Goal: Answer question/provide support: Share knowledge or assist other users

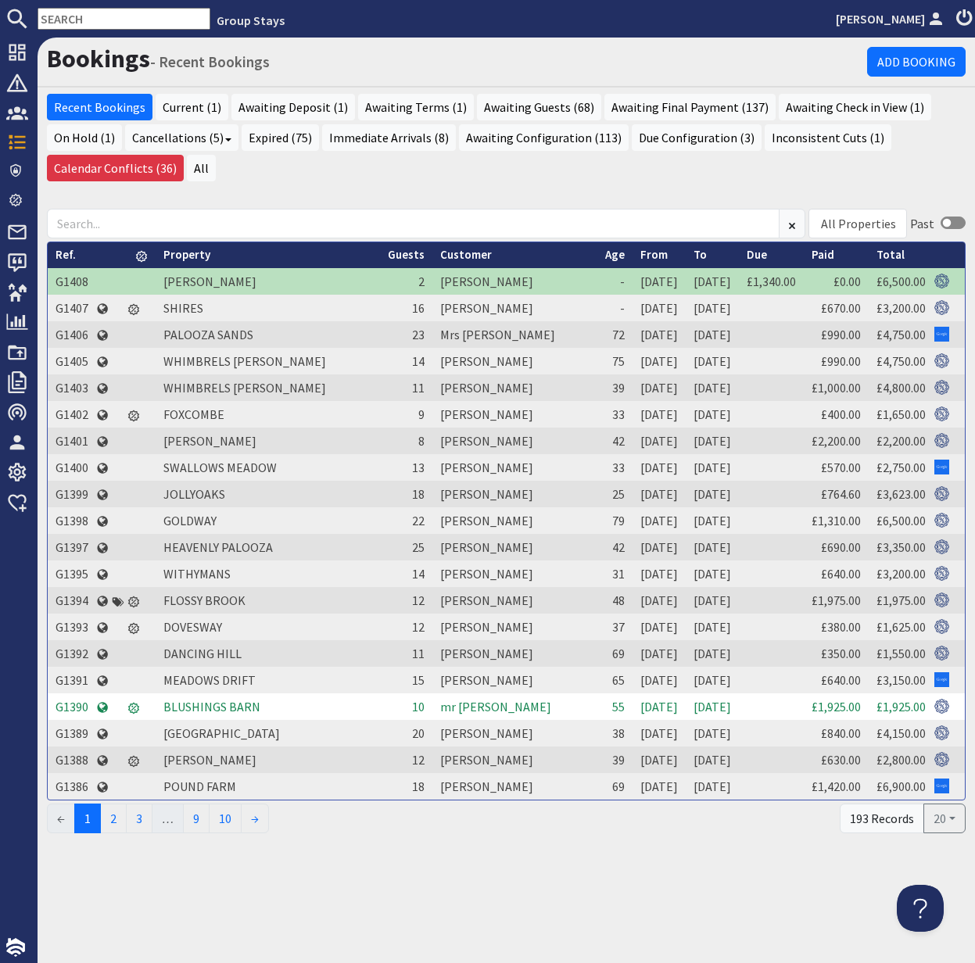
click at [85, 13] on input "text" at bounding box center [124, 19] width 173 height 22
click at [84, 13] on input "text" at bounding box center [124, 19] width 173 height 22
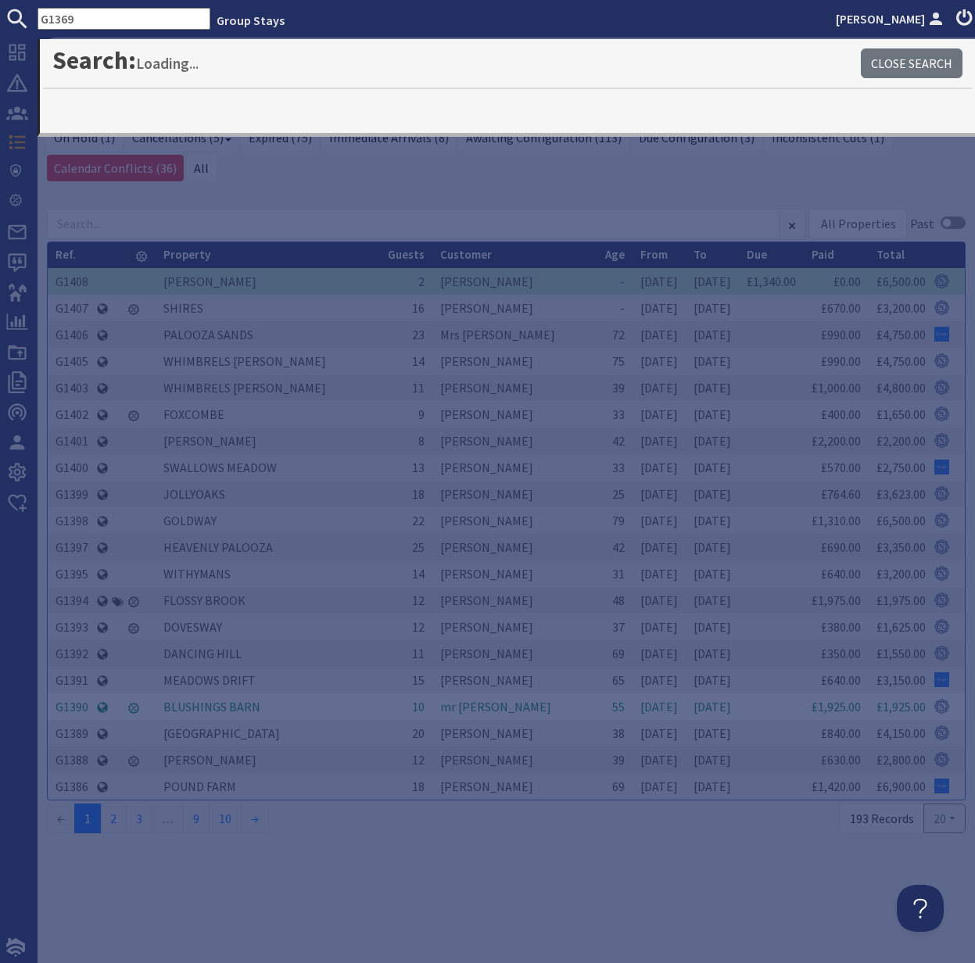
type input "G1369"
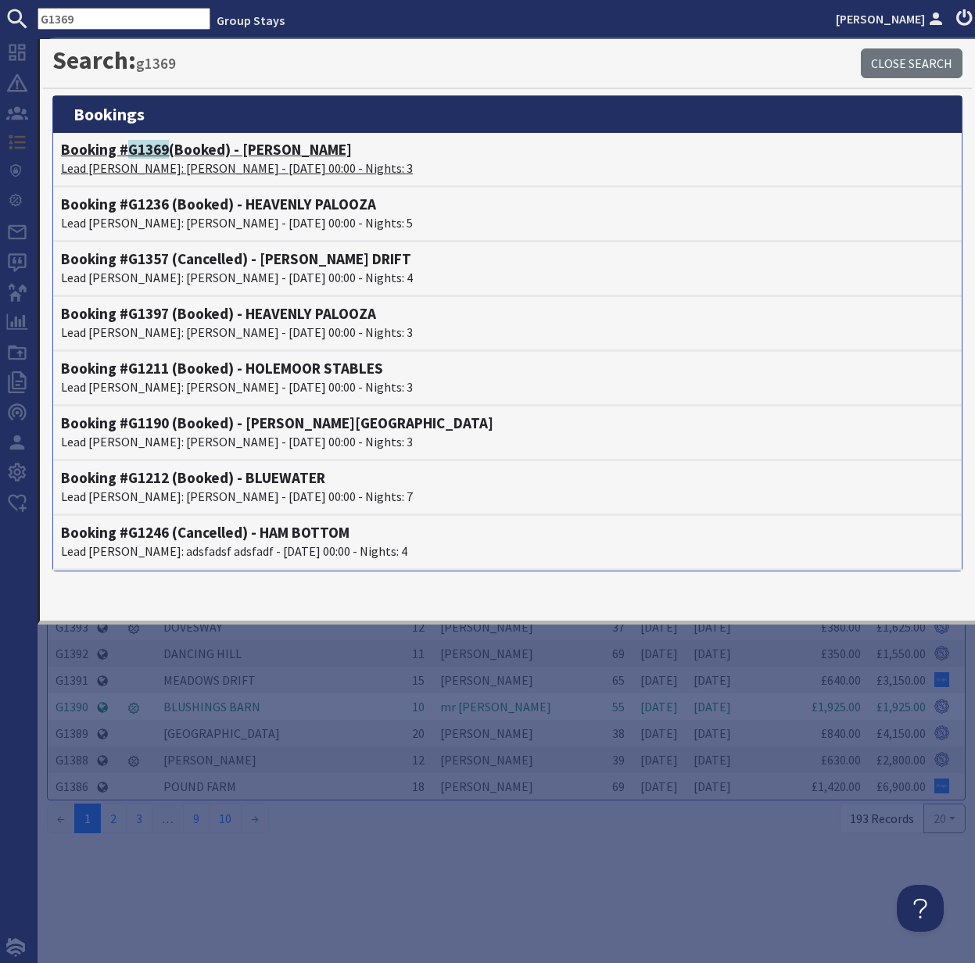
click at [197, 159] on p "Lead Booker: Jane Saunders - 16/01/2026 00:00 - Nights: 3" at bounding box center [507, 168] width 893 height 19
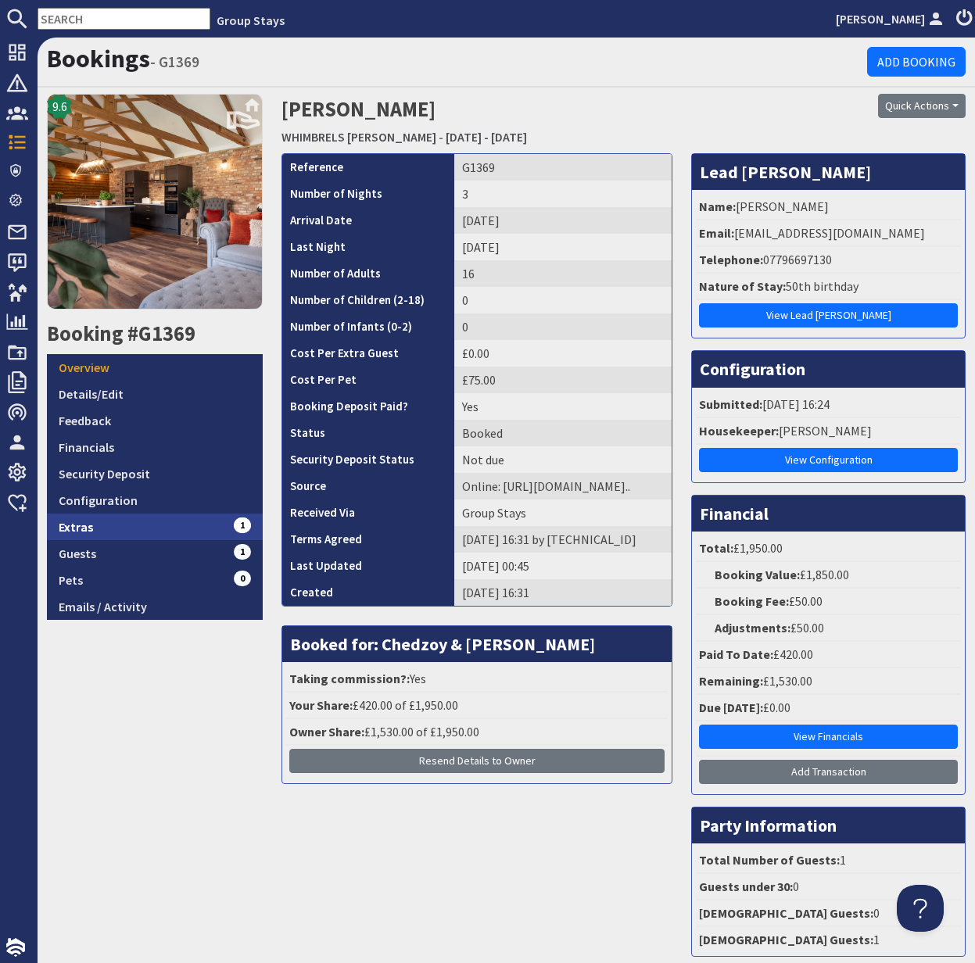
click at [109, 532] on link "Extras 1" at bounding box center [155, 527] width 216 height 27
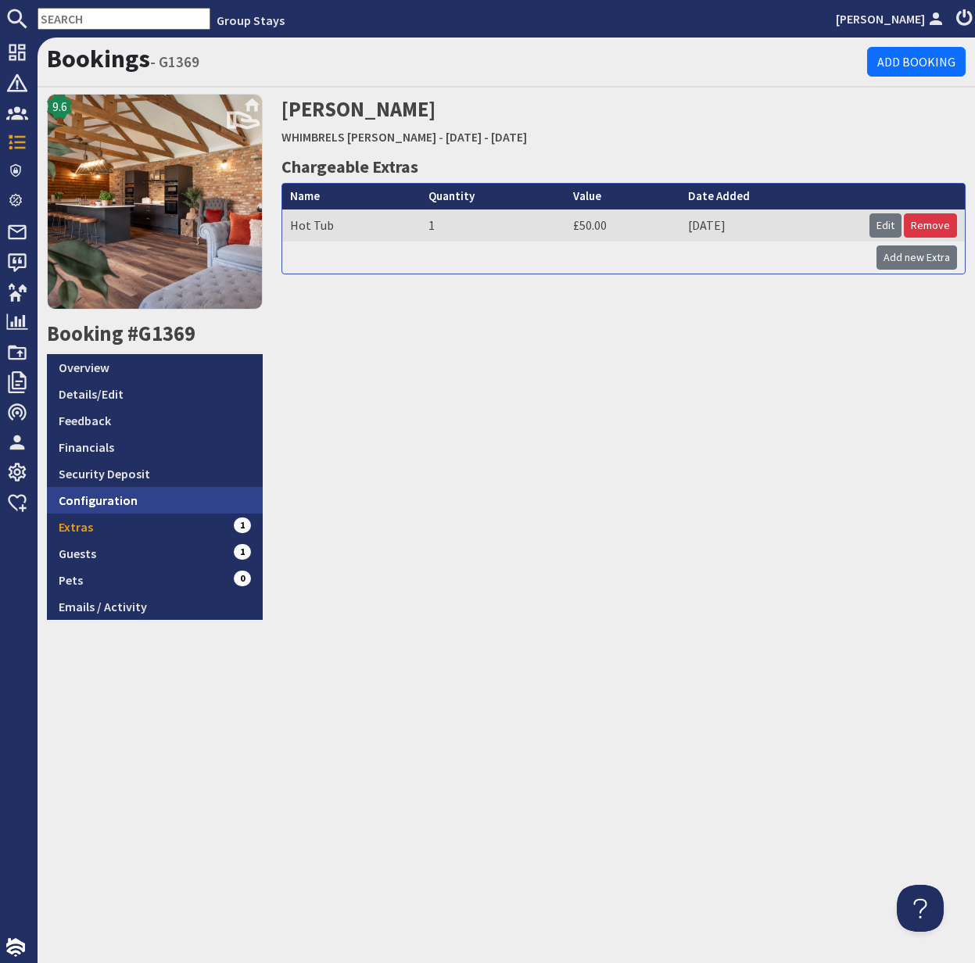
click at [101, 501] on link "Configuration" at bounding box center [155, 500] width 216 height 27
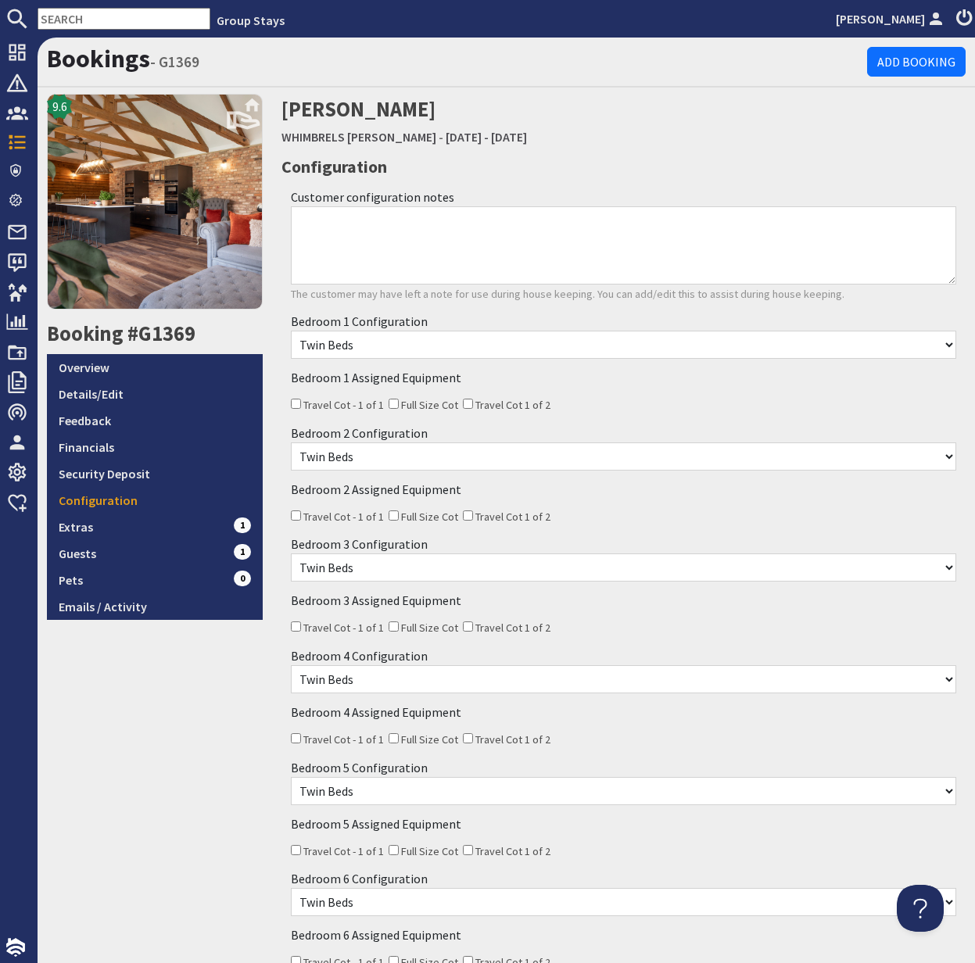
click at [402, 223] on textarea "Customer configuration notes" at bounding box center [623, 245] width 665 height 78
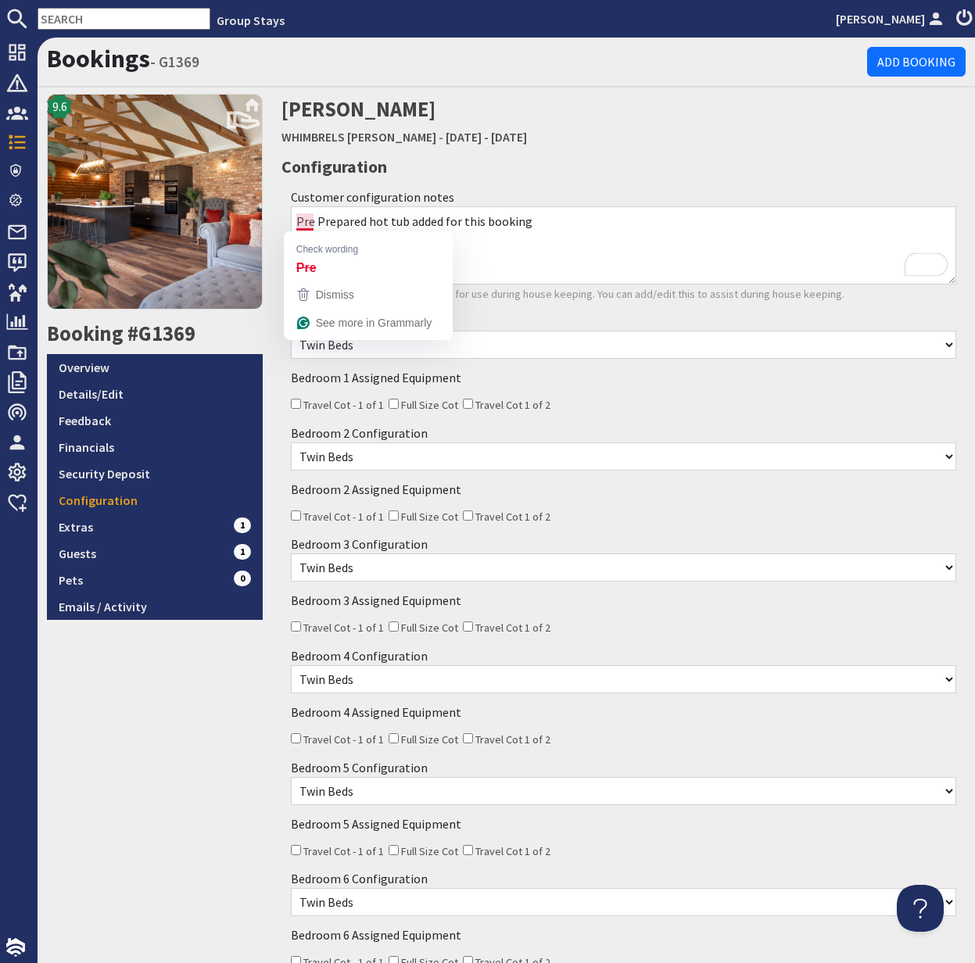
click at [597, 247] on textarea "Pre Prepared hot tub added for this booking" at bounding box center [623, 245] width 665 height 78
click at [280, 220] on div "Bookings - G1369 Add Booking 9.6 Booking #G1369 Overview Details/Edit Feedback …" at bounding box center [506, 501] width 937 height 926
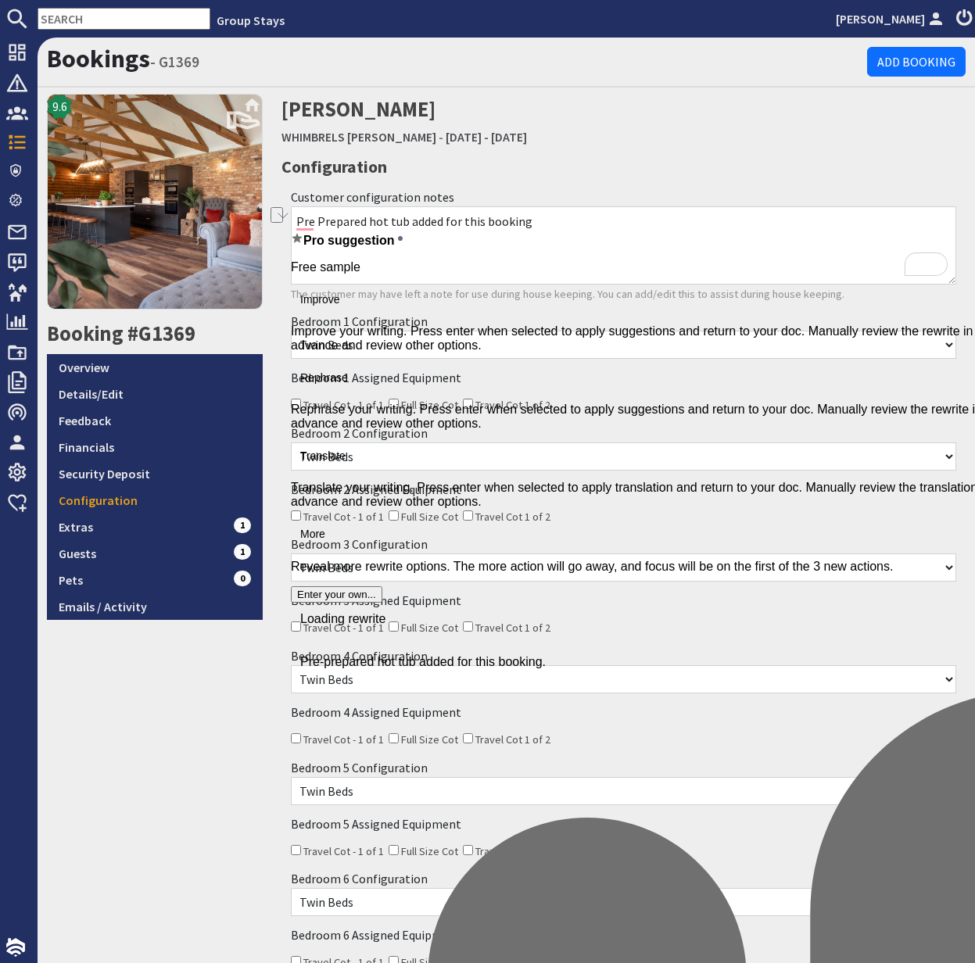
type textarea "Pre Prepared hot tub added for this booking"
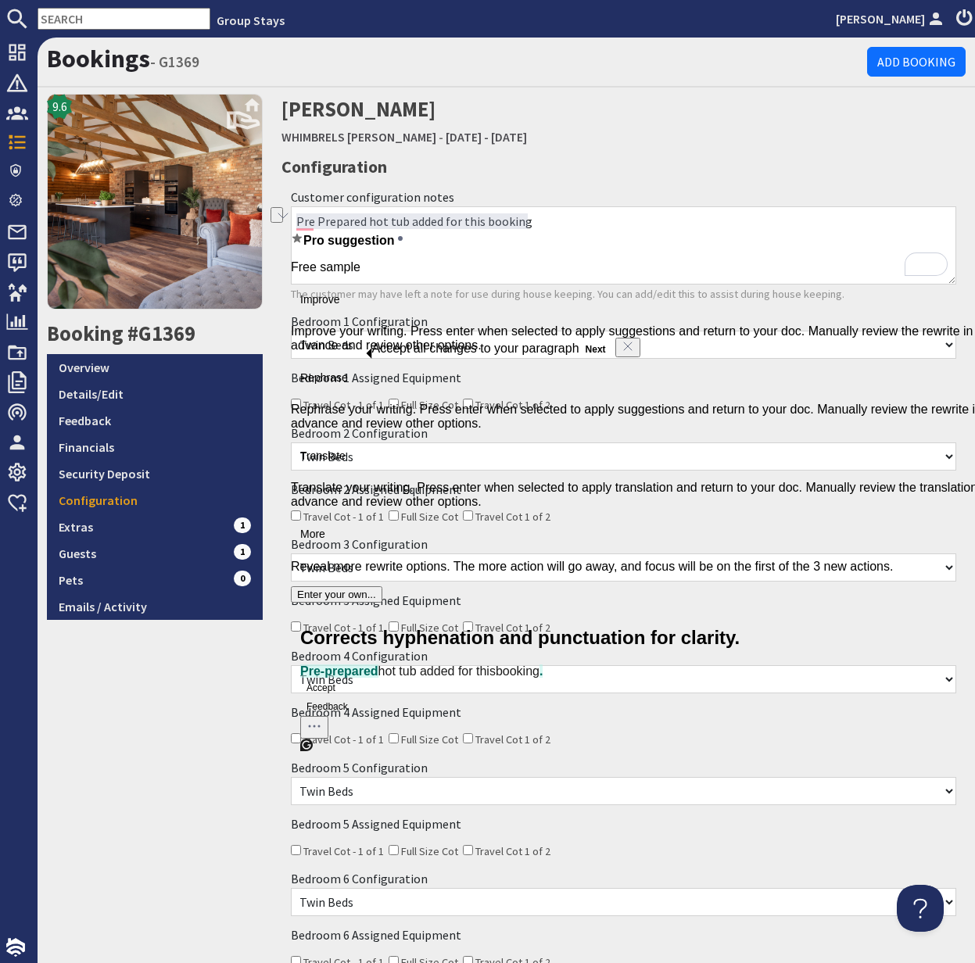
drag, startPoint x: 887, startPoint y: 250, endPoint x: 855, endPoint y: 249, distance: 31.3
click at [887, 250] on textarea "Pre Prepared hot tub added for this booking" at bounding box center [623, 245] width 665 height 78
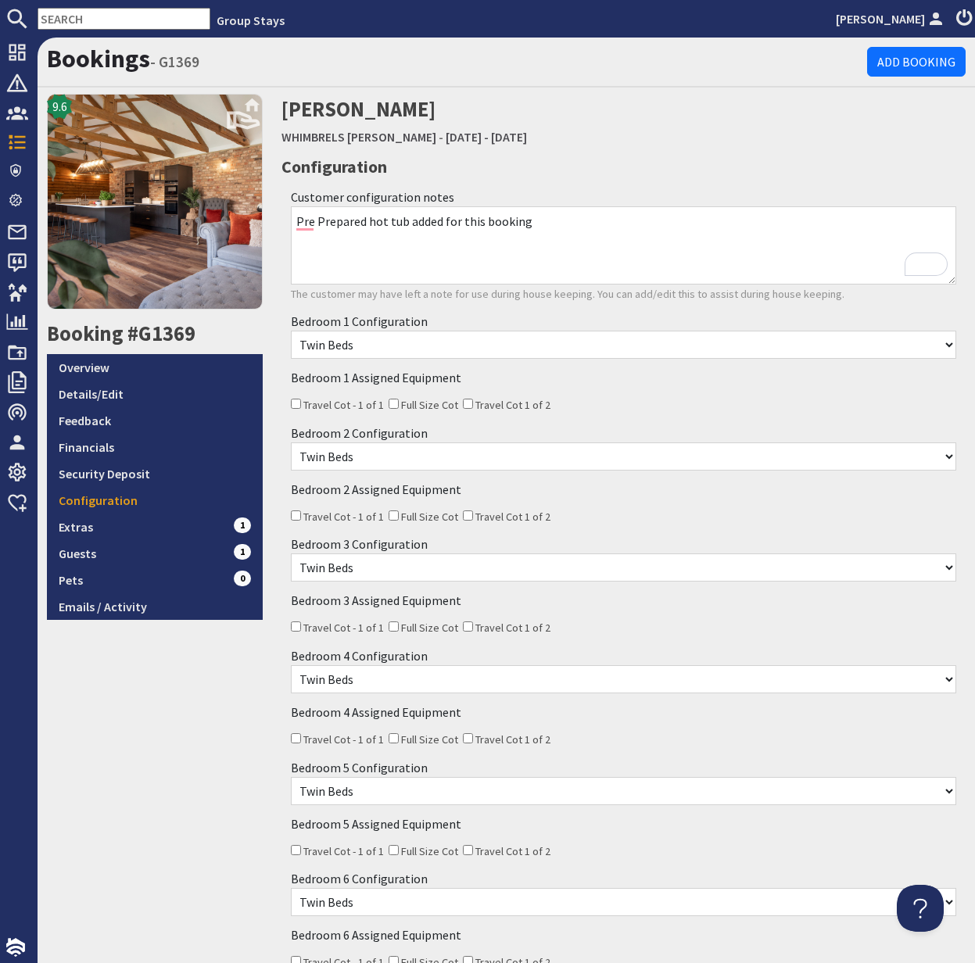
drag, startPoint x: 417, startPoint y: 212, endPoint x: 237, endPoint y: 209, distance: 179.8
click at [237, 209] on div "Bookings - G1369 Add Booking 9.6 Booking #G1369 Overview Details/Edit Feedback …" at bounding box center [506, 701] width 937 height 1326
click at [682, 245] on textarea "Pre Prepared hot tub added for this booking" at bounding box center [623, 245] width 665 height 78
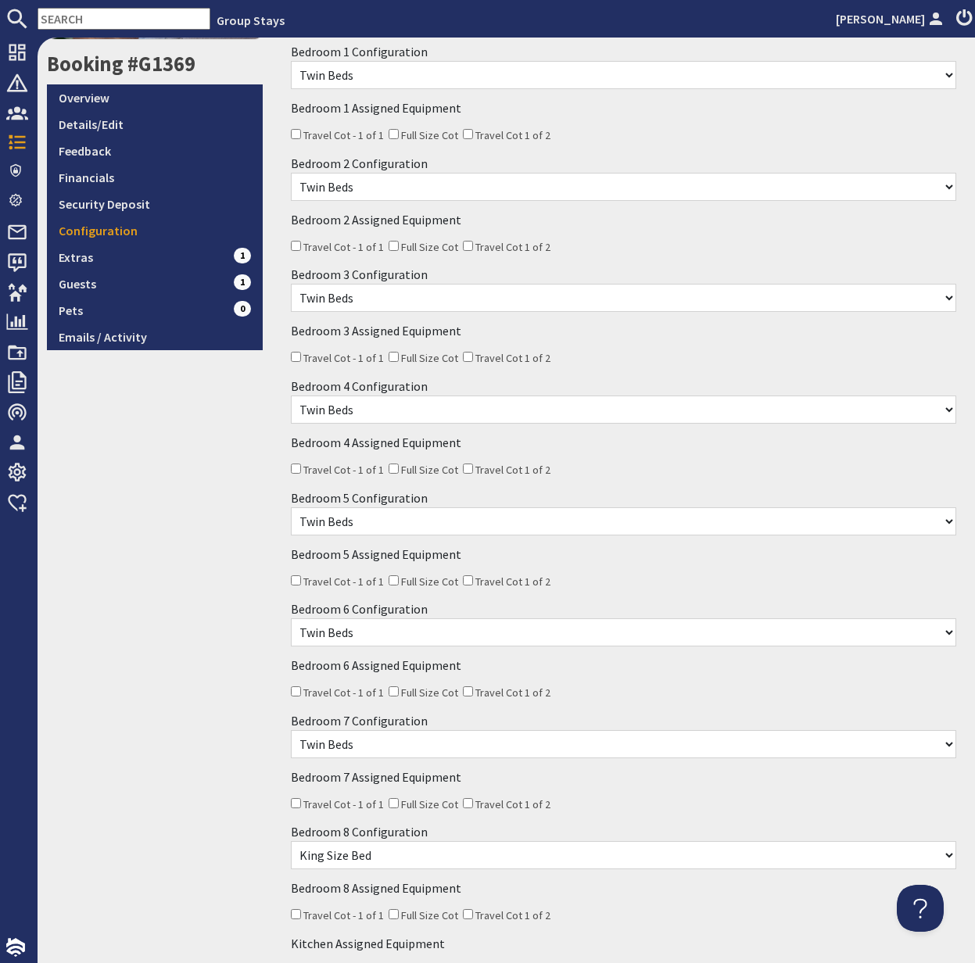
scroll to position [474, 0]
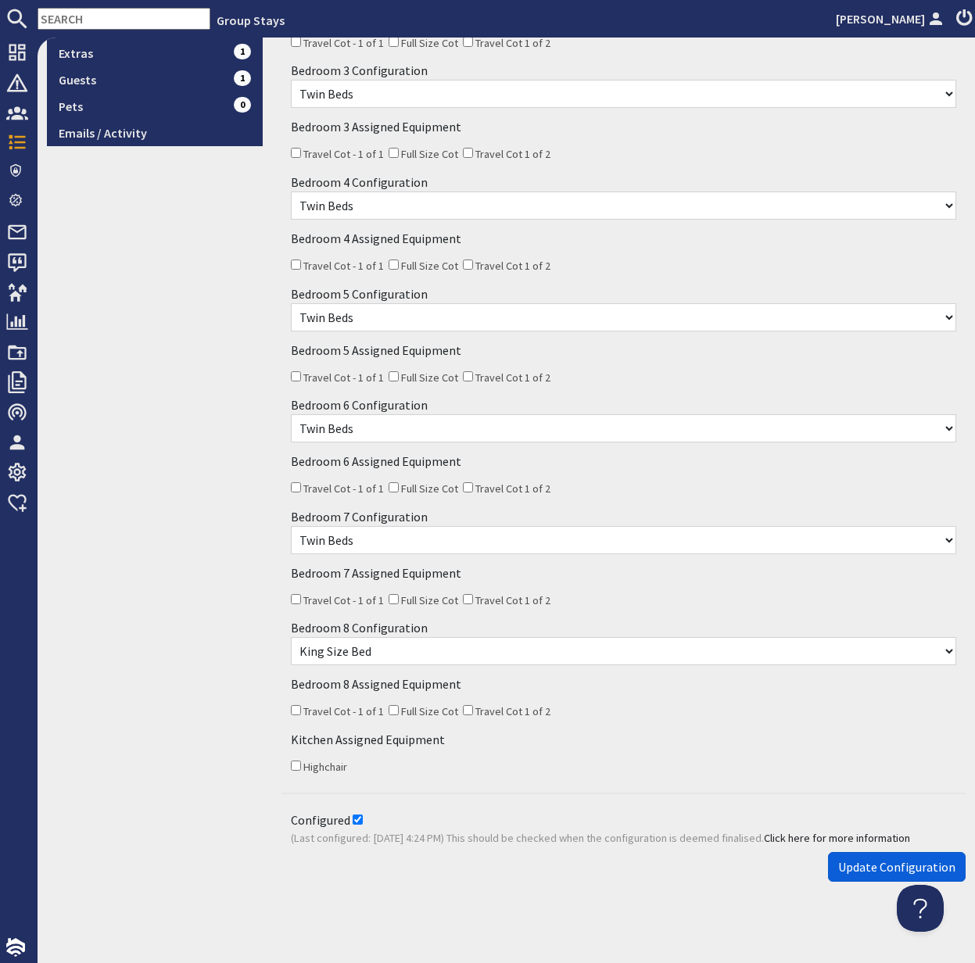
click at [894, 859] on span "Update Configuration" at bounding box center [896, 867] width 117 height 16
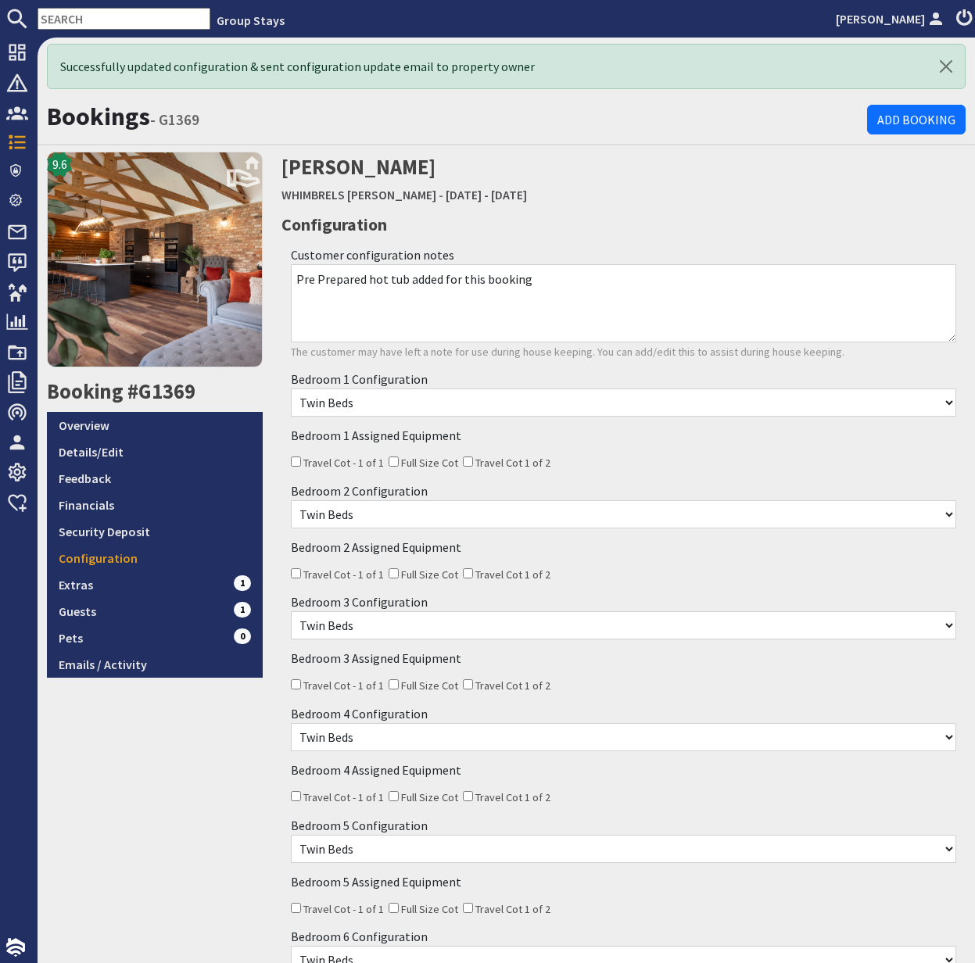
scroll to position [0, 0]
click at [95, 457] on link "Details/Edit" at bounding box center [155, 452] width 216 height 27
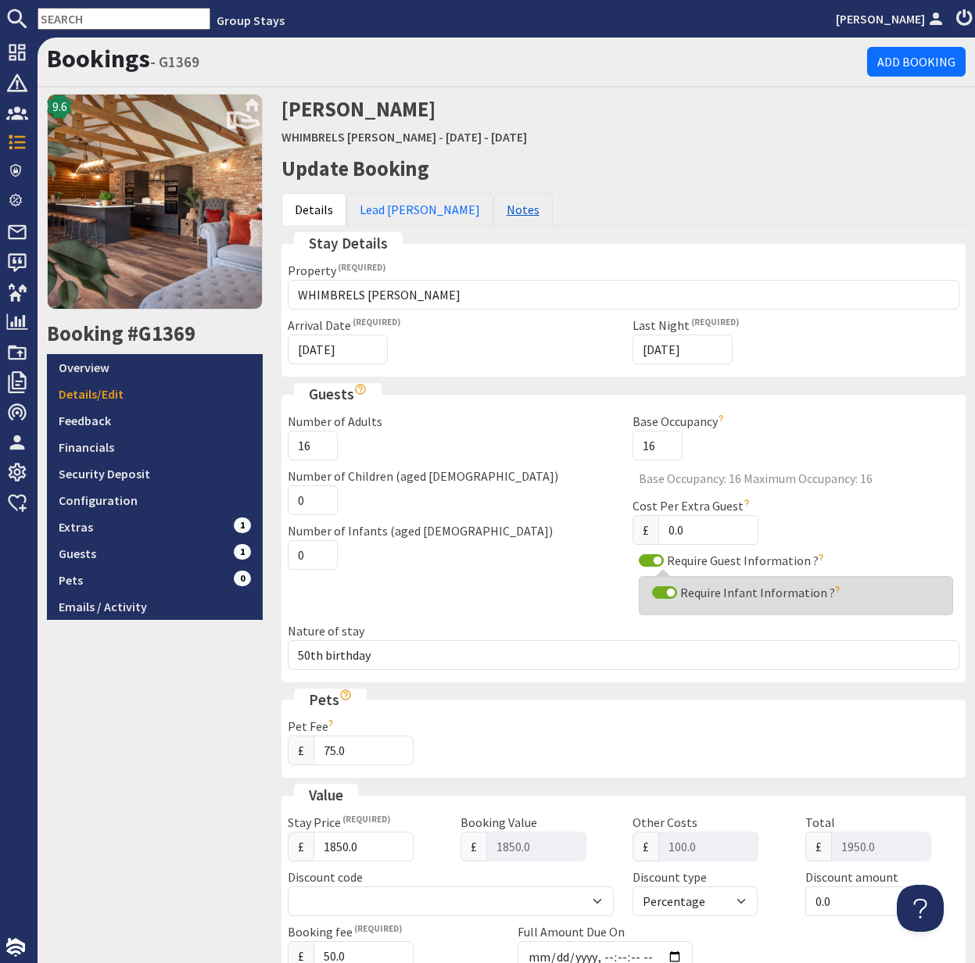
click at [493, 210] on link "Notes" at bounding box center [522, 209] width 59 height 33
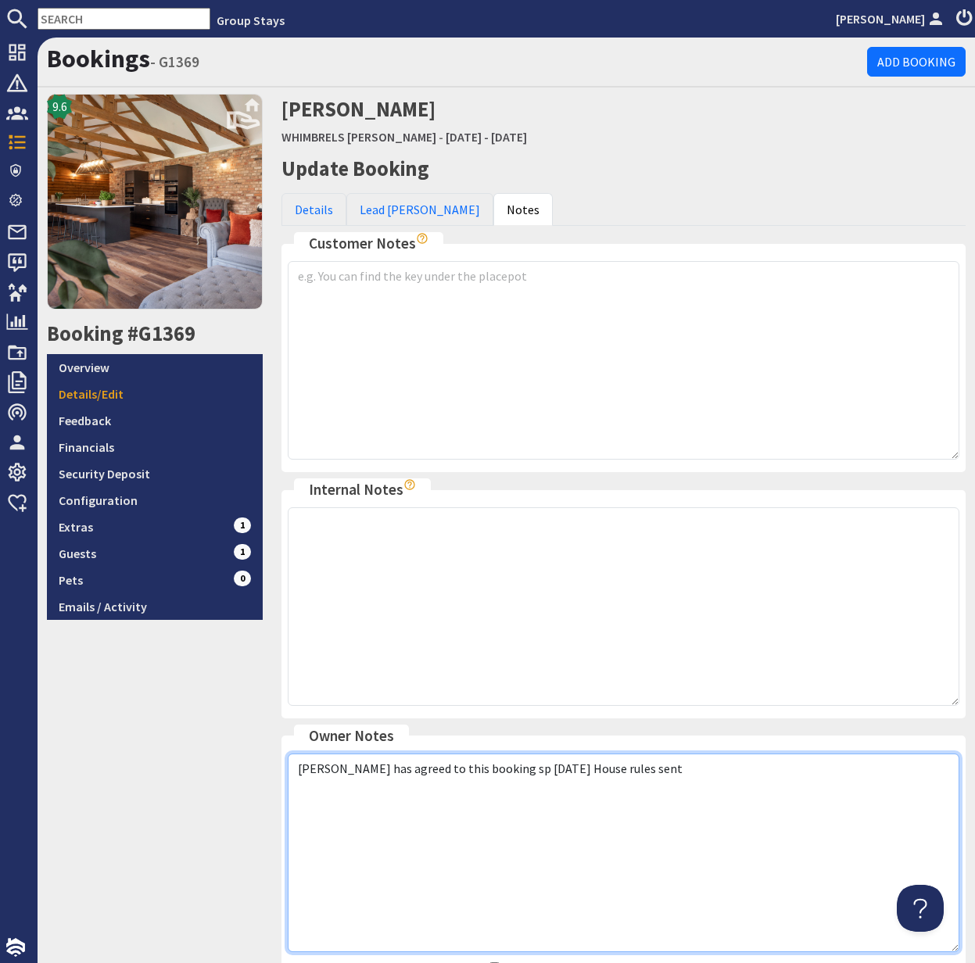
click at [639, 774] on textarea "Tasha has agreed to this booking sp 14.08.25 House rules sent" at bounding box center [624, 853] width 672 height 199
paste textarea "Pre Prepared hot tub added for this booking"
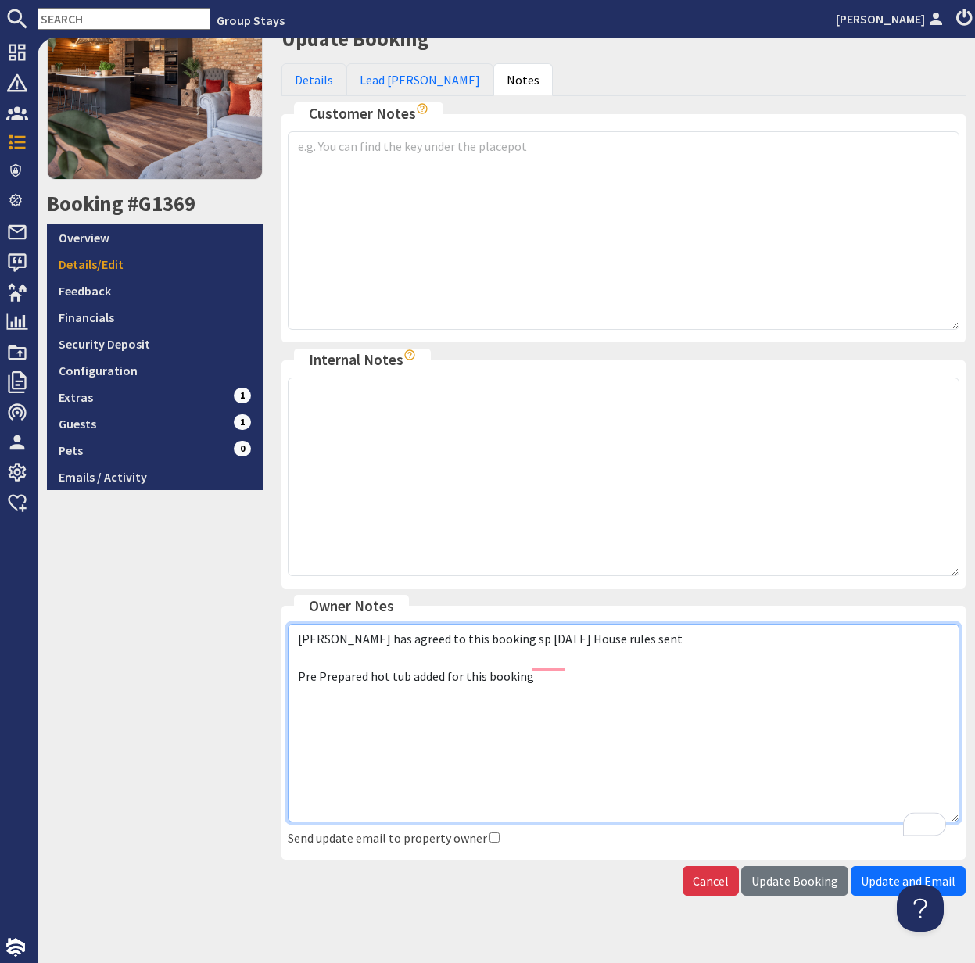
scroll to position [149, 0]
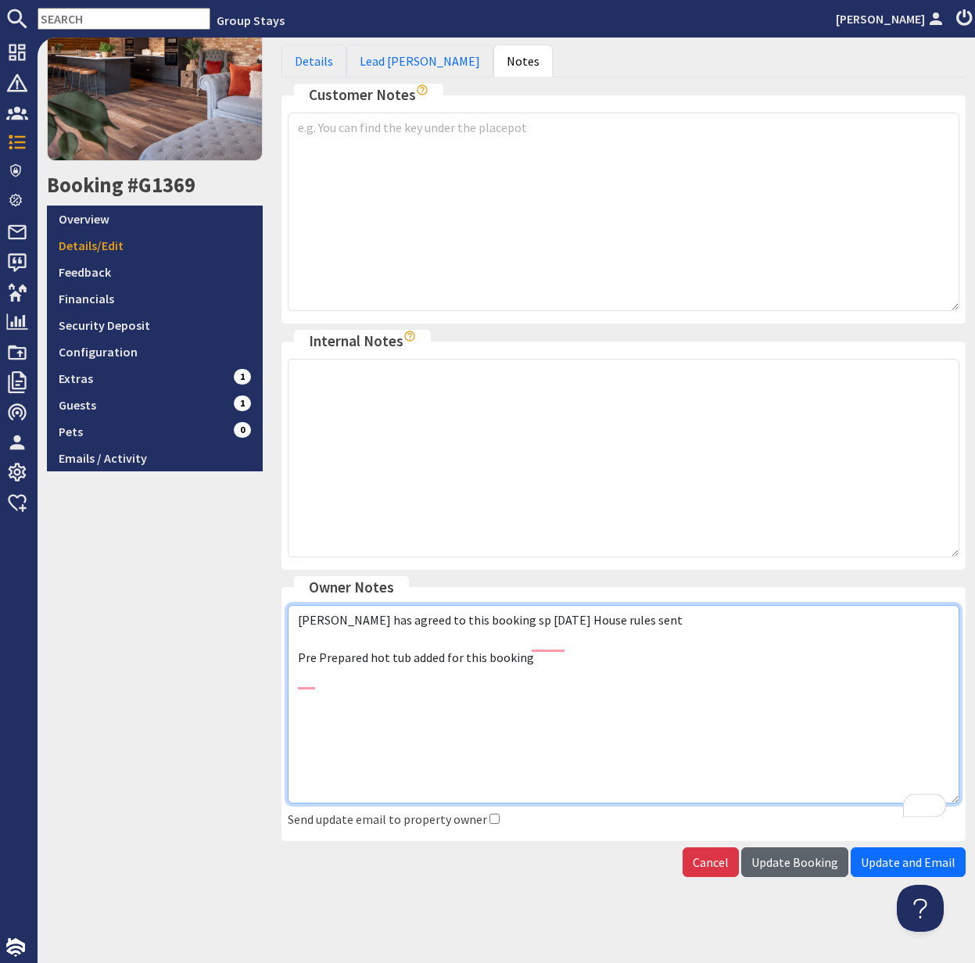
type textarea "Tasha has agreed to this booking sp 14.08.25 House rules sent Pre Prepared hot …"
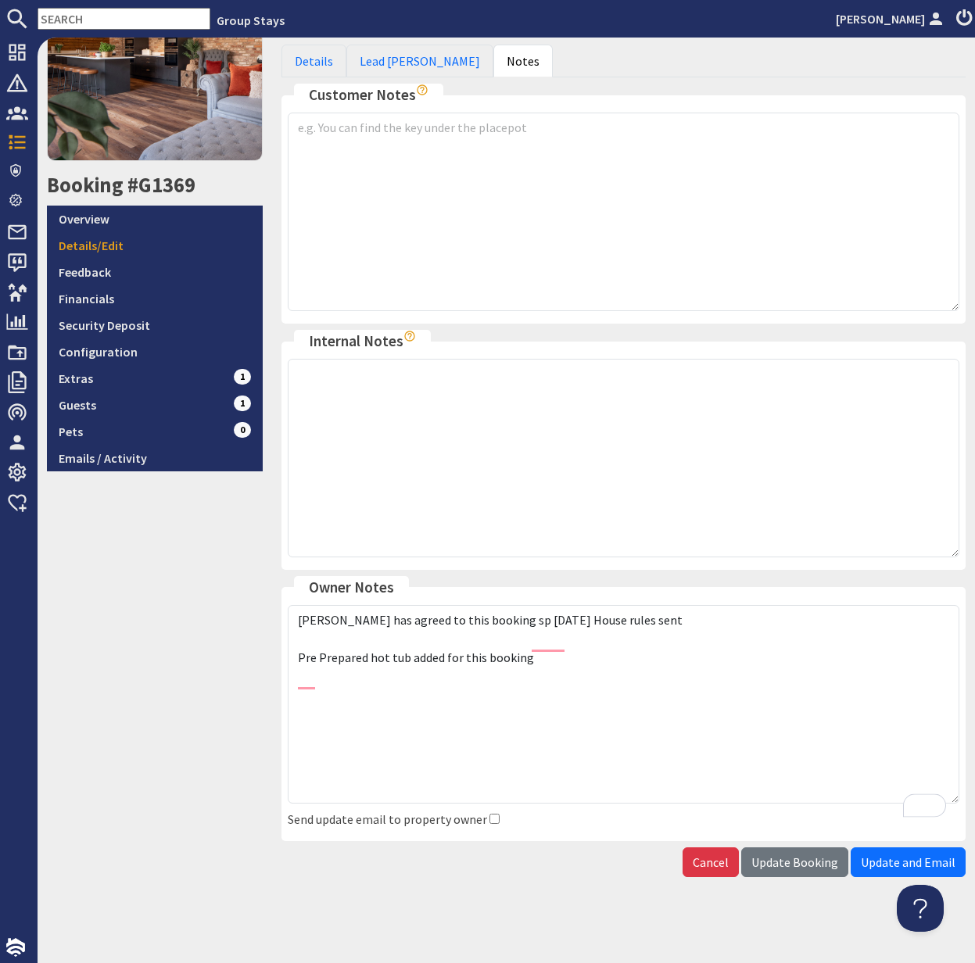
click at [789, 864] on span "Update Booking" at bounding box center [794, 862] width 87 height 16
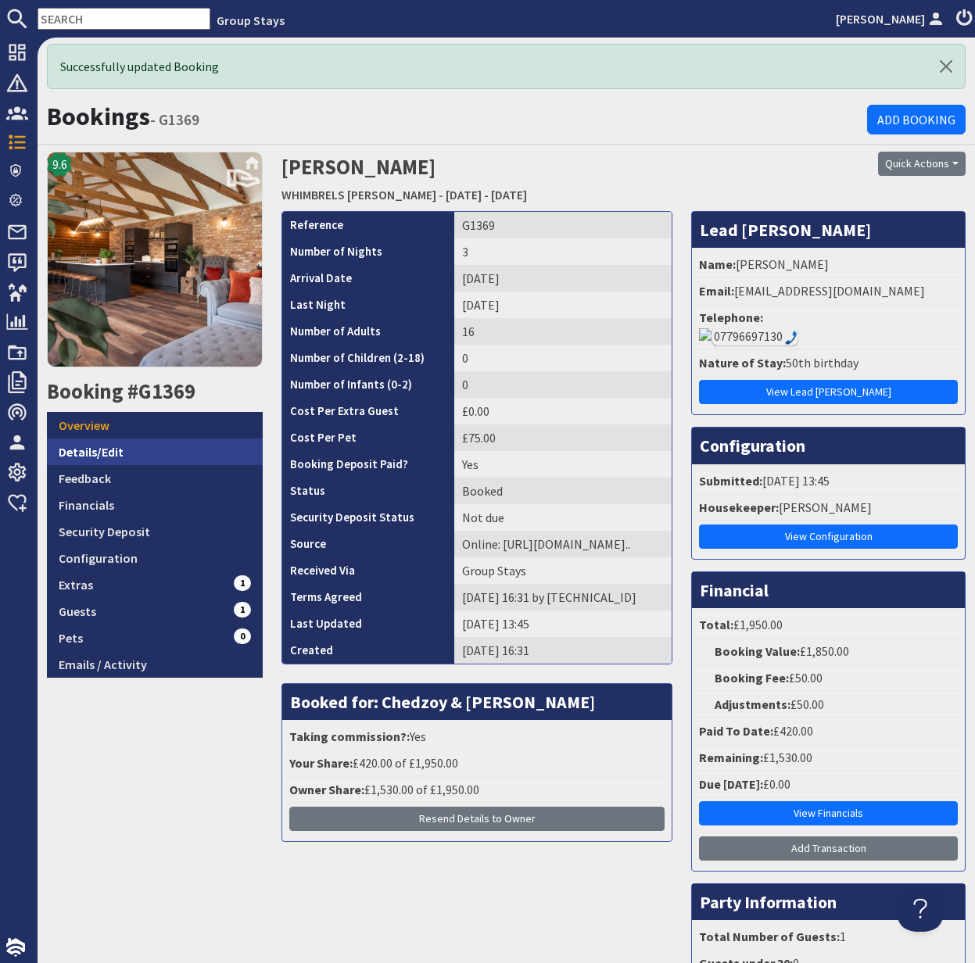
click at [90, 446] on link "Details/Edit" at bounding box center [155, 452] width 216 height 27
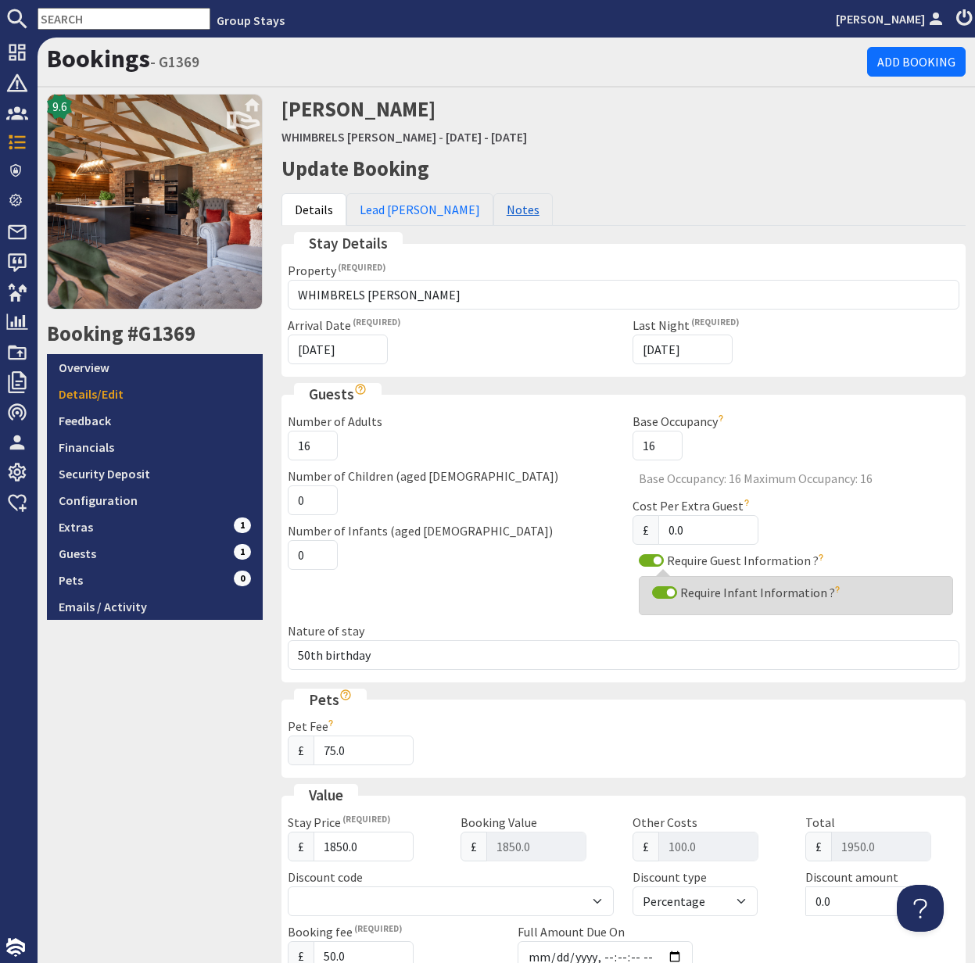
click at [493, 214] on link "Notes" at bounding box center [522, 209] width 59 height 33
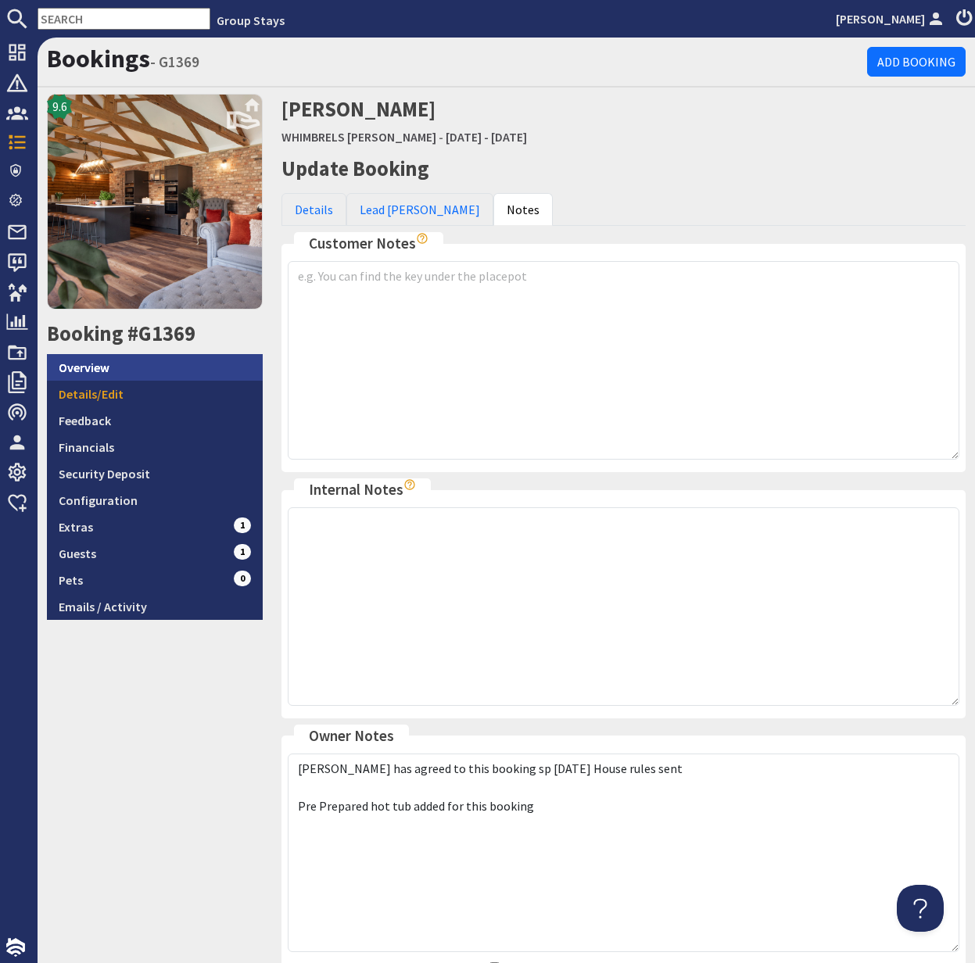
click at [118, 371] on link "Overview" at bounding box center [155, 367] width 216 height 27
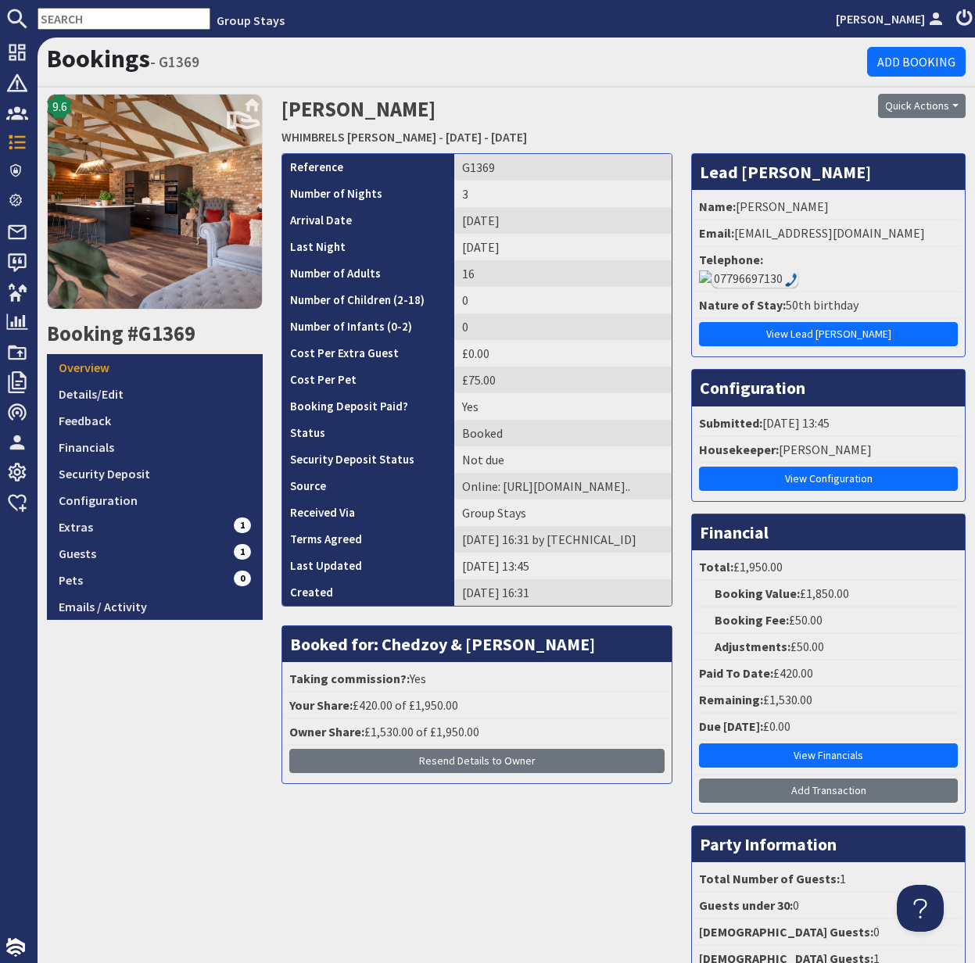
click at [71, 21] on input "text" at bounding box center [124, 19] width 173 height 22
paste input "G1369"
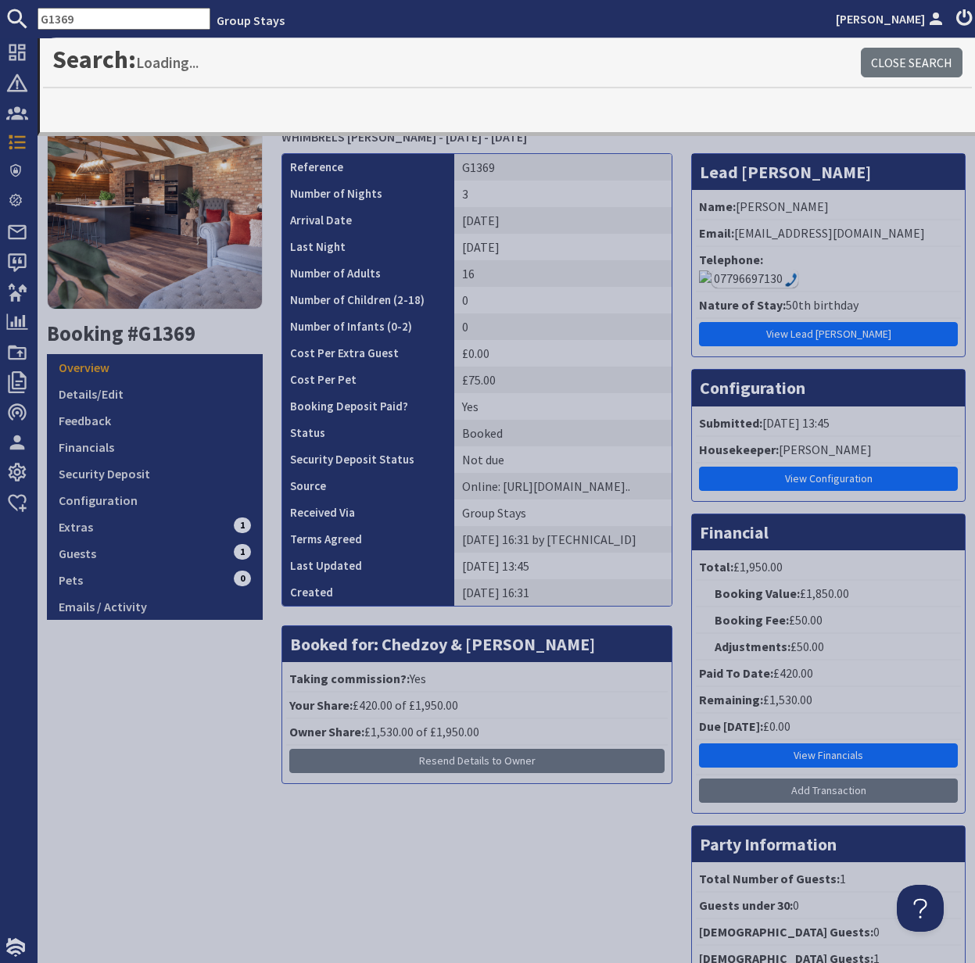
type input "G1369"
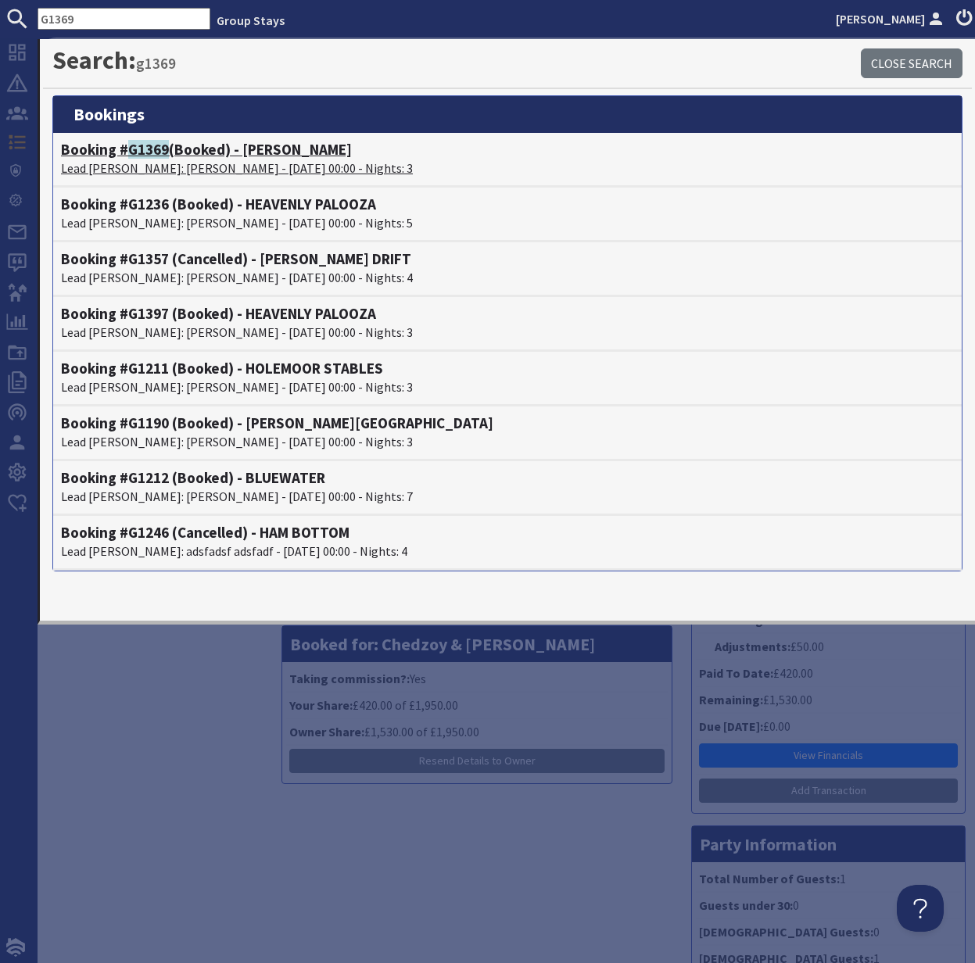
click at [195, 159] on p "Lead Booker: Jane Saunders - 16/01/2026 00:00 - Nights: 3" at bounding box center [507, 168] width 893 height 19
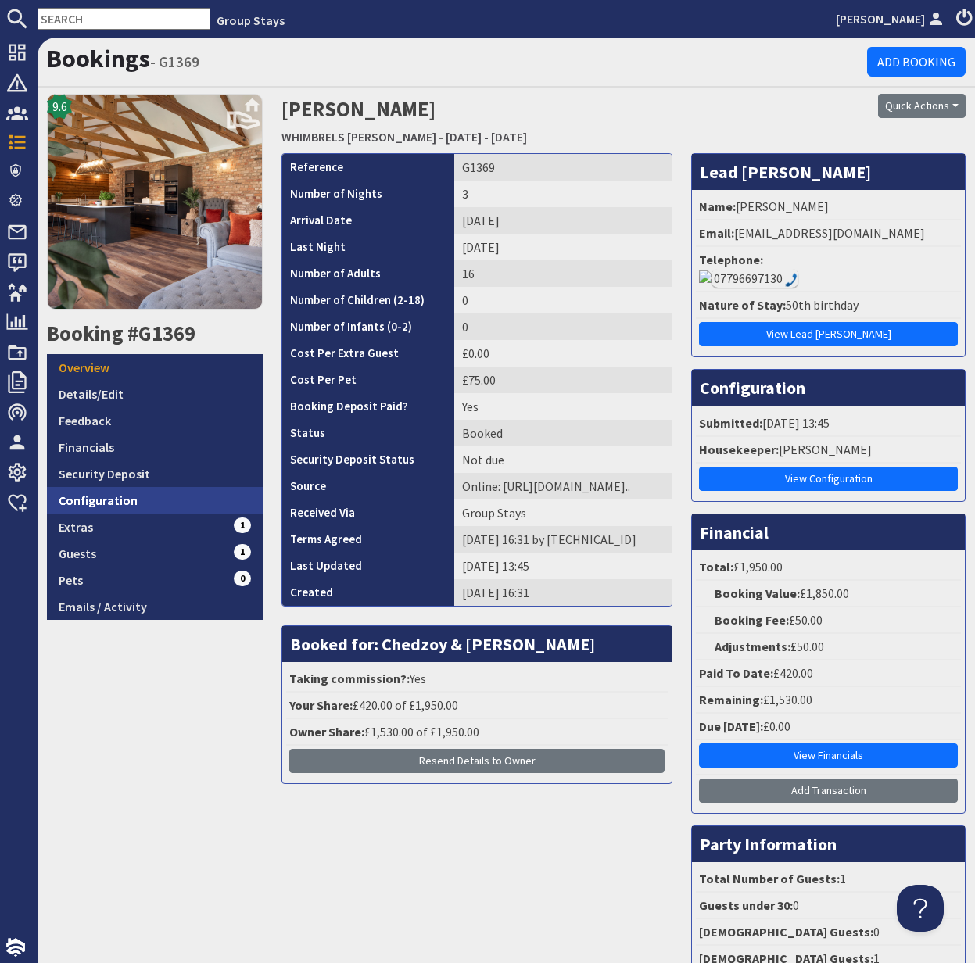
click at [95, 497] on link "Configuration" at bounding box center [155, 500] width 216 height 27
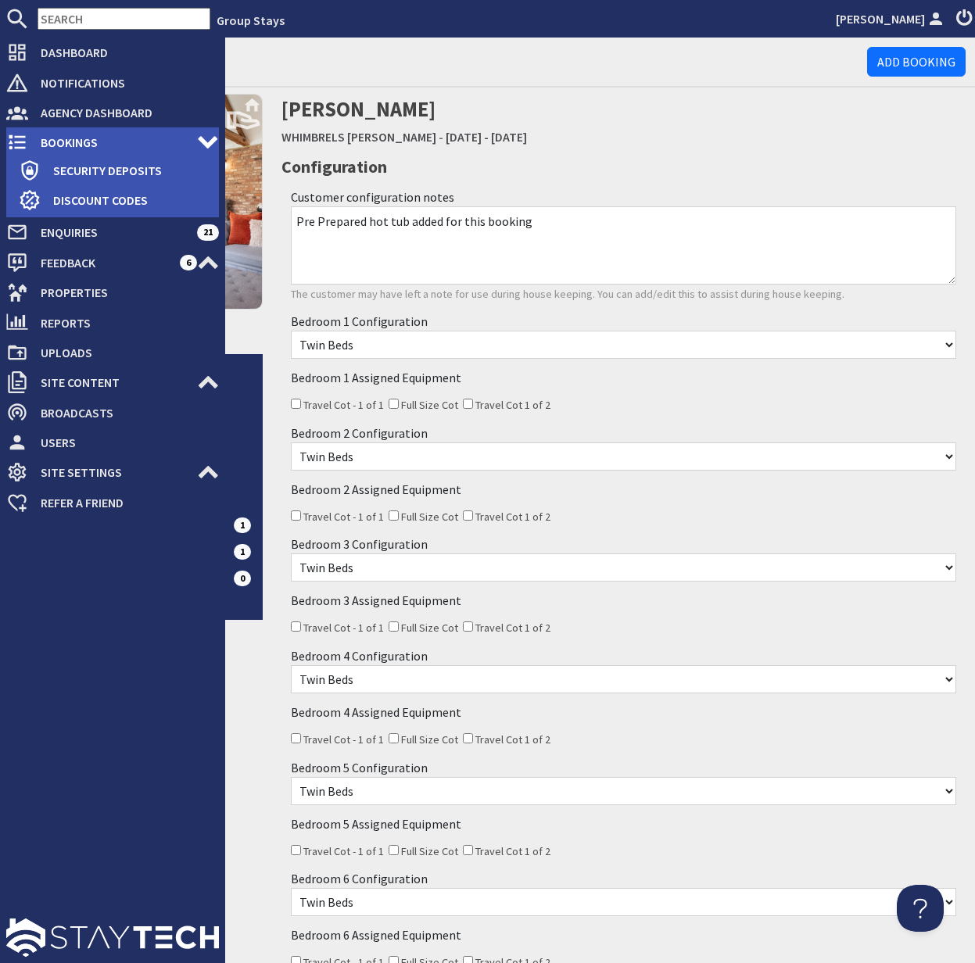
drag, startPoint x: 28, startPoint y: 147, endPoint x: 50, endPoint y: 145, distance: 21.9
click at [29, 147] on span "Bookings" at bounding box center [112, 142] width 169 height 25
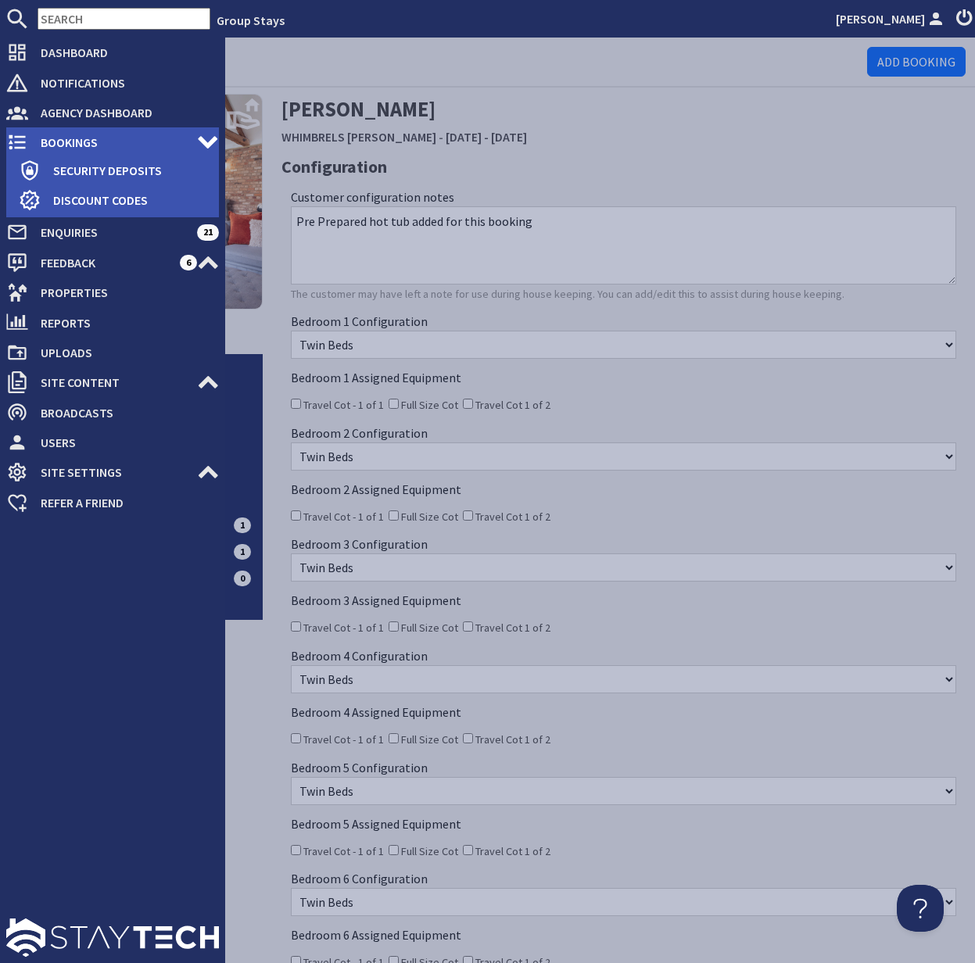
click at [52, 145] on span "Bookings" at bounding box center [112, 142] width 169 height 25
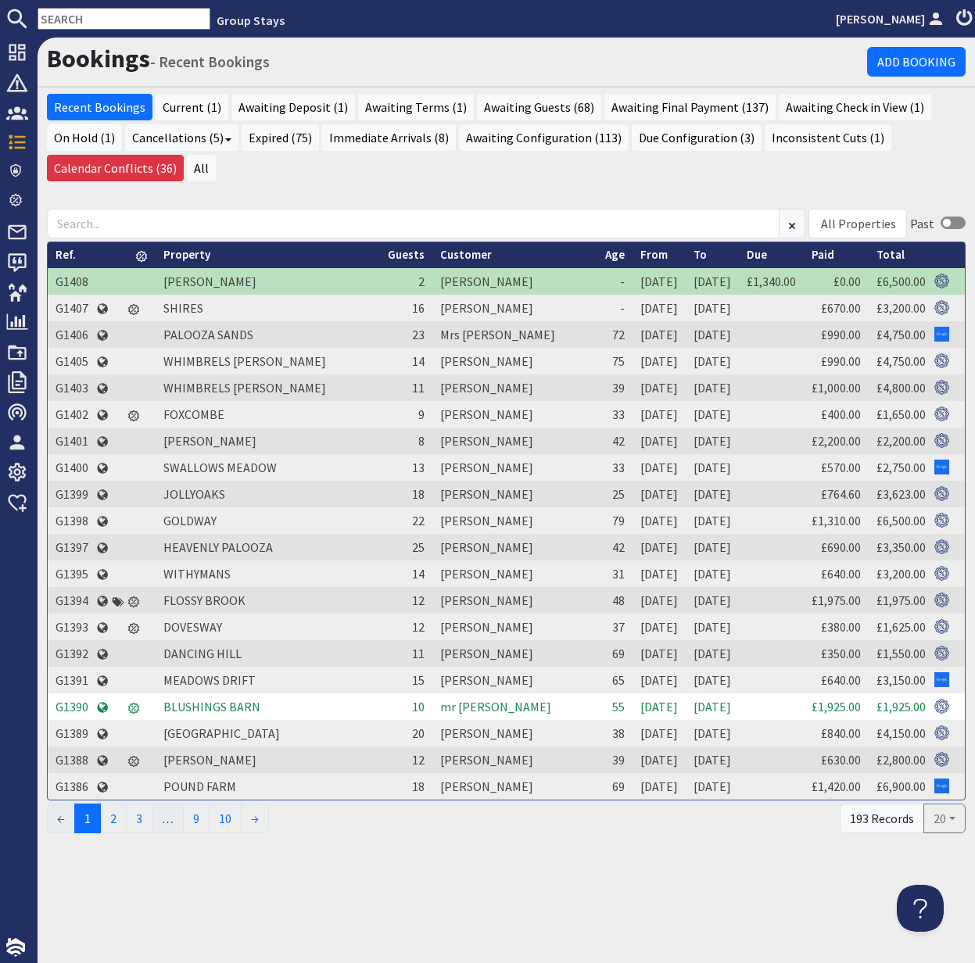
click at [62, 21] on input "text" at bounding box center [124, 19] width 173 height 22
paste input "vonnisteer@hotmail.com"
type input "vonnisteer@hotmail.com"
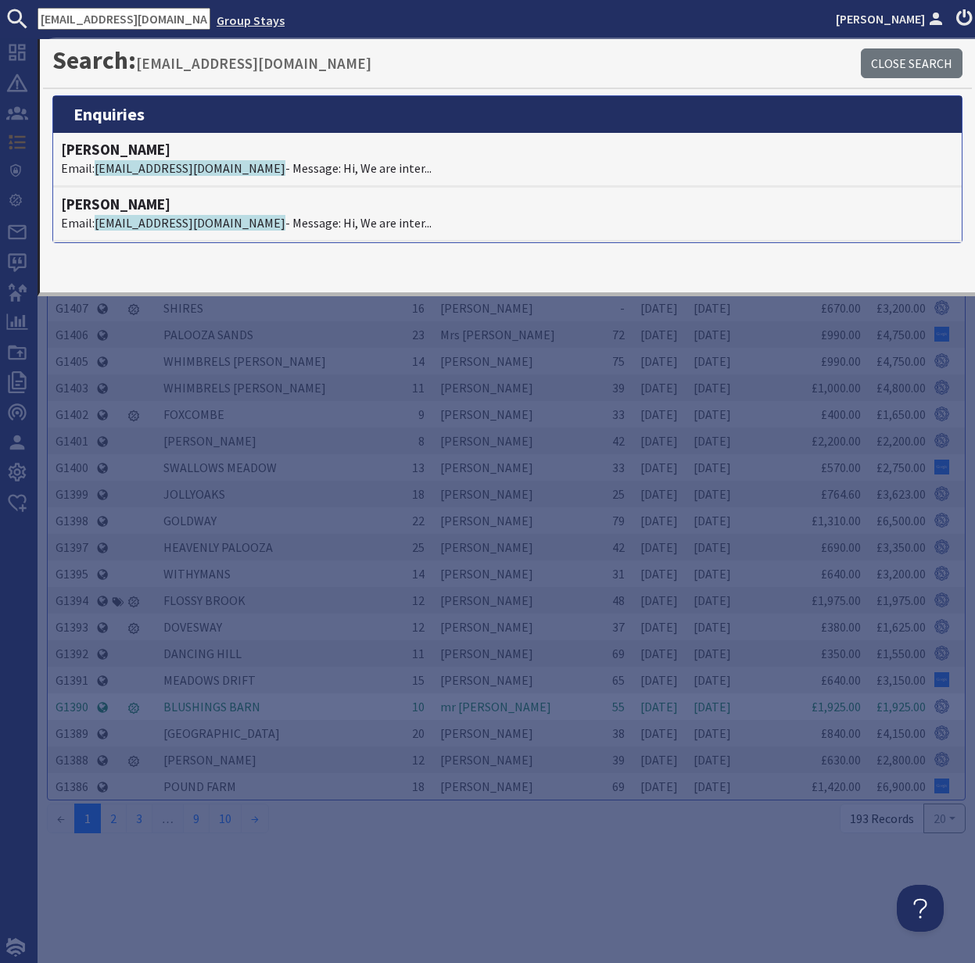
scroll to position [0, 9]
drag, startPoint x: 38, startPoint y: 16, endPoint x: 196, endPoint y: 16, distance: 157.9
click at [196, 16] on ul "vonnisteer@hotmail.com Group Stays Kelly Dyke" at bounding box center [487, 19] width 975 height 22
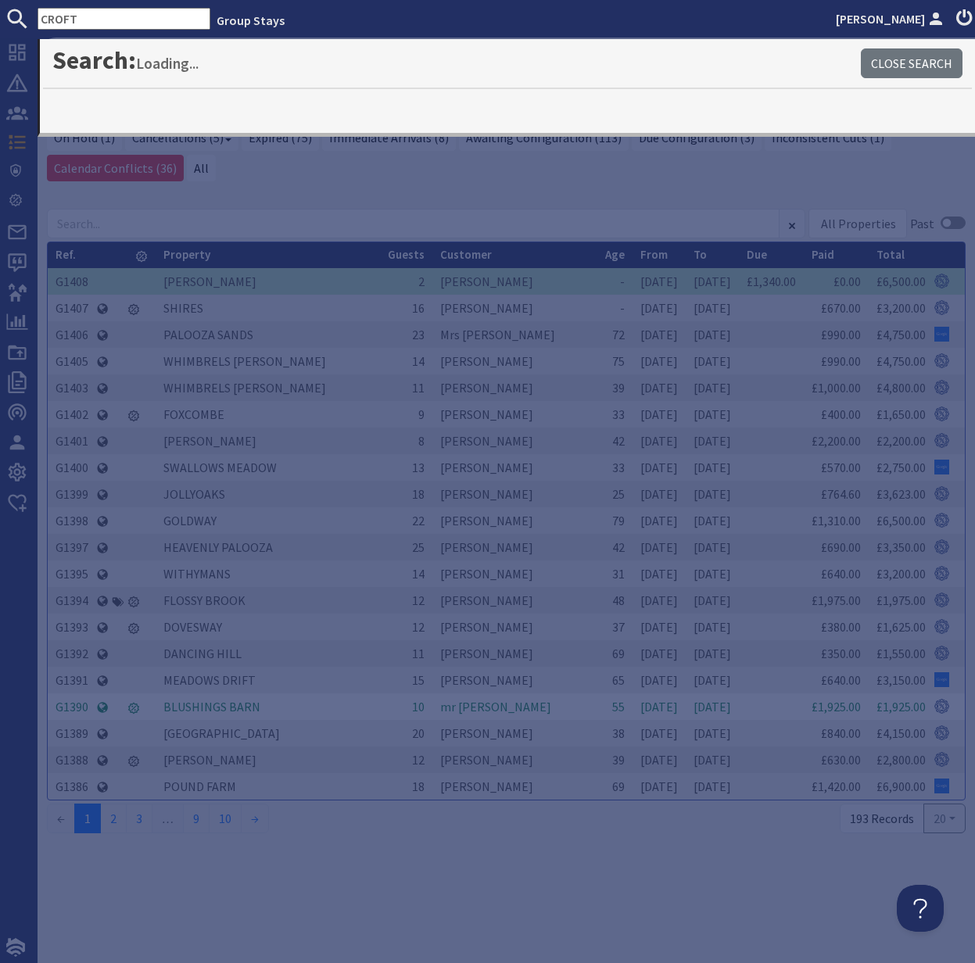
type input "CROFT"
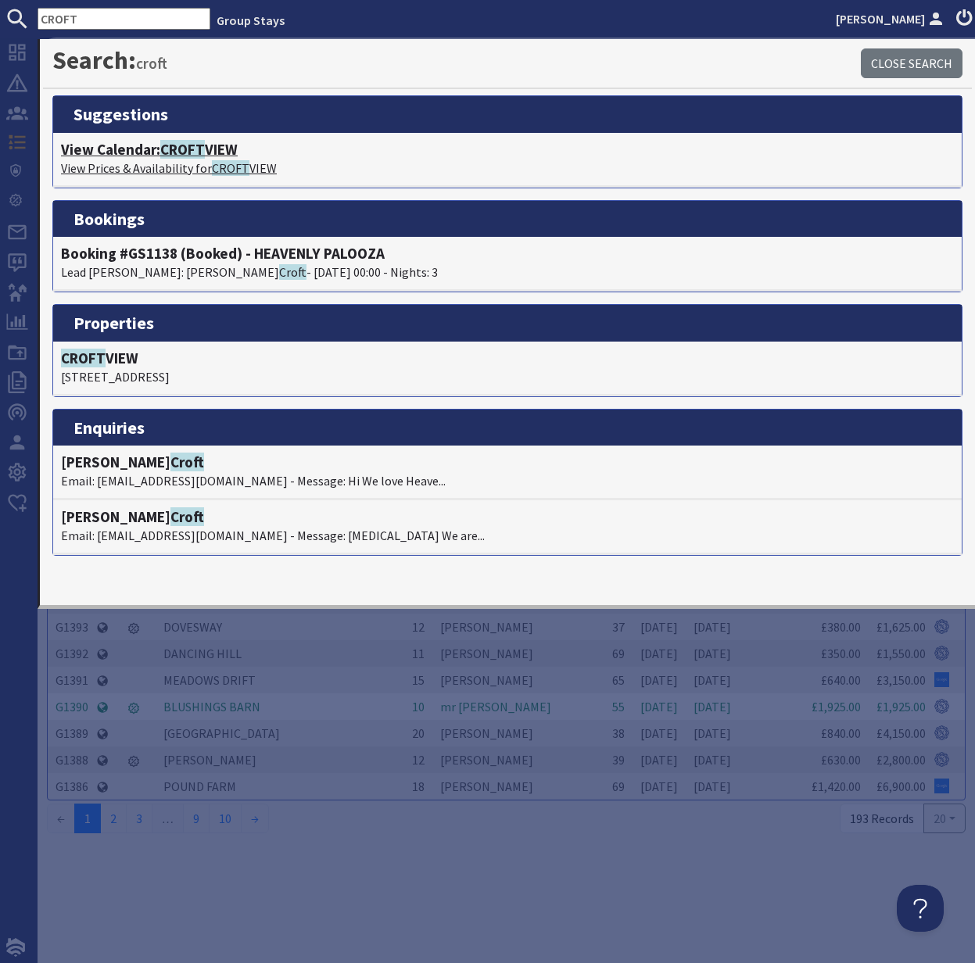
click at [145, 163] on p "View Prices & Availability for CROFT VIEW" at bounding box center [507, 168] width 893 height 19
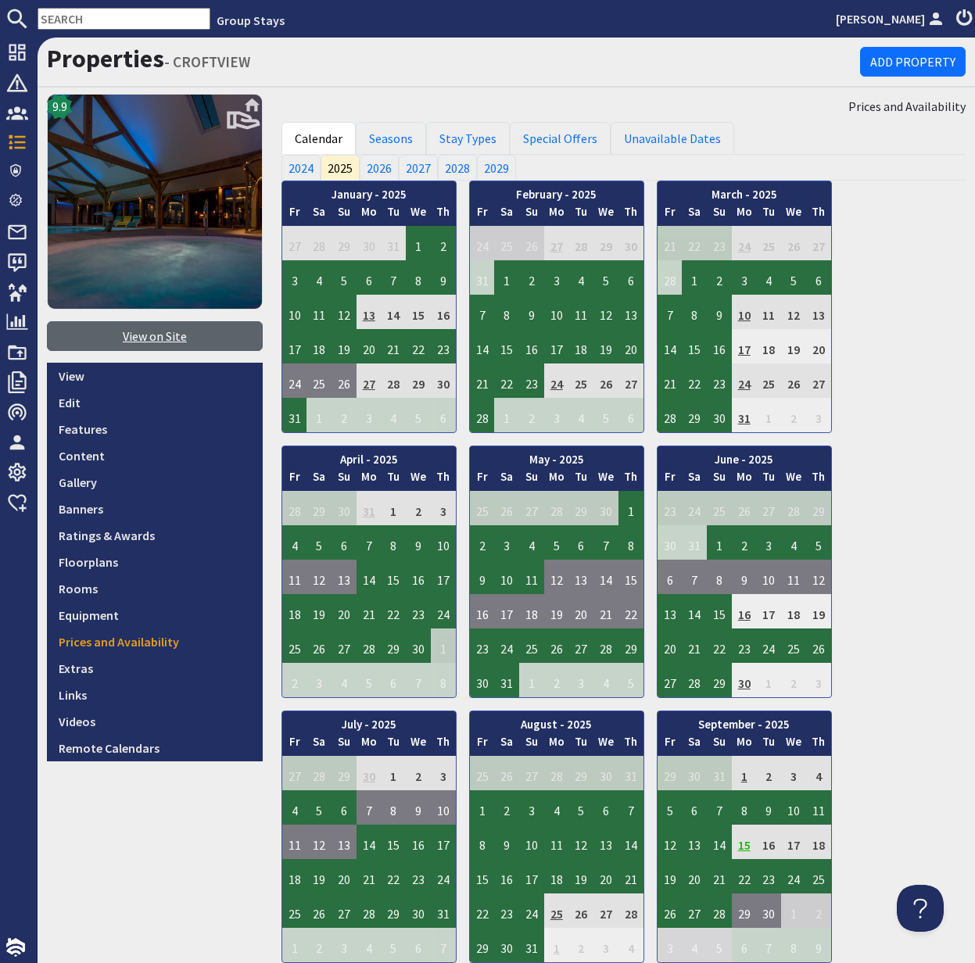
click at [154, 331] on link "View on Site" at bounding box center [155, 336] width 216 height 30
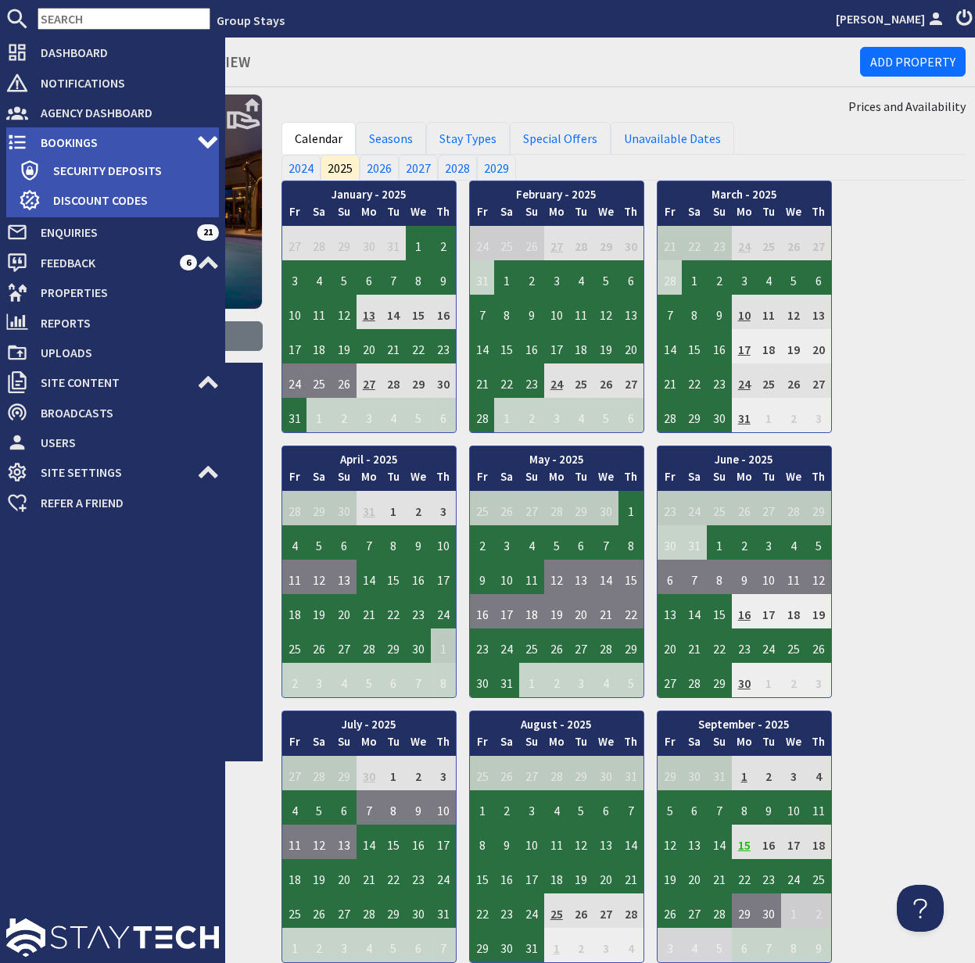
click at [97, 143] on span "Bookings" at bounding box center [112, 142] width 169 height 25
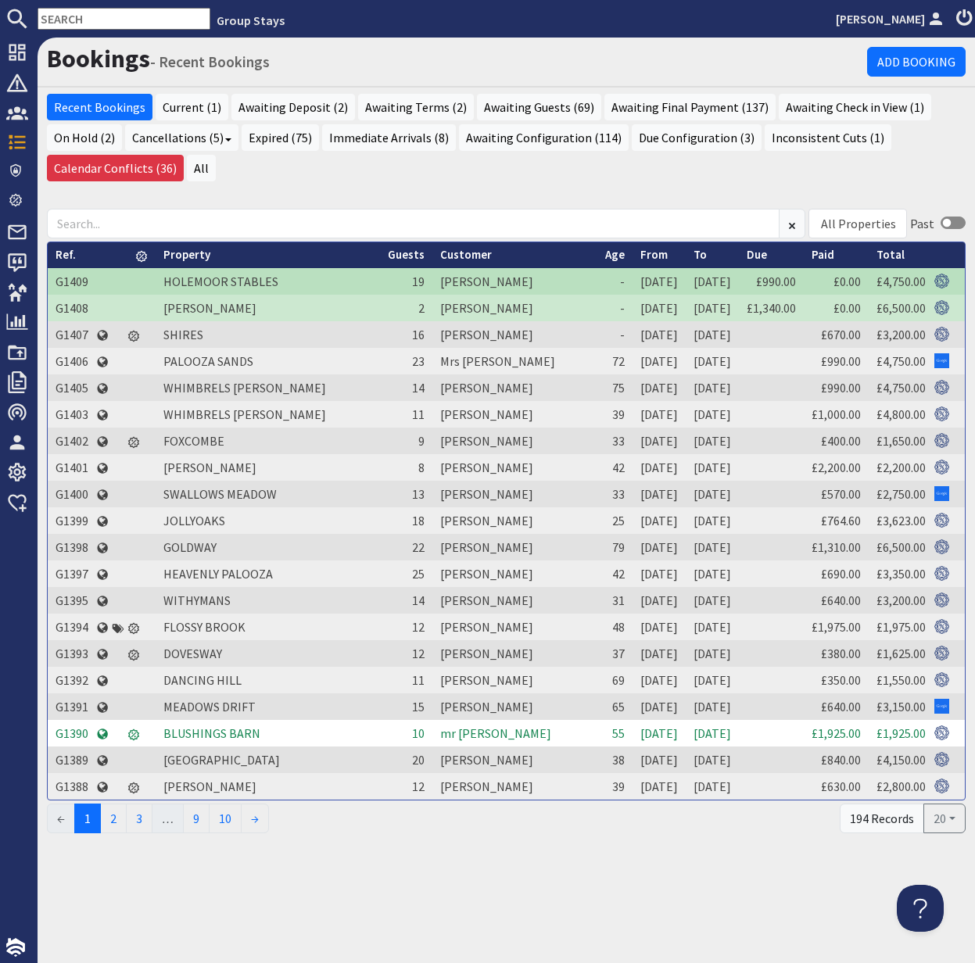
click at [90, 23] on input "text" at bounding box center [124, 19] width 173 height 22
click at [87, 23] on input "text" at bounding box center [124, 19] width 173 height 22
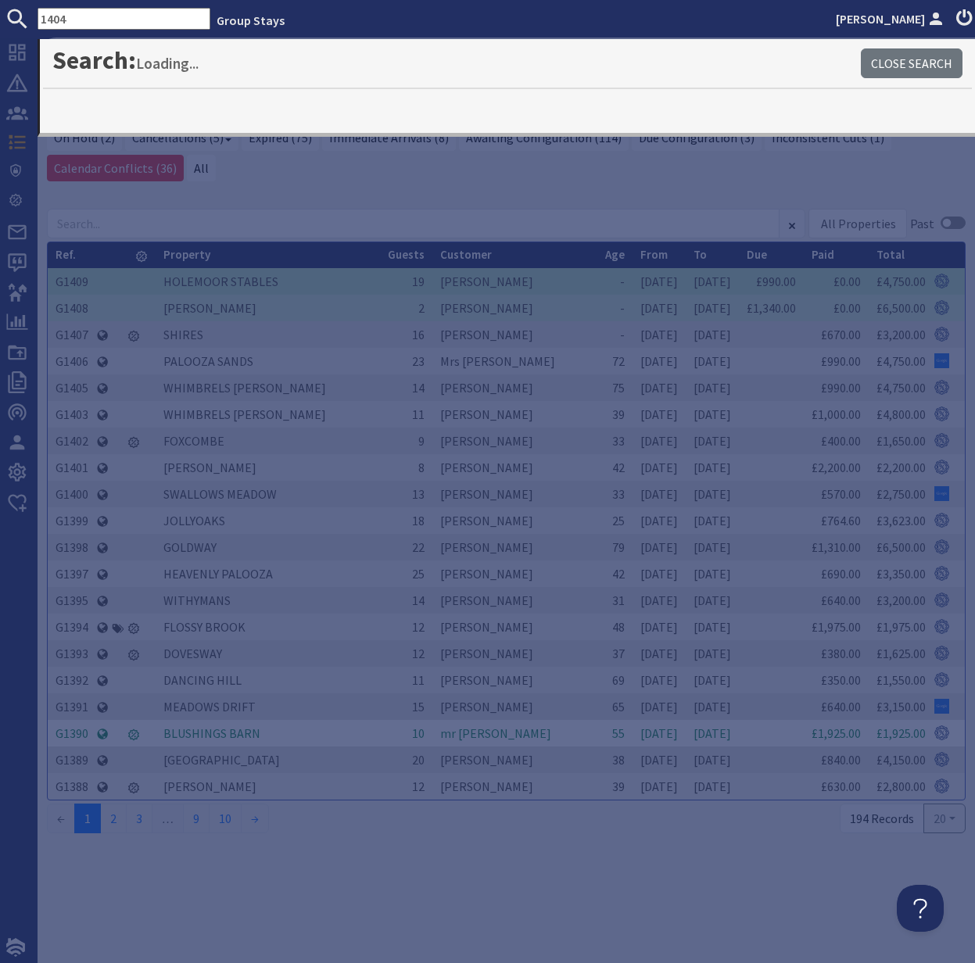
type input "1404"
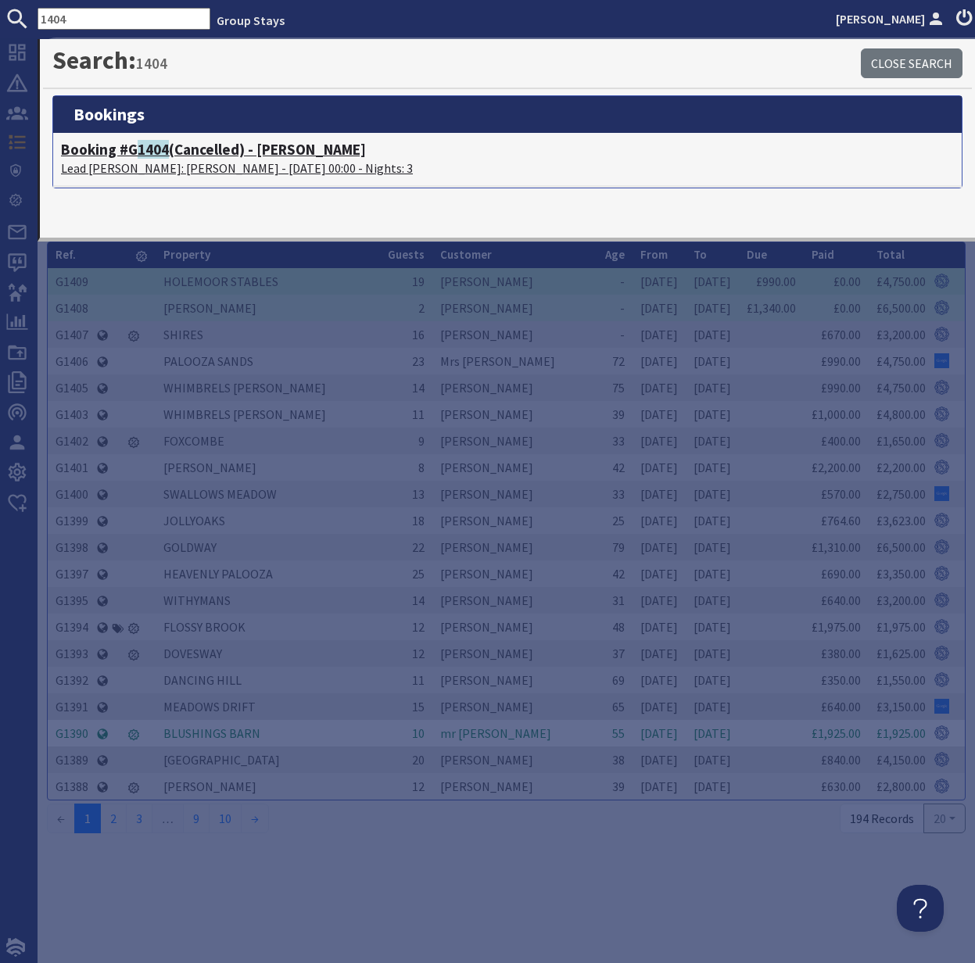
click at [142, 150] on span "1404" at bounding box center [153, 149] width 31 height 19
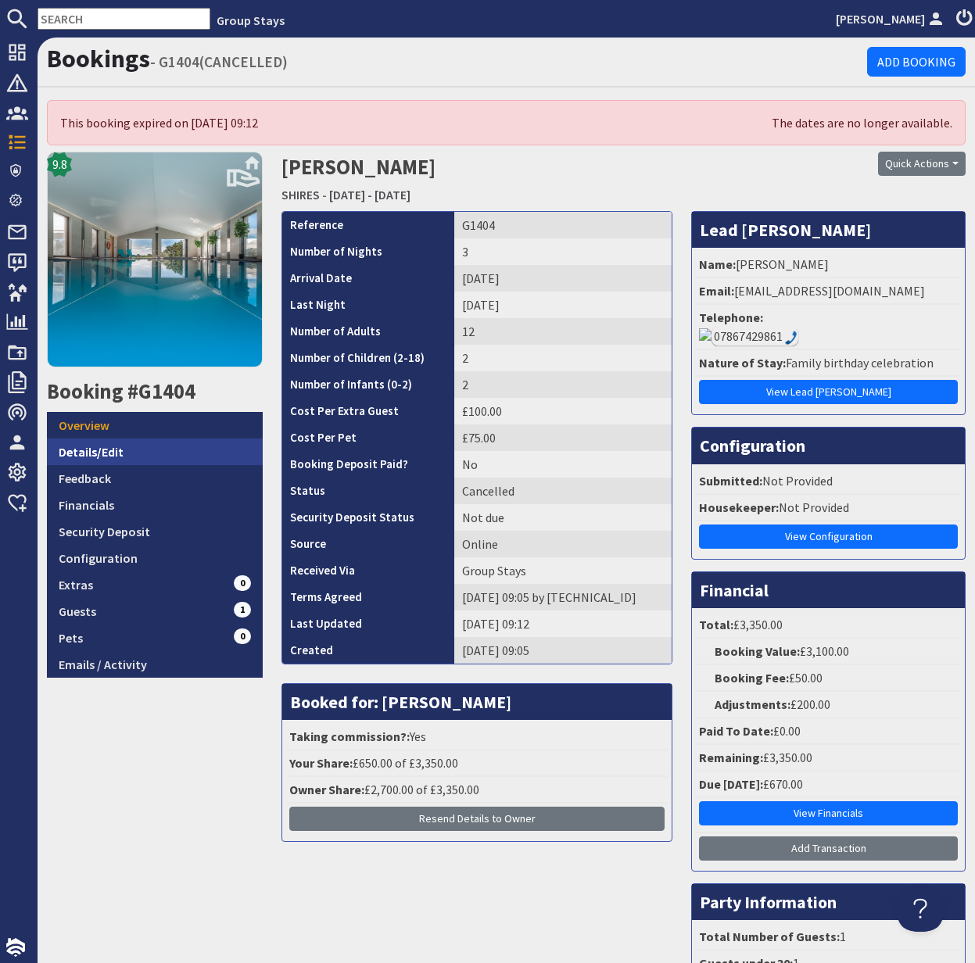
click at [100, 454] on link "Details/Edit" at bounding box center [155, 452] width 216 height 27
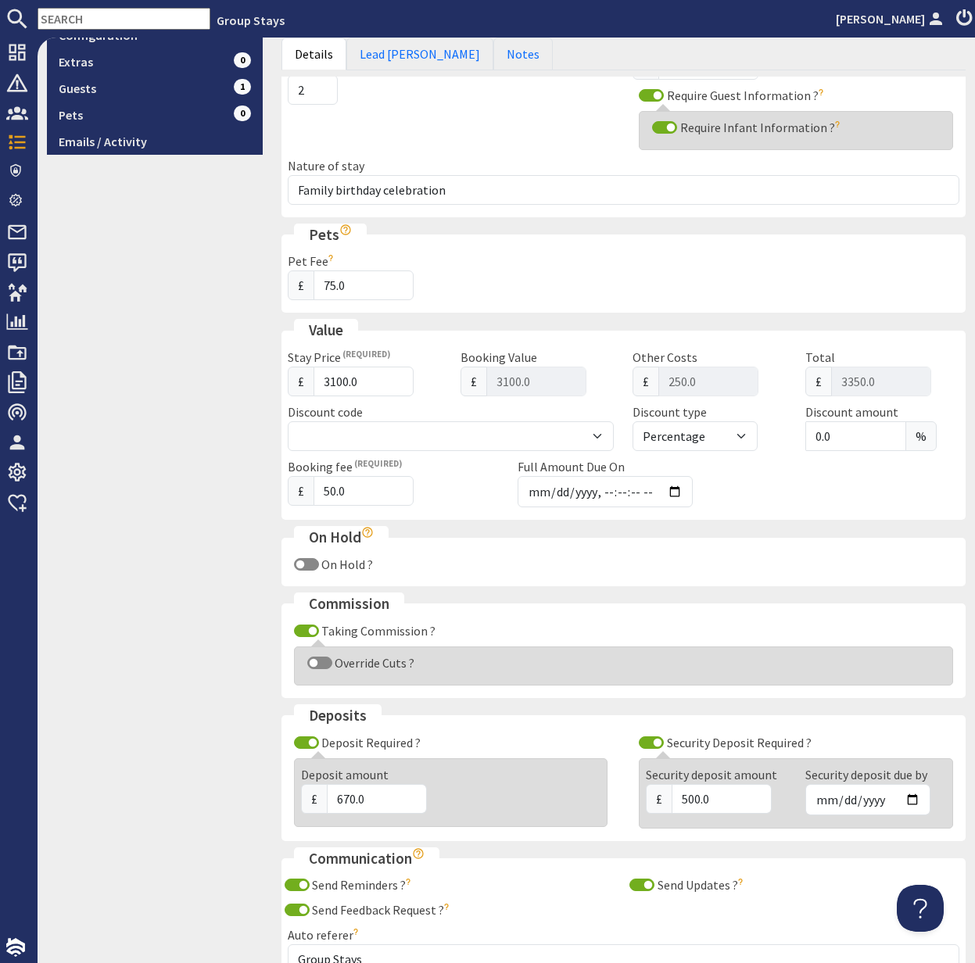
scroll to position [533, 0]
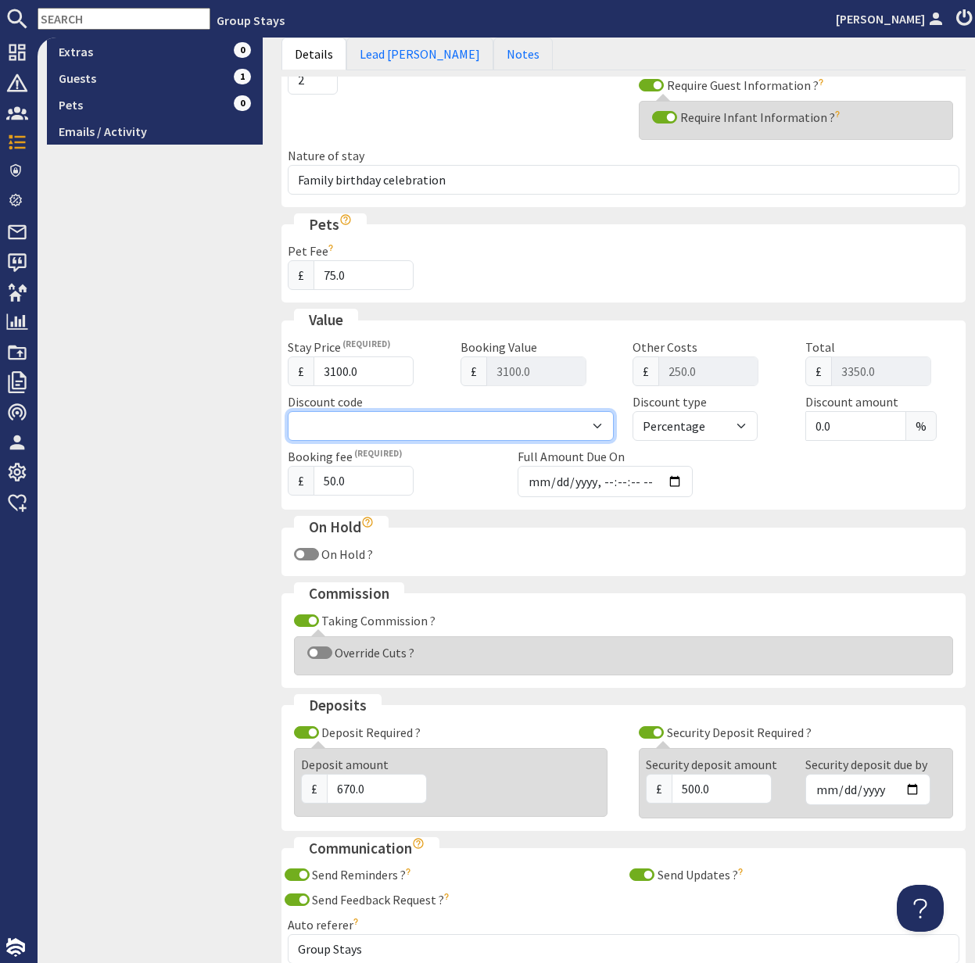
click at [598, 421] on select "Summer200 - £200 off WinterWonder - £150 off" at bounding box center [451, 426] width 327 height 30
select select "42"
select select "amount"
type input "2950"
type input "3200.00"
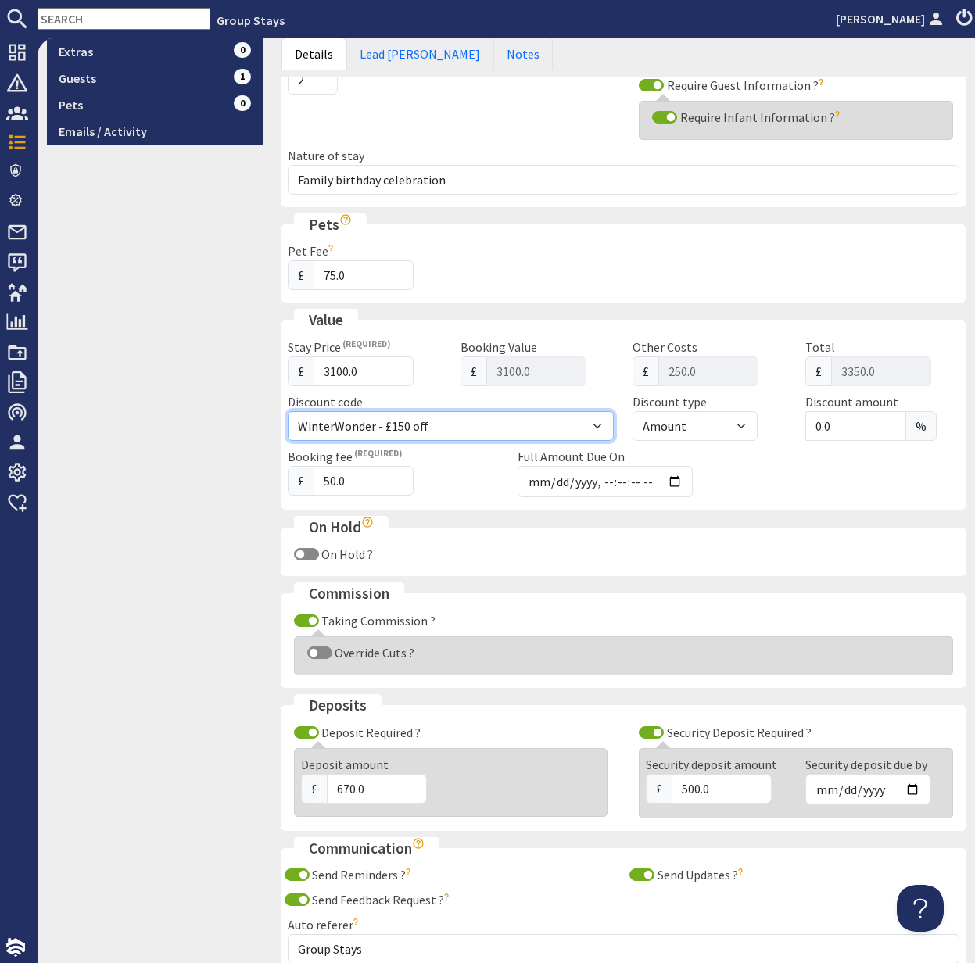
type input "150.0"
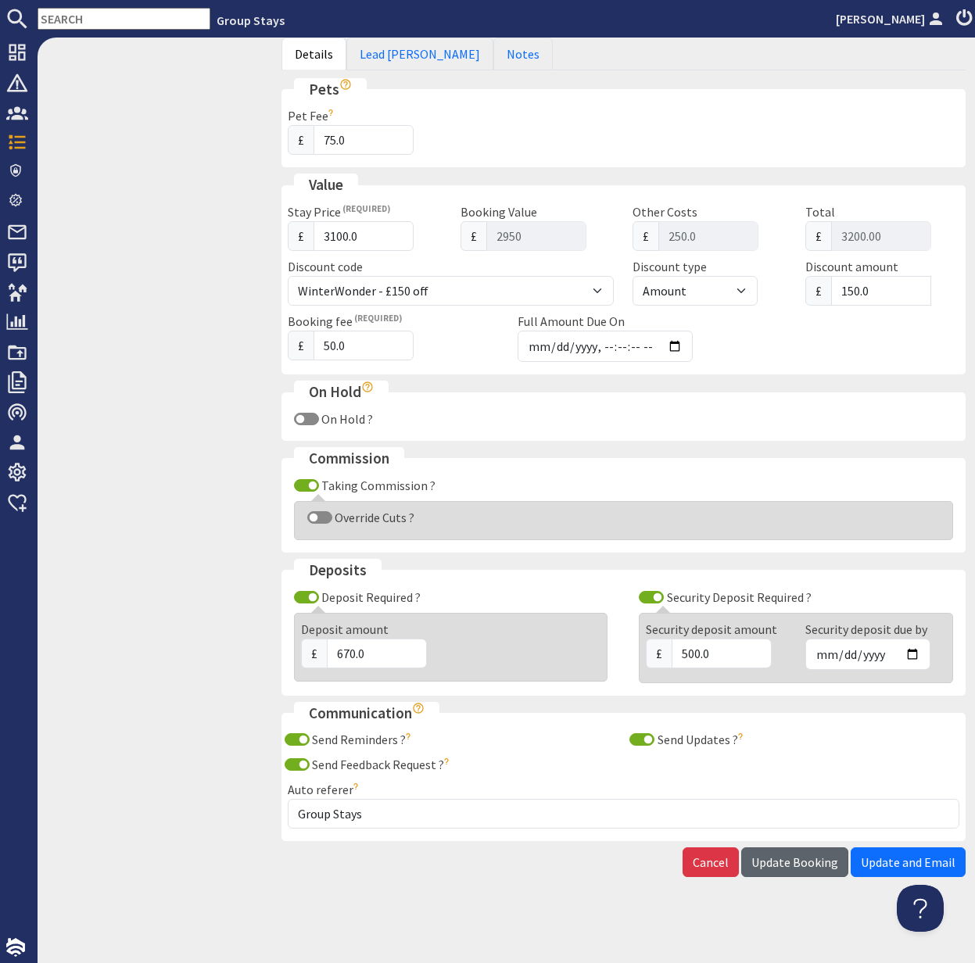
click at [793, 858] on span "Update Booking" at bounding box center [794, 862] width 87 height 16
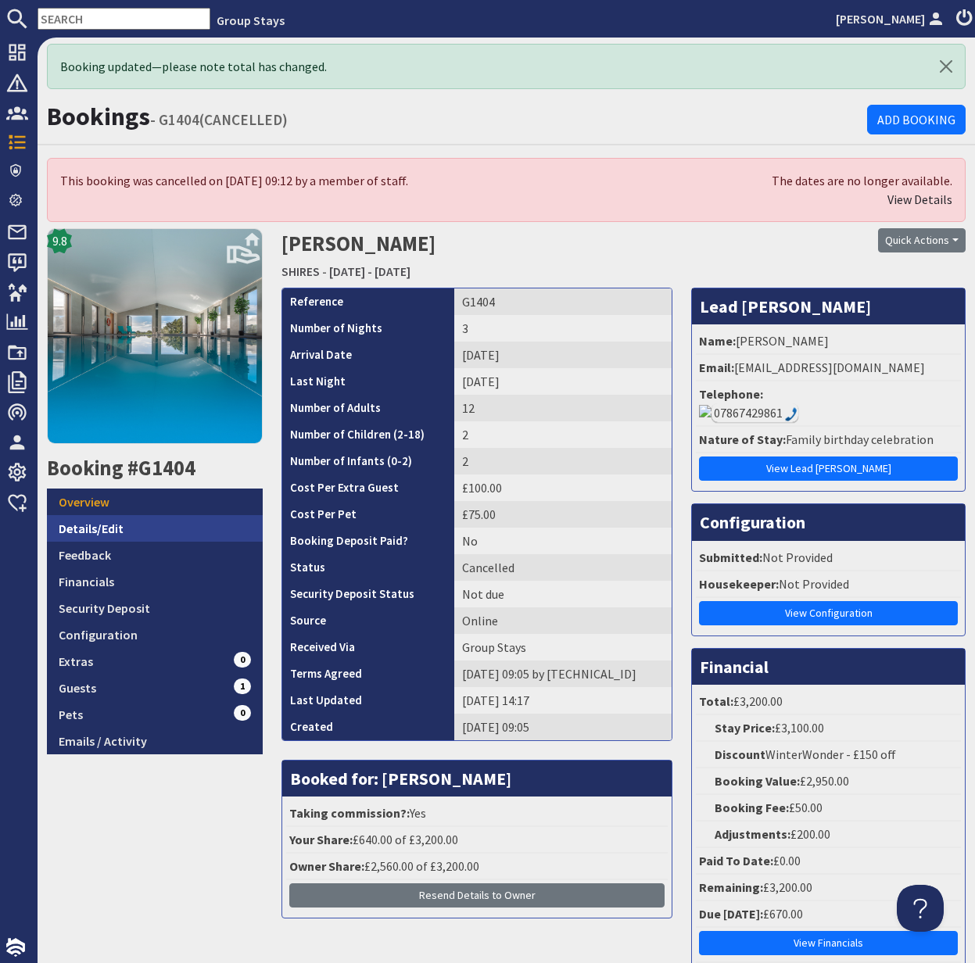
click at [94, 532] on link "Details/Edit" at bounding box center [155, 528] width 216 height 27
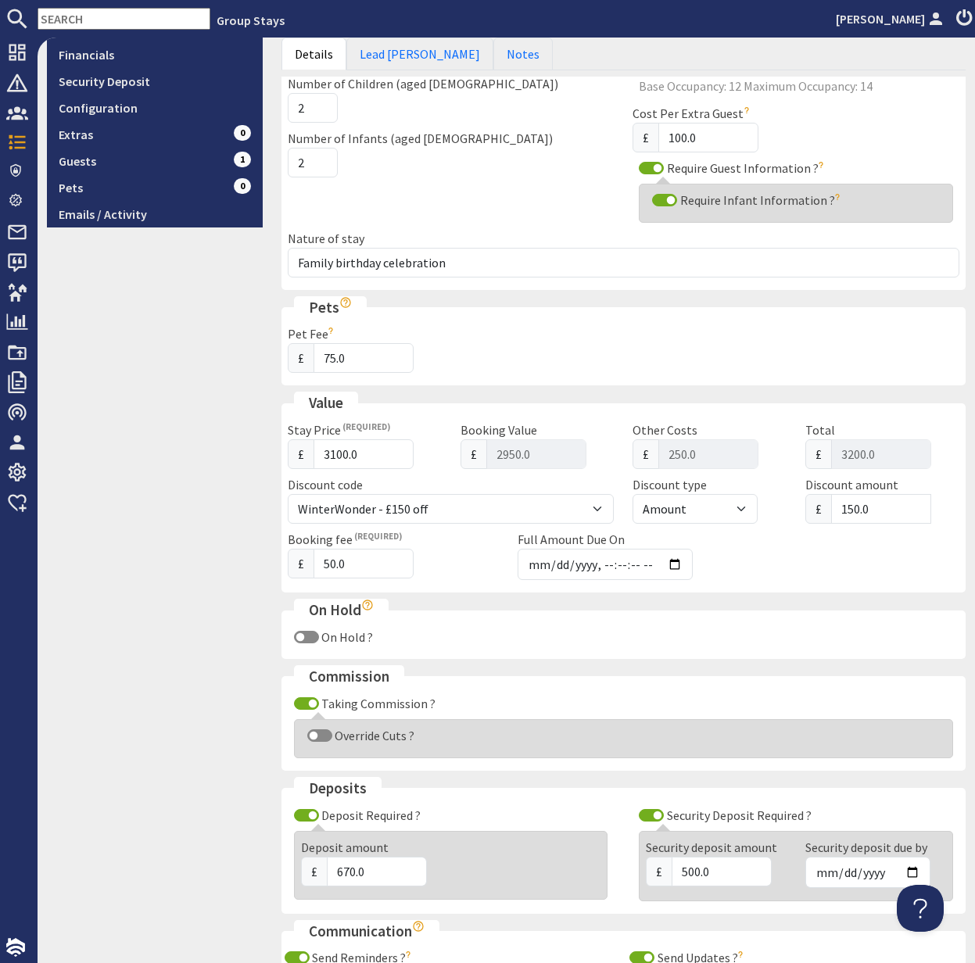
scroll to position [540, 0]
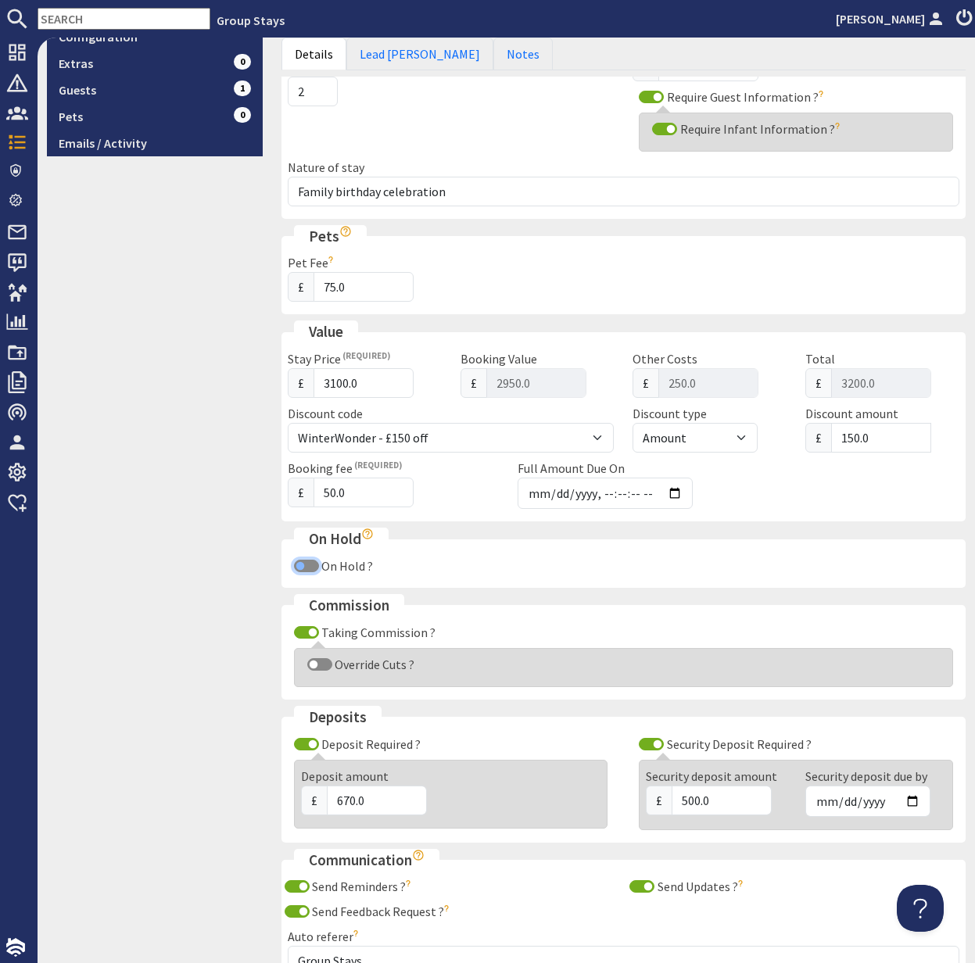
click at [304, 565] on input "On Hold ?" at bounding box center [306, 566] width 25 height 13
checkbox input "true"
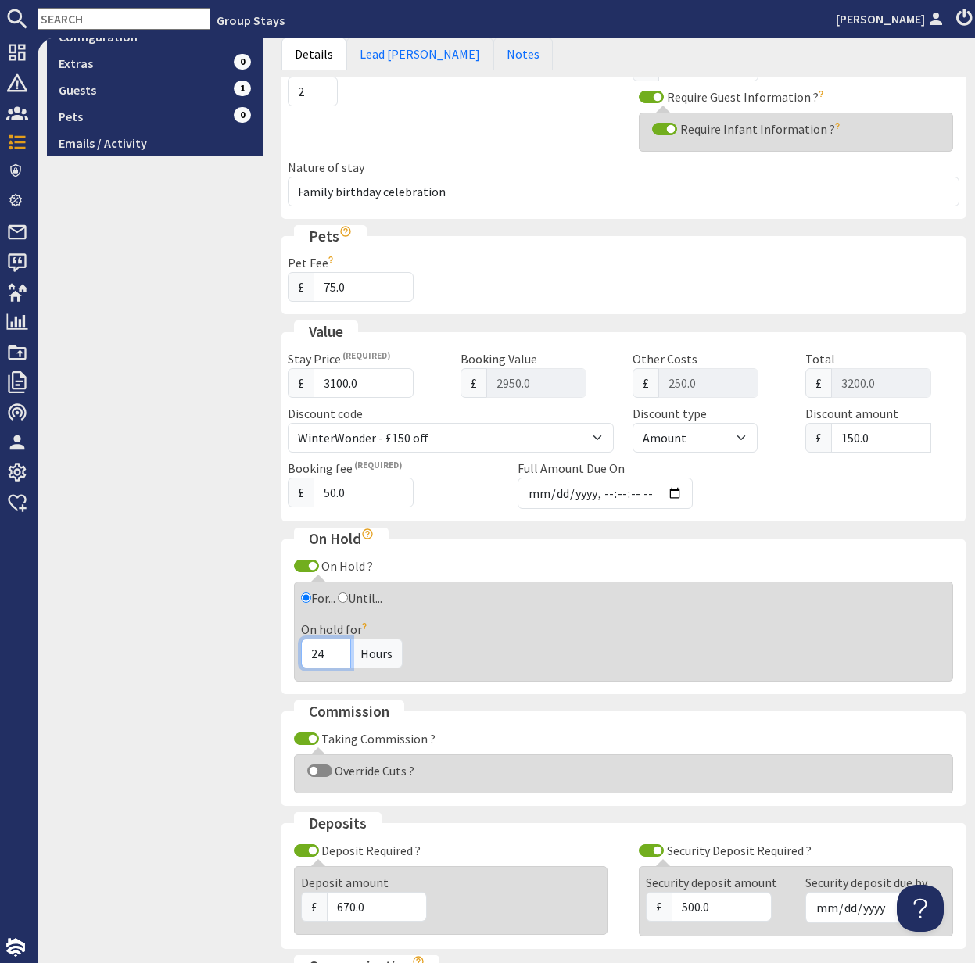
drag, startPoint x: 335, startPoint y: 653, endPoint x: 307, endPoint y: 652, distance: 27.4
click at [305, 650] on input "24" at bounding box center [326, 654] width 50 height 30
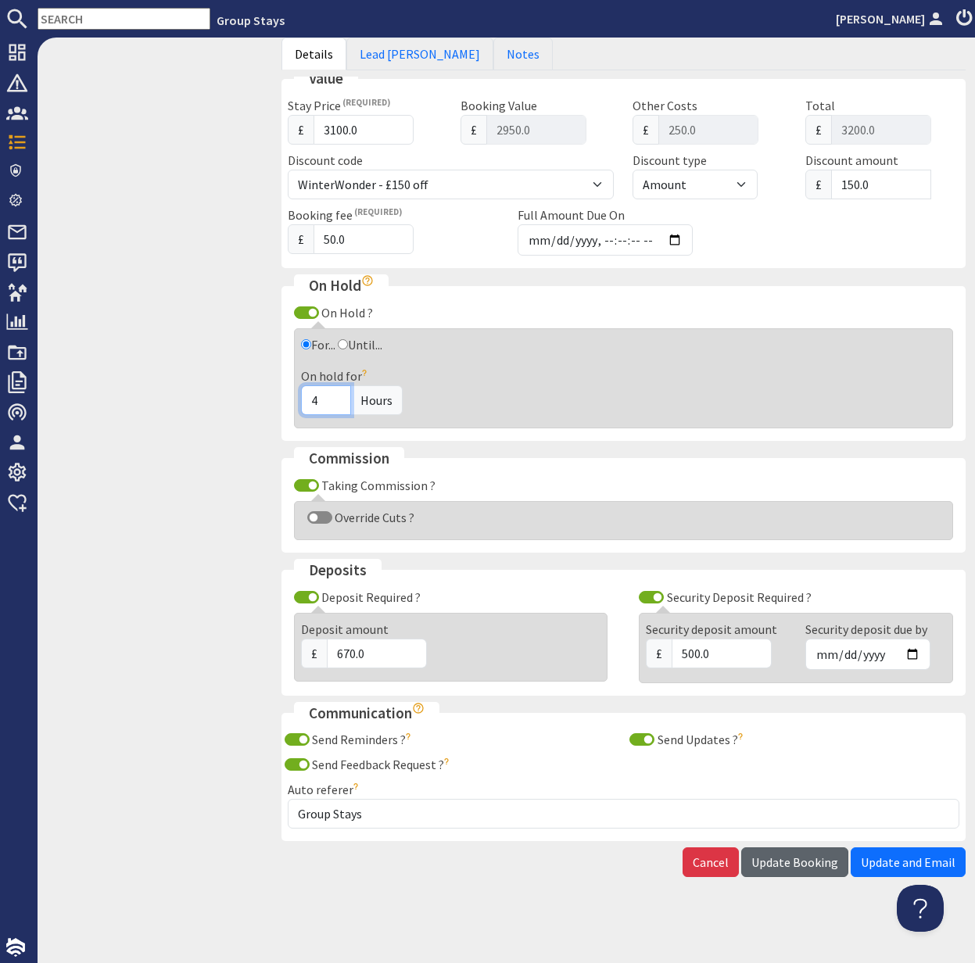
type input "4"
click at [800, 862] on span "Update Booking" at bounding box center [794, 862] width 87 height 16
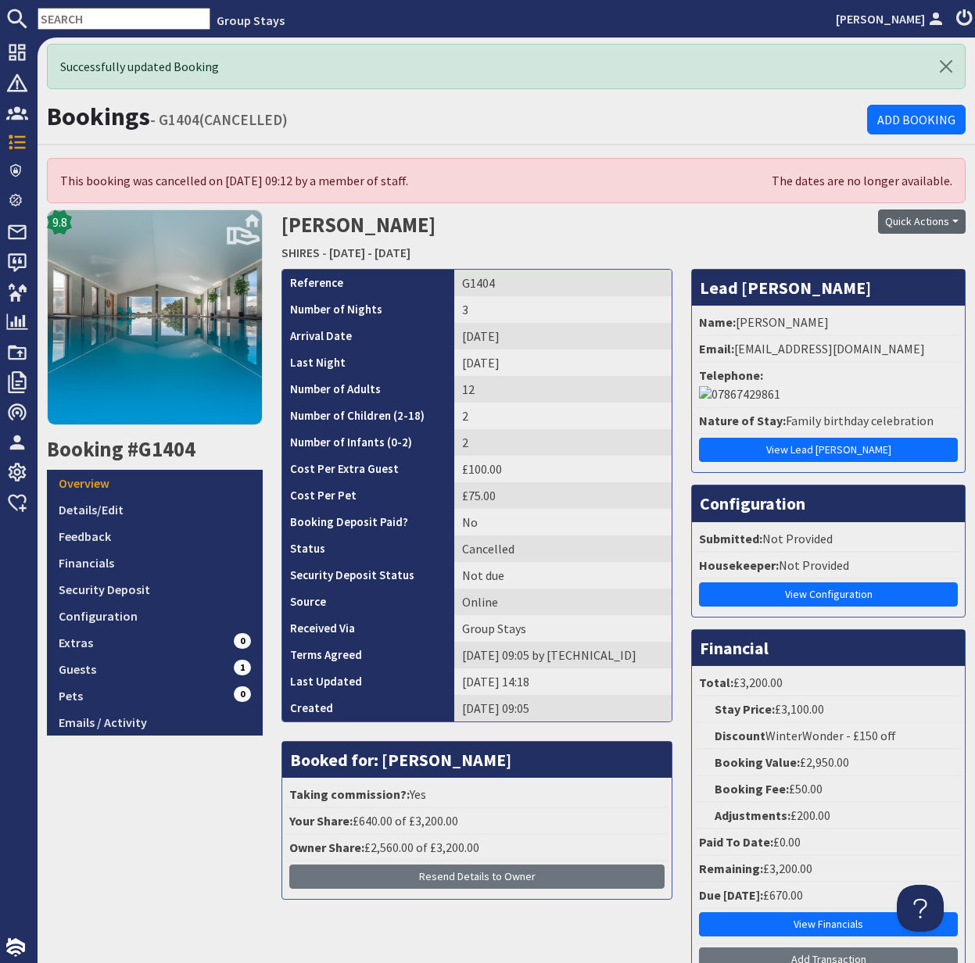
click at [919, 220] on button "Quick Actions" at bounding box center [922, 222] width 88 height 24
click at [911, 305] on link "Uncancel Booking" at bounding box center [895, 305] width 140 height 25
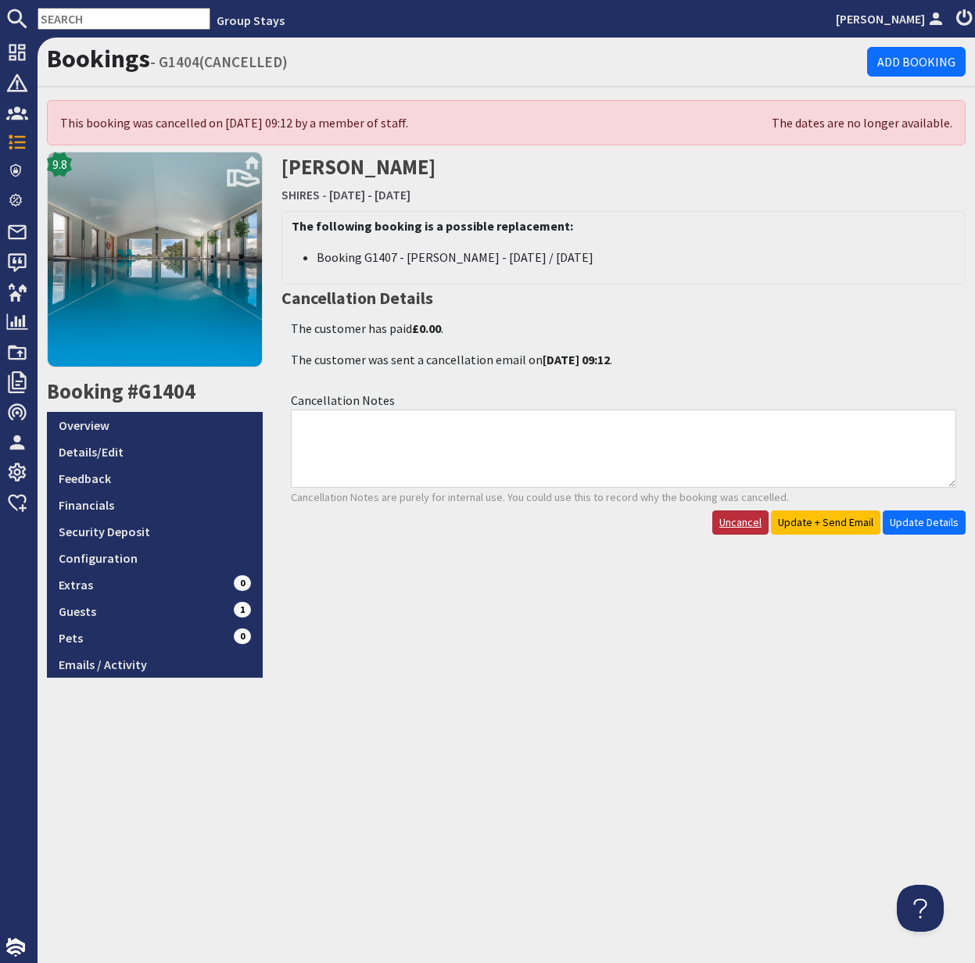
click at [739, 524] on link "Uncancel" at bounding box center [740, 522] width 56 height 24
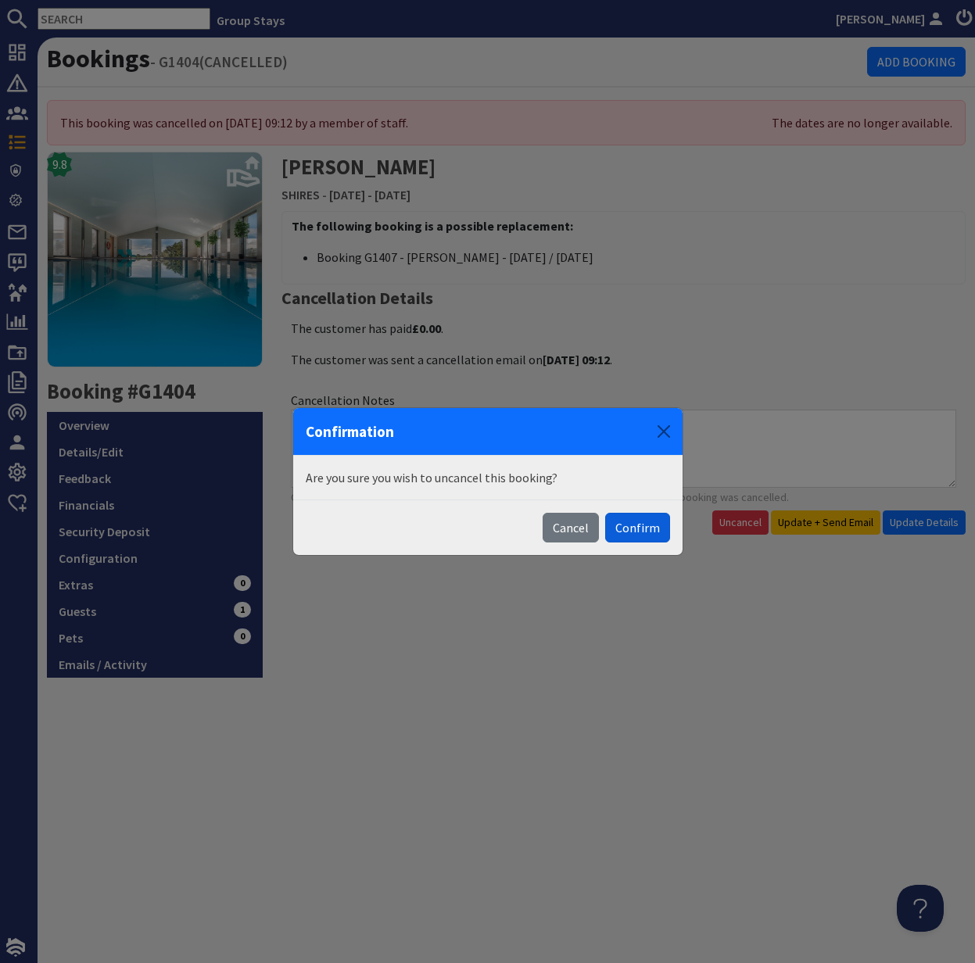
drag, startPoint x: 642, startPoint y: 528, endPoint x: 693, endPoint y: 527, distance: 51.6
click at [642, 528] on button "Confirm" at bounding box center [637, 528] width 65 height 30
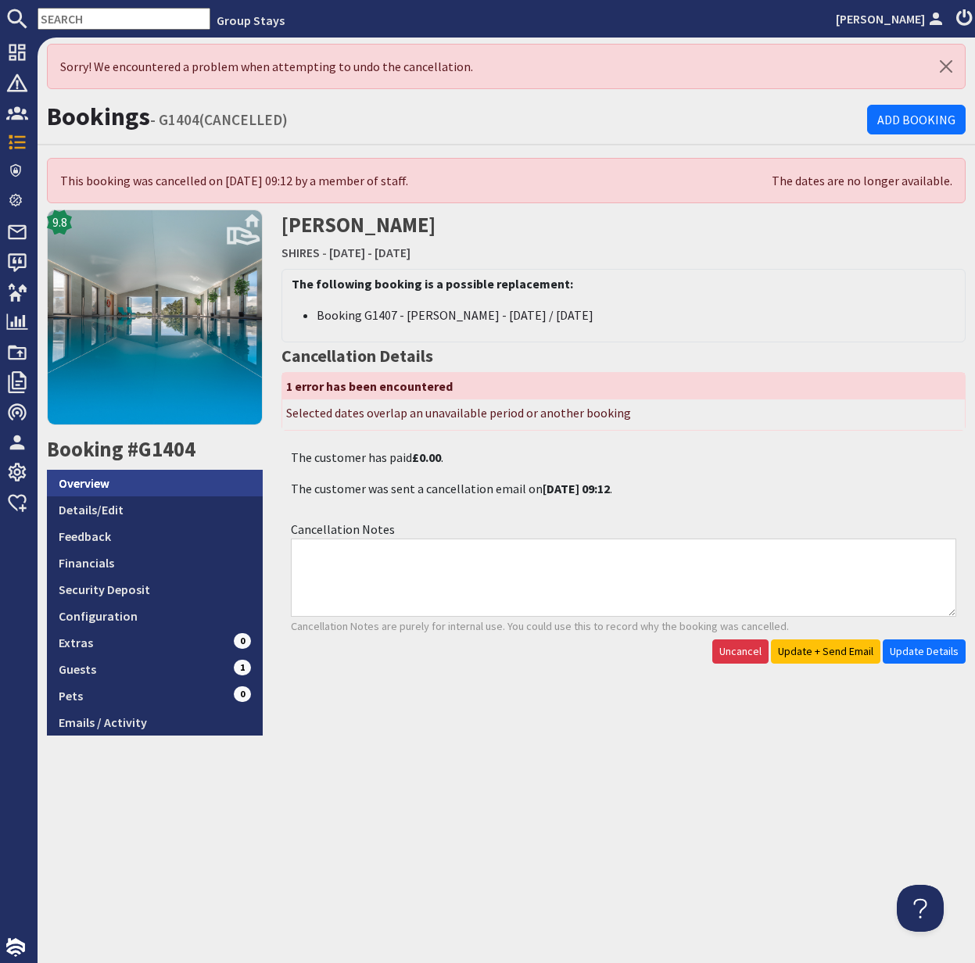
click at [104, 493] on link "Overview" at bounding box center [155, 483] width 216 height 27
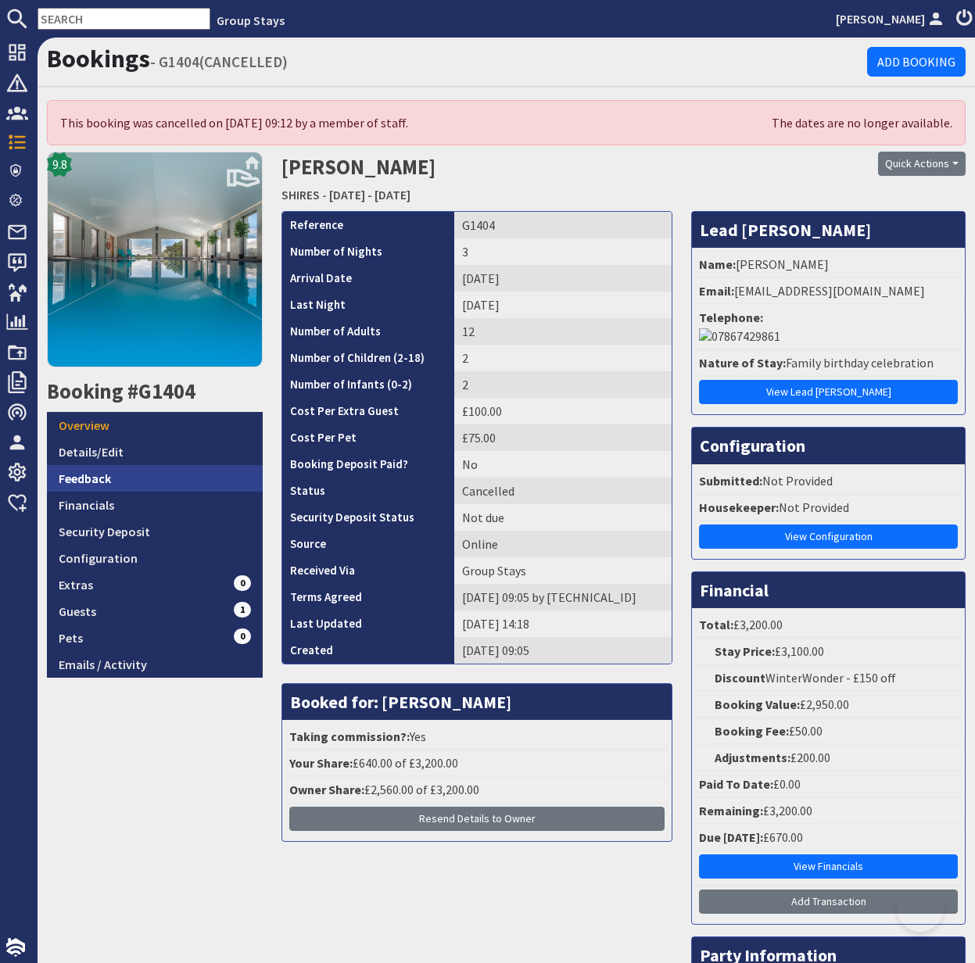
click at [92, 485] on link "Feedback" at bounding box center [155, 478] width 216 height 27
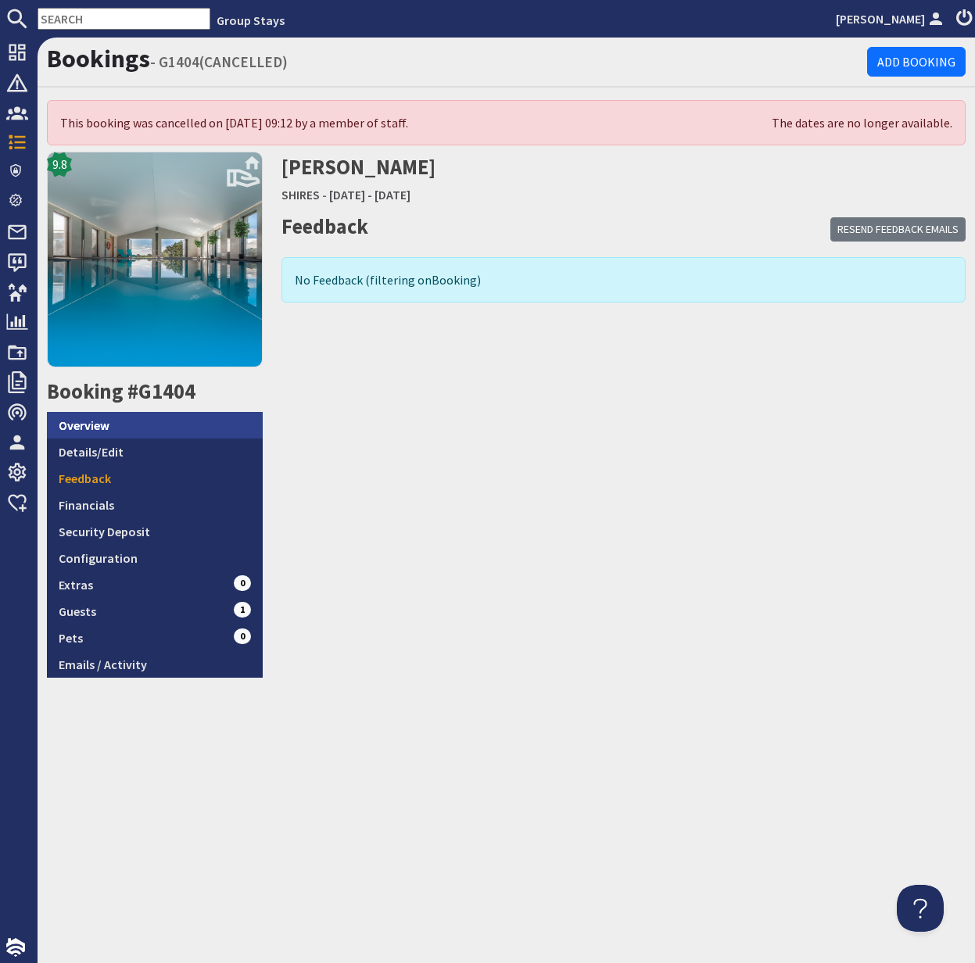
click at [98, 426] on link "Overview" at bounding box center [155, 425] width 216 height 27
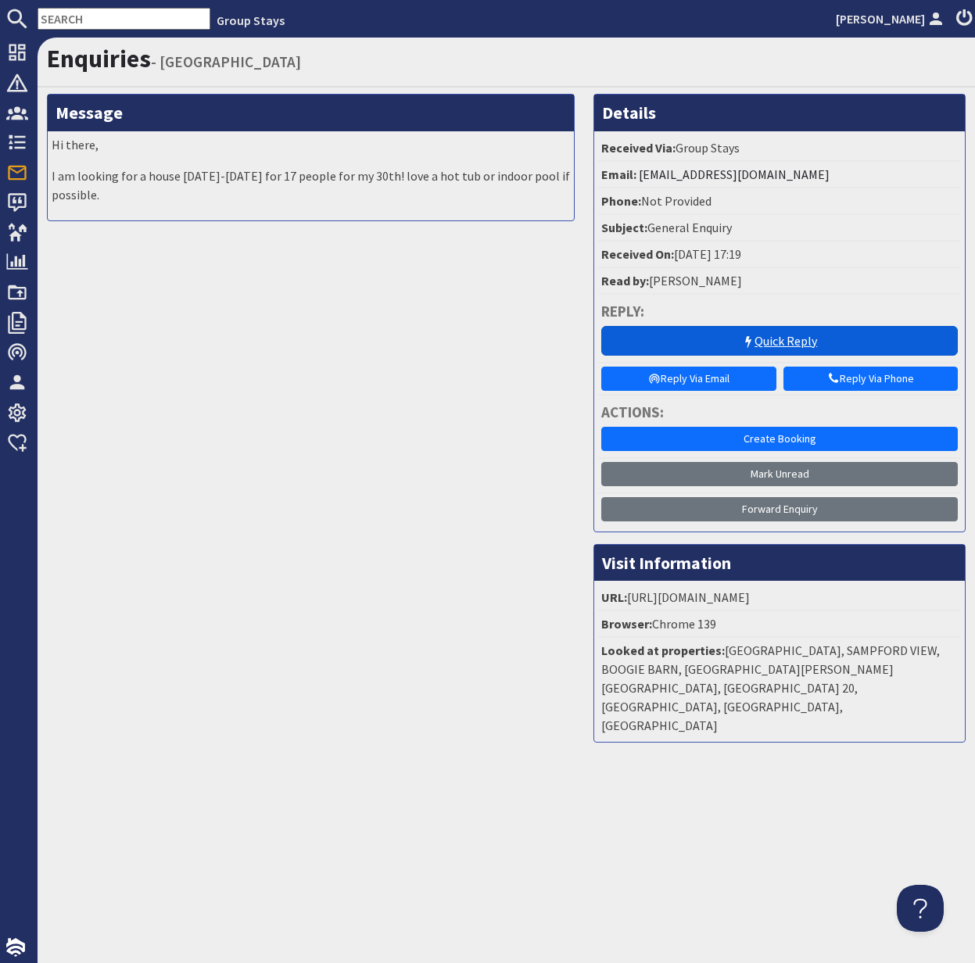
click at [786, 339] on link "Quick Reply" at bounding box center [779, 341] width 356 height 30
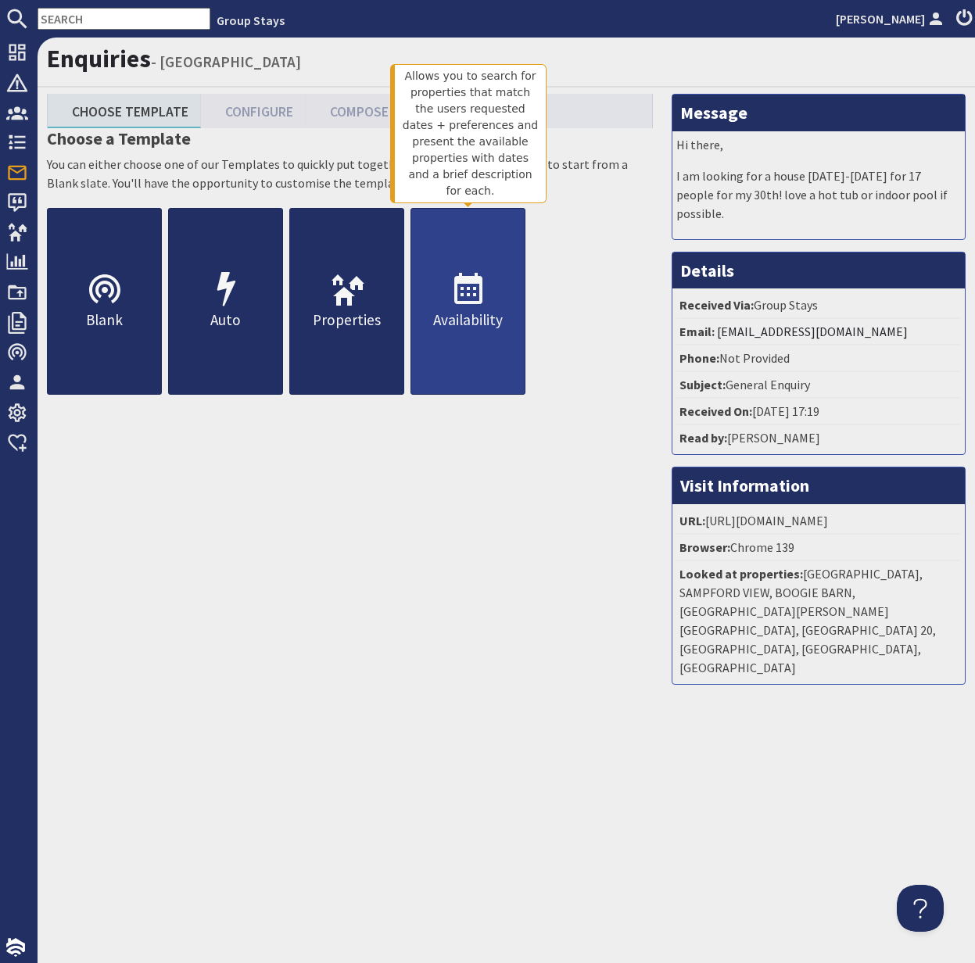
click at [449, 315] on p "Availability" at bounding box center [467, 320] width 113 height 23
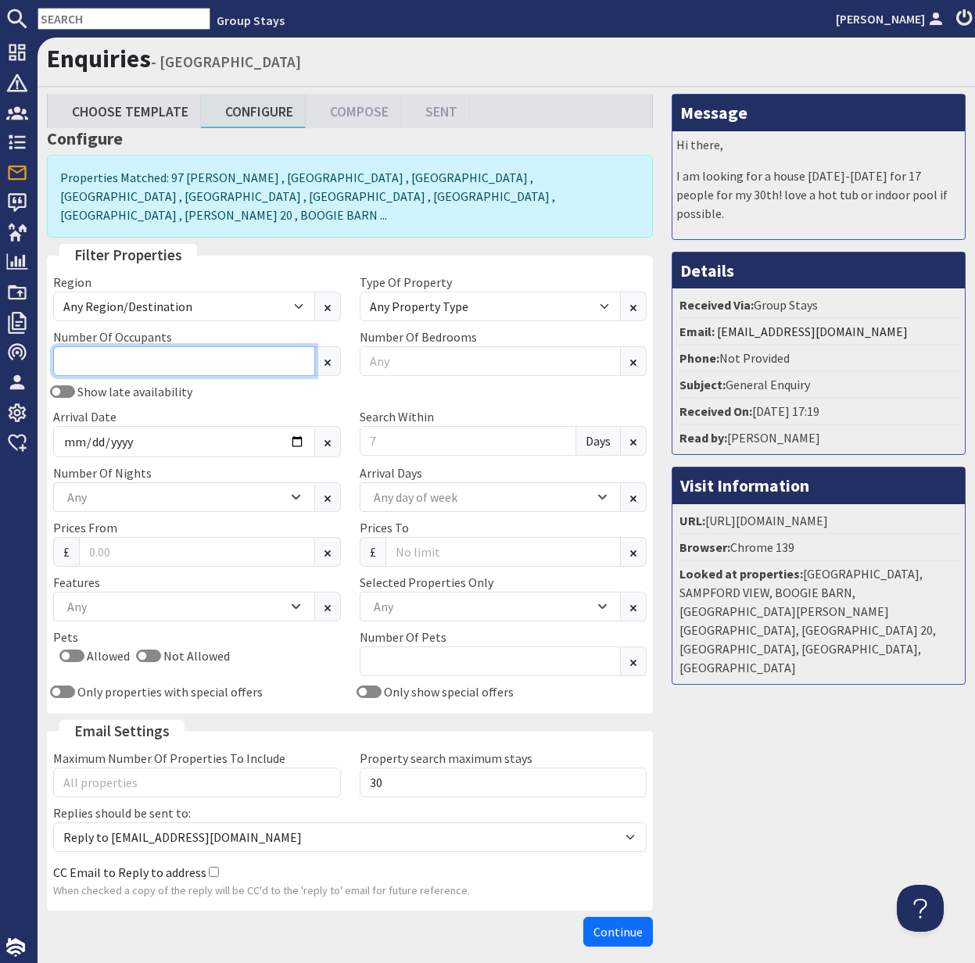
click at [262, 346] on input "Number Of Occupants" at bounding box center [184, 361] width 262 height 30
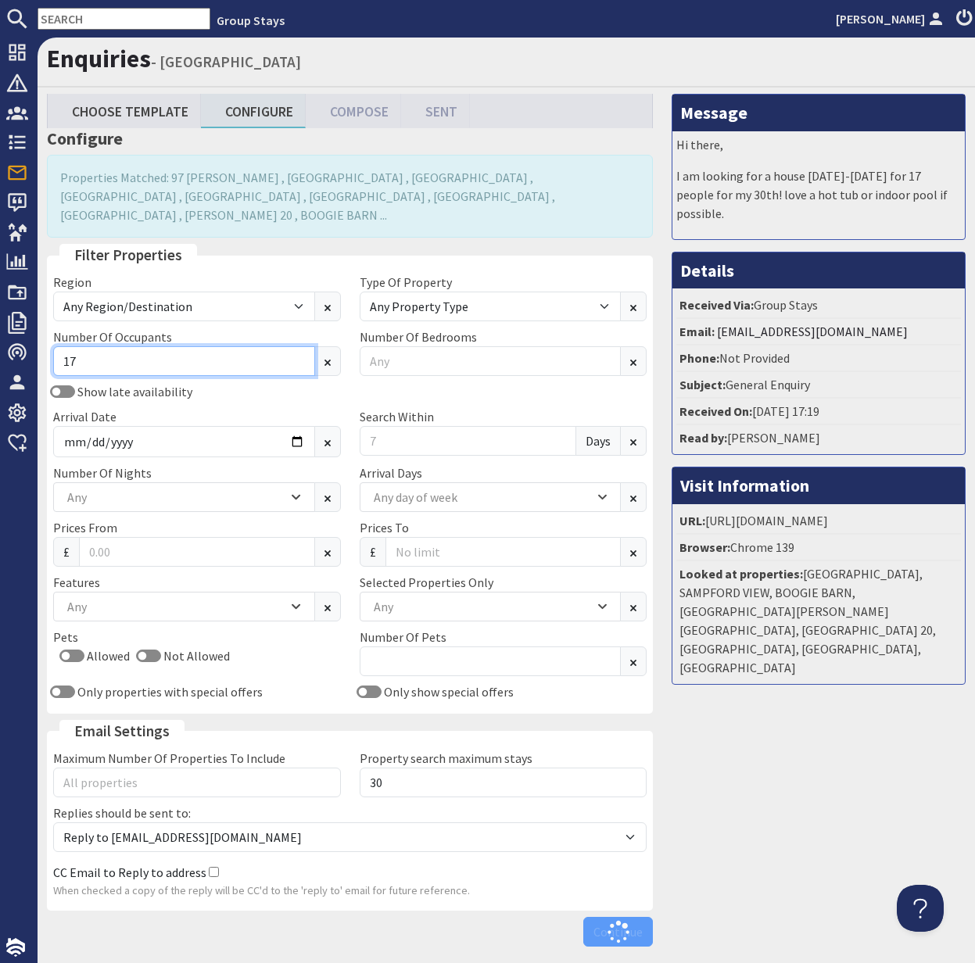
type input "17"
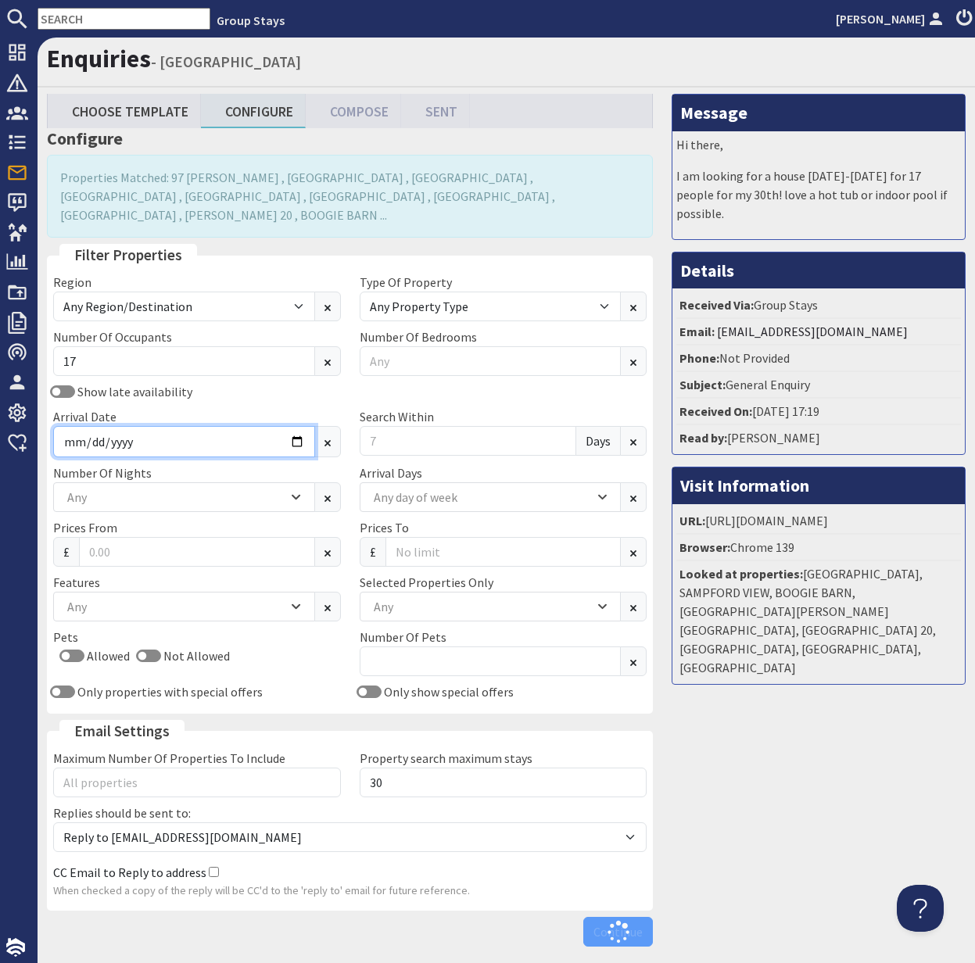
click at [293, 426] on input "Arrival Date" at bounding box center [184, 441] width 262 height 31
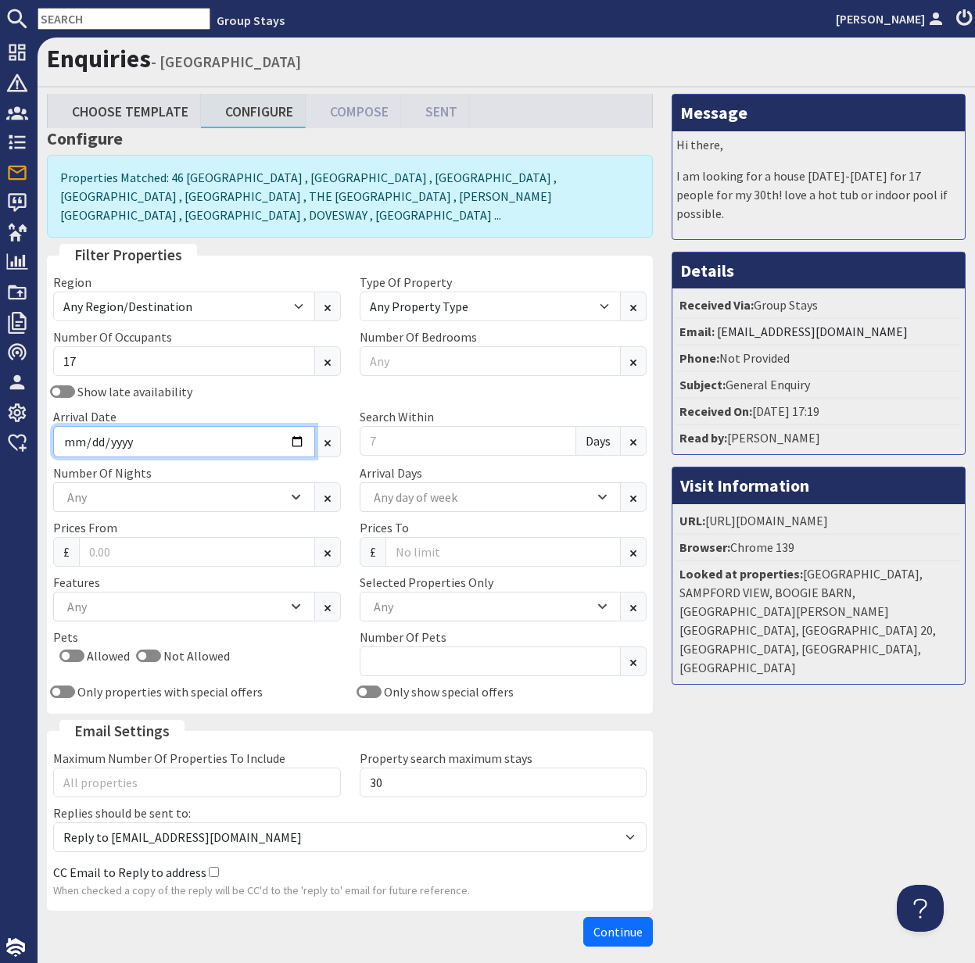
click at [292, 426] on input "Arrival Date" at bounding box center [184, 441] width 262 height 31
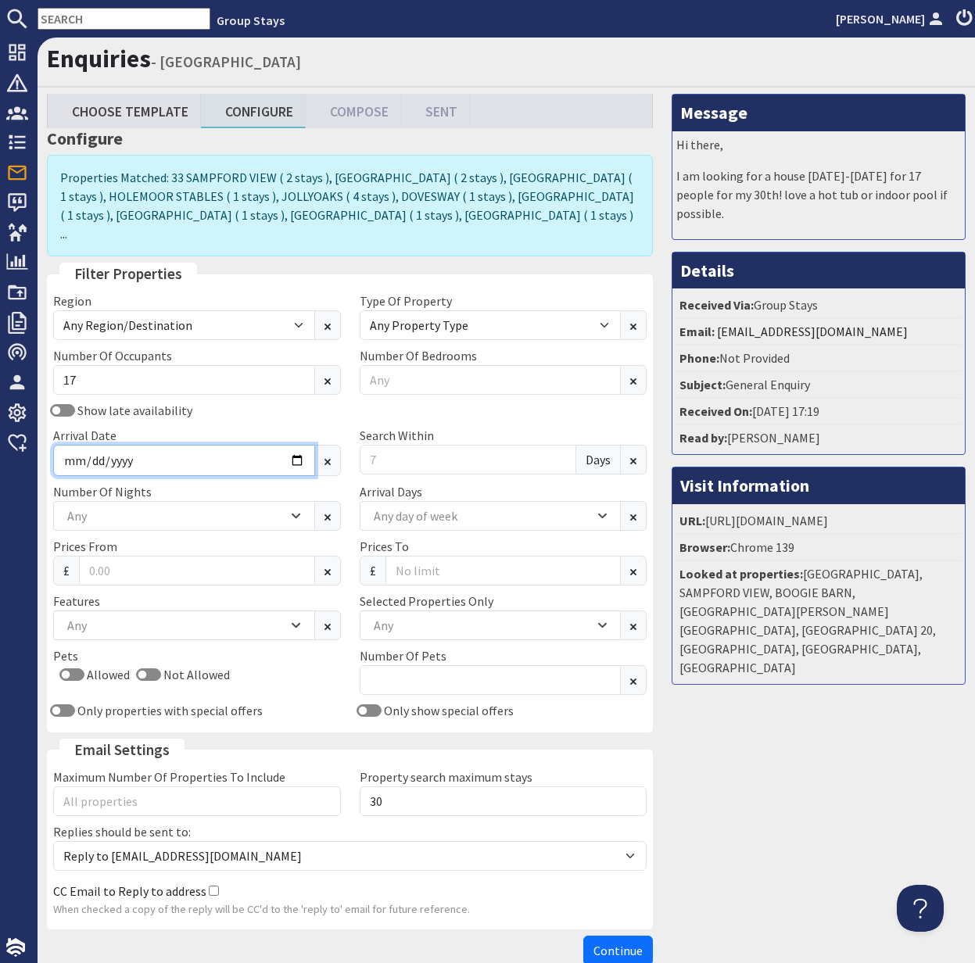
type input "2025-12-05"
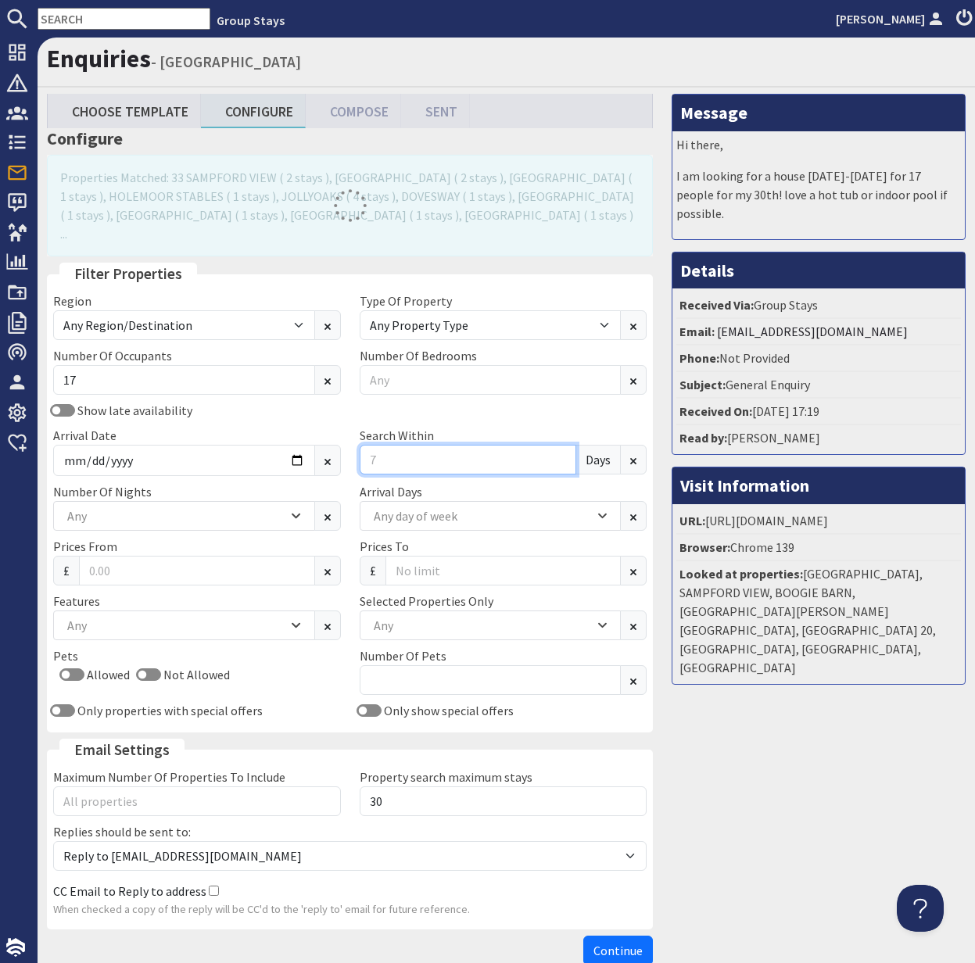
drag, startPoint x: 388, startPoint y: 442, endPoint x: 358, endPoint y: 441, distance: 29.7
click at [358, 441] on div "Search Within Days" at bounding box center [503, 451] width 306 height 50
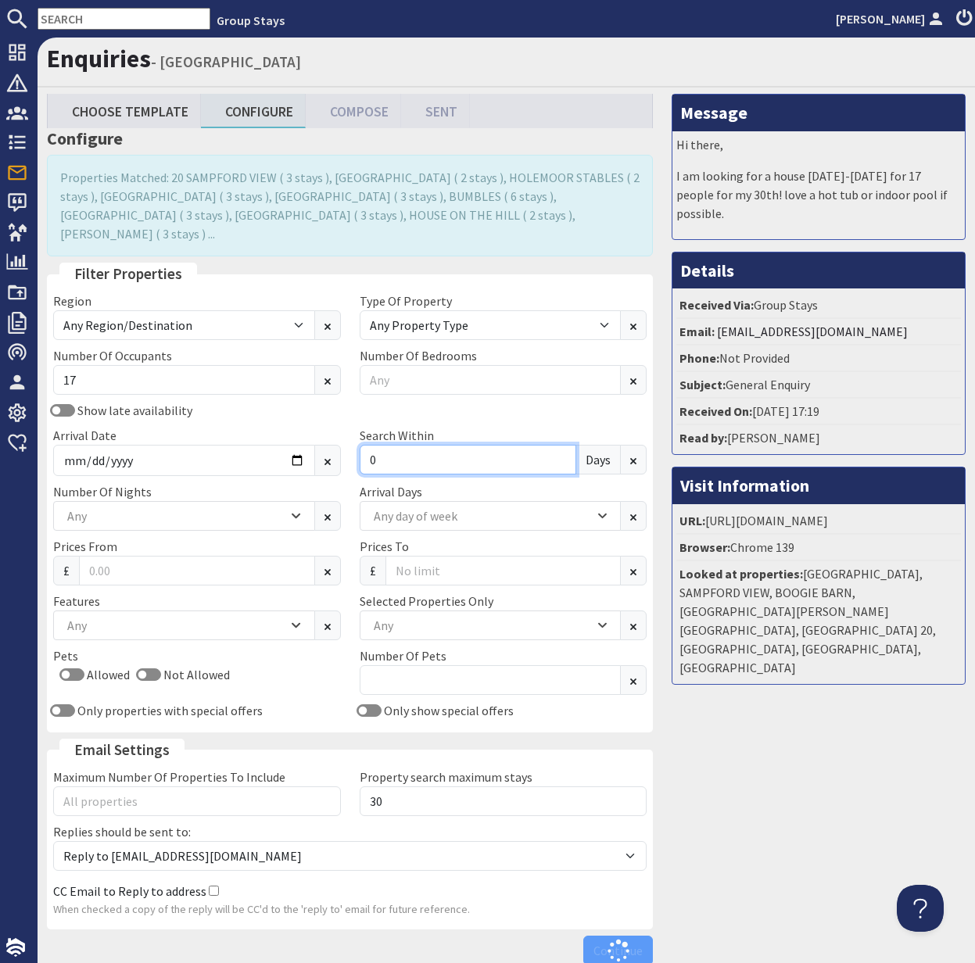
type input "0"
click at [182, 507] on div "Any" at bounding box center [175, 515] width 224 height 17
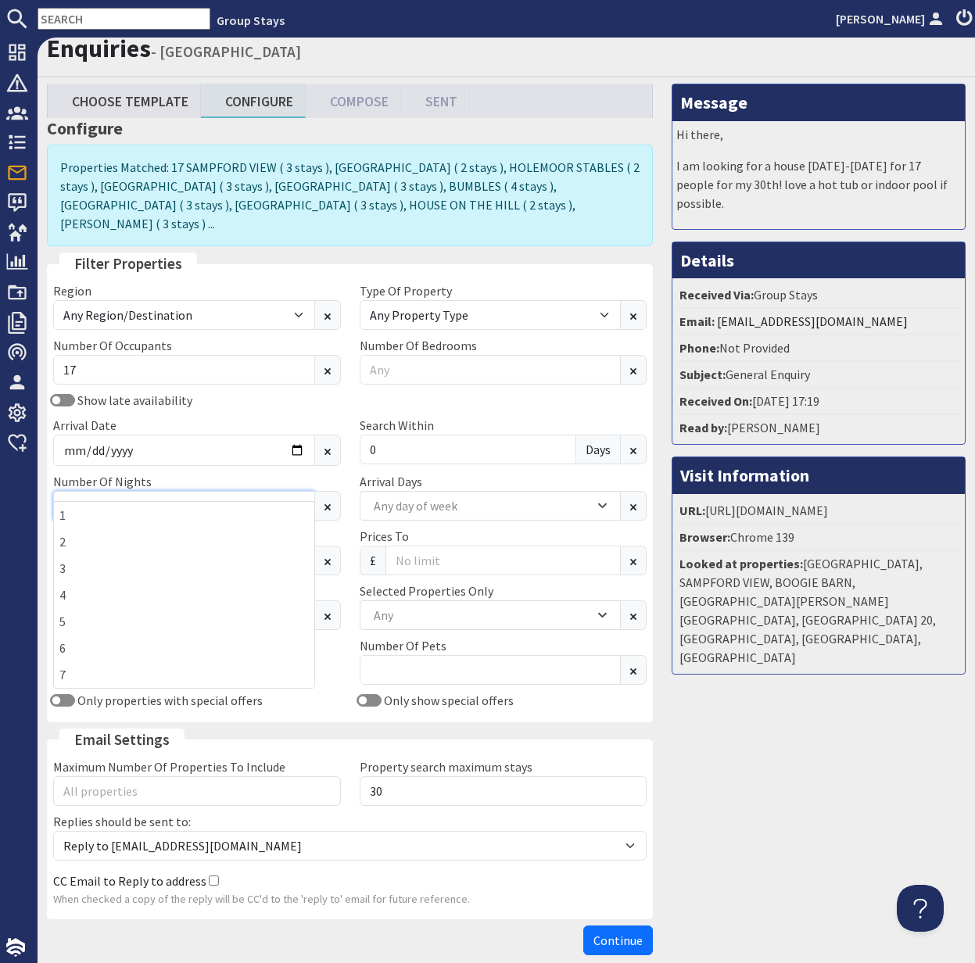
scroll to position [9, 0]
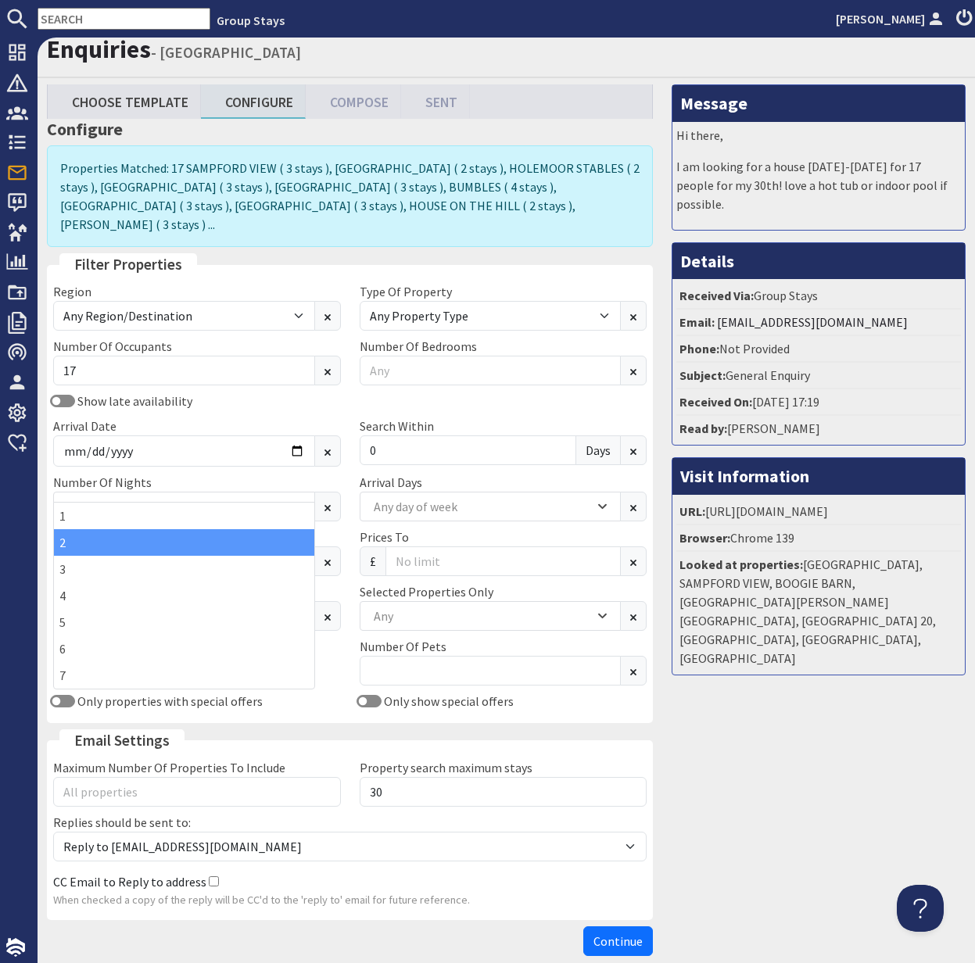
click at [103, 538] on div "2" at bounding box center [184, 542] width 260 height 27
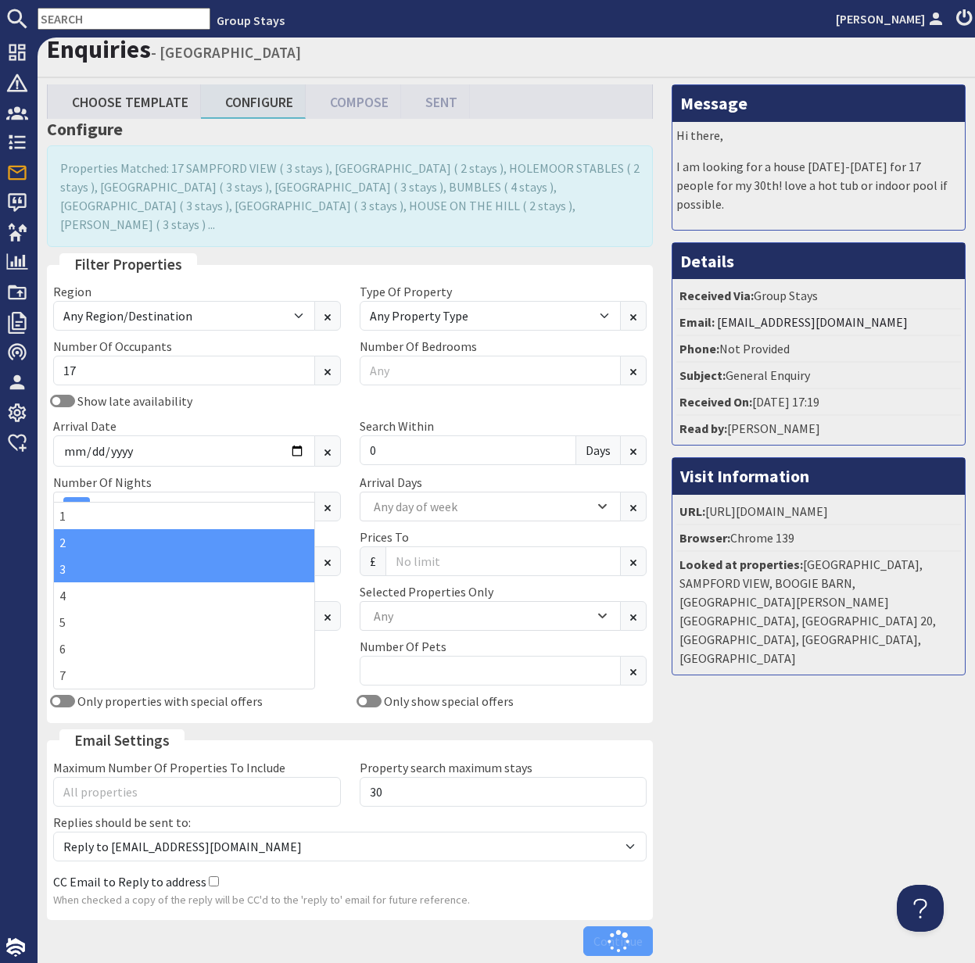
click at [99, 560] on div "3" at bounding box center [184, 569] width 260 height 27
click at [325, 637] on div "Pets Allowed Not Allowed" at bounding box center [197, 664] width 306 height 55
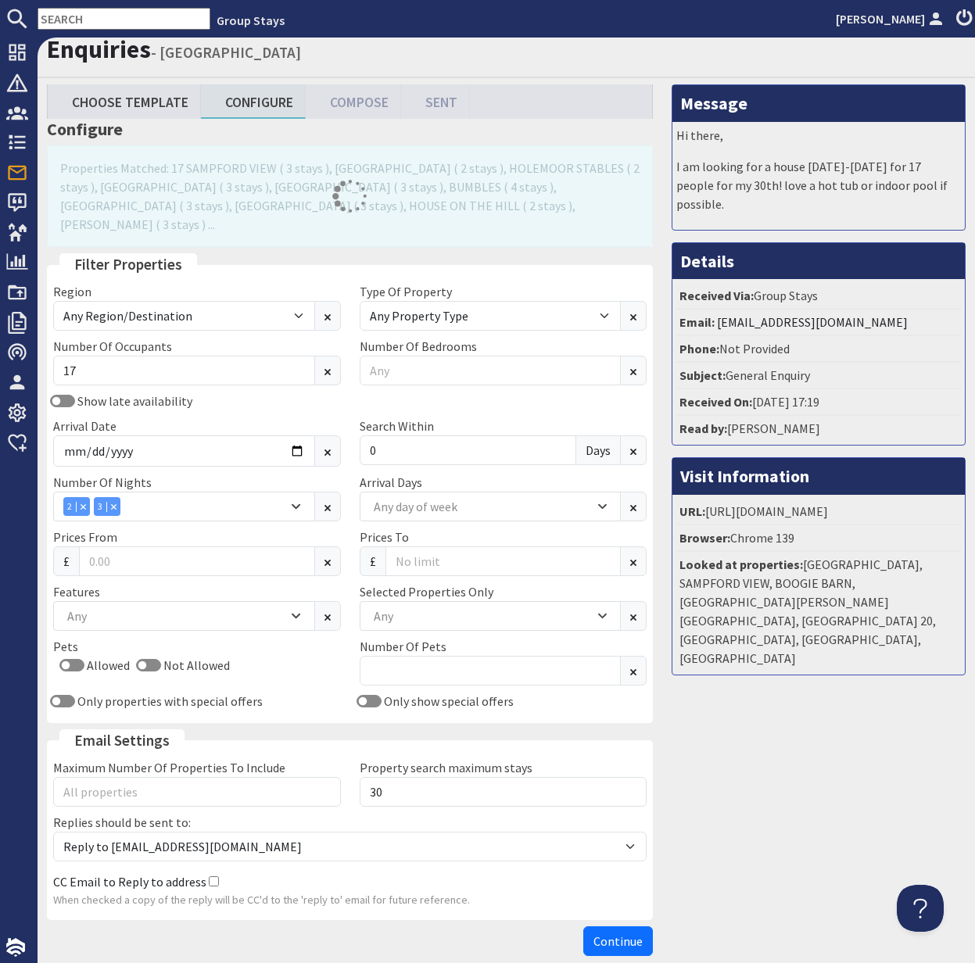
scroll to position [6, 0]
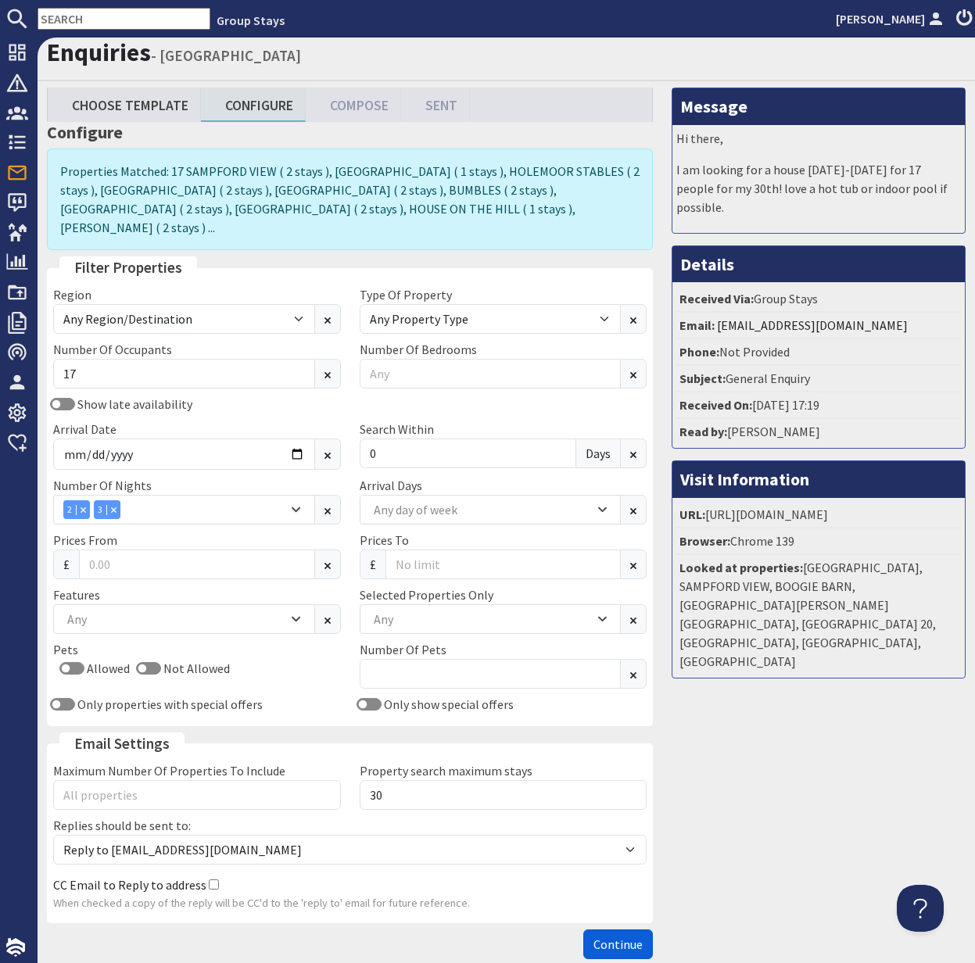
click at [614, 937] on span "Continue" at bounding box center [617, 945] width 49 height 16
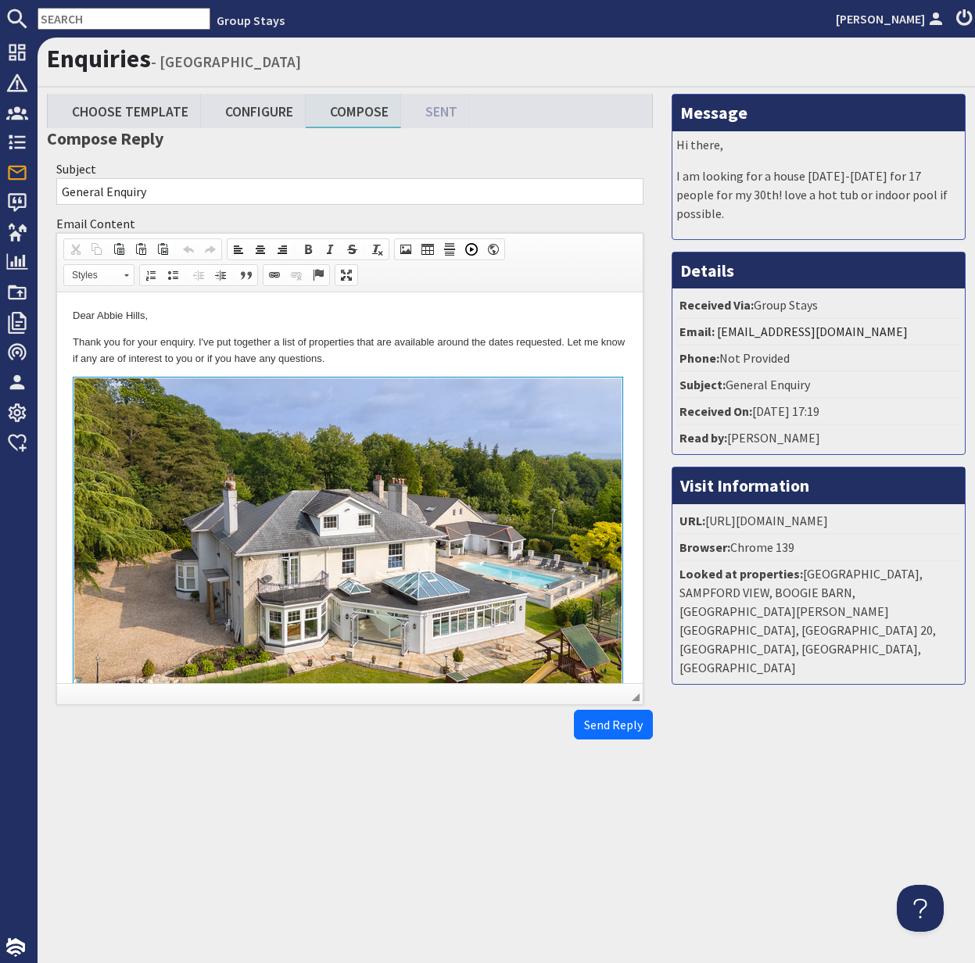
click at [75, 346] on p "Thank you for your enquiry. I've put together a list of properties that are ava…" at bounding box center [350, 351] width 554 height 33
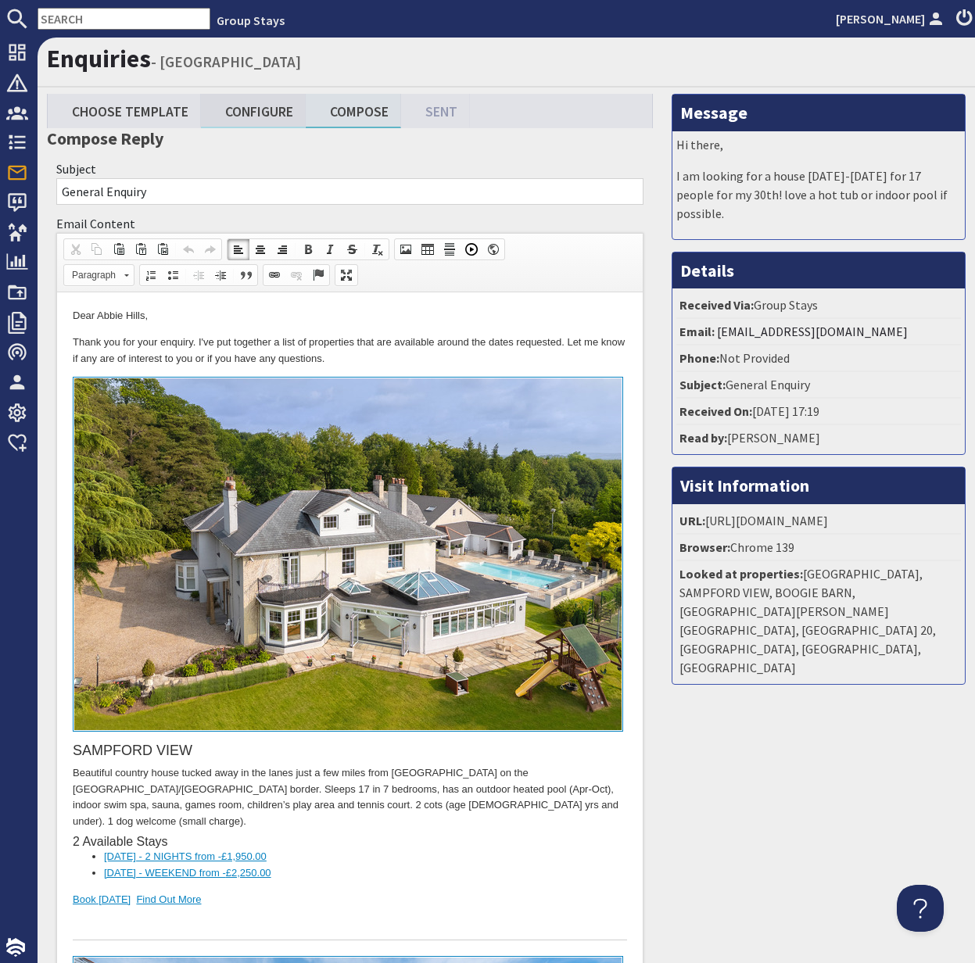
click at [263, 106] on link "Configure" at bounding box center [253, 111] width 105 height 34
type textarea "<p>Dear Abbie Hills,</p> <p>Thank you for your enquiry. I&#39;ve put together a…"
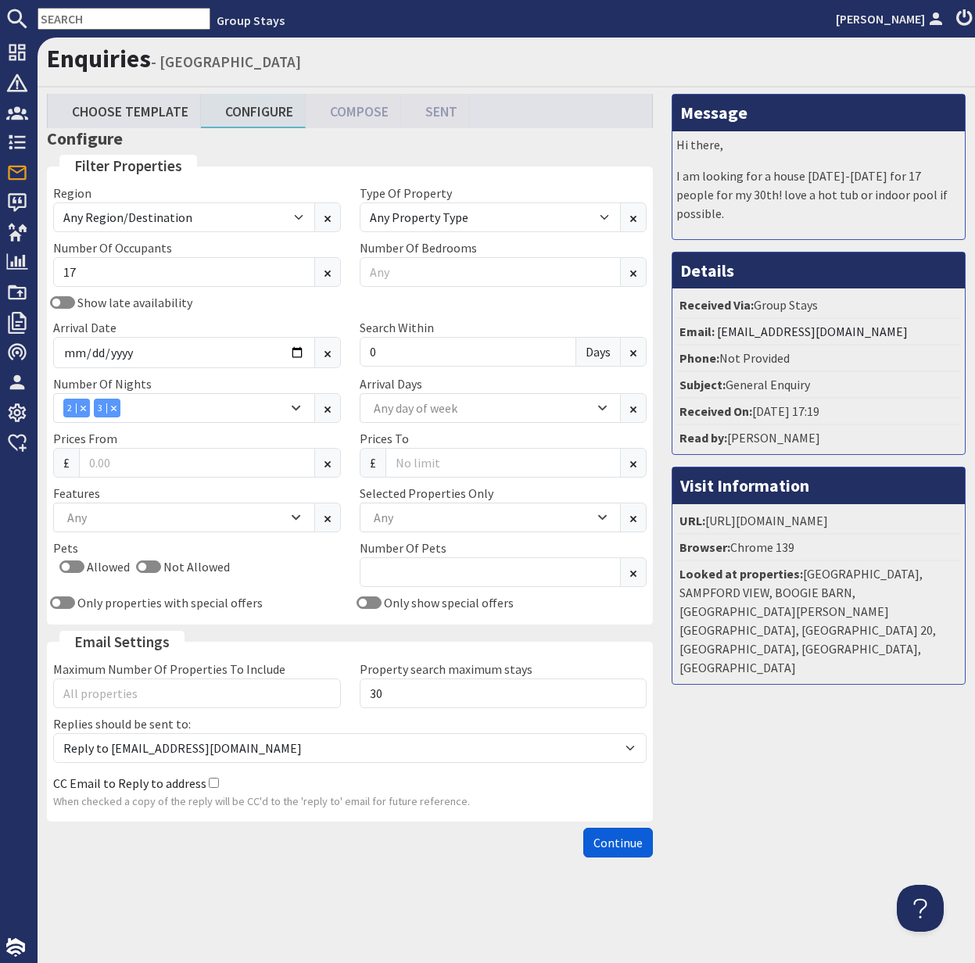
click at [636, 837] on span "Continue" at bounding box center [617, 843] width 49 height 16
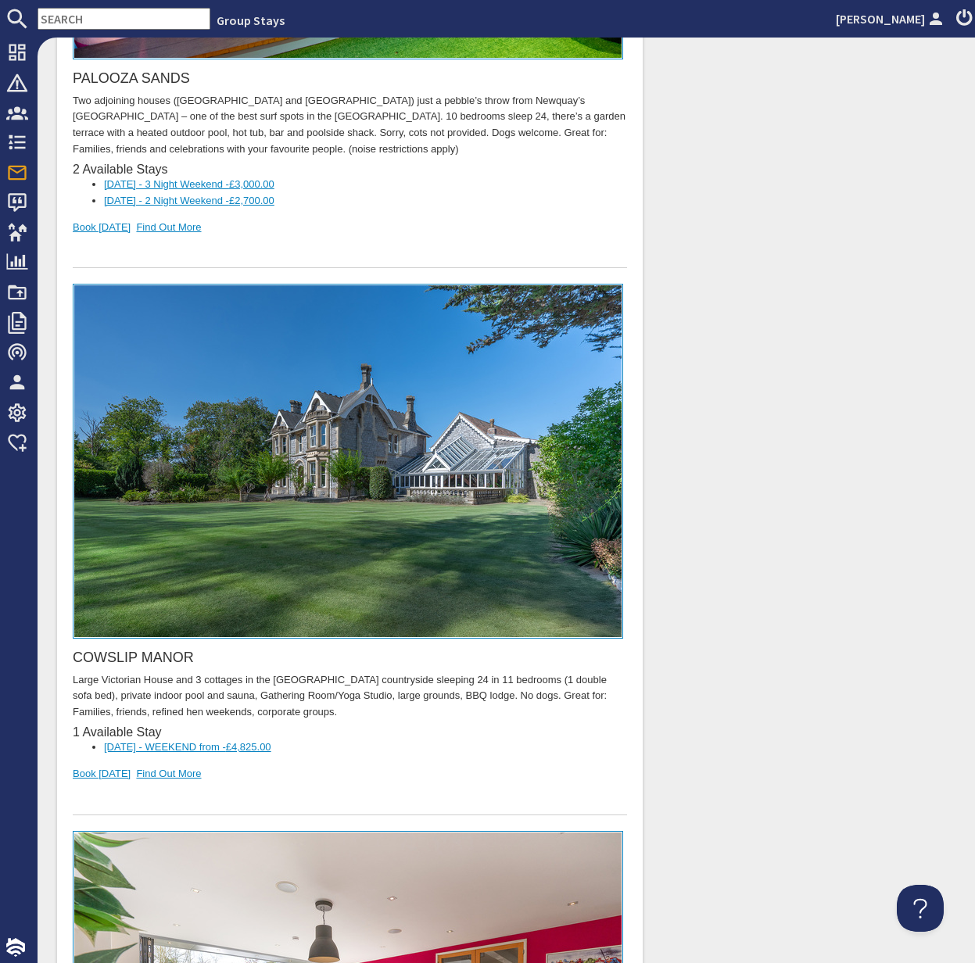
scroll to position [9284, 0]
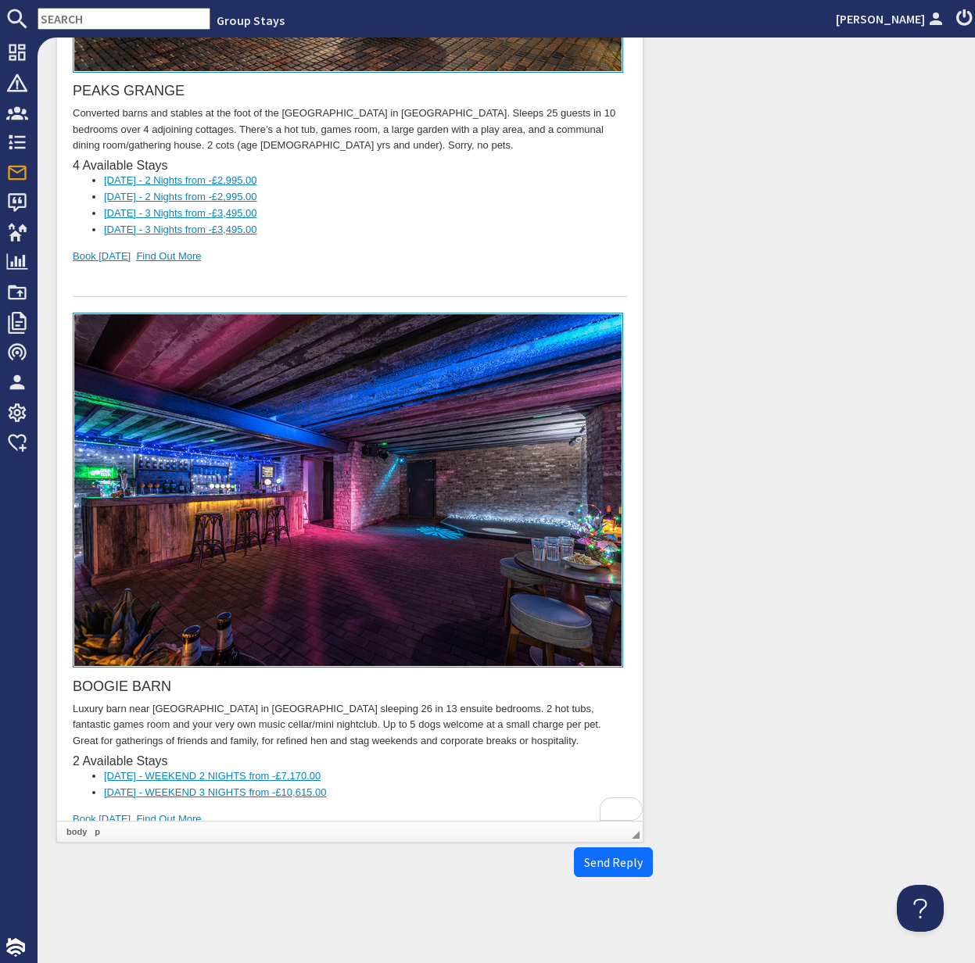
drag, startPoint x: 135, startPoint y: 790, endPoint x: 63, endPoint y: 763, distance: 77.7
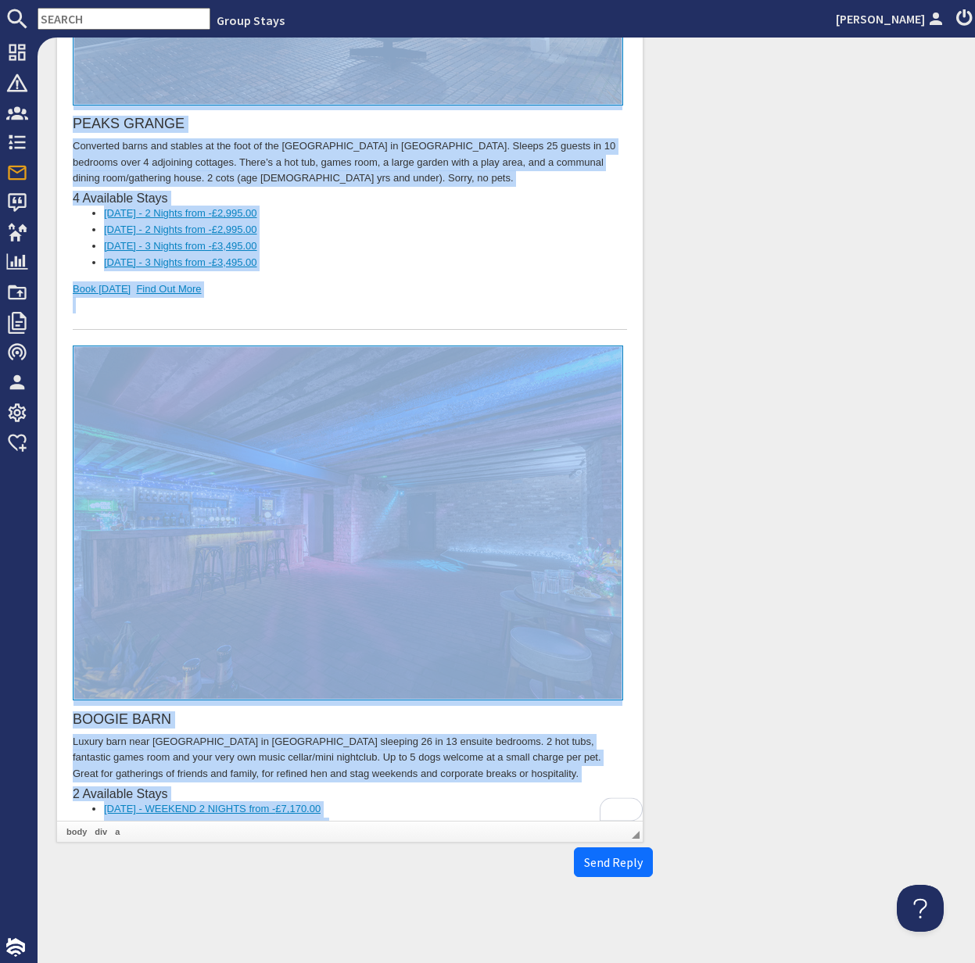
copy body "Dear Abbie Hills, Thank you for your enquiry. I've put together a list of prope…"
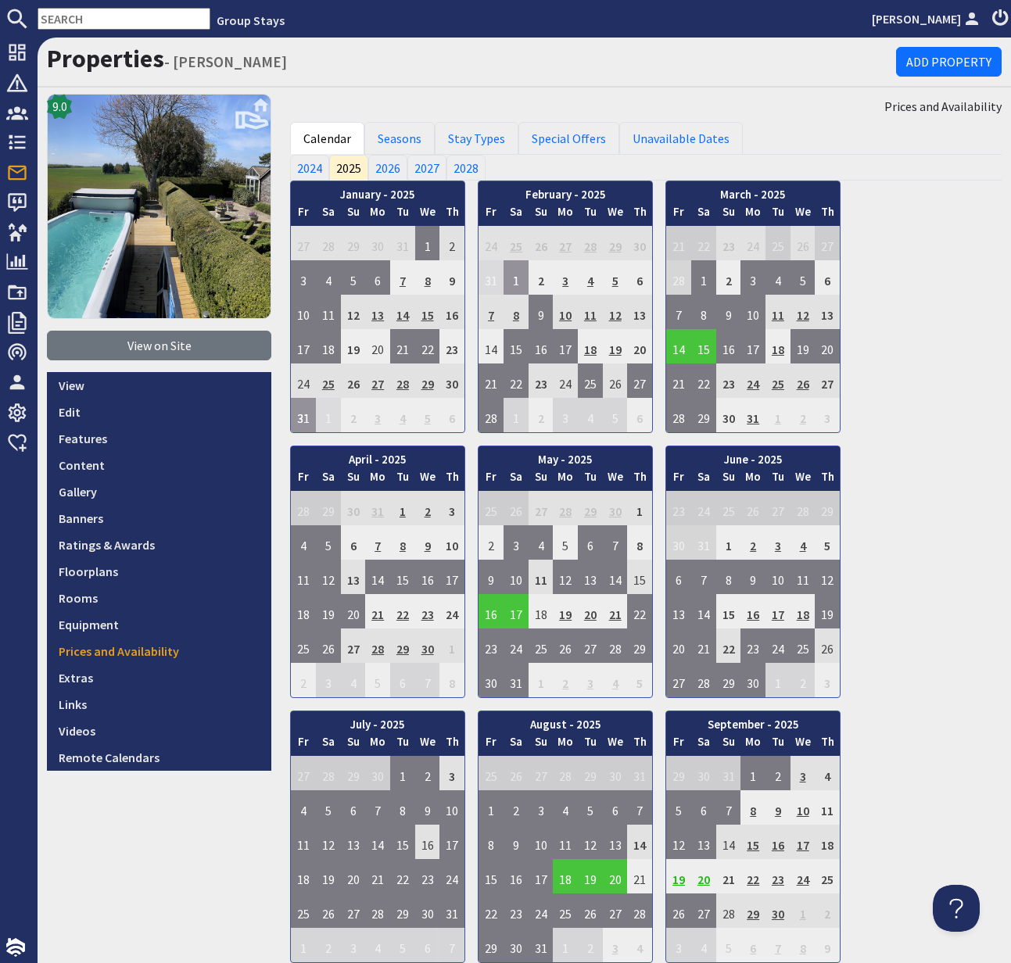
click at [91, 21] on input "text" at bounding box center [124, 19] width 173 height 22
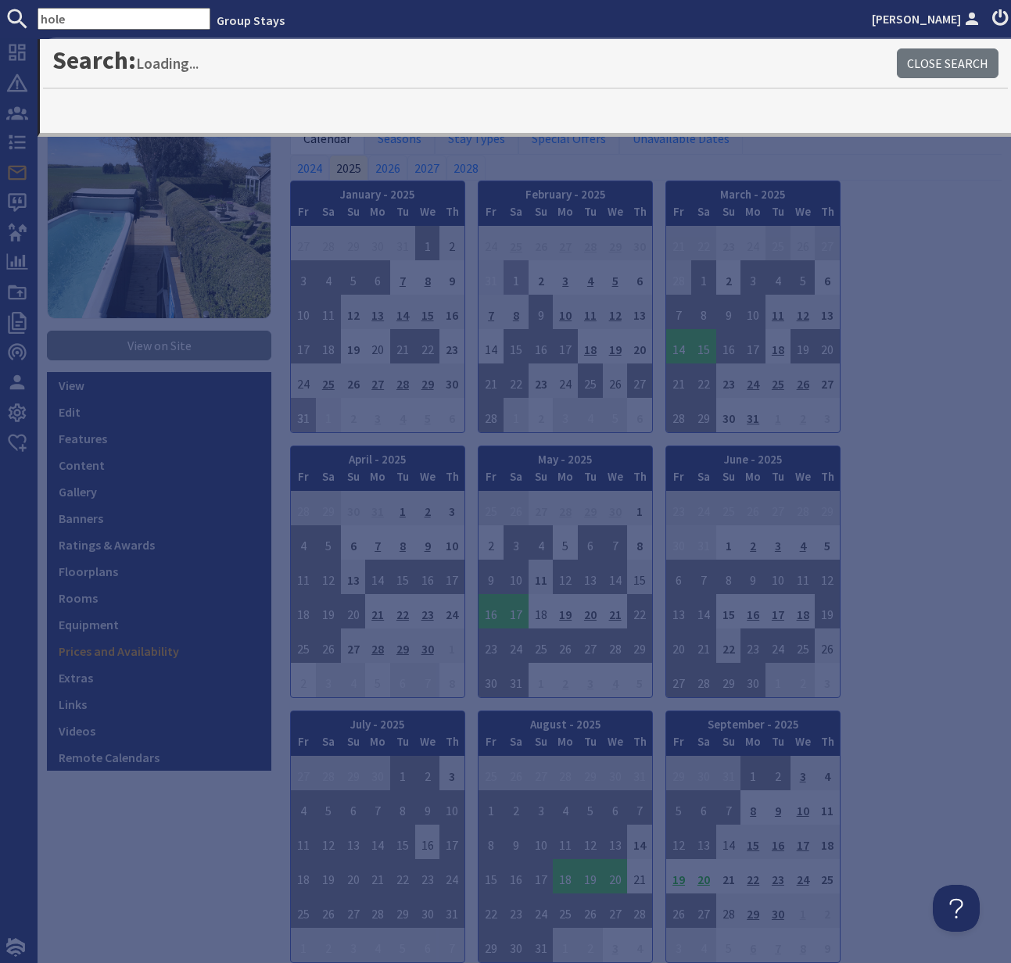
type input "hole"
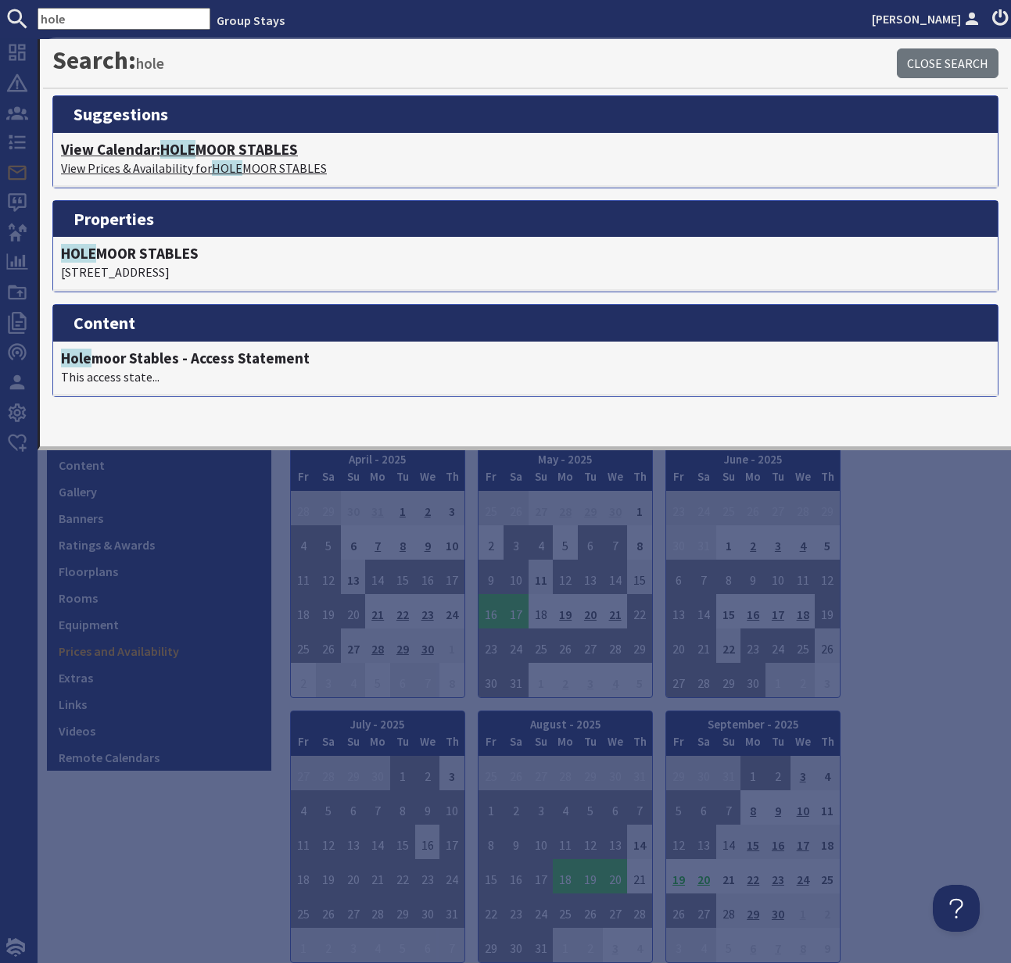
click at [176, 149] on span "HOLE" at bounding box center [177, 149] width 35 height 19
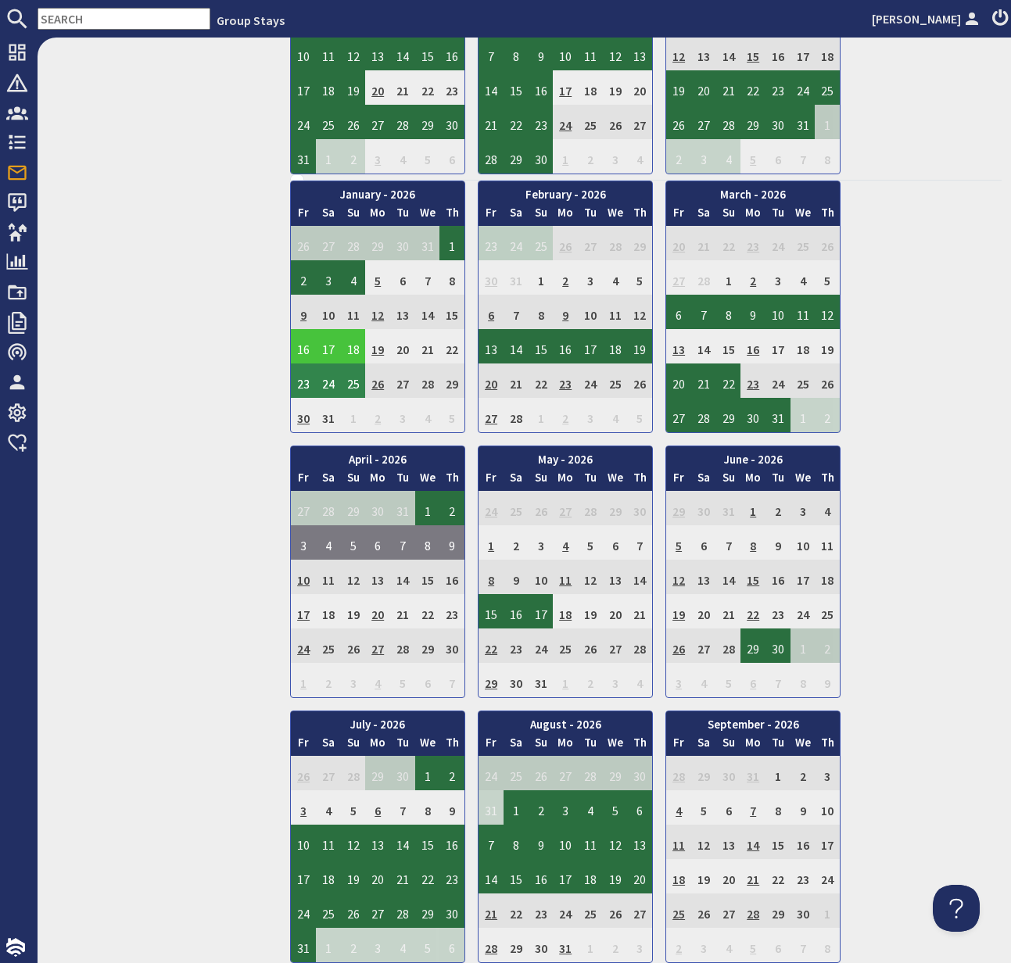
scroll to position [1059, 0]
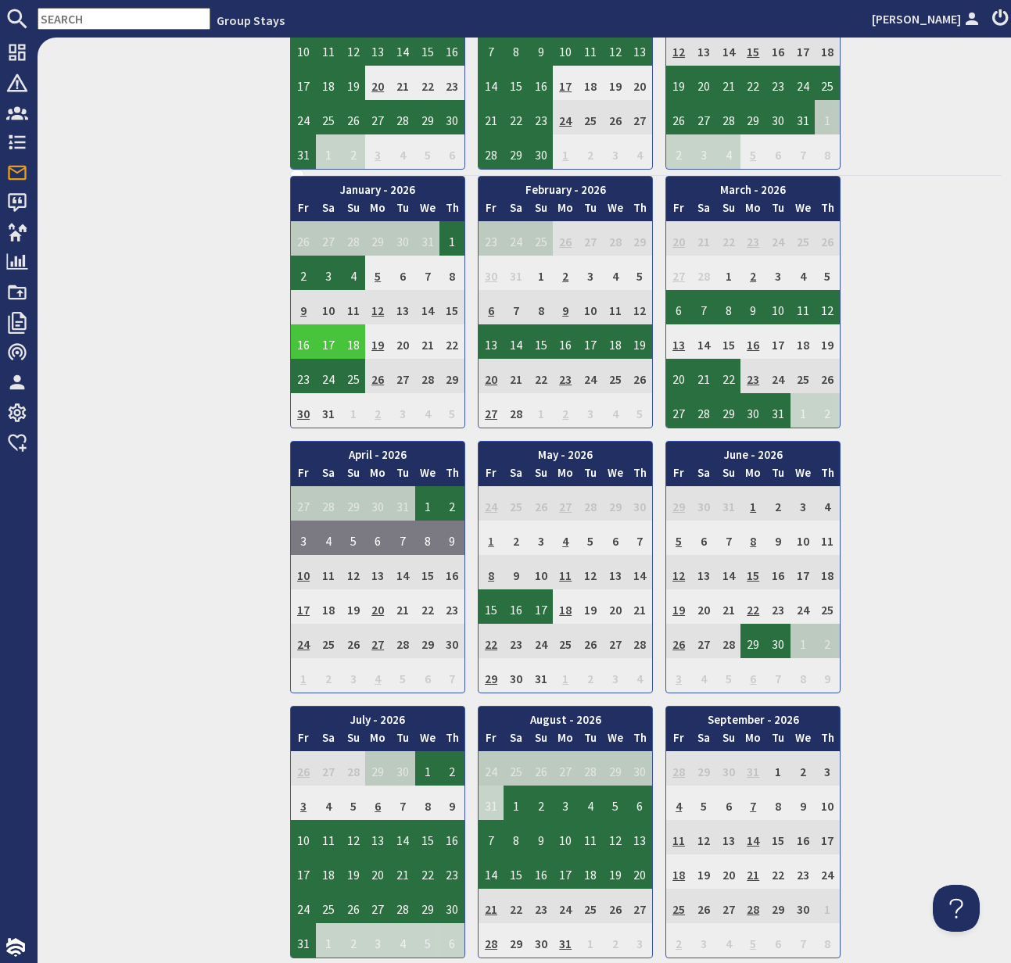
click at [490, 539] on td "1" at bounding box center [490, 538] width 25 height 34
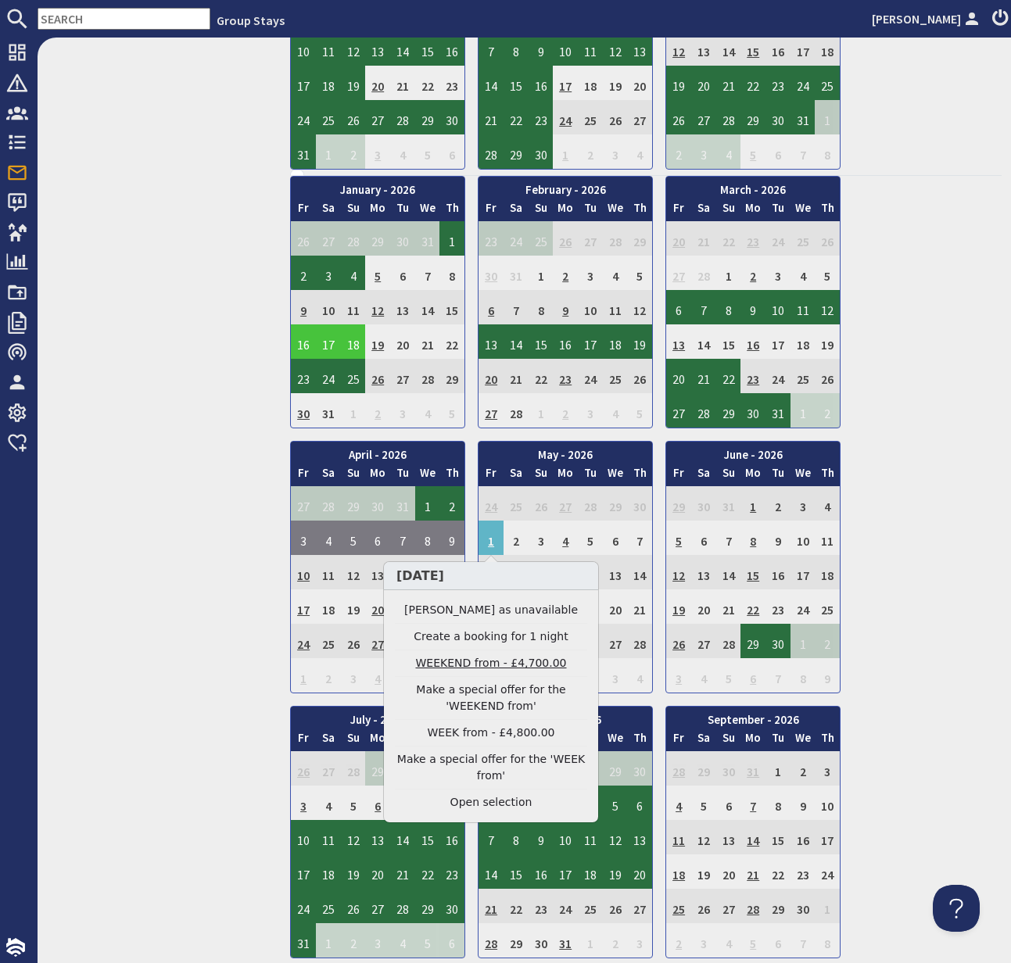
click at [514, 663] on link "WEEKEND from - £4,700.00" at bounding box center [491, 663] width 192 height 16
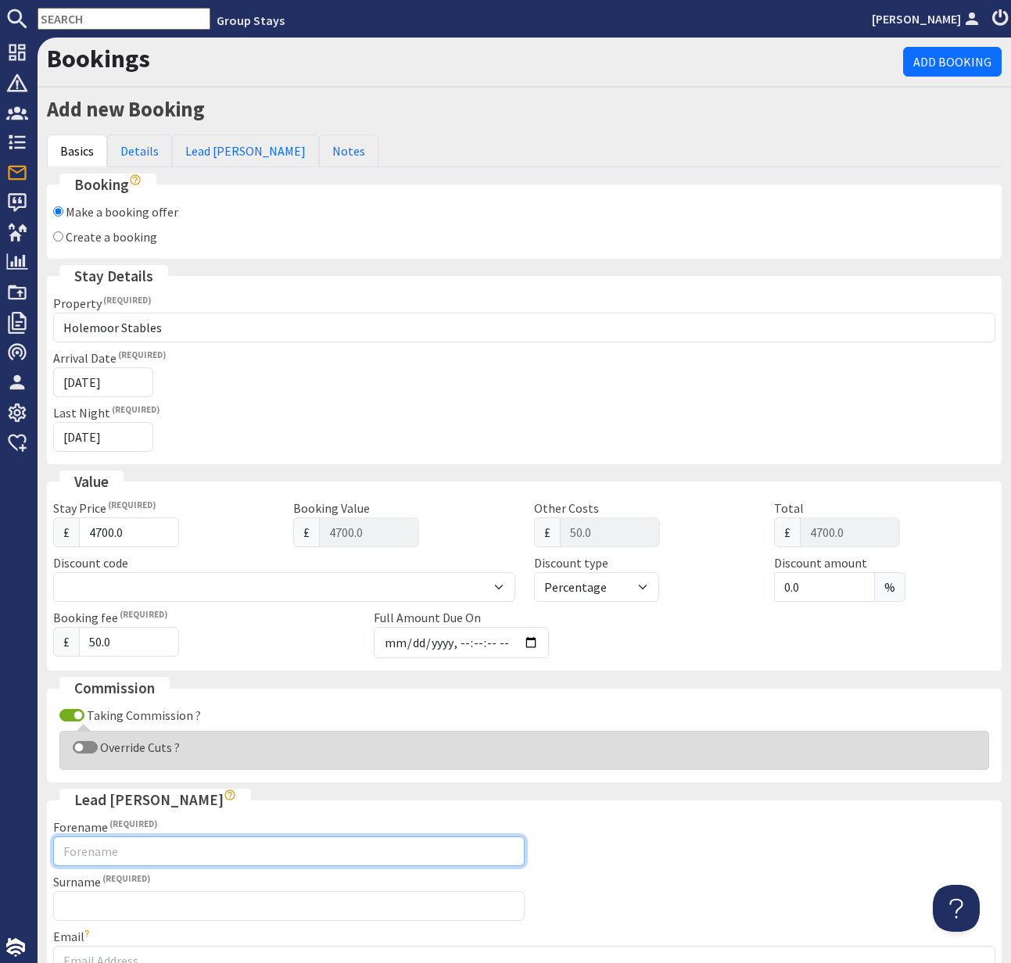
click at [112, 852] on input "Forename" at bounding box center [288, 851] width 471 height 30
type input "Vonni"
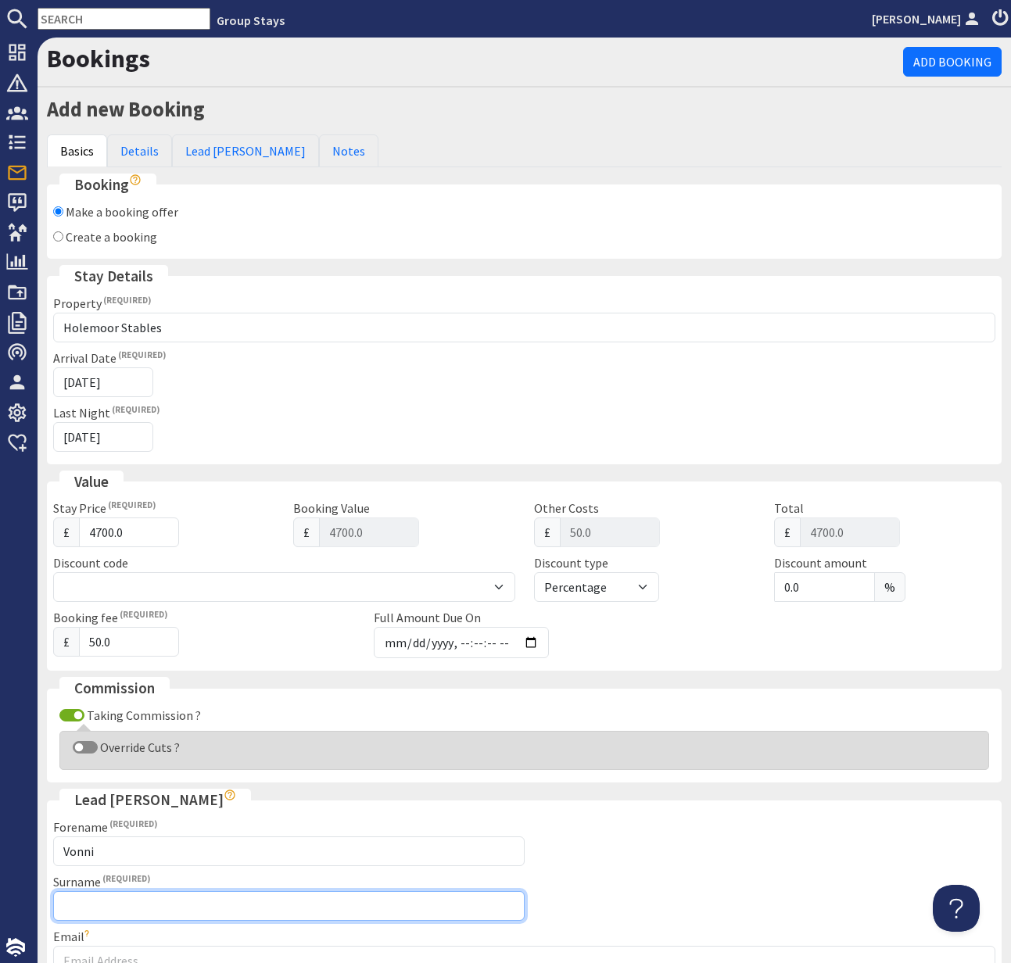
click at [87, 910] on input "Surname" at bounding box center [288, 906] width 471 height 30
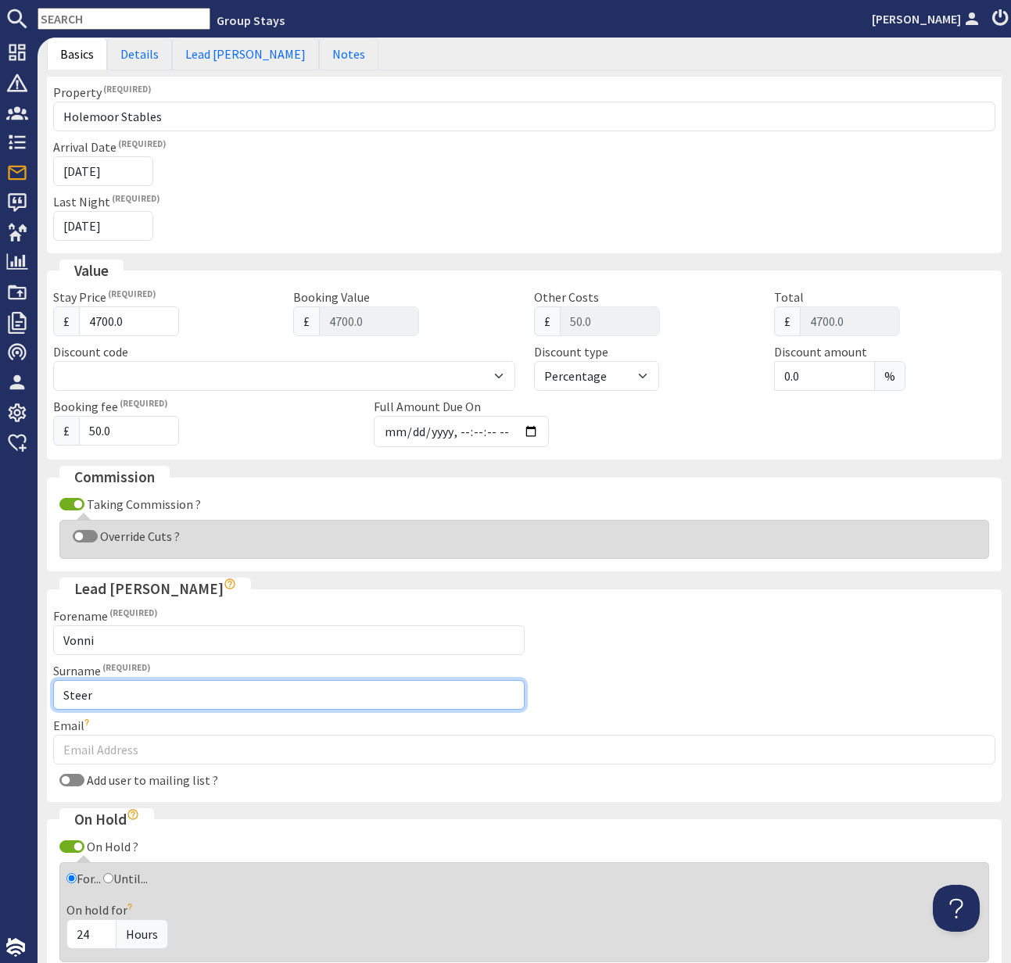
scroll to position [222, 0]
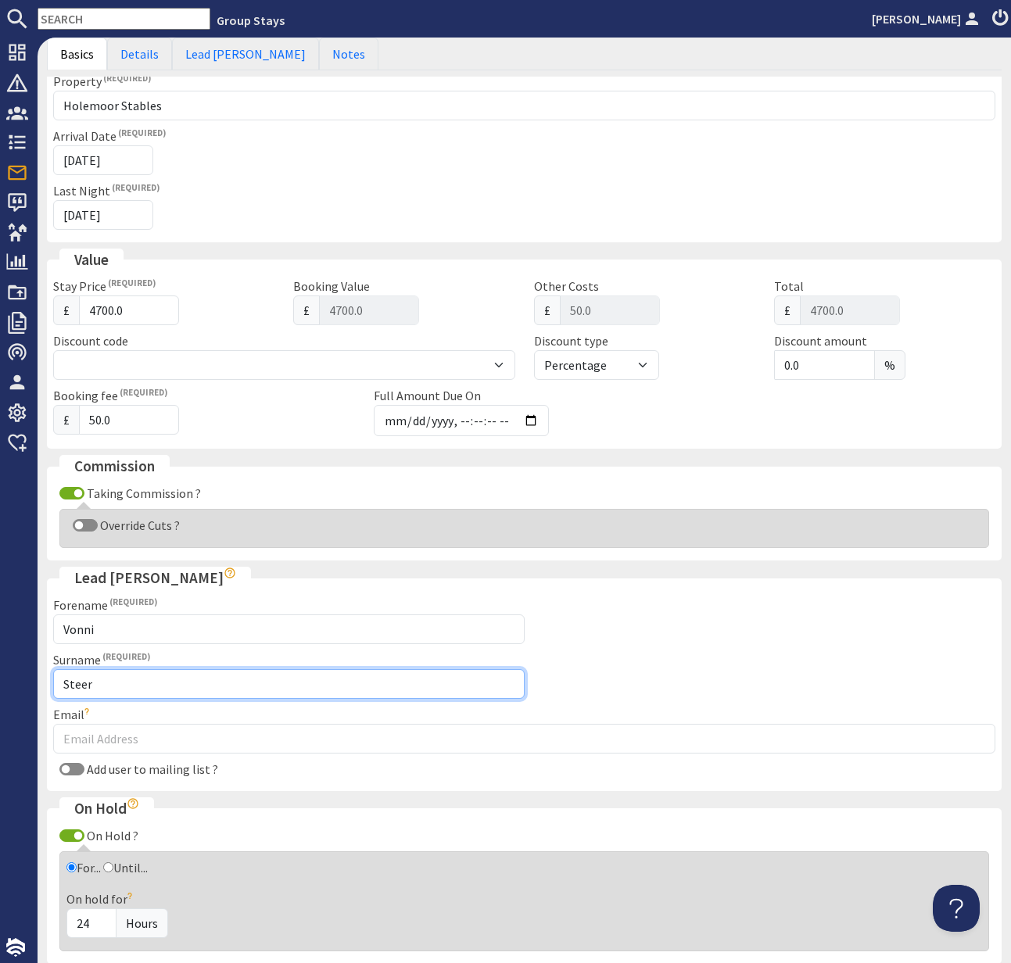
type input "Steer"
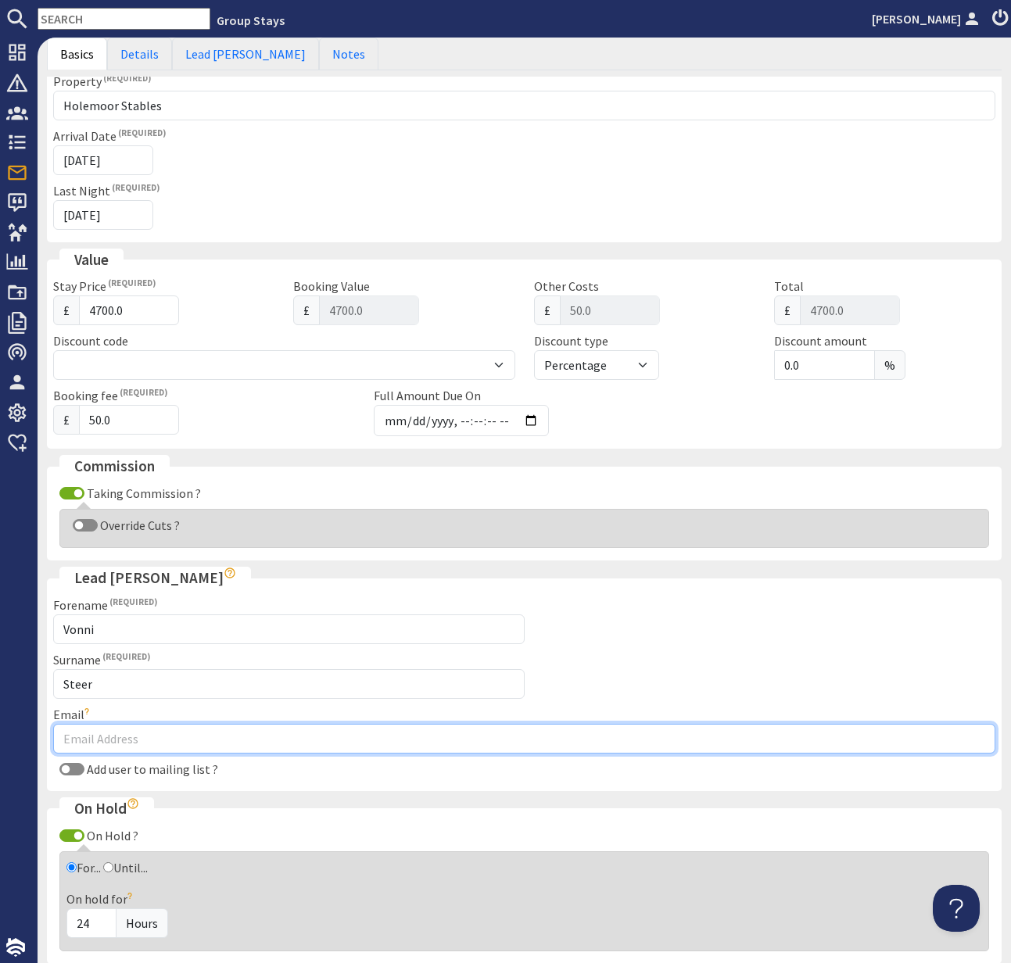
drag, startPoint x: 143, startPoint y: 738, endPoint x: 131, endPoint y: 754, distance: 20.6
click at [142, 740] on input "Email" at bounding box center [524, 739] width 942 height 30
click at [98, 733] on input "Email" at bounding box center [524, 739] width 942 height 30
paste input "[EMAIL_ADDRESS][DOMAIN_NAME]"
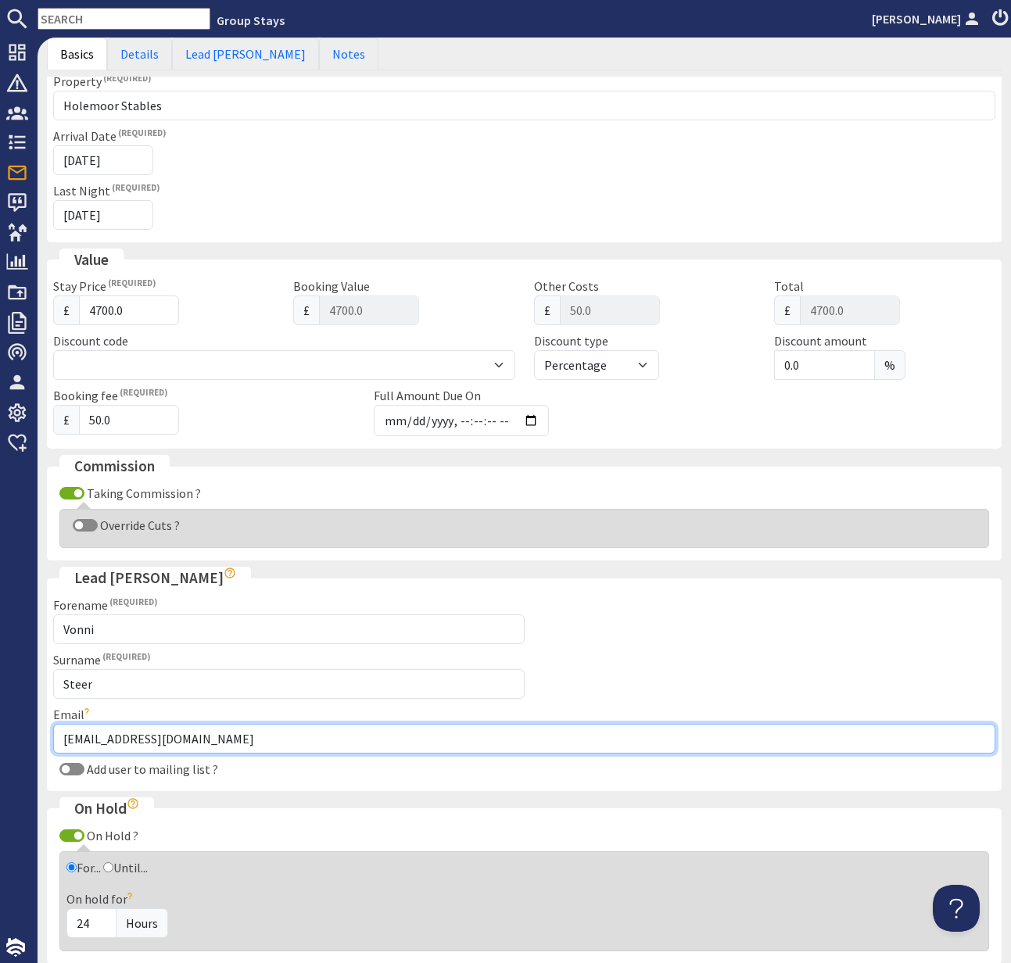
type input "[EMAIL_ADDRESS][DOMAIN_NAME]"
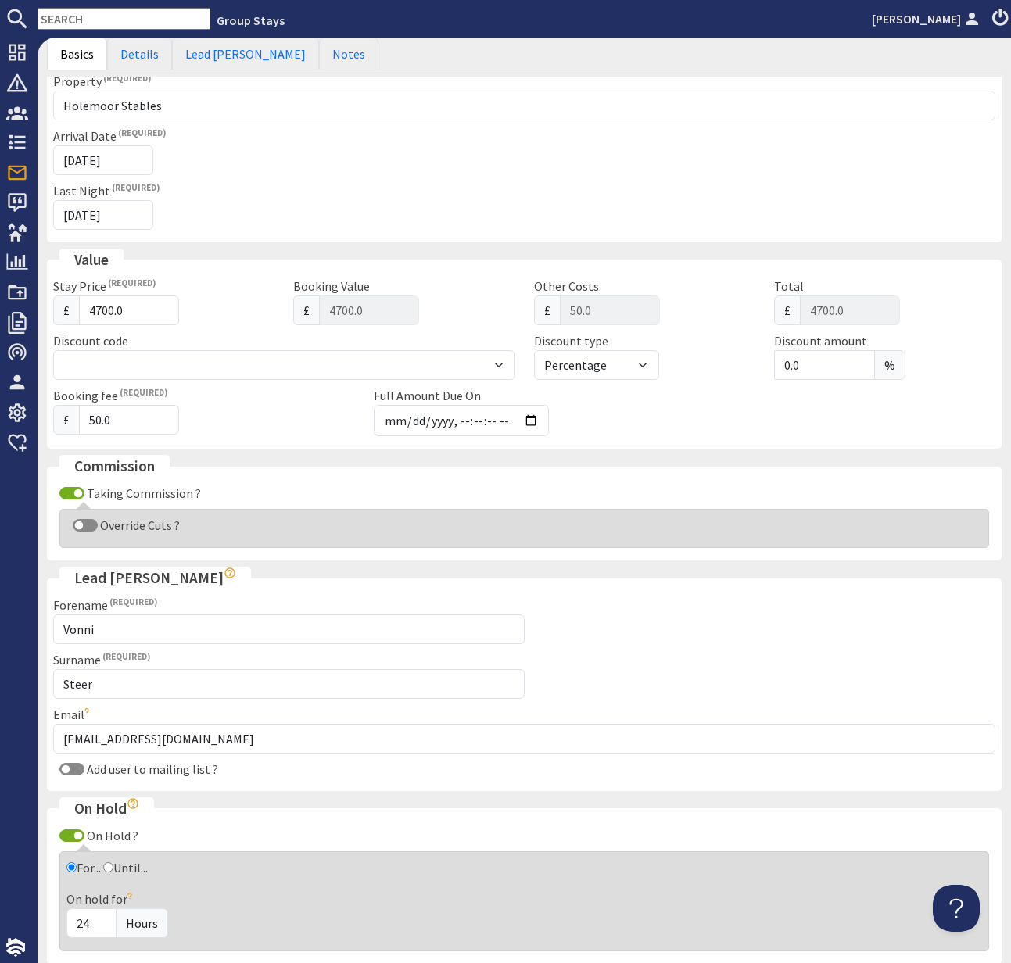
click at [491, 843] on div "On Hold ?" at bounding box center [524, 835] width 942 height 19
click at [140, 56] on link "Details" at bounding box center [139, 54] width 65 height 33
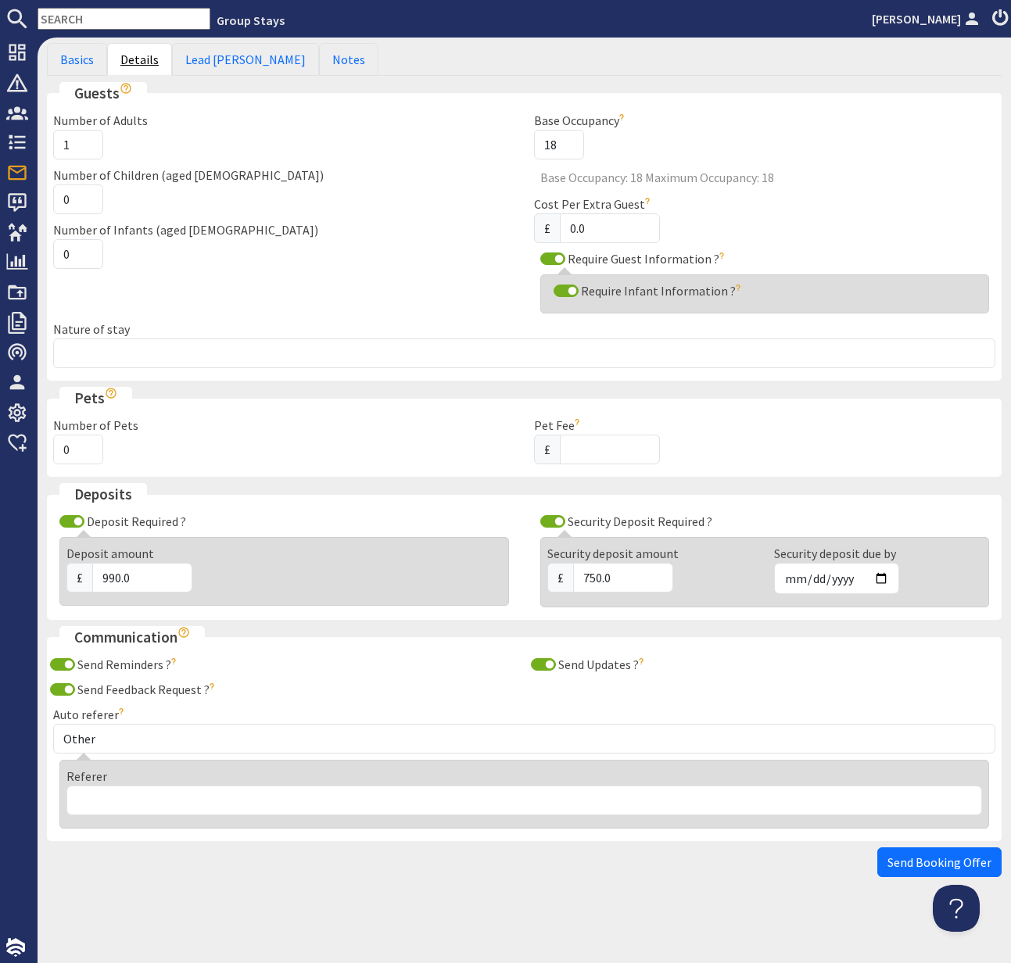
scroll to position [91, 0]
click at [70, 143] on input "1" at bounding box center [78, 145] width 50 height 30
type input "17"
drag, startPoint x: 73, startPoint y: 253, endPoint x: 47, endPoint y: 246, distance: 26.7
click at [60, 253] on input "0" at bounding box center [78, 254] width 50 height 30
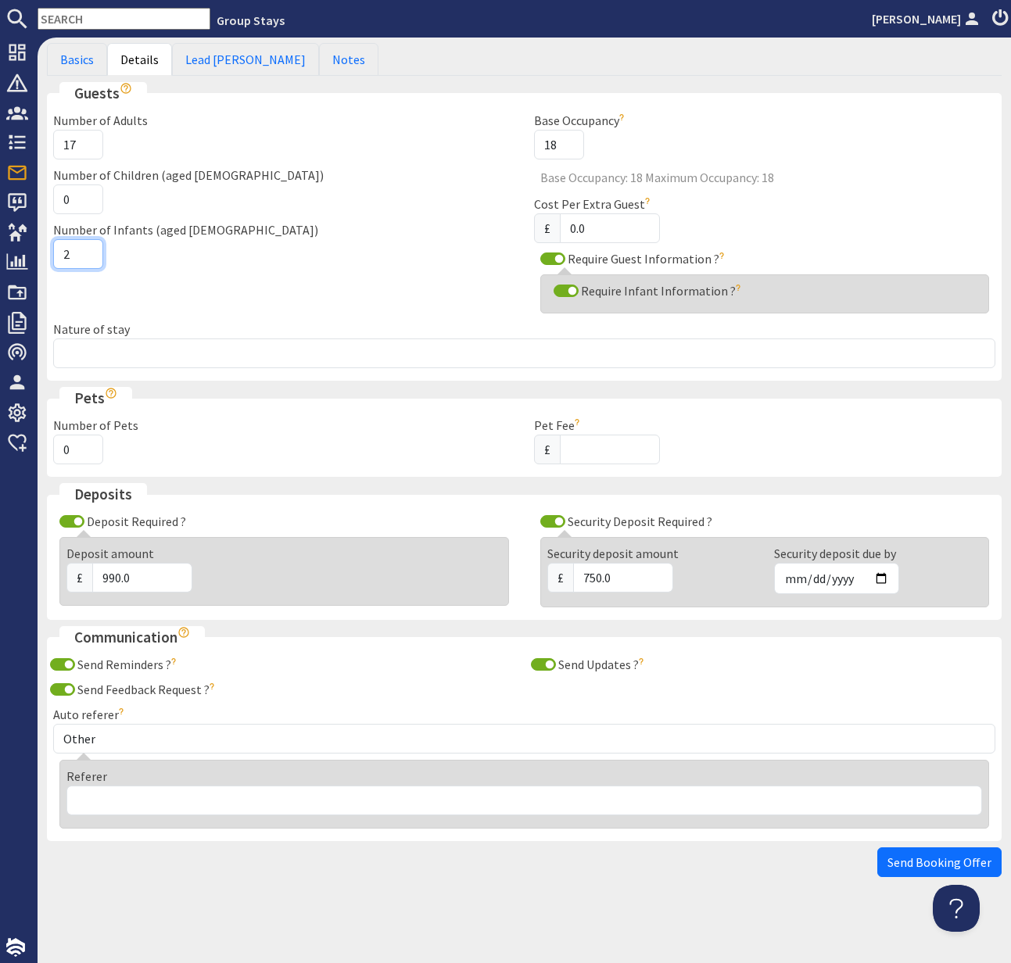
type input "2"
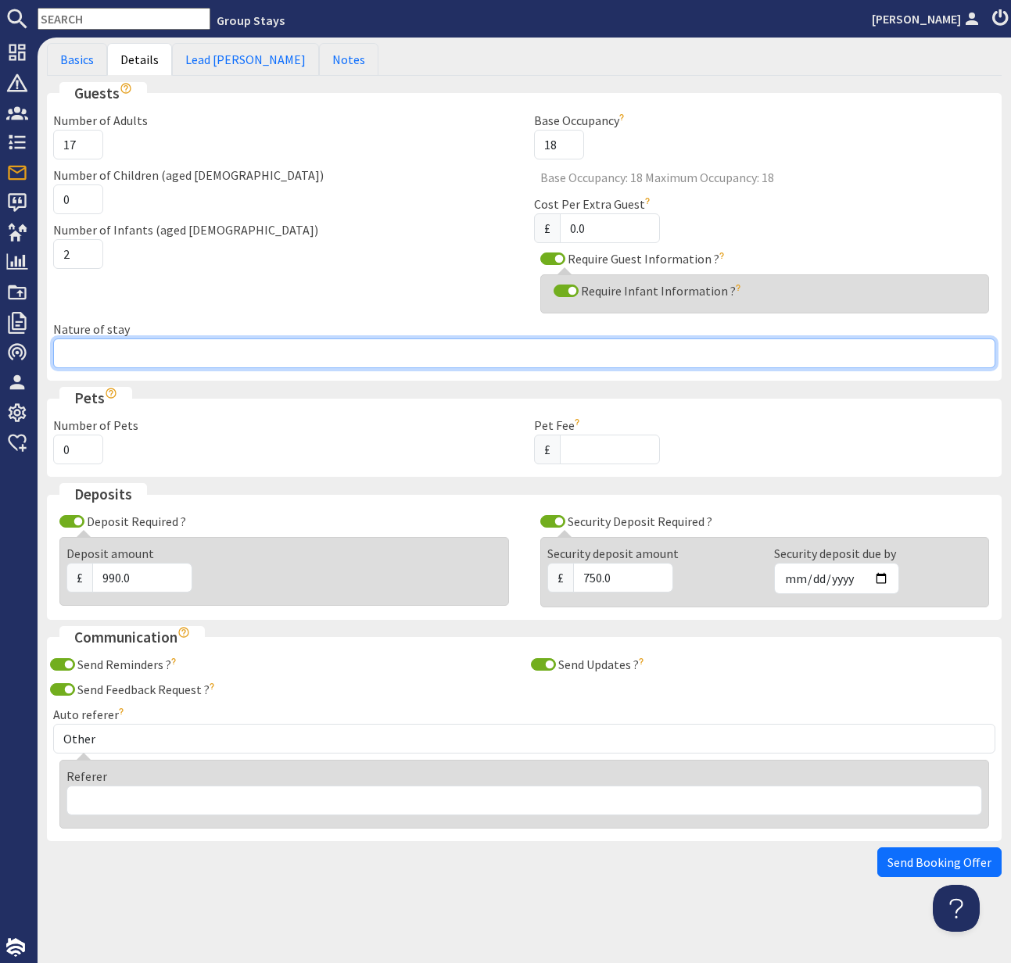
click at [96, 349] on input "Nature of stay" at bounding box center [524, 354] width 942 height 30
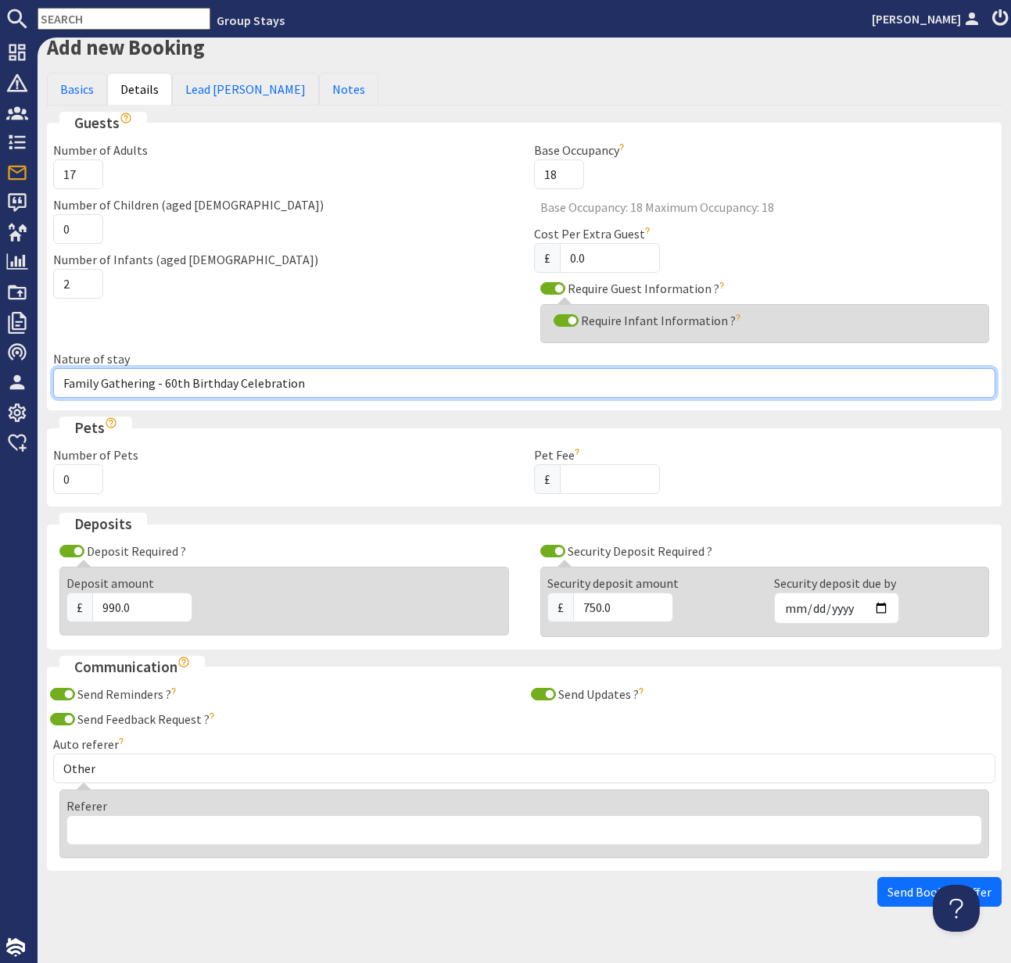
scroll to position [63, 0]
type input "Family Gathering - 60th Birthday Celebration"
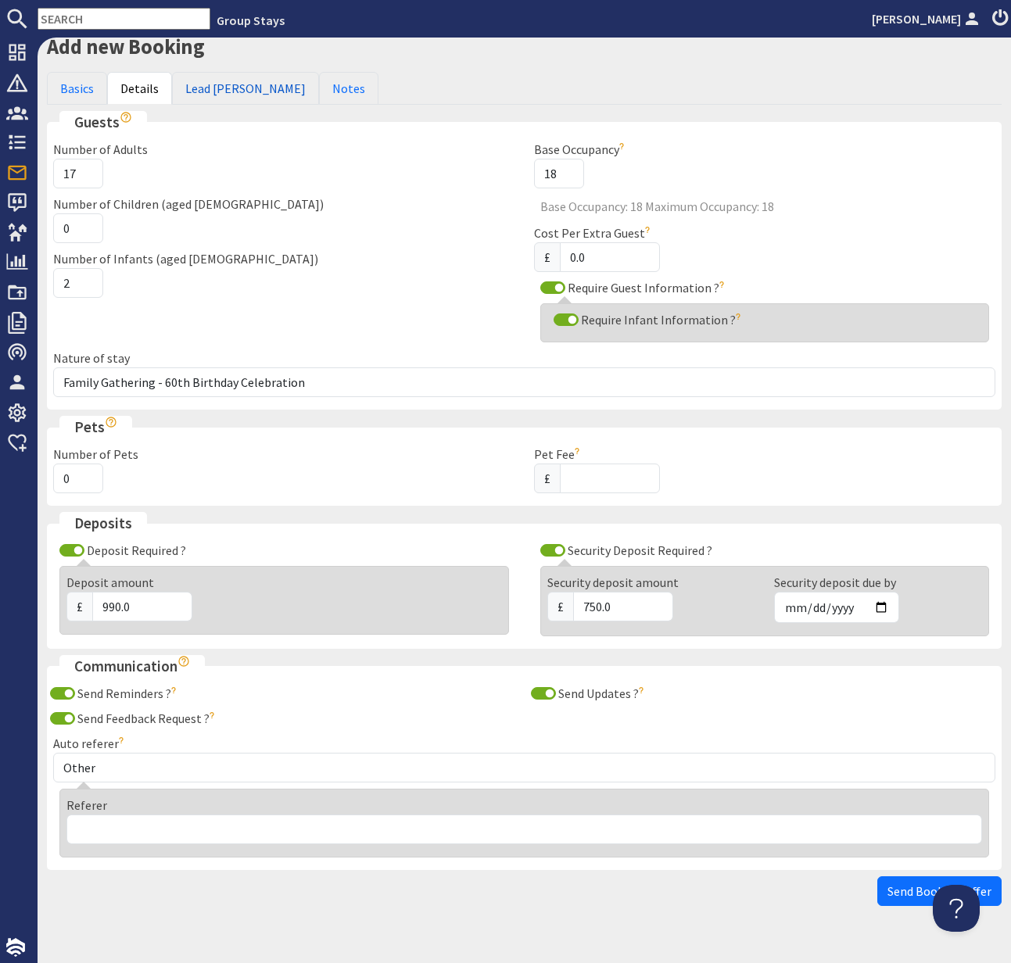
click at [213, 90] on link "Lead Booker" at bounding box center [245, 88] width 147 height 33
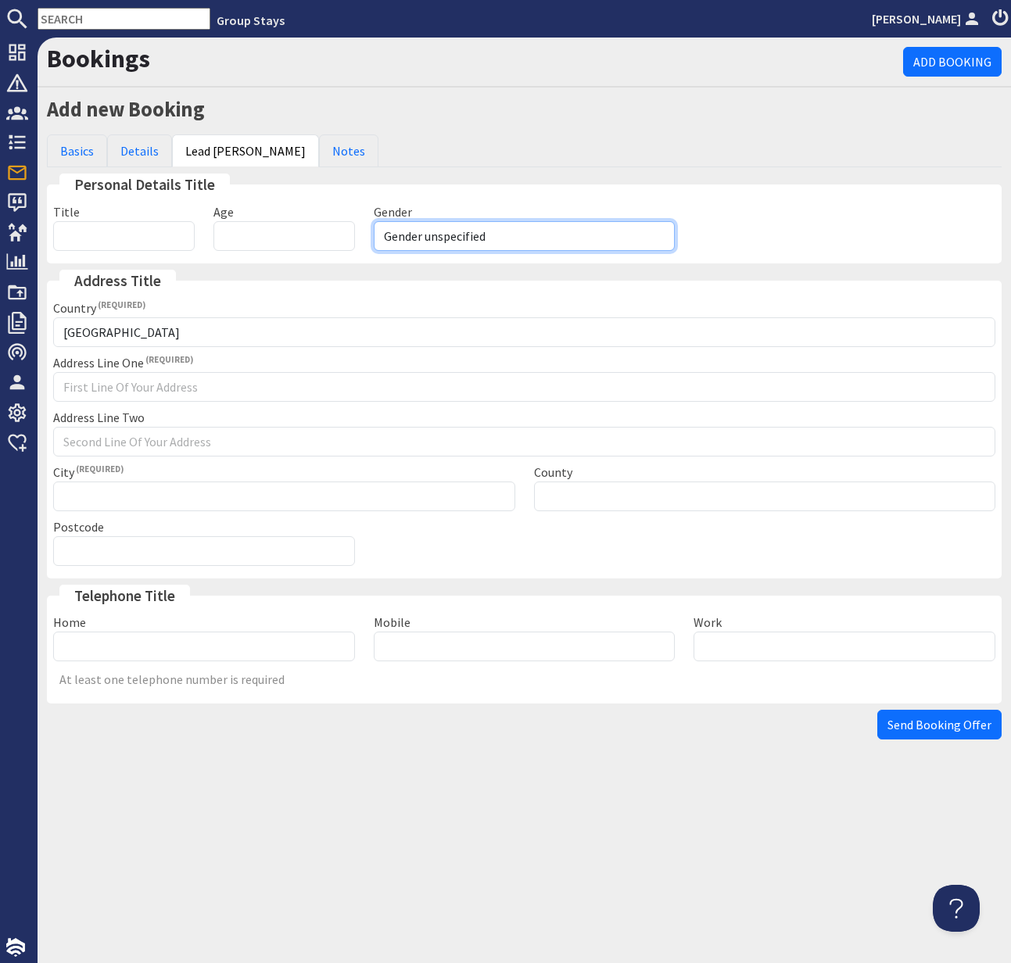
click at [498, 240] on select "Gender unspecified Gender male Gender female" at bounding box center [525, 236] width 302 height 30
select select "gender_female"
click at [935, 726] on span "Send Booking Offer" at bounding box center [939, 725] width 104 height 16
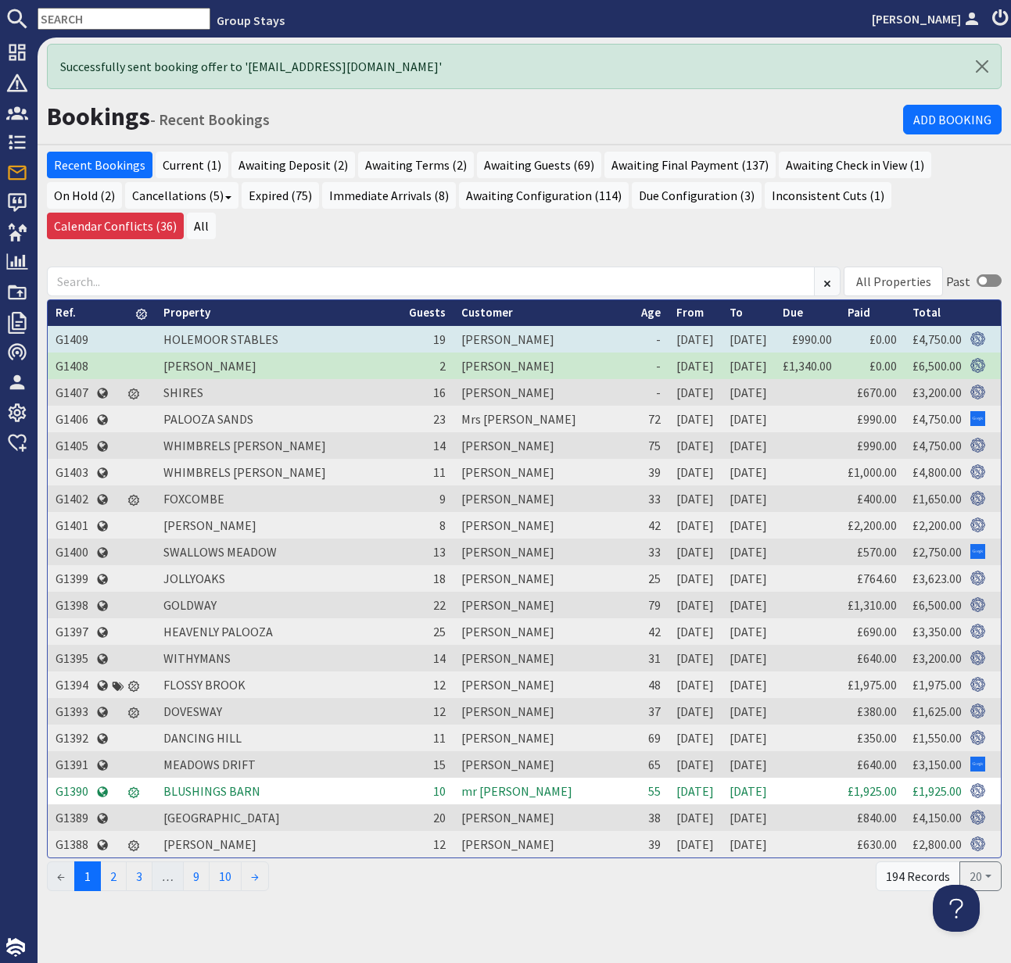
click at [84, 326] on td "G1409" at bounding box center [72, 339] width 48 height 27
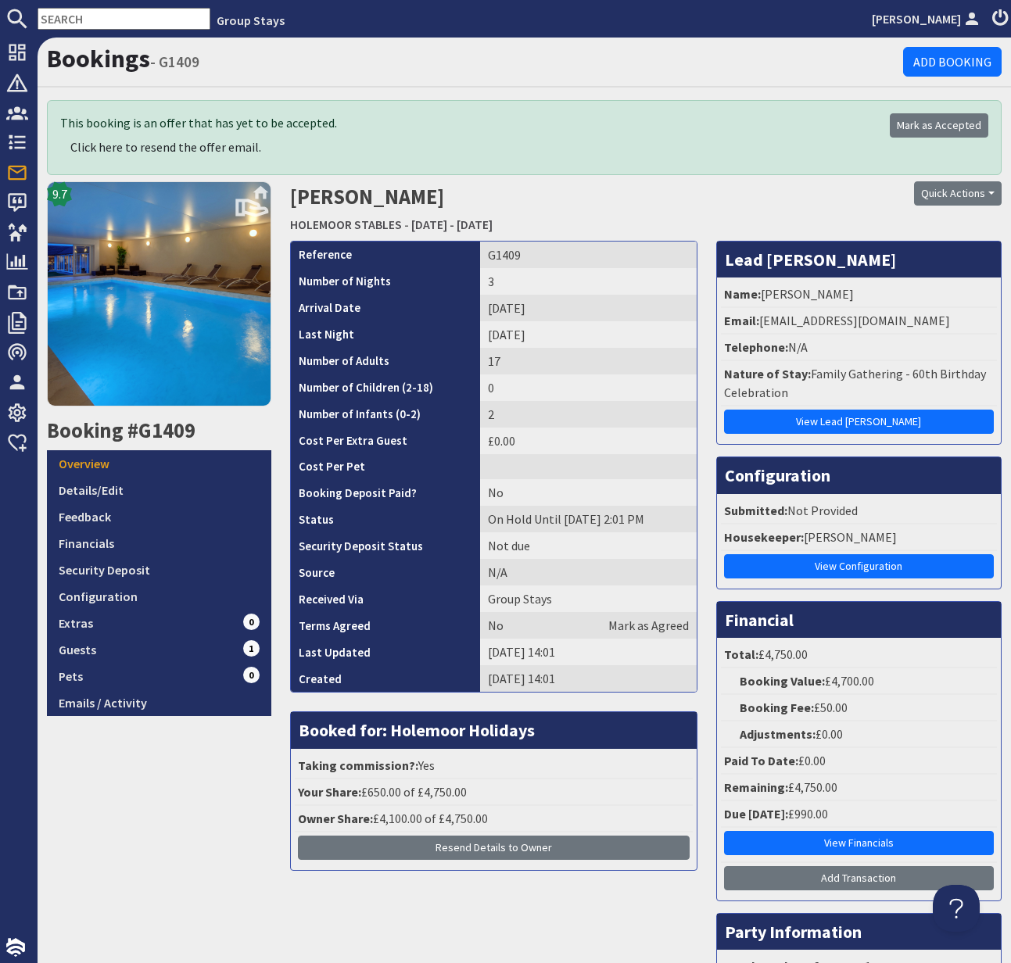
click at [66, 11] on input "text" at bounding box center [124, 19] width 173 height 22
click at [66, 12] on input "text" at bounding box center [124, 19] width 173 height 22
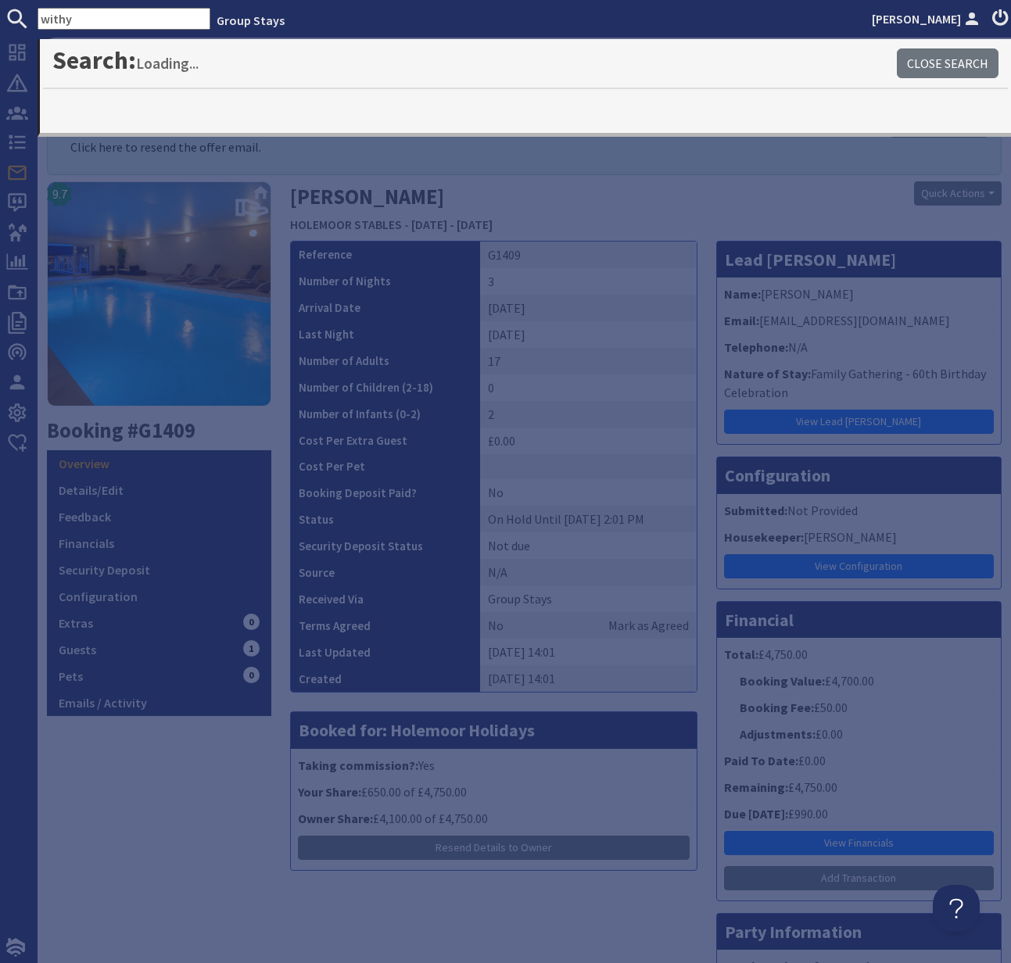
type input "withy"
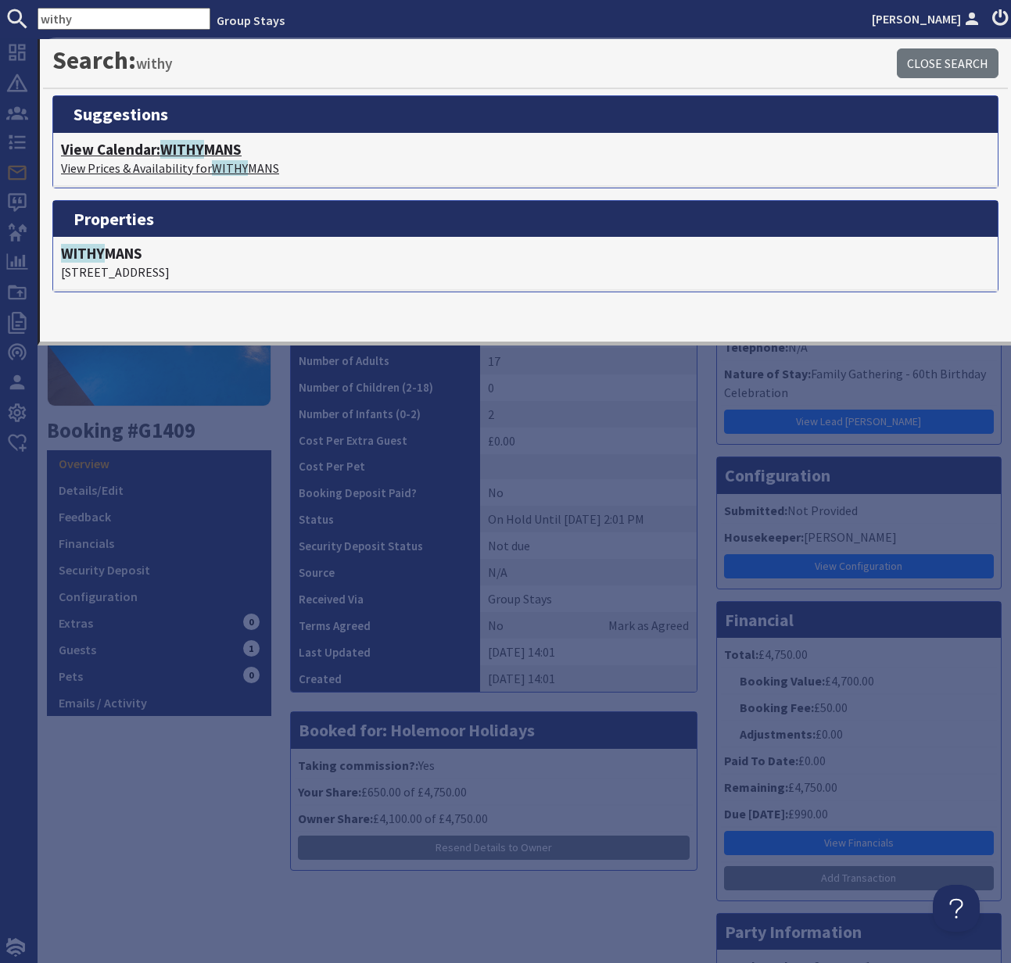
click at [203, 159] on p "View Prices & Availability for WITHY MANS" at bounding box center [525, 168] width 929 height 19
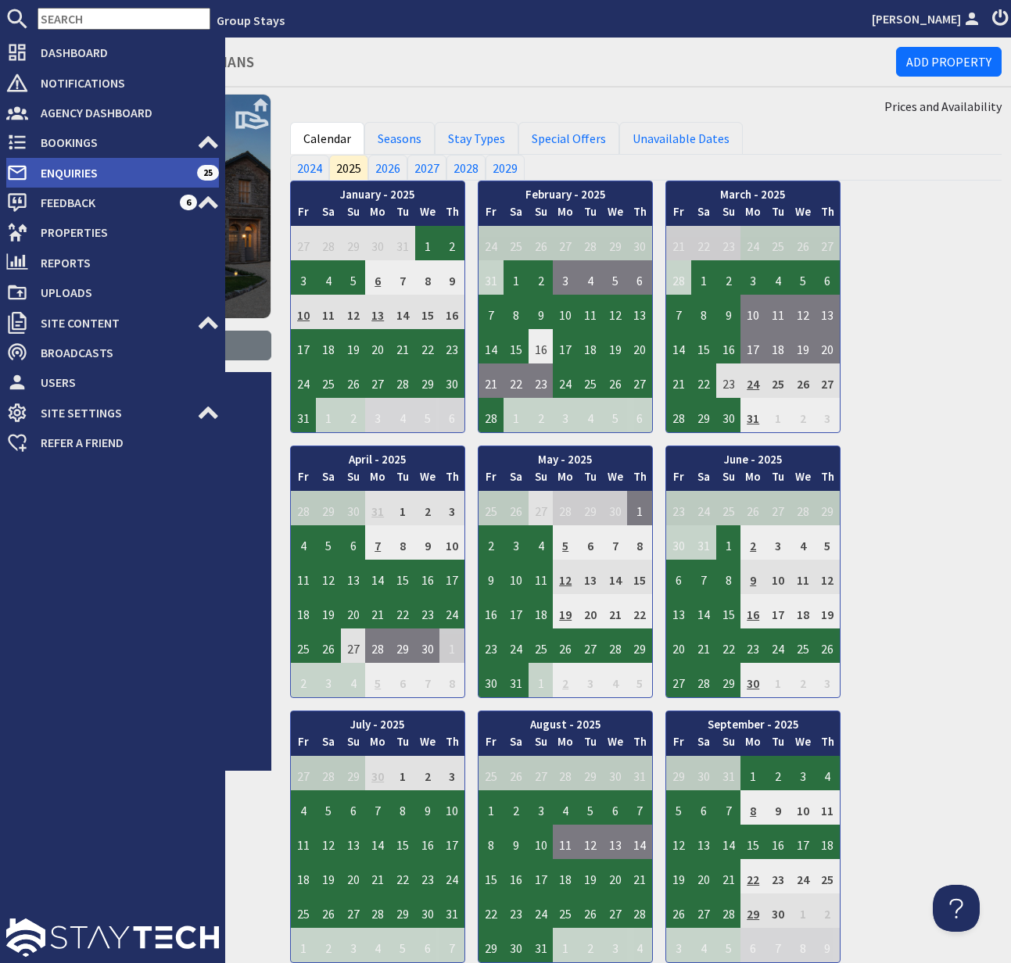
click at [74, 172] on span "Enquiries" at bounding box center [112, 172] width 169 height 25
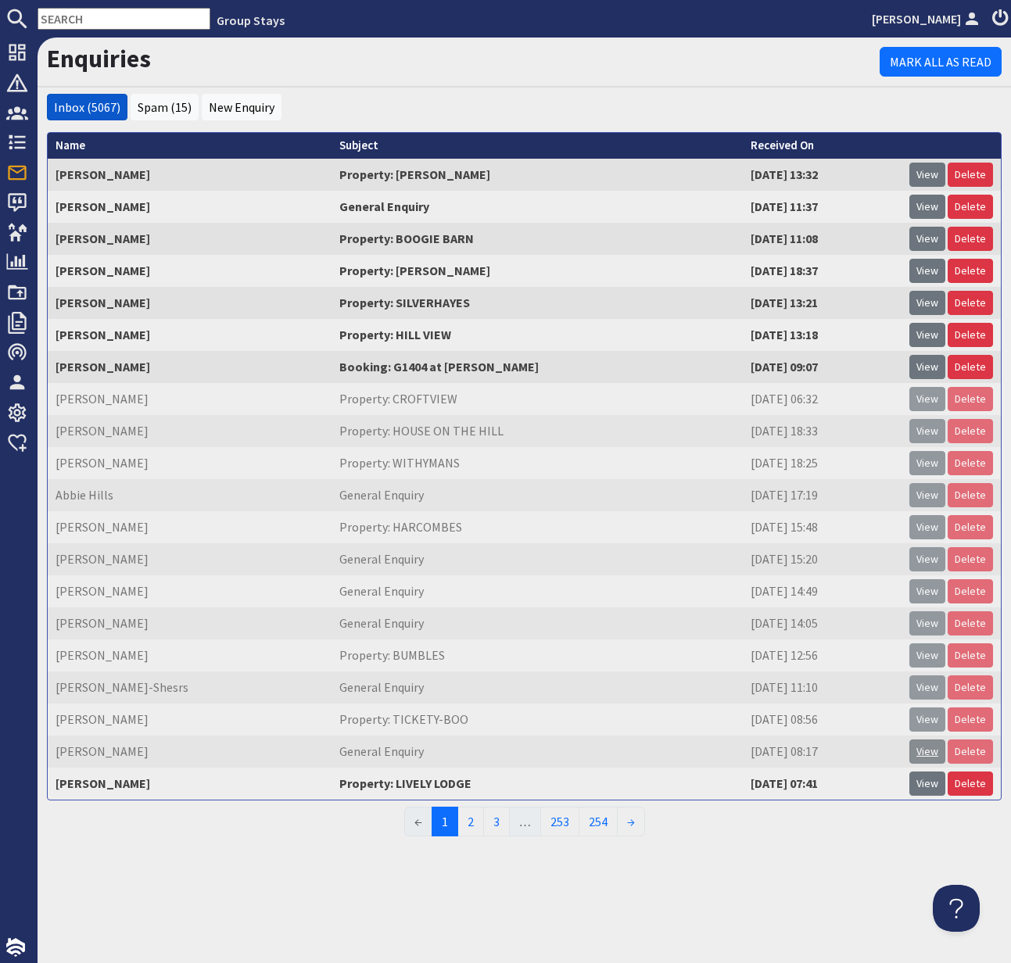
click at [926, 750] on link "View" at bounding box center [927, 752] width 36 height 24
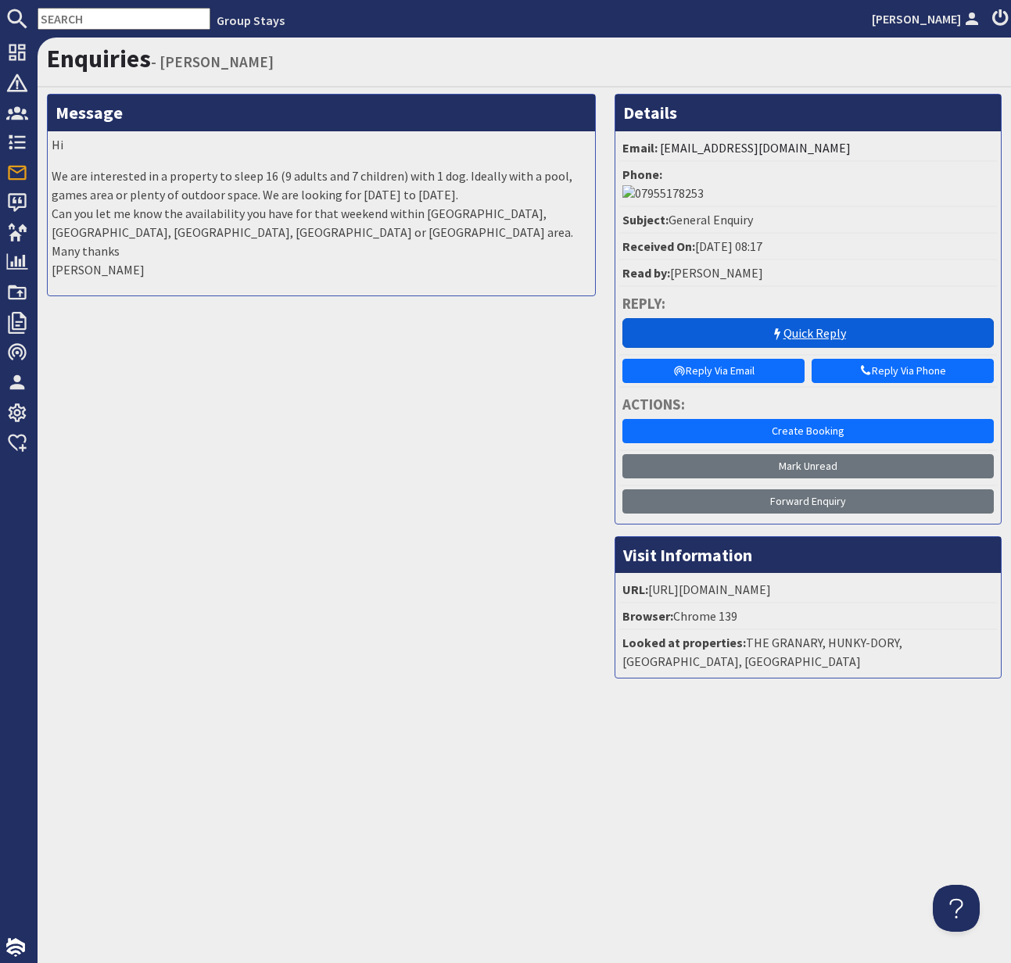
click at [841, 318] on link "Quick Reply" at bounding box center [807, 333] width 371 height 30
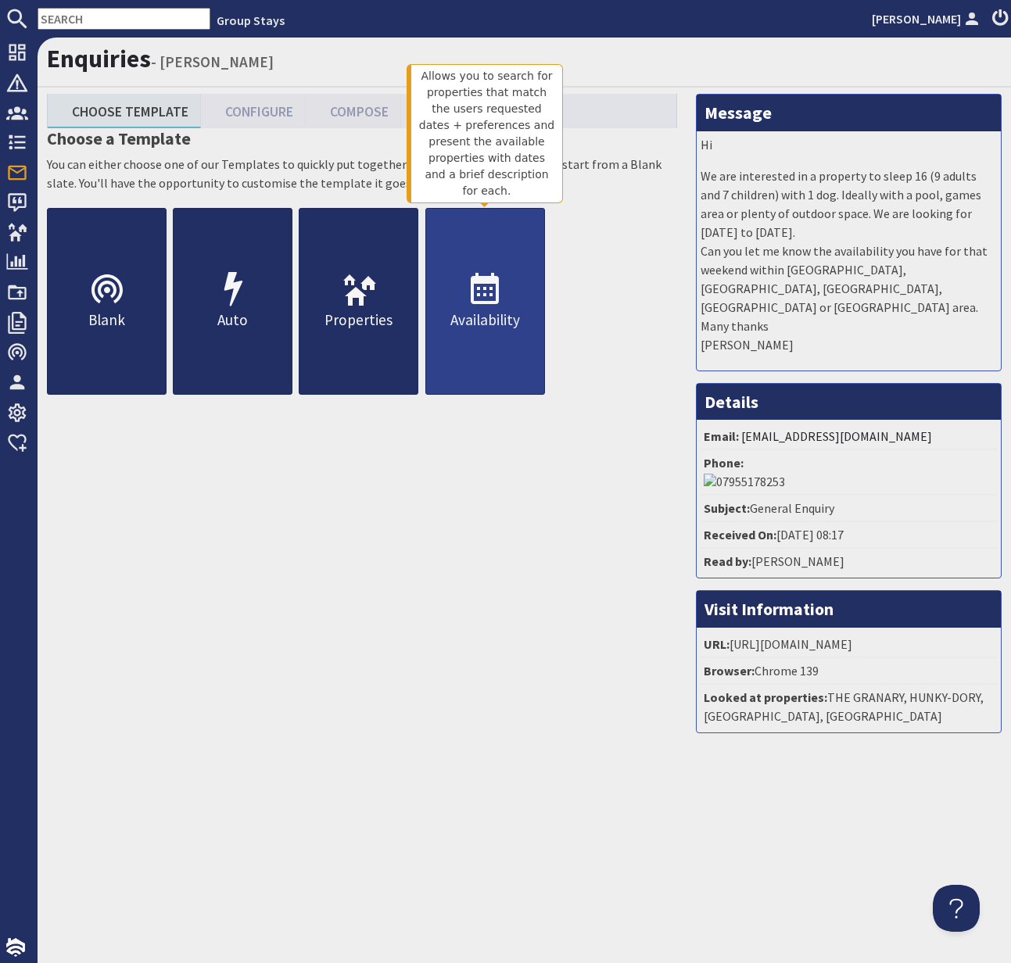
click at [473, 310] on p "Availability" at bounding box center [485, 320] width 118 height 23
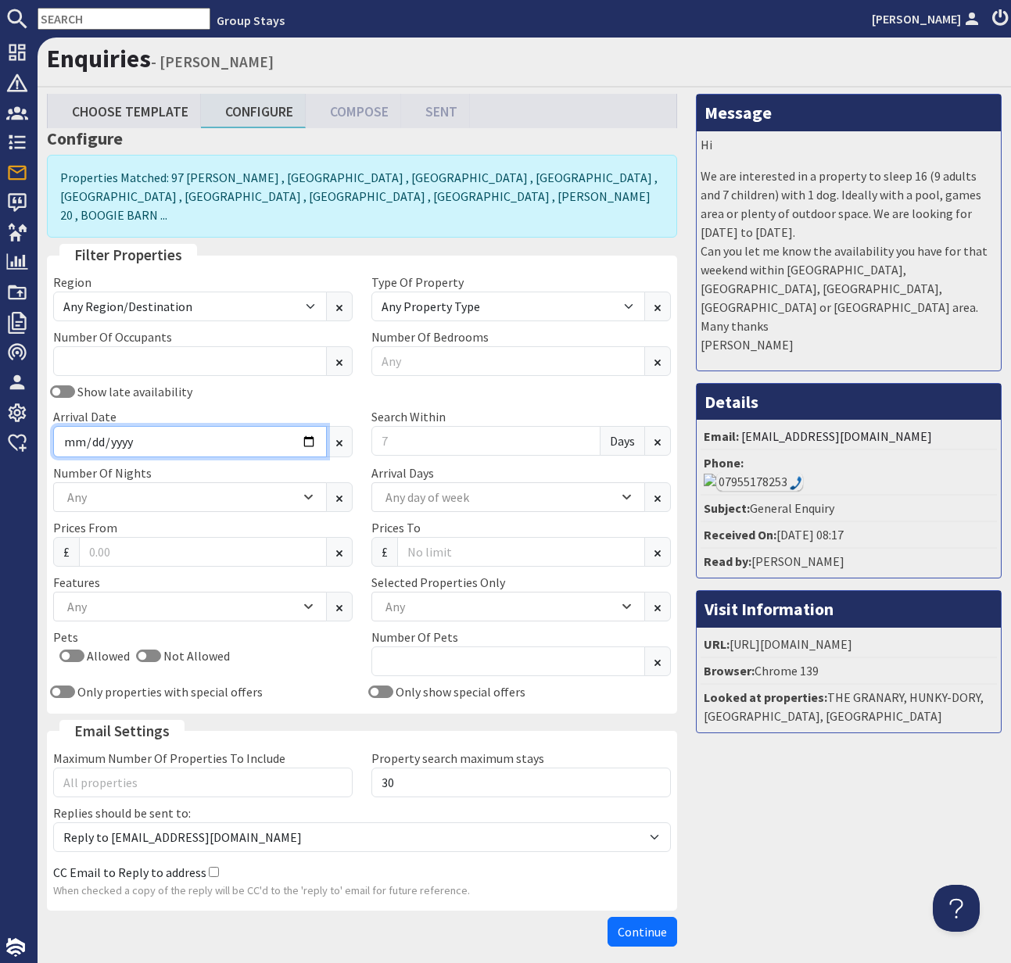
click at [308, 426] on input "Arrival Date" at bounding box center [190, 441] width 274 height 31
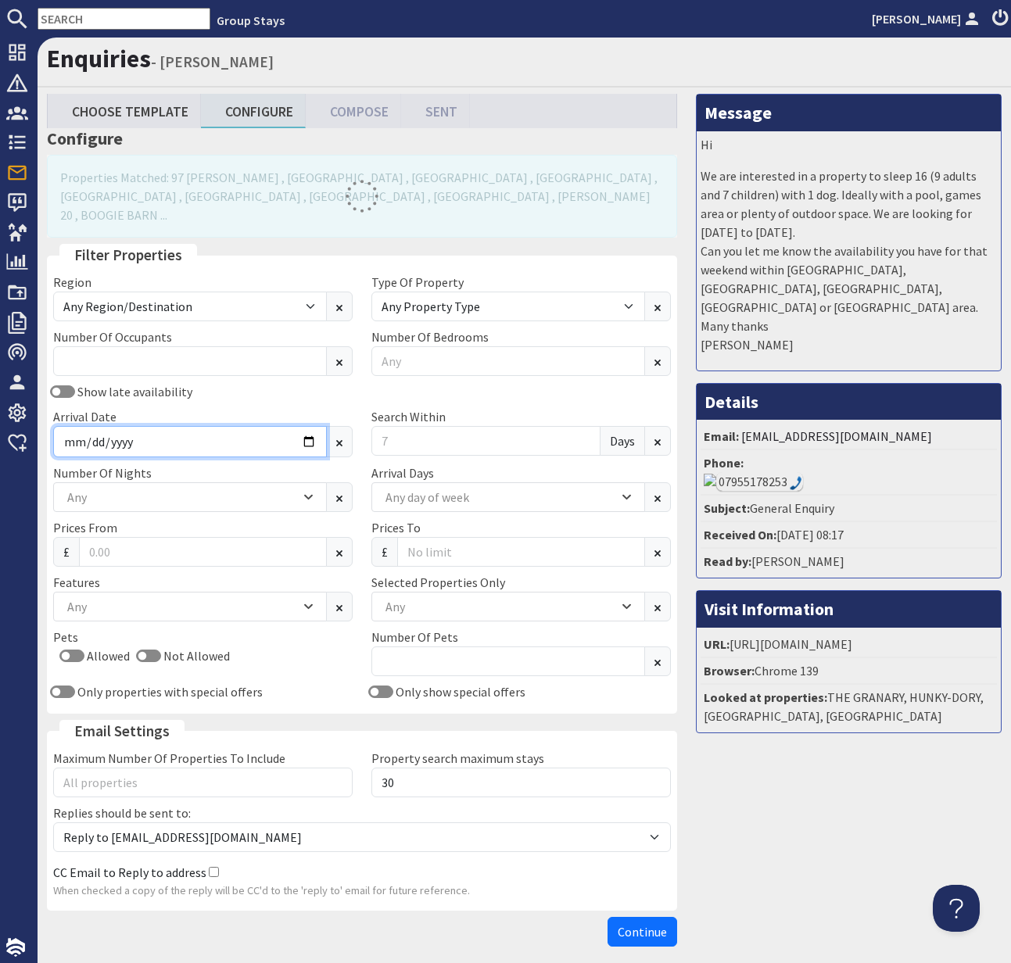
type input "2026-04-03"
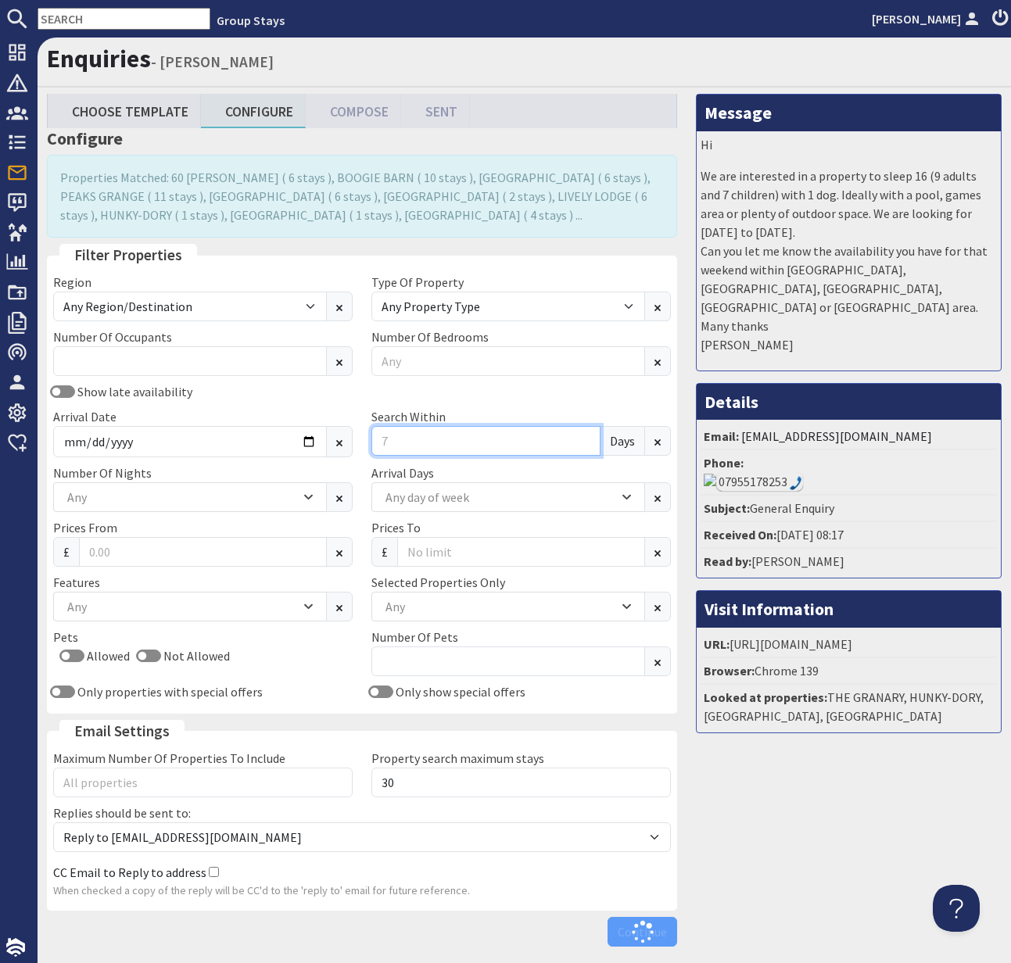
click at [372, 443] on input "Search Within" at bounding box center [485, 441] width 229 height 30
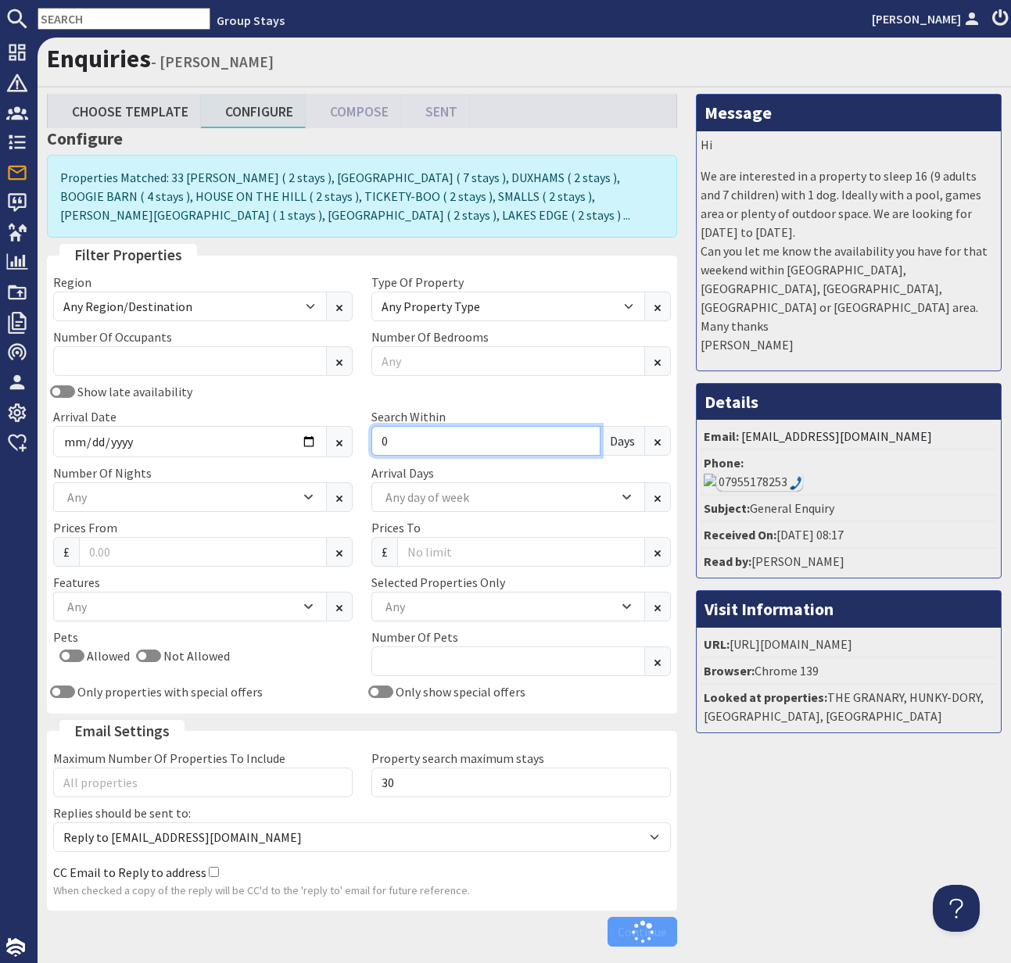
type input "0"
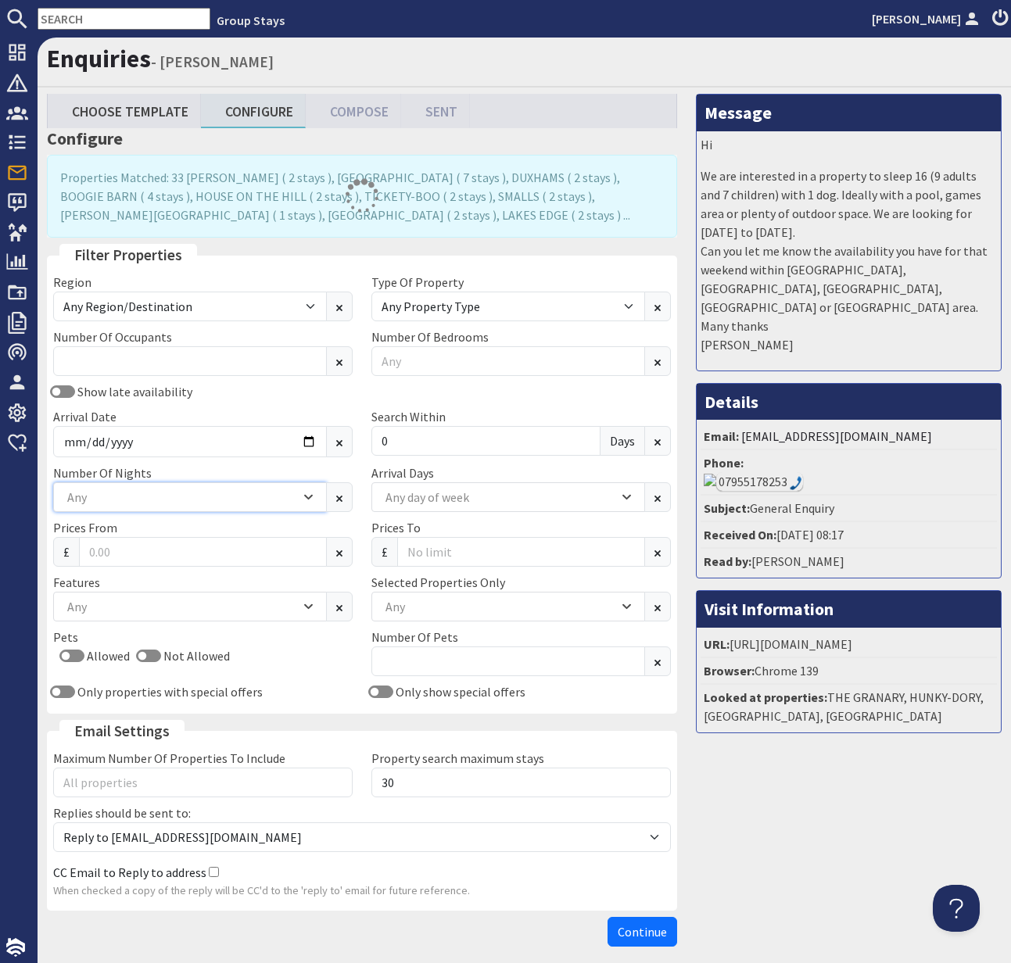
click at [251, 499] on div "Any" at bounding box center [181, 497] width 237 height 17
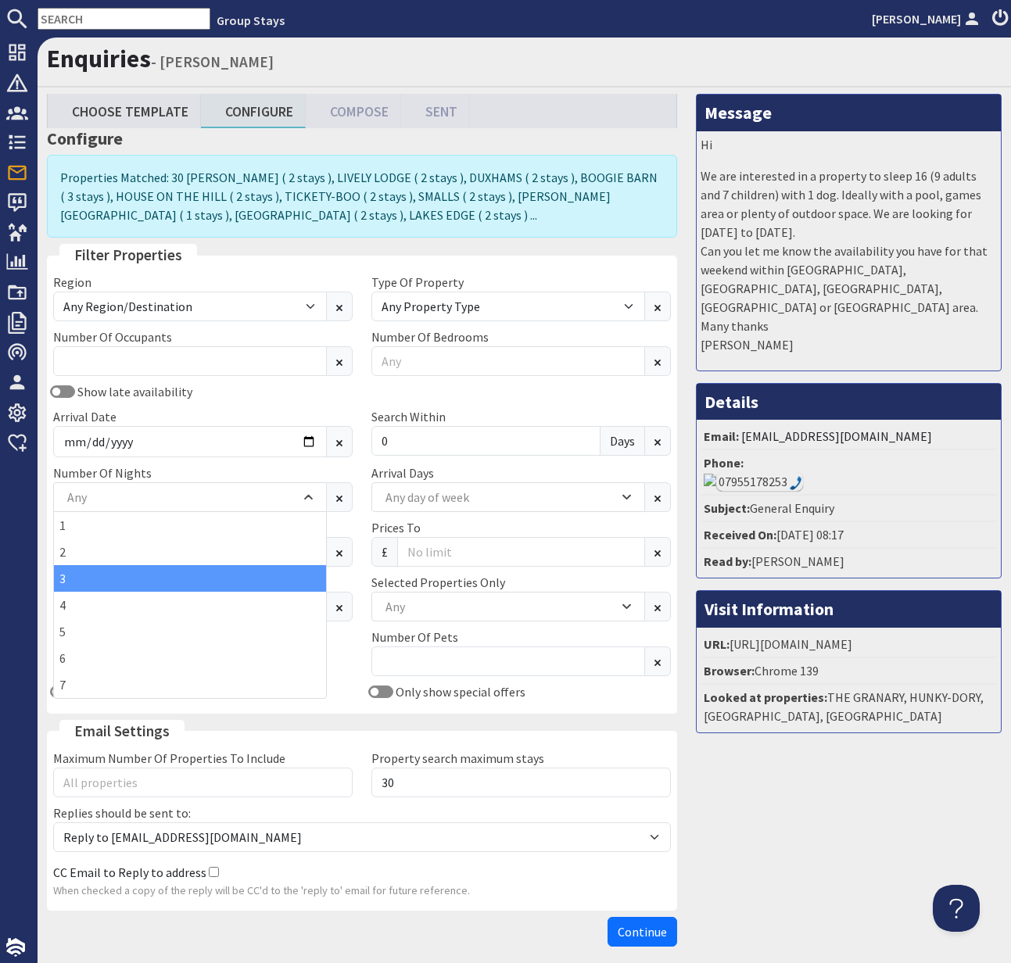
click at [220, 582] on div "3" at bounding box center [190, 578] width 272 height 27
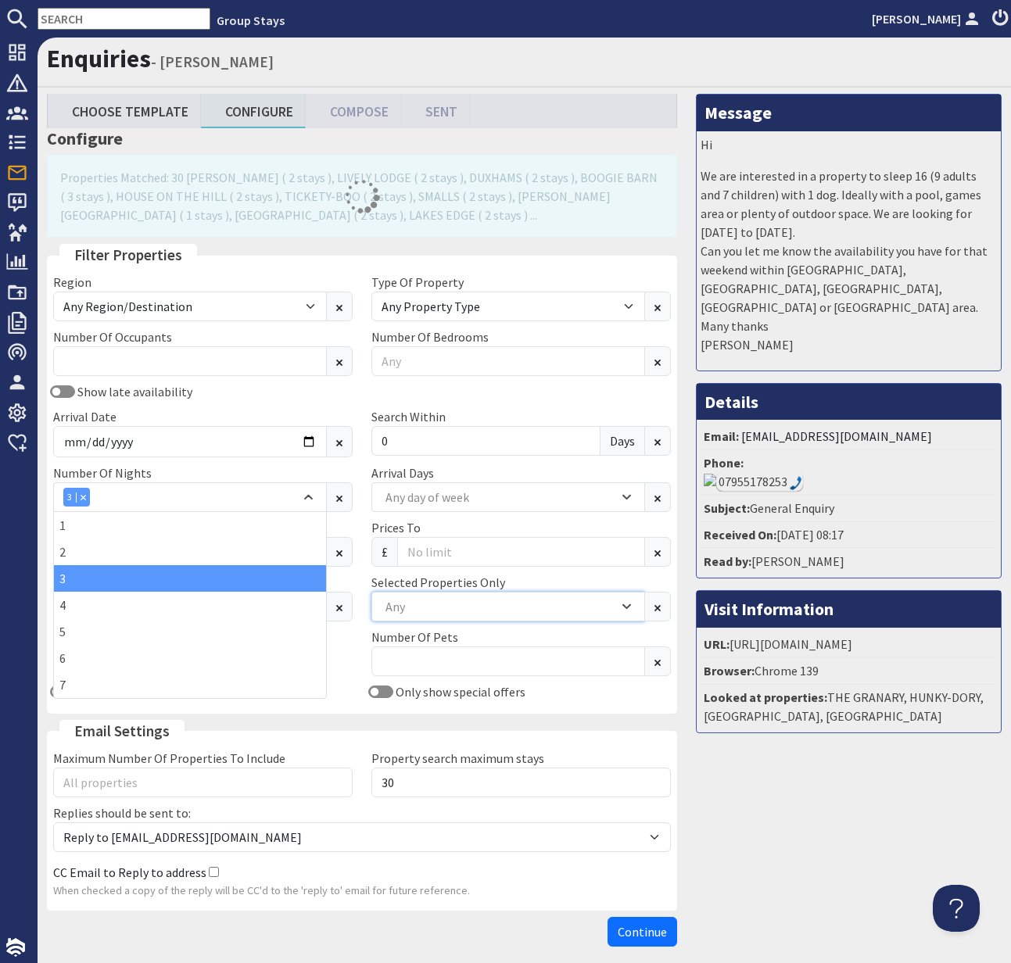
click at [486, 604] on div "Any" at bounding box center [499, 606] width 237 height 17
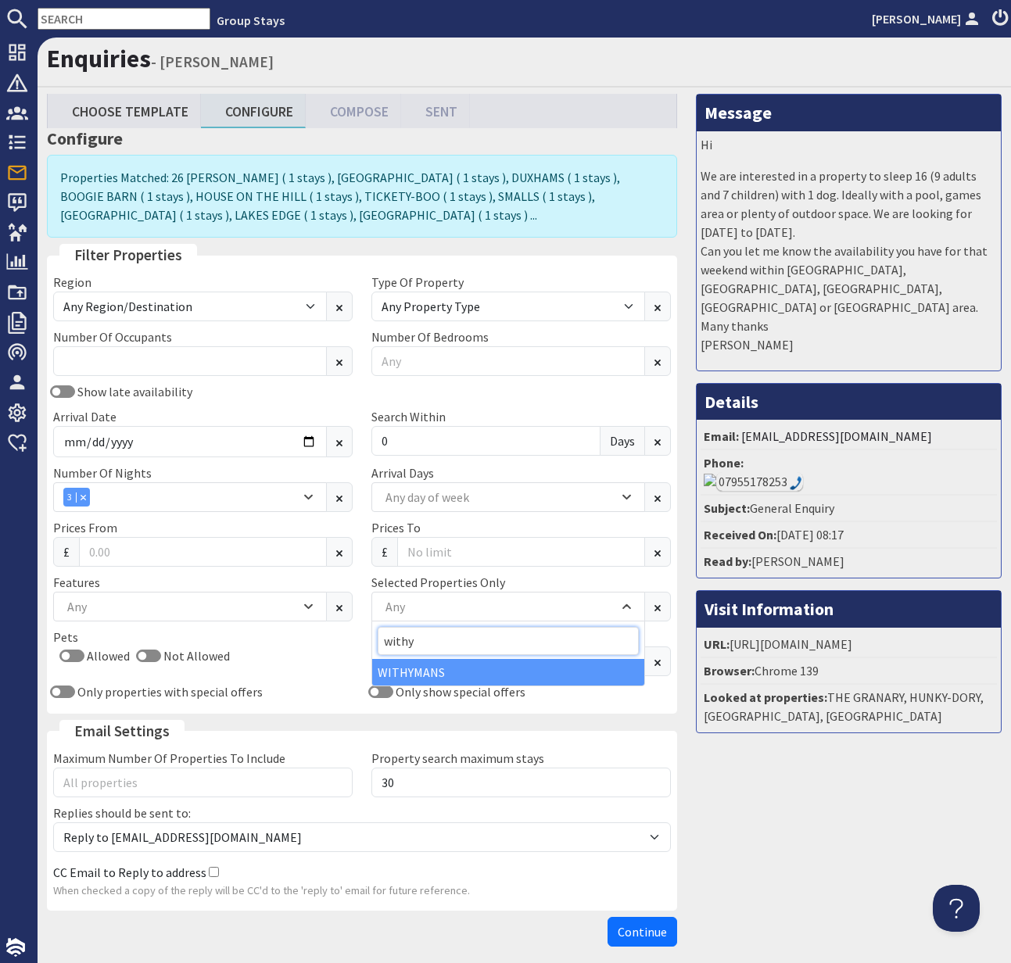
type input "withy"
click at [449, 663] on div "WITHYMANS" at bounding box center [508, 672] width 272 height 27
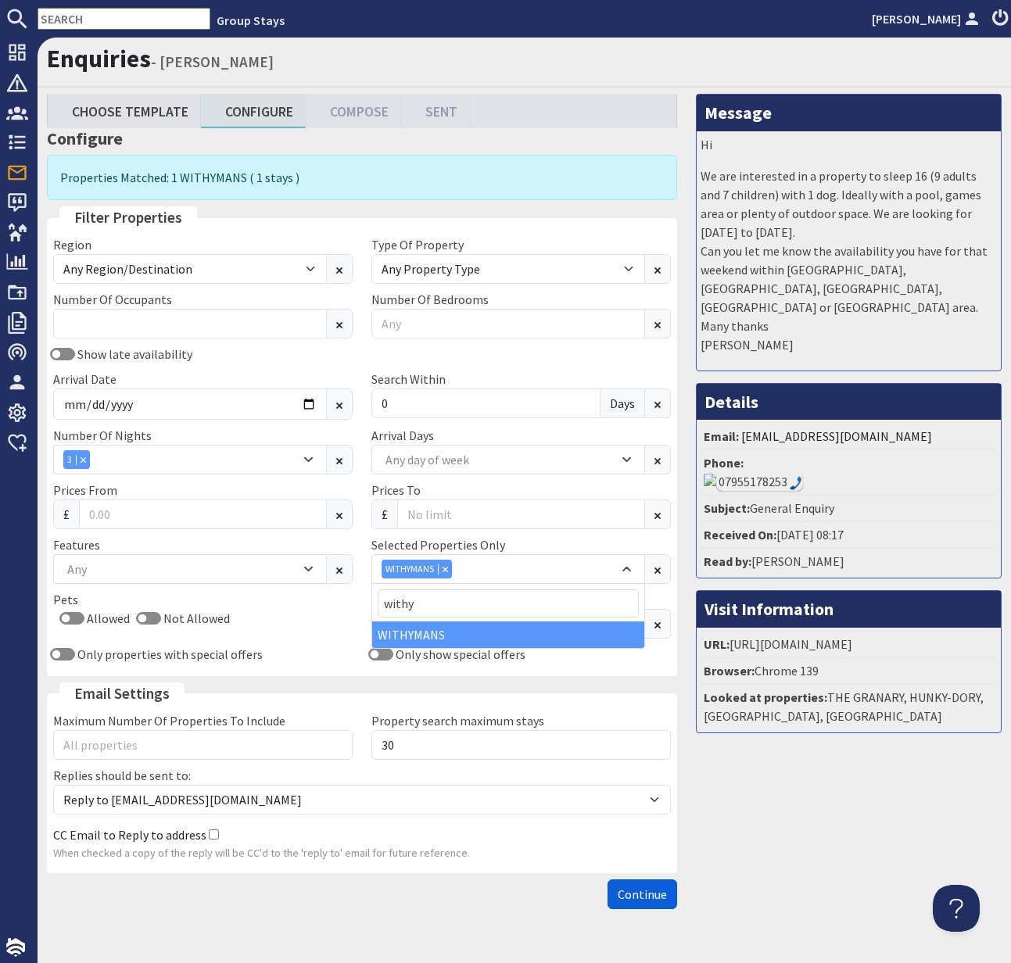
click at [647, 896] on span "Continue" at bounding box center [642, 895] width 49 height 16
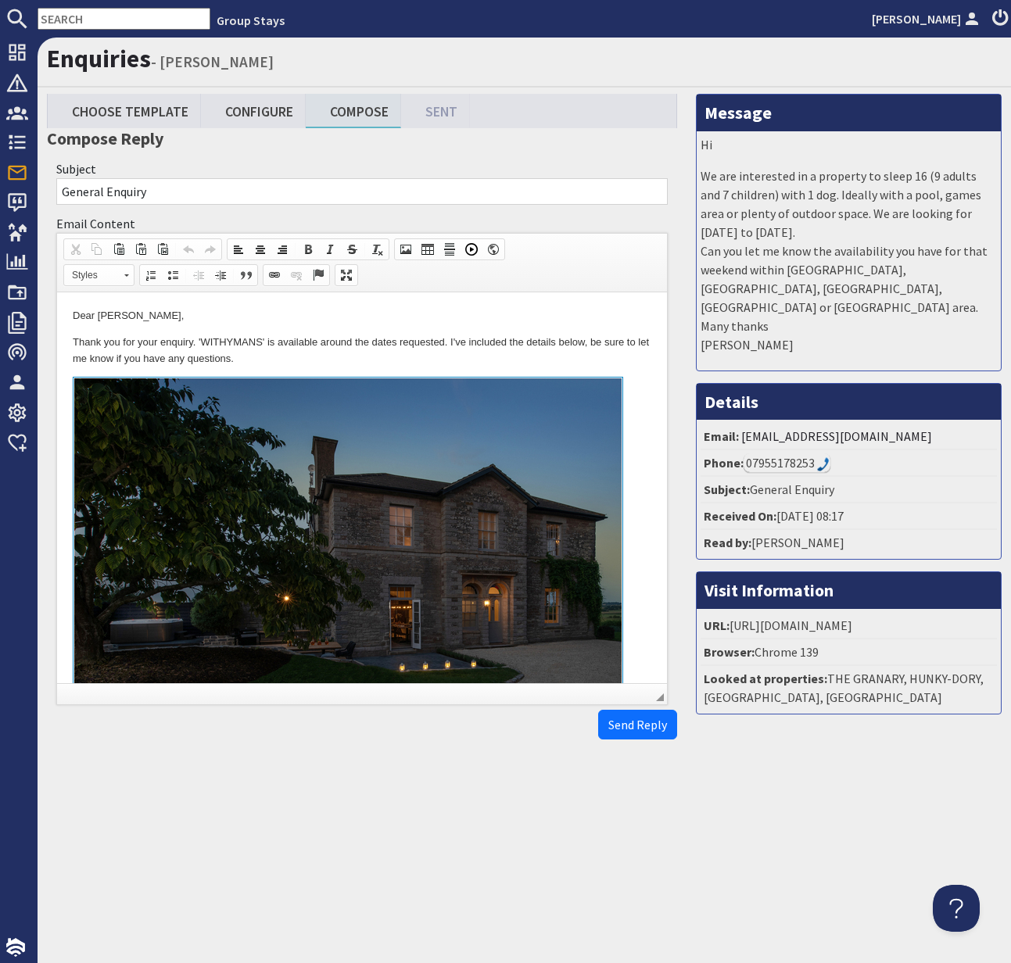
click at [73, 342] on p "Thank you for your enquiry. 'WITHYMANS' is available around the dates requested…" at bounding box center [362, 351] width 579 height 33
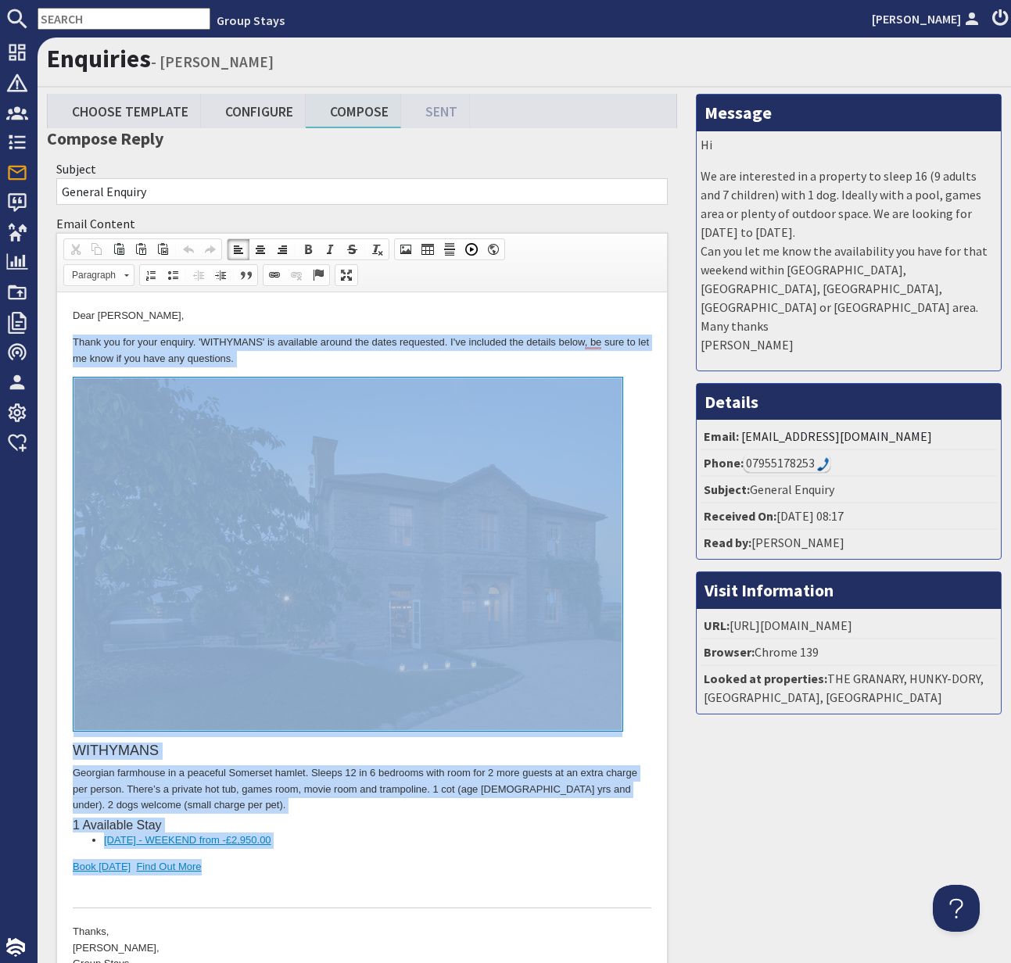
drag, startPoint x: 67, startPoint y: 340, endPoint x: 360, endPoint y: 860, distance: 596.4
click at [360, 860] on html "Dear Hannah Hotson, Thank you for your enquiry. 'WITHYMANS' is available around…" at bounding box center [362, 640] width 610 height 696
copy body "Thank you for your enquiry. 'WITHYMANS' is available around the dates requested…"
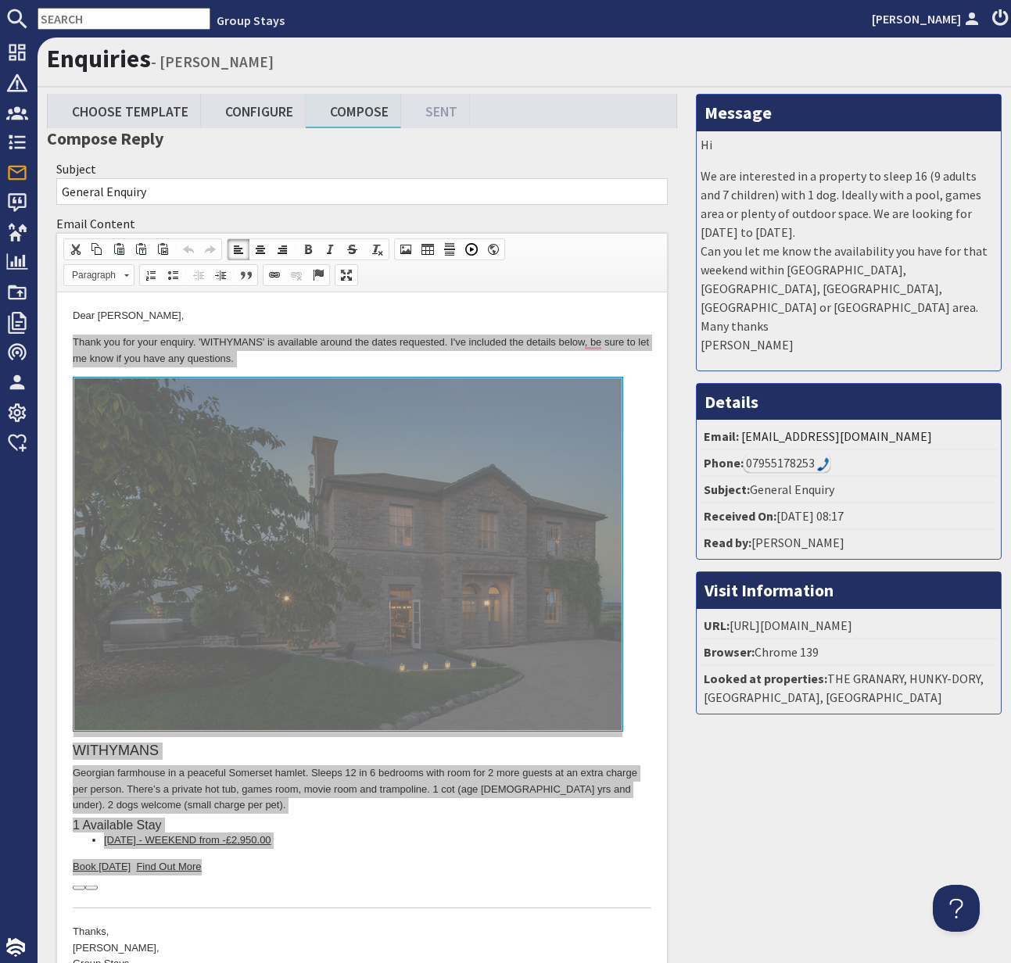
click at [84, 20] on input "text" at bounding box center [124, 19] width 173 height 22
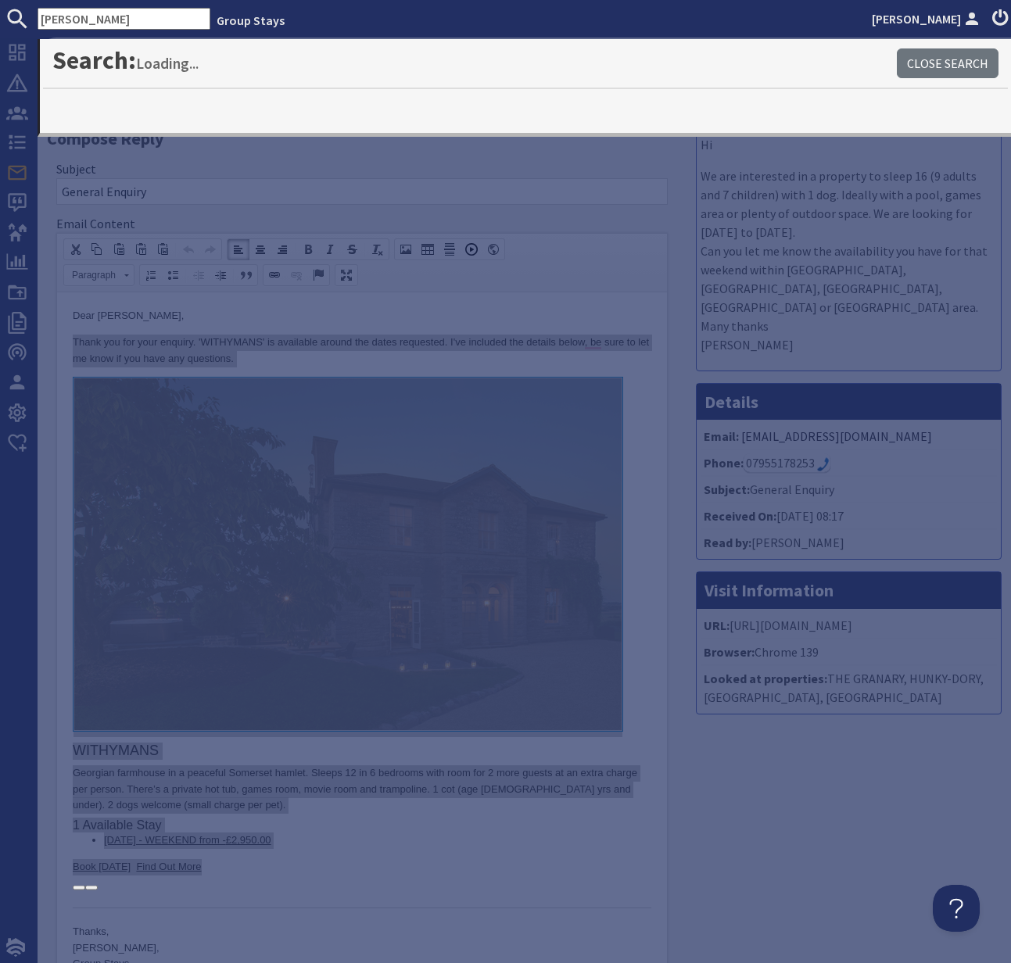
type input "shires"
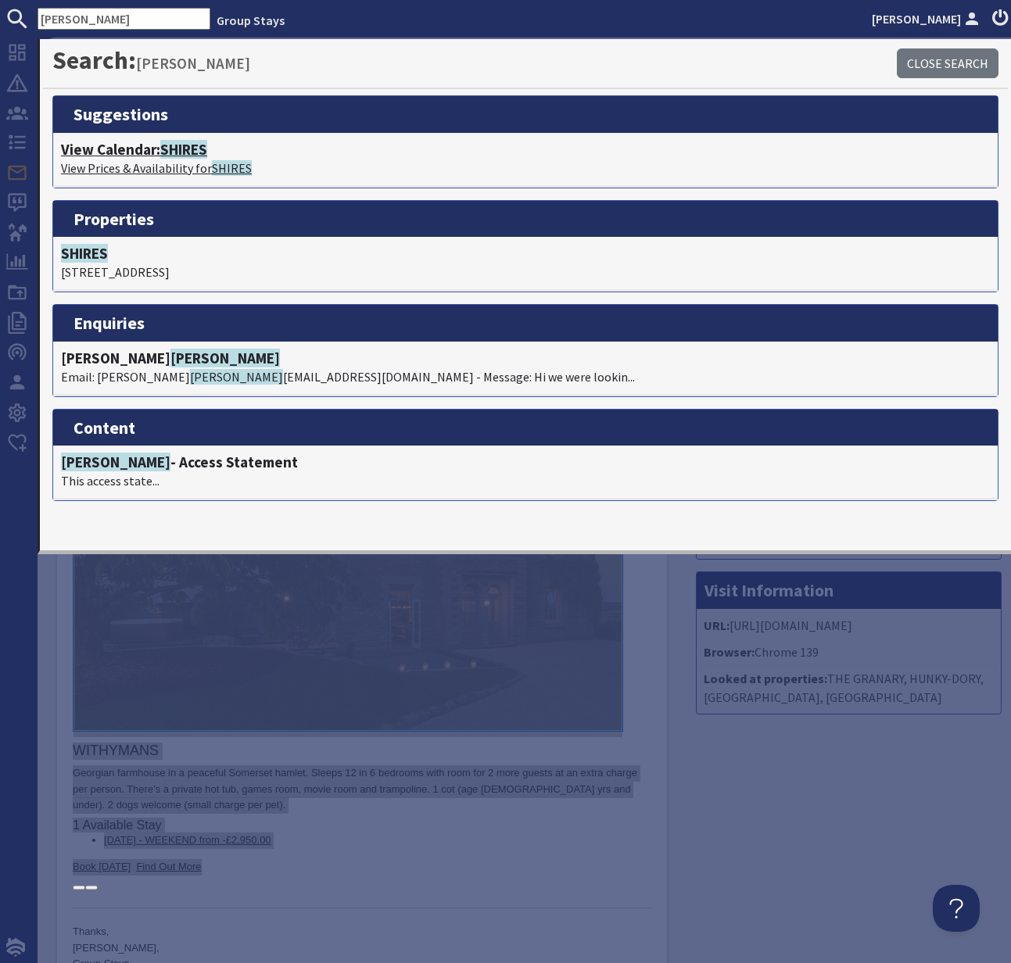
click at [131, 156] on h4 "View Calendar: SHIRES" at bounding box center [525, 150] width 929 height 18
type textarea "<p>Dear Hannah Hotson,</p> <p>Thank you for your enquiry. &#39;WITHYMANS&#39; i…"
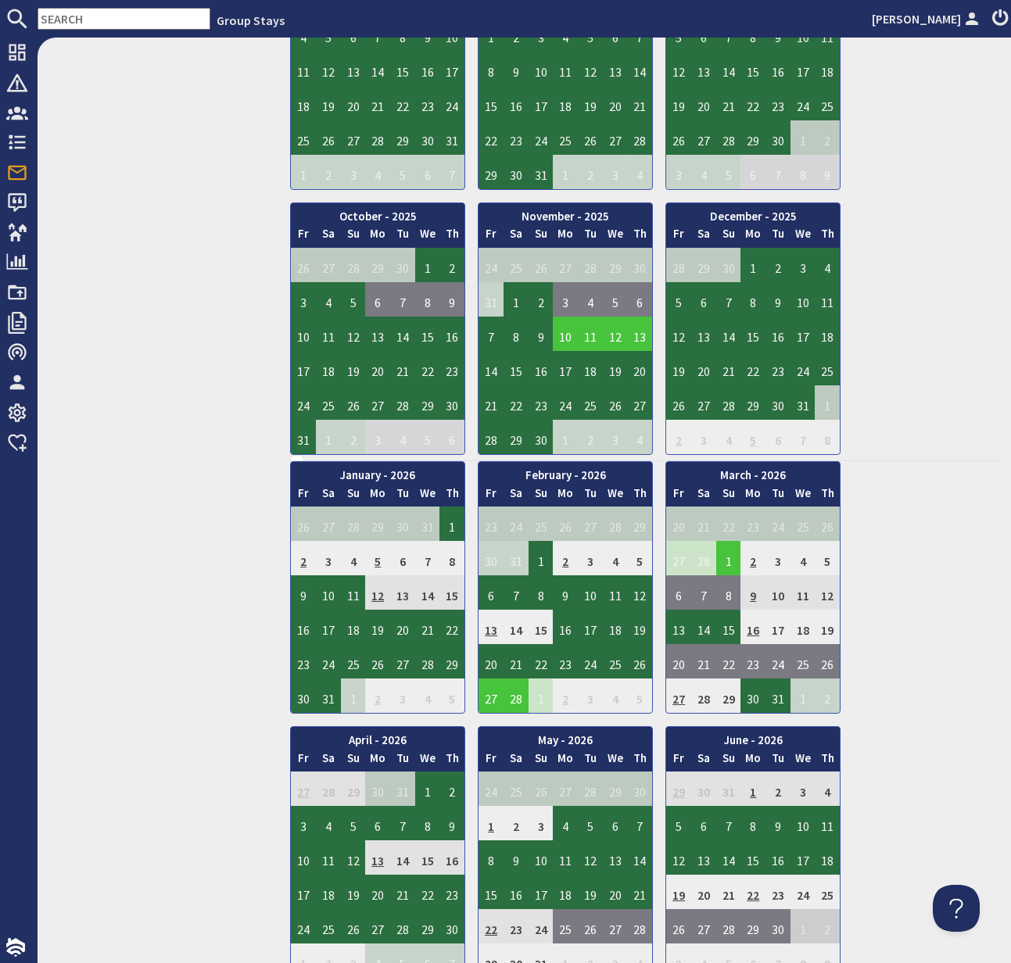
scroll to position [788, 0]
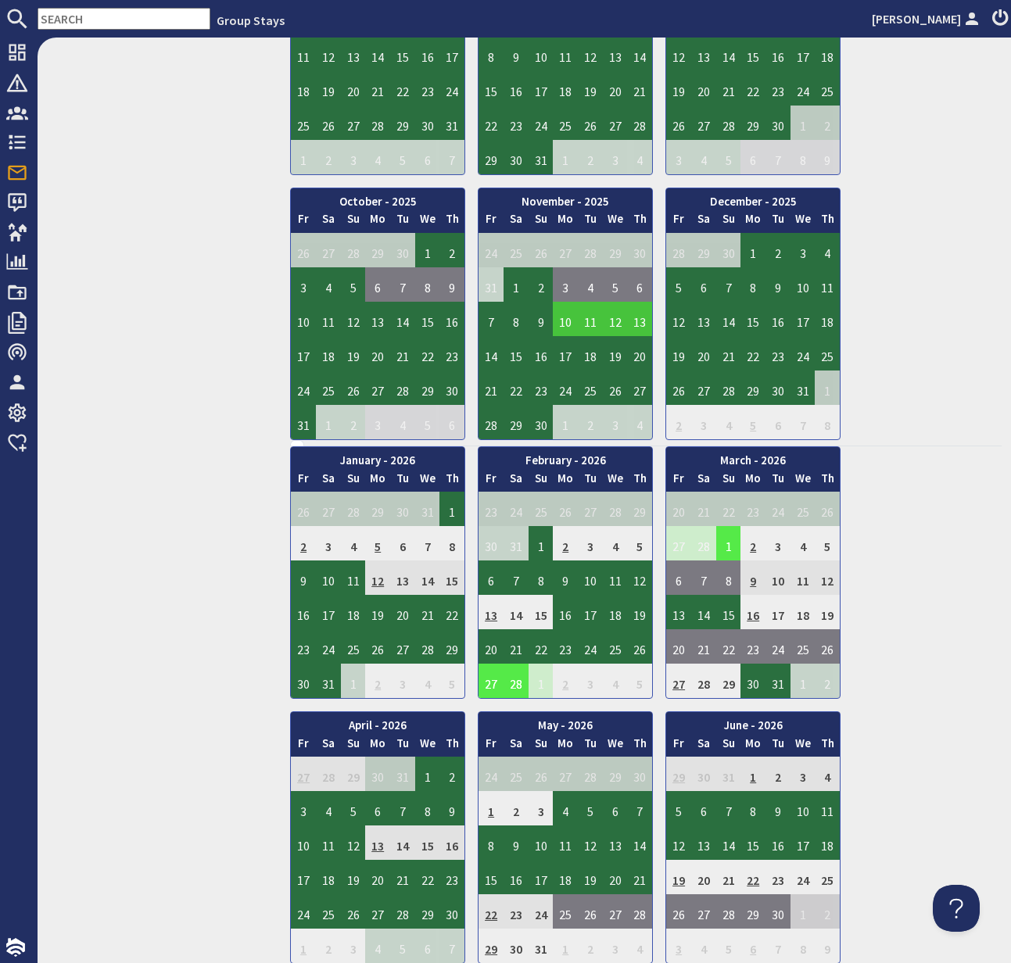
click at [492, 686] on td "27" at bounding box center [490, 681] width 25 height 34
click at [504, 756] on link "View booking" at bounding box center [483, 753] width 82 height 16
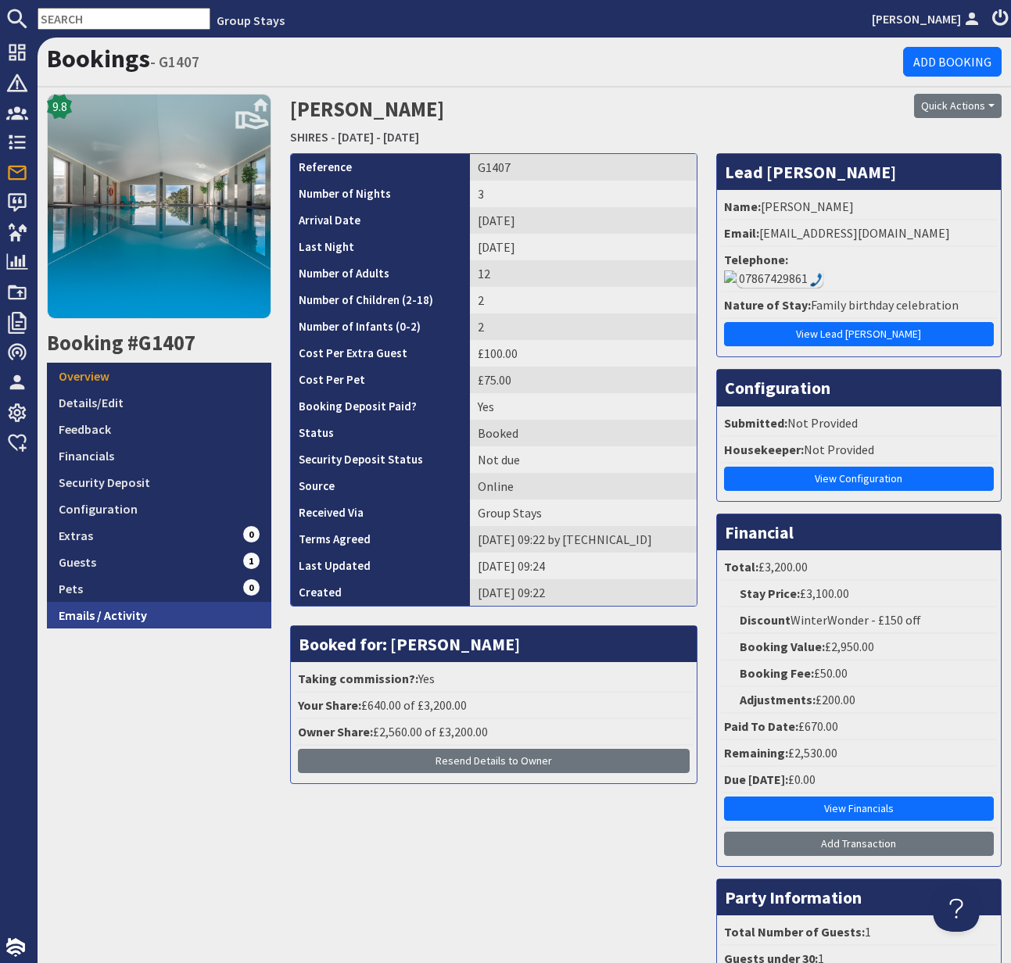
click at [116, 613] on link "Emails / Activity" at bounding box center [159, 615] width 224 height 27
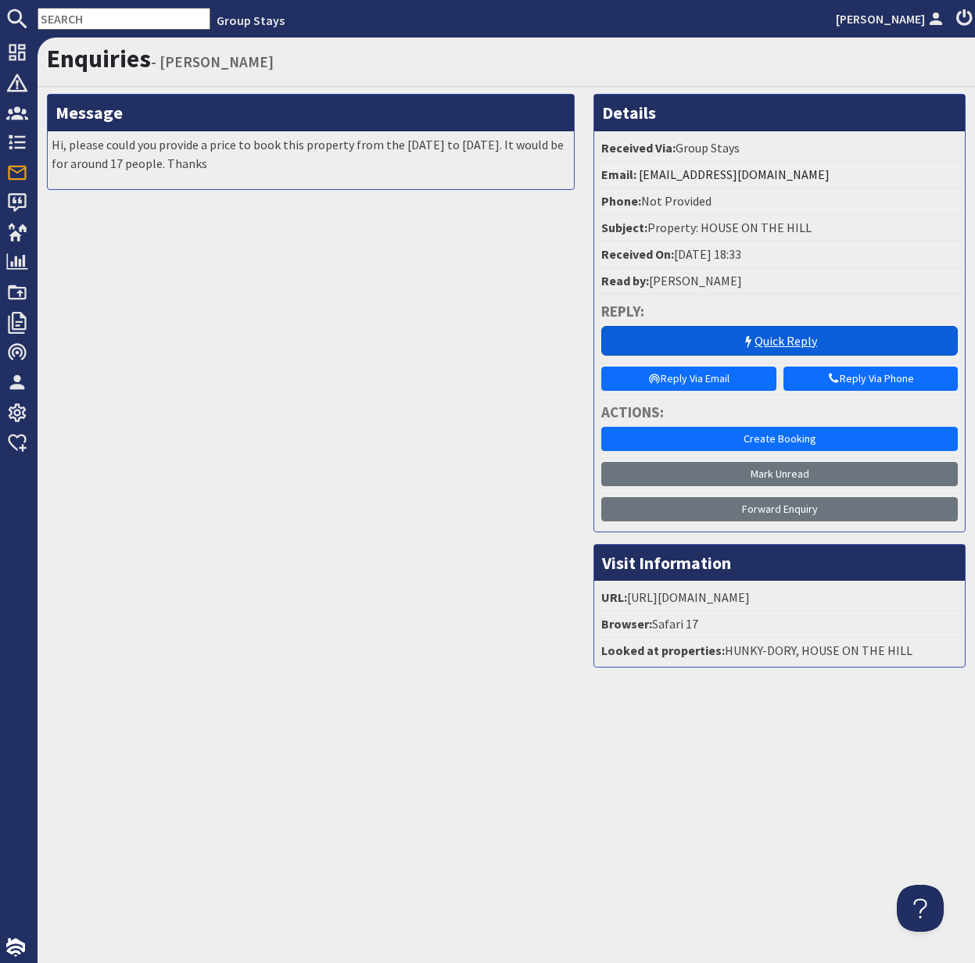
click at [779, 340] on link "Quick Reply" at bounding box center [779, 341] width 356 height 30
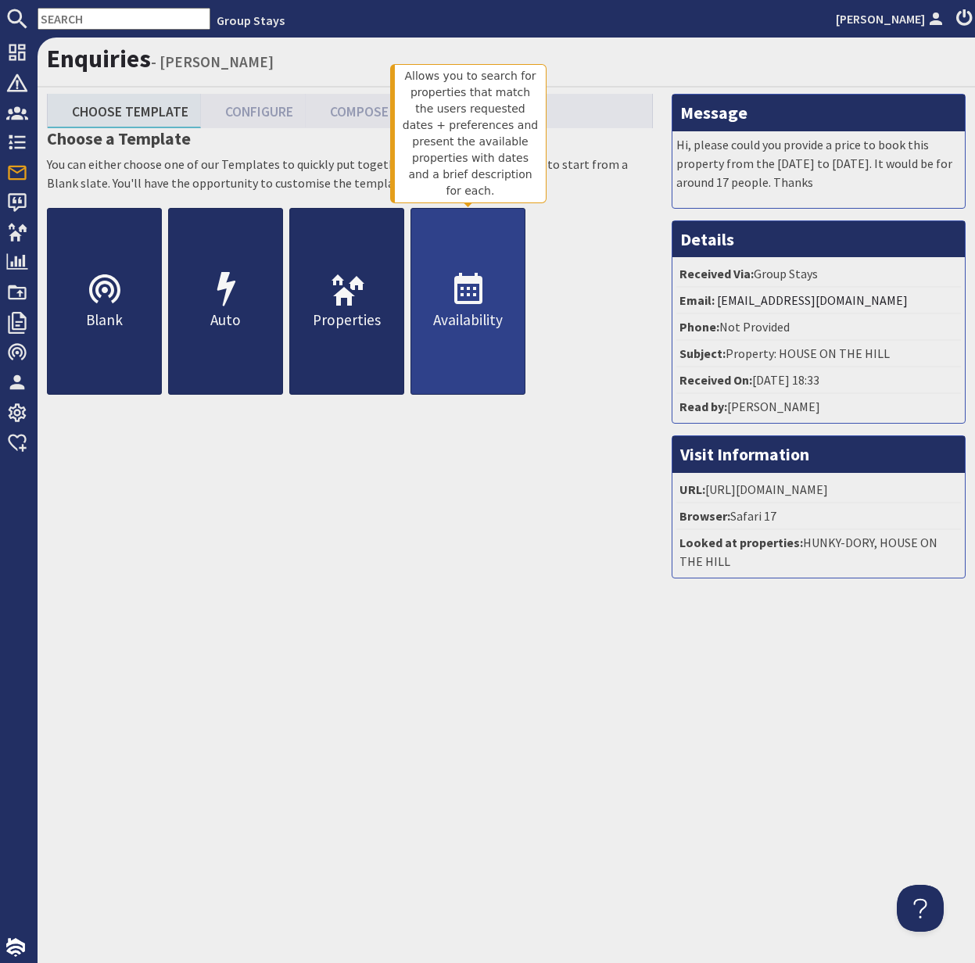
click at [468, 311] on p "Availability" at bounding box center [467, 320] width 113 height 23
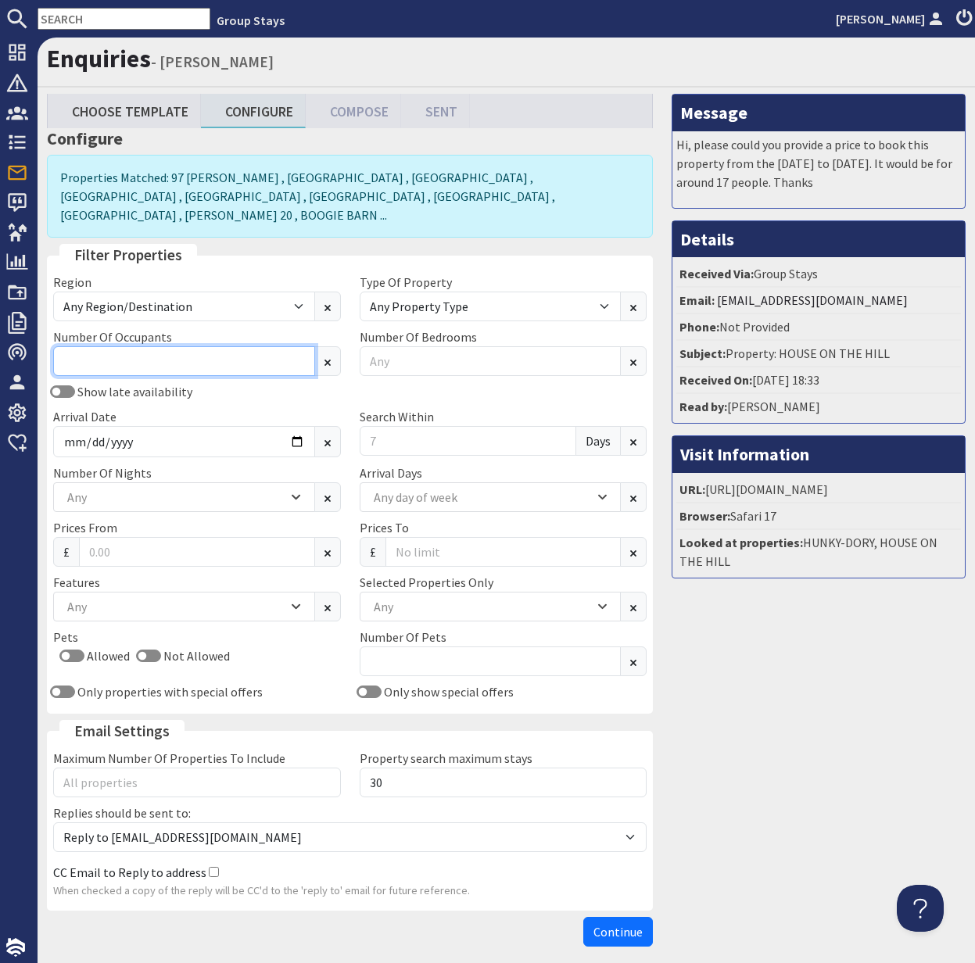
click at [200, 347] on input "Number Of Occupants" at bounding box center [184, 361] width 262 height 30
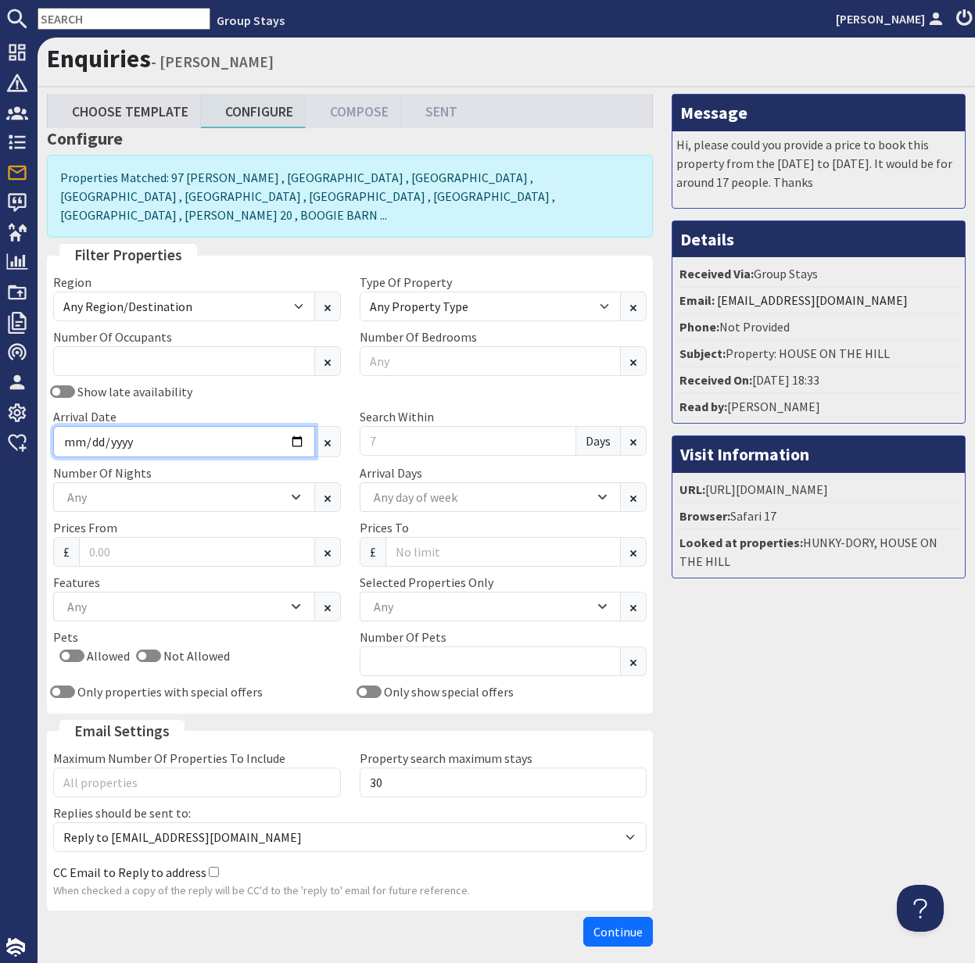
click at [303, 426] on input "Arrival Date" at bounding box center [184, 441] width 262 height 31
type input "2025-09-19"
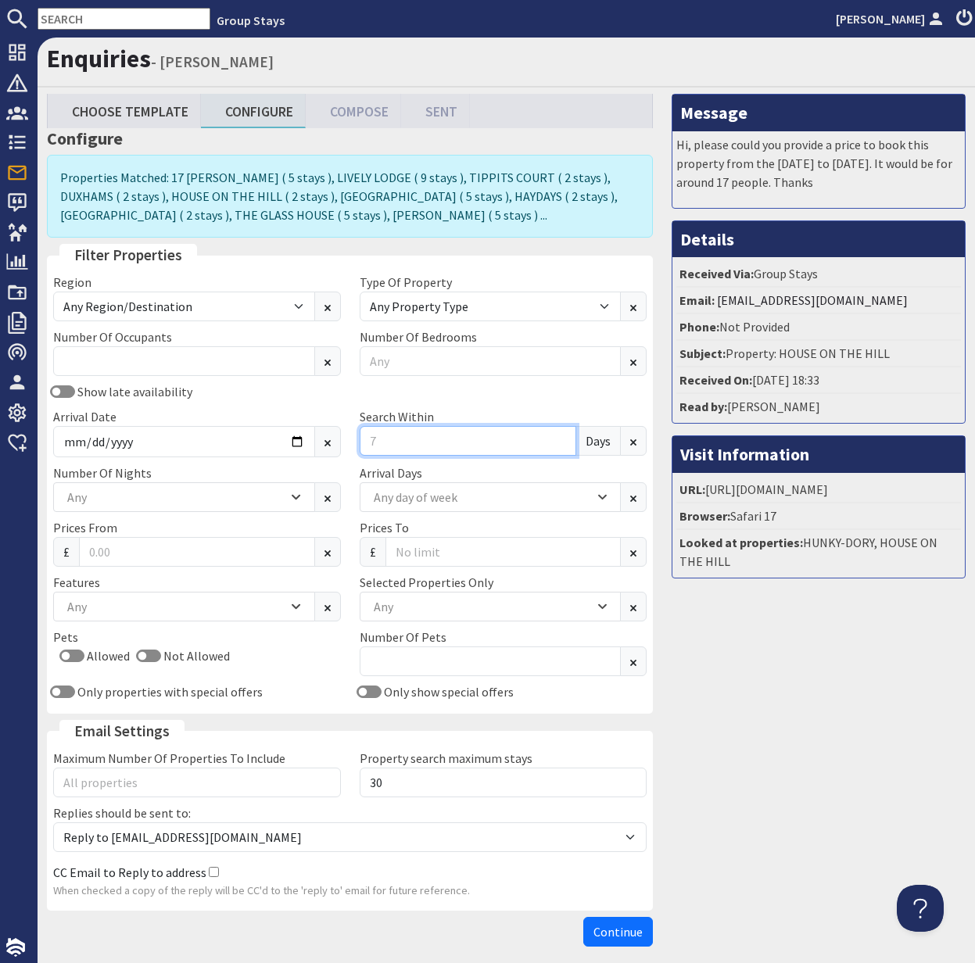
drag, startPoint x: 384, startPoint y: 443, endPoint x: 367, endPoint y: 443, distance: 16.4
click at [367, 443] on input "Search Within" at bounding box center [468, 441] width 217 height 30
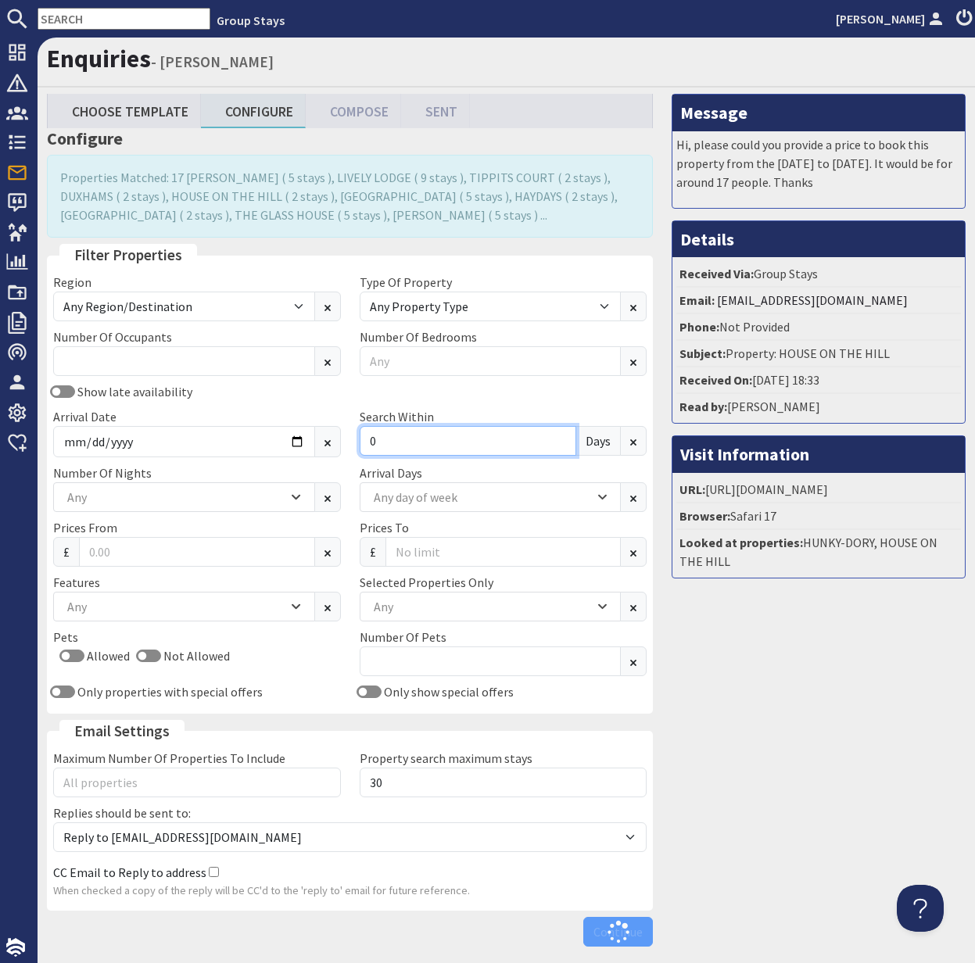
type input "0"
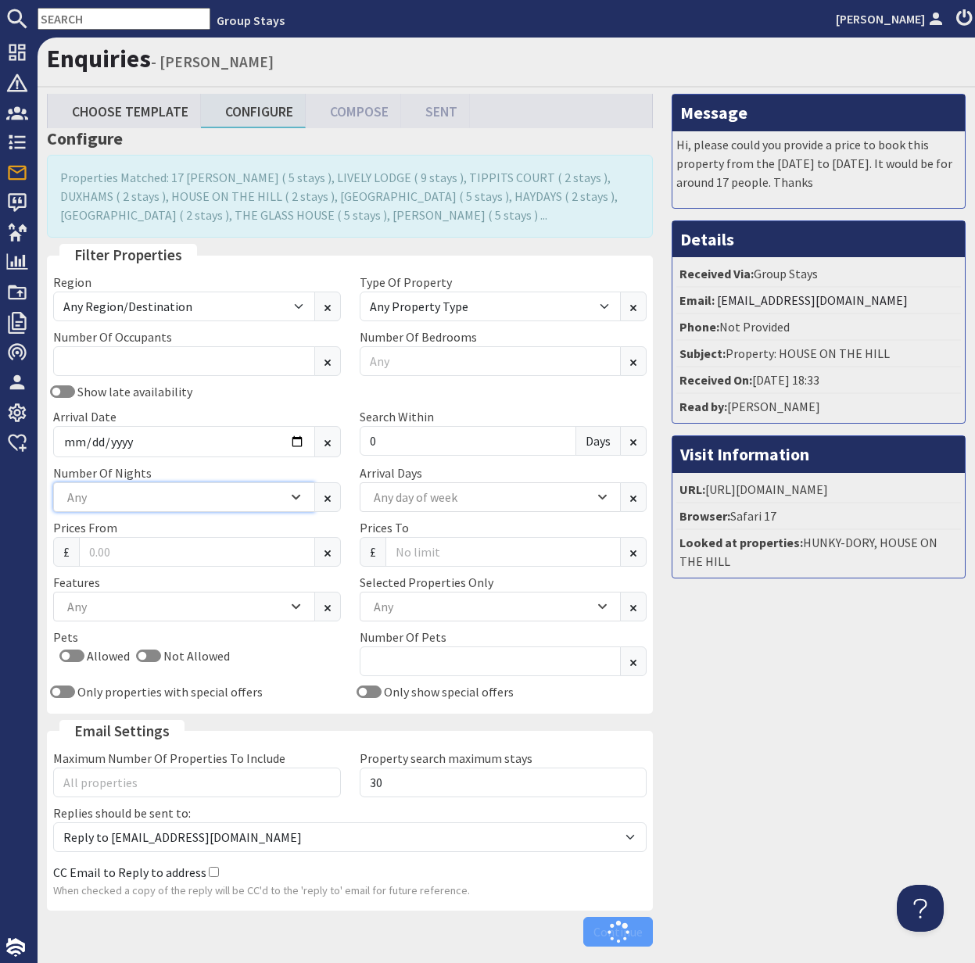
click at [147, 498] on div "Any" at bounding box center [175, 497] width 224 height 17
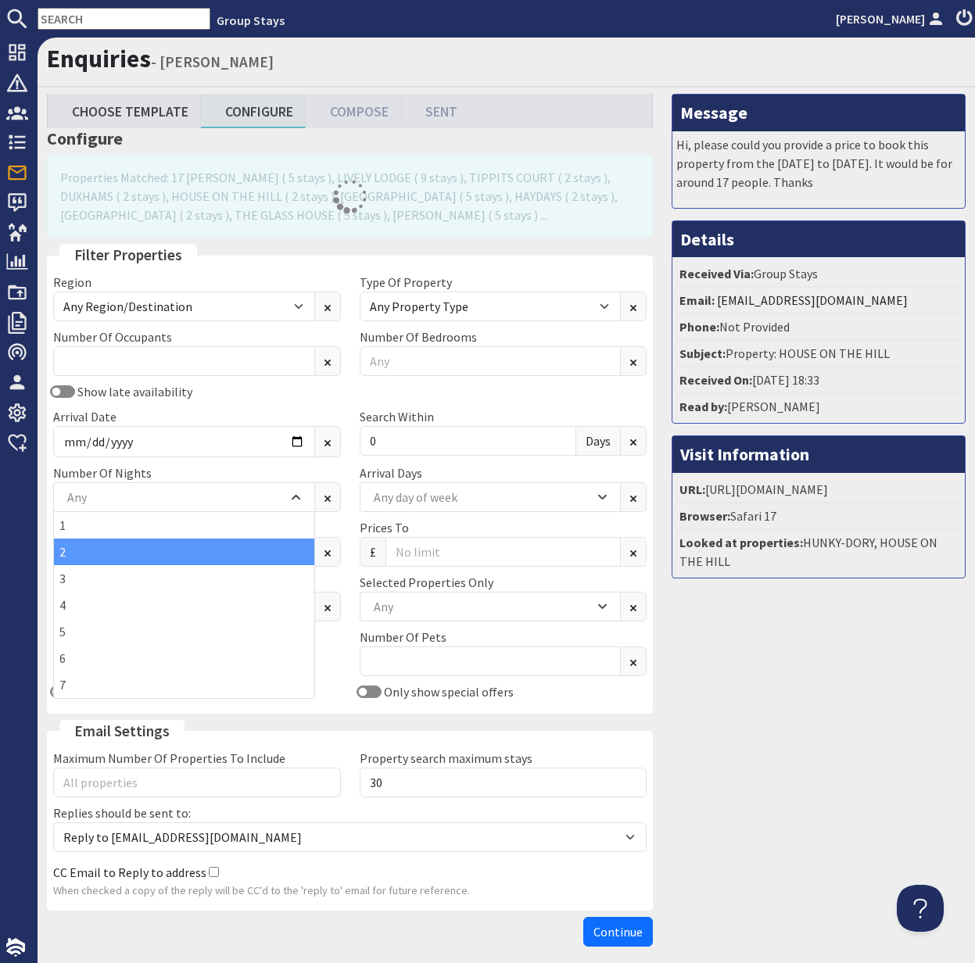
click at [145, 560] on div "2" at bounding box center [184, 552] width 260 height 27
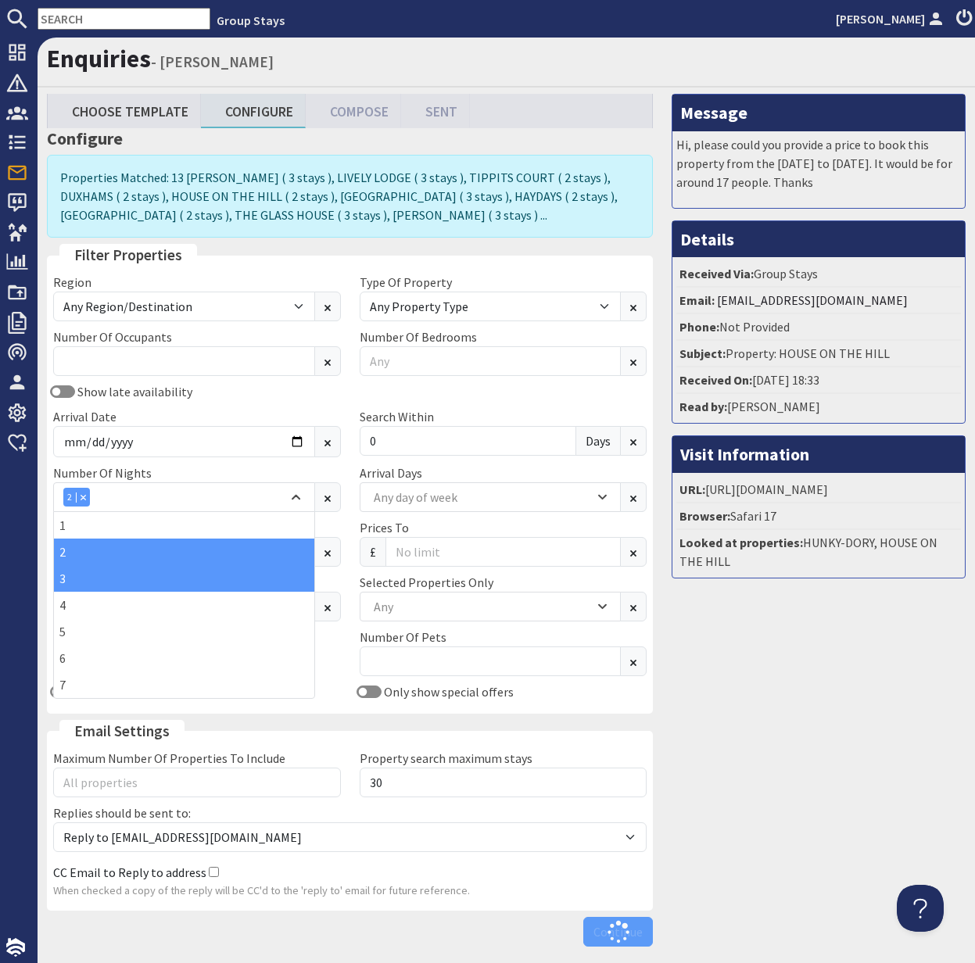
click at [135, 582] on div "3" at bounding box center [184, 578] width 260 height 27
click at [324, 655] on div "Allowed Not Allowed" at bounding box center [197, 659] width 288 height 25
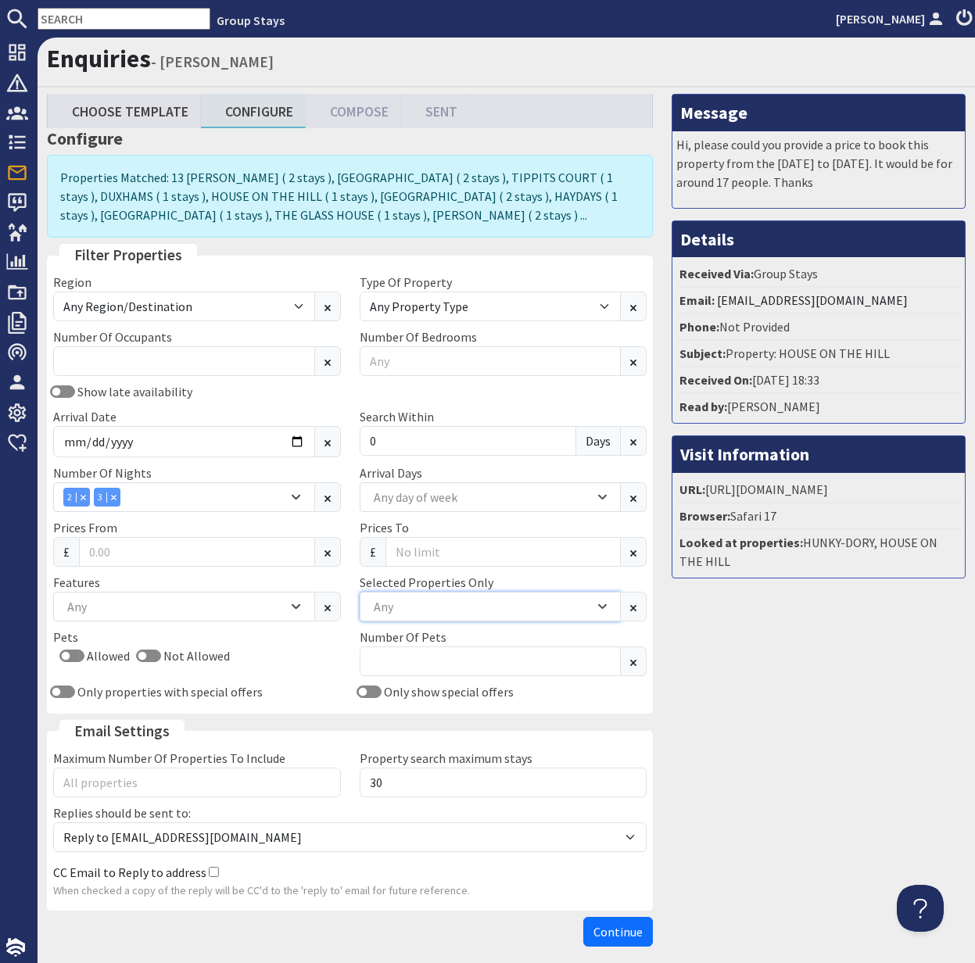
click at [403, 601] on div "Any" at bounding box center [482, 606] width 224 height 17
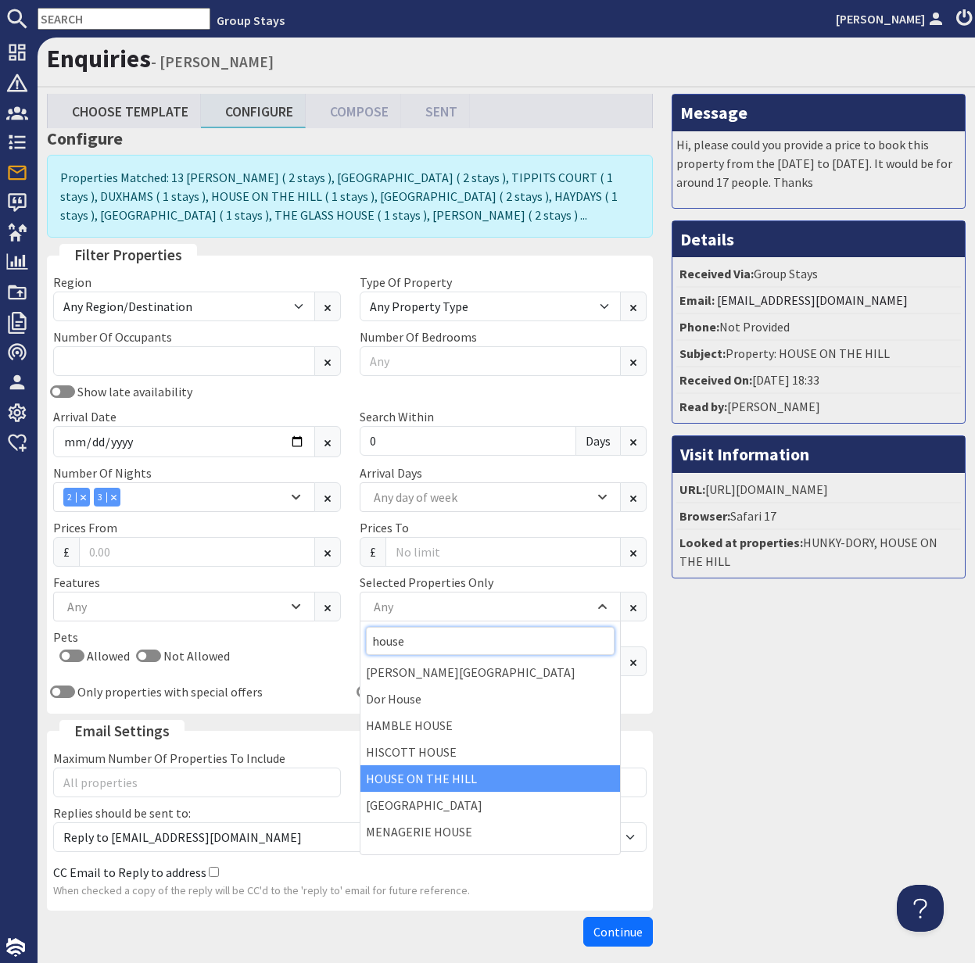
type input "house"
click at [444, 773] on div "HOUSE ON THE HILL" at bounding box center [490, 778] width 260 height 27
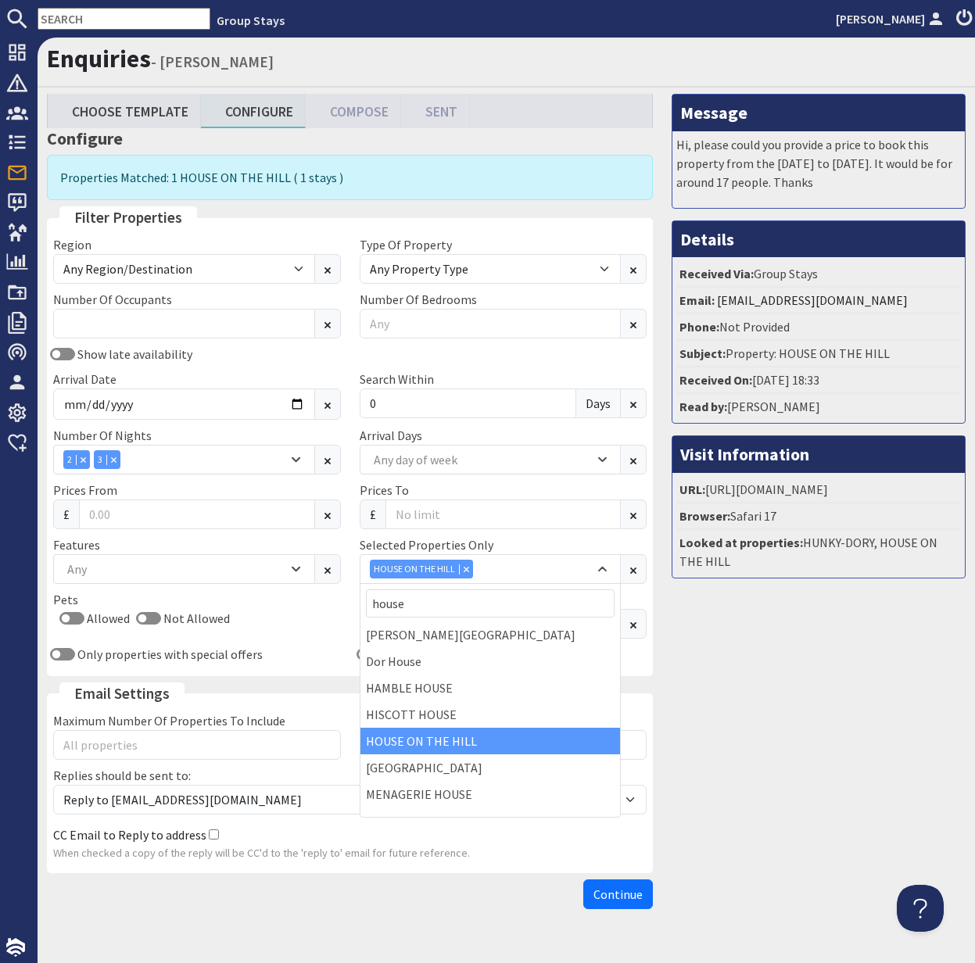
click at [620, 894] on span "Continue" at bounding box center [617, 895] width 49 height 16
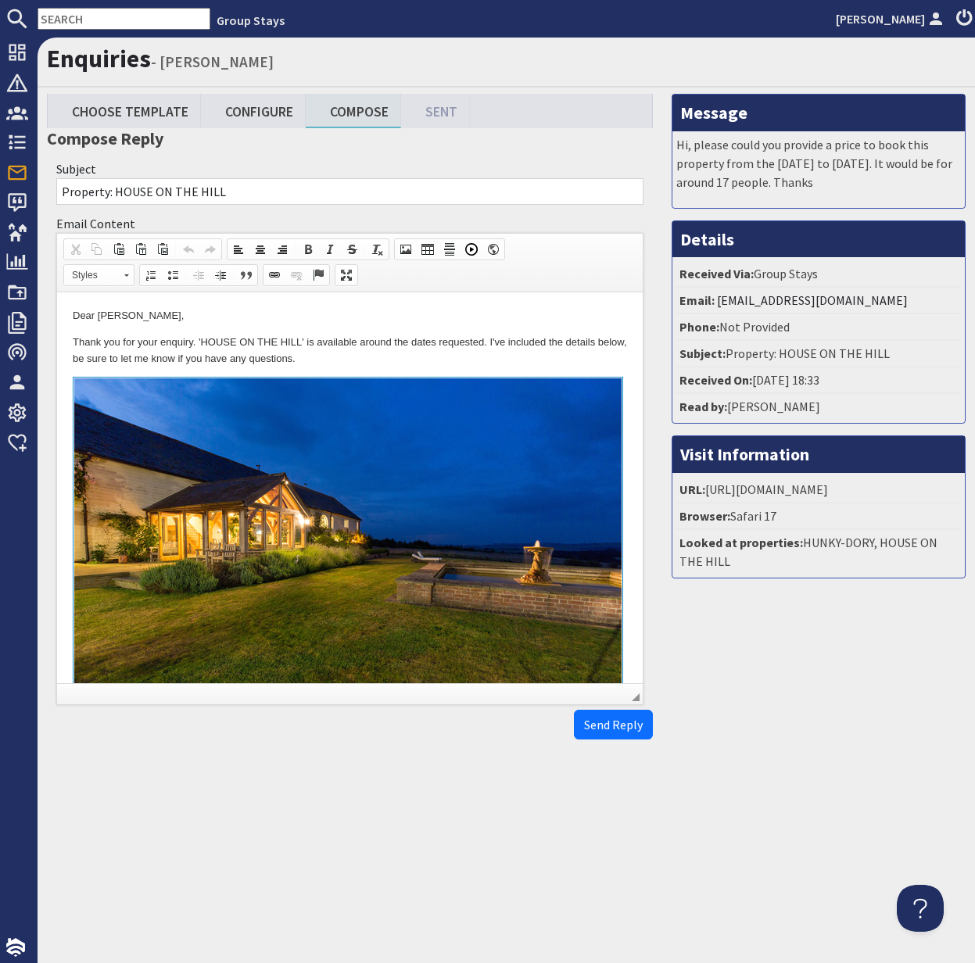
click at [70, 343] on html "Dear David Twigg, Thank you for your enquiry. 'HOUSE ON THE HILL' is available …" at bounding box center [350, 648] width 586 height 712
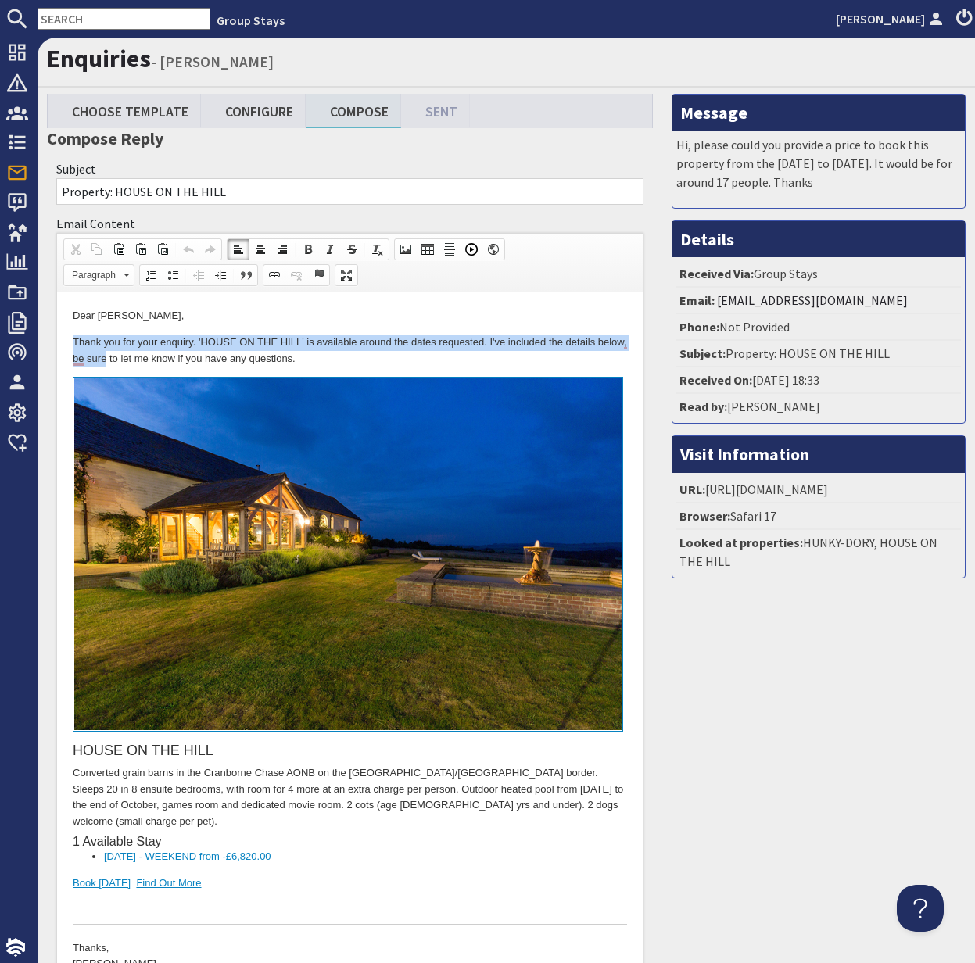
drag, startPoint x: 65, startPoint y: 342, endPoint x: 92, endPoint y: 346, distance: 27.6
click at [102, 355] on html "Dear David Twigg, Thank you for your enquiry. 'HOUSE ON THE HILL' is available …" at bounding box center [350, 648] width 586 height 712
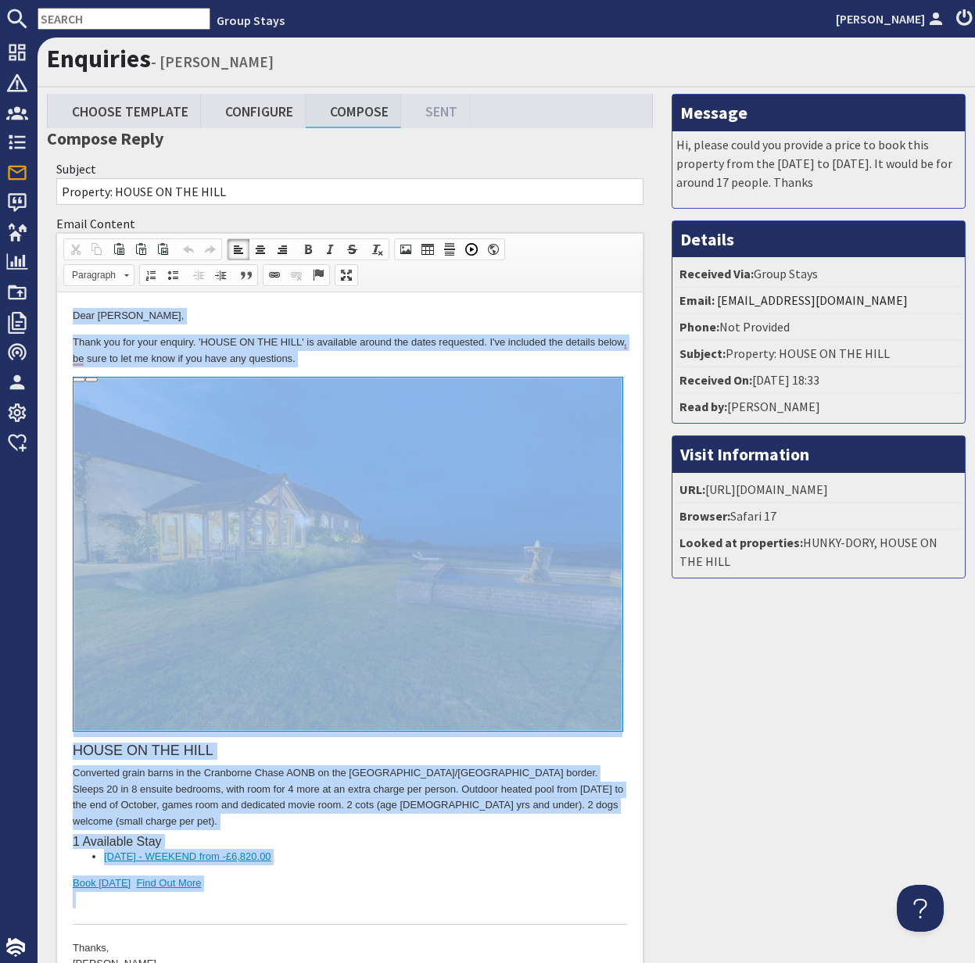
drag, startPoint x: 66, startPoint y: 313, endPoint x: 272, endPoint y: 876, distance: 599.2
click at [273, 876] on html "Dear David Twigg, Thank you for your enquiry. 'HOUSE ON THE HILL' is available …" at bounding box center [350, 648] width 586 height 712
copy body "Dear David Twigg, Thank you for your enquiry. 'HOUSE ON THE HILL' is available …"
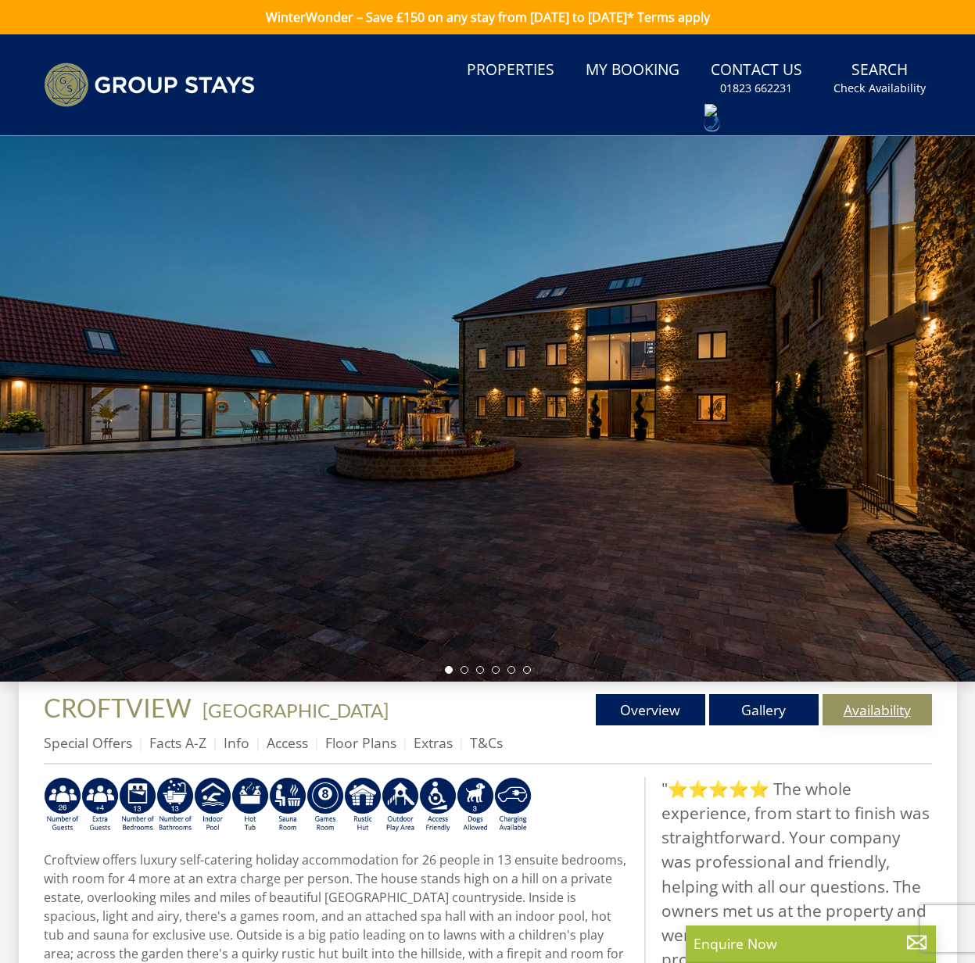
click at [889, 722] on link "Availability" at bounding box center [876, 709] width 109 height 31
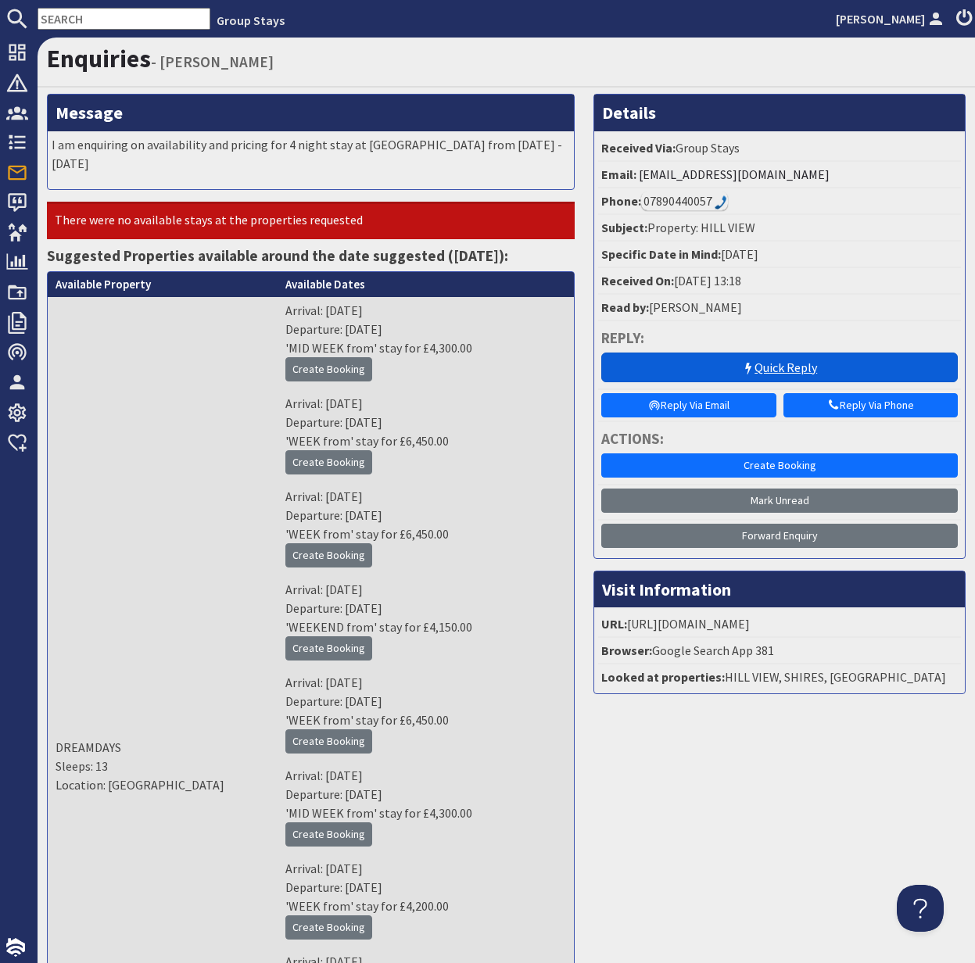
click at [783, 367] on link "Quick Reply" at bounding box center [779, 368] width 356 height 30
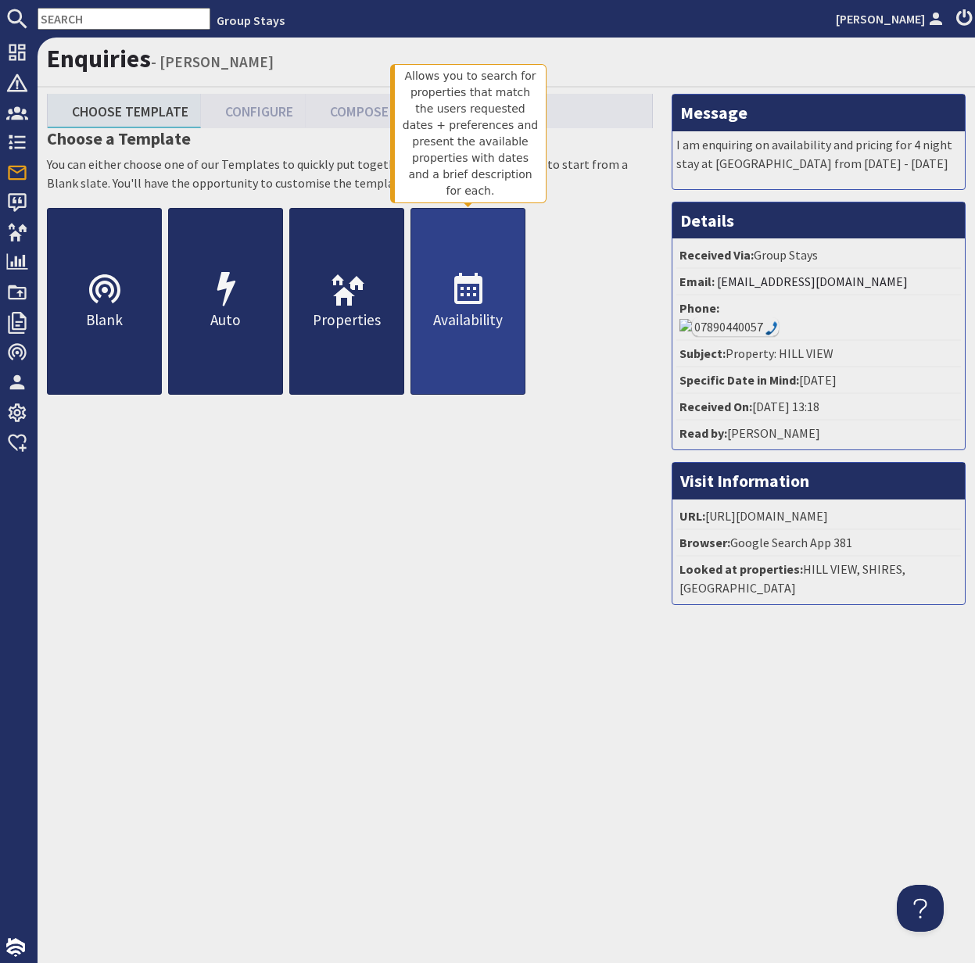
click at [474, 313] on p "Availability" at bounding box center [467, 320] width 113 height 23
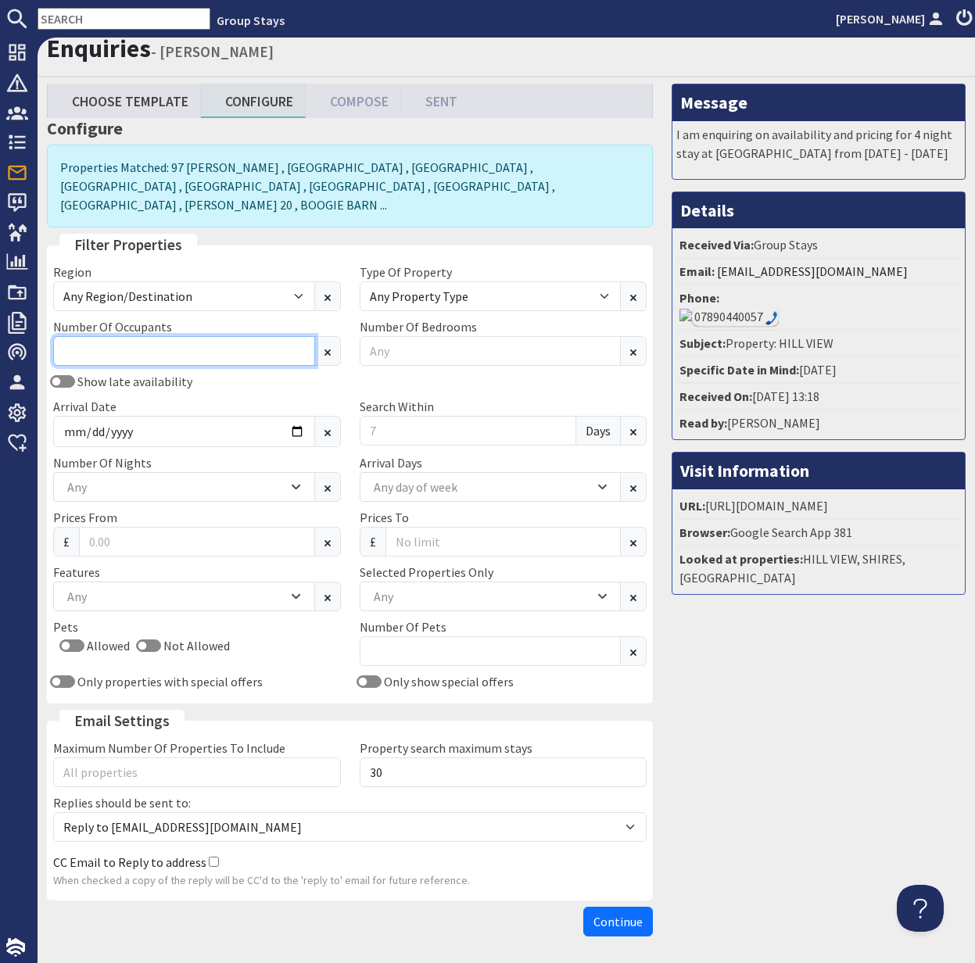
scroll to position [9, 5]
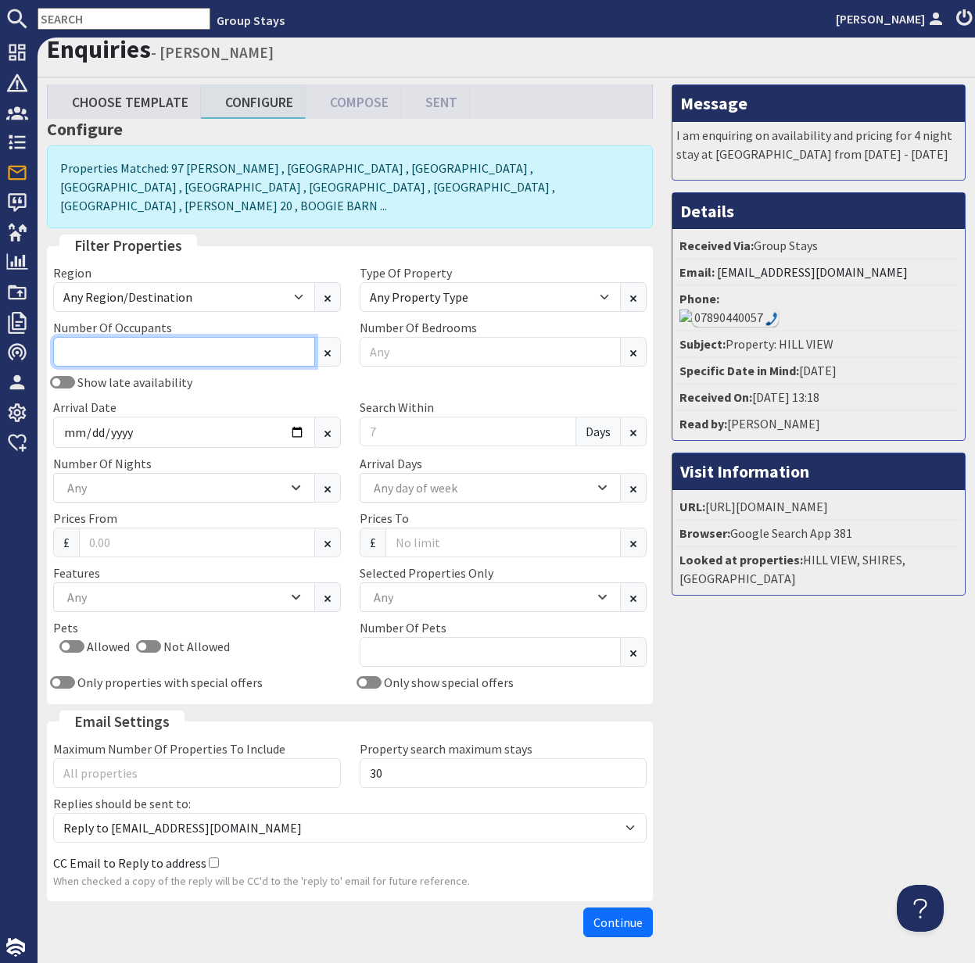
click at [274, 339] on input "Number Of Occupants" at bounding box center [184, 352] width 262 height 30
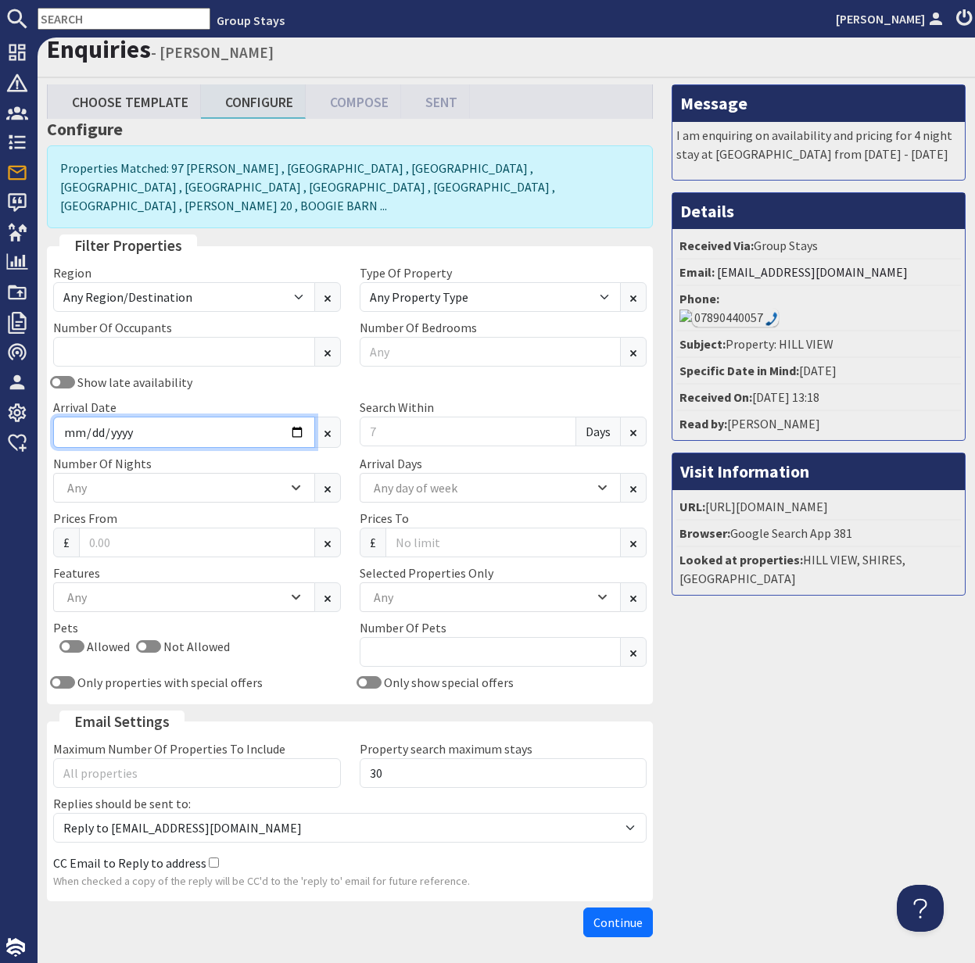
click at [293, 417] on input "Arrival Date" at bounding box center [184, 432] width 262 height 31
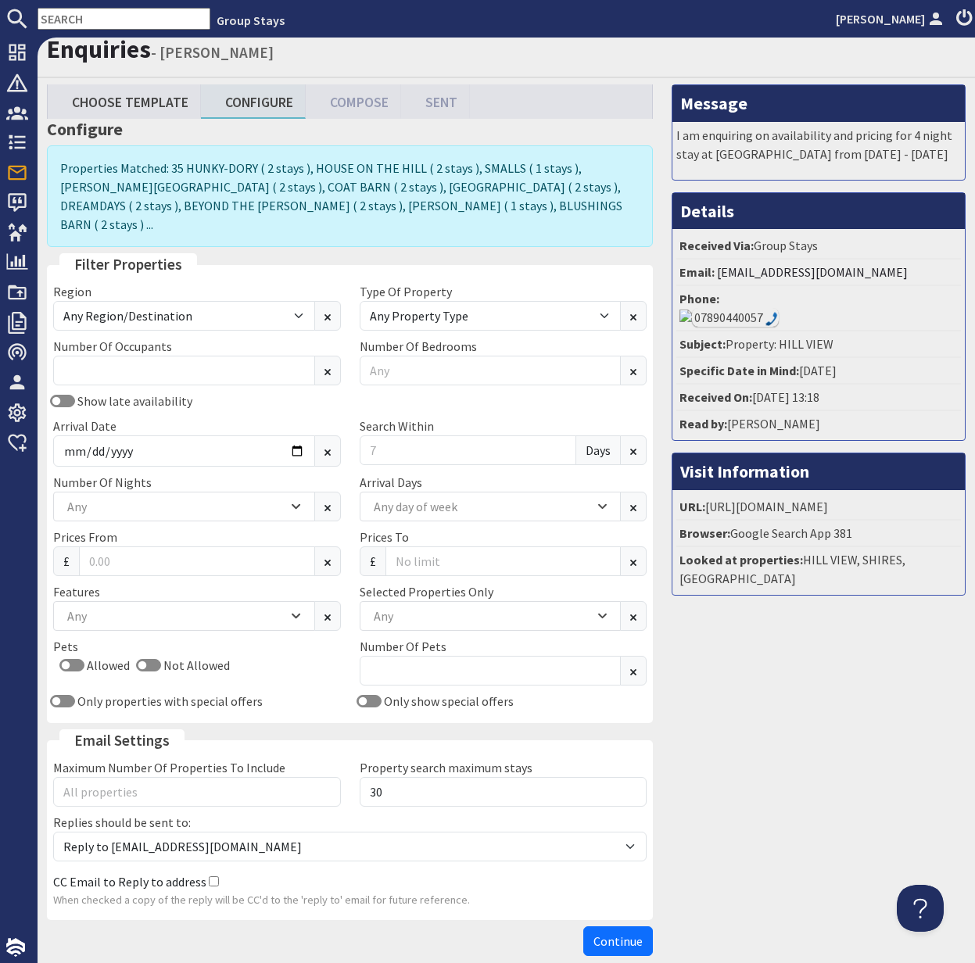
type input "2026-05-01"
click at [74, 22] on input "text" at bounding box center [124, 19] width 173 height 22
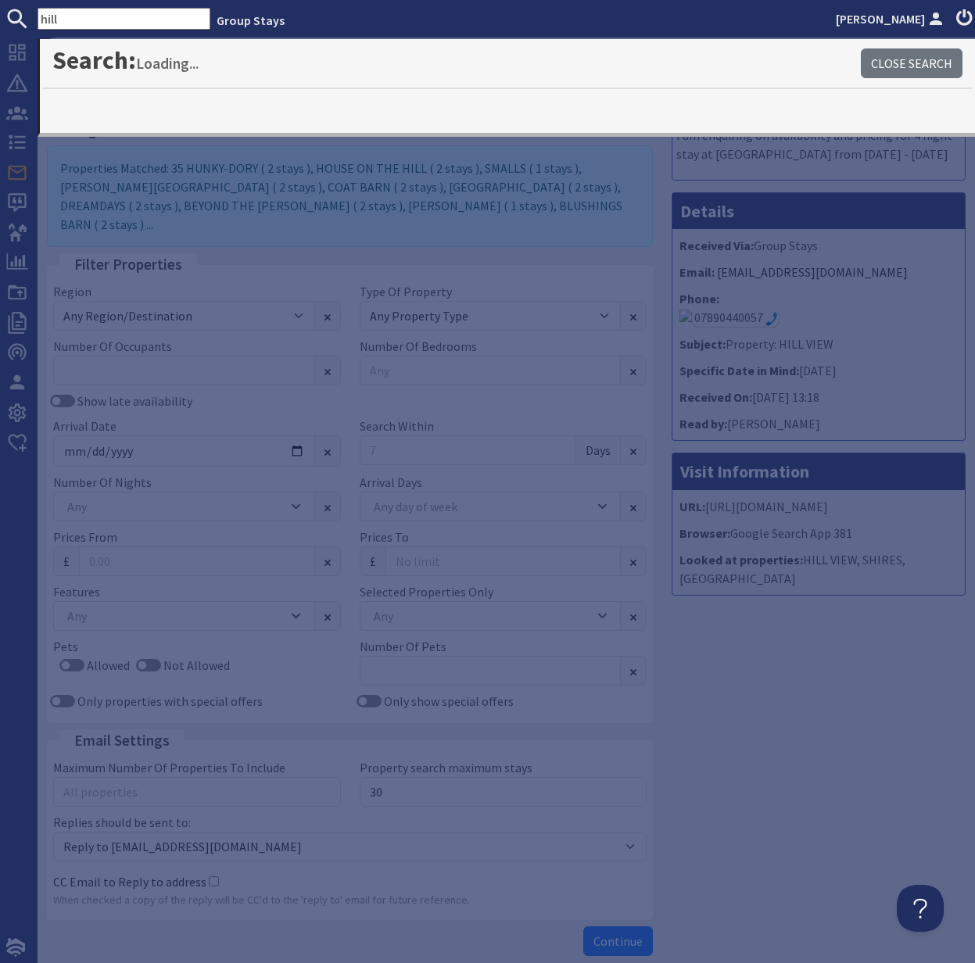
type input "hill"
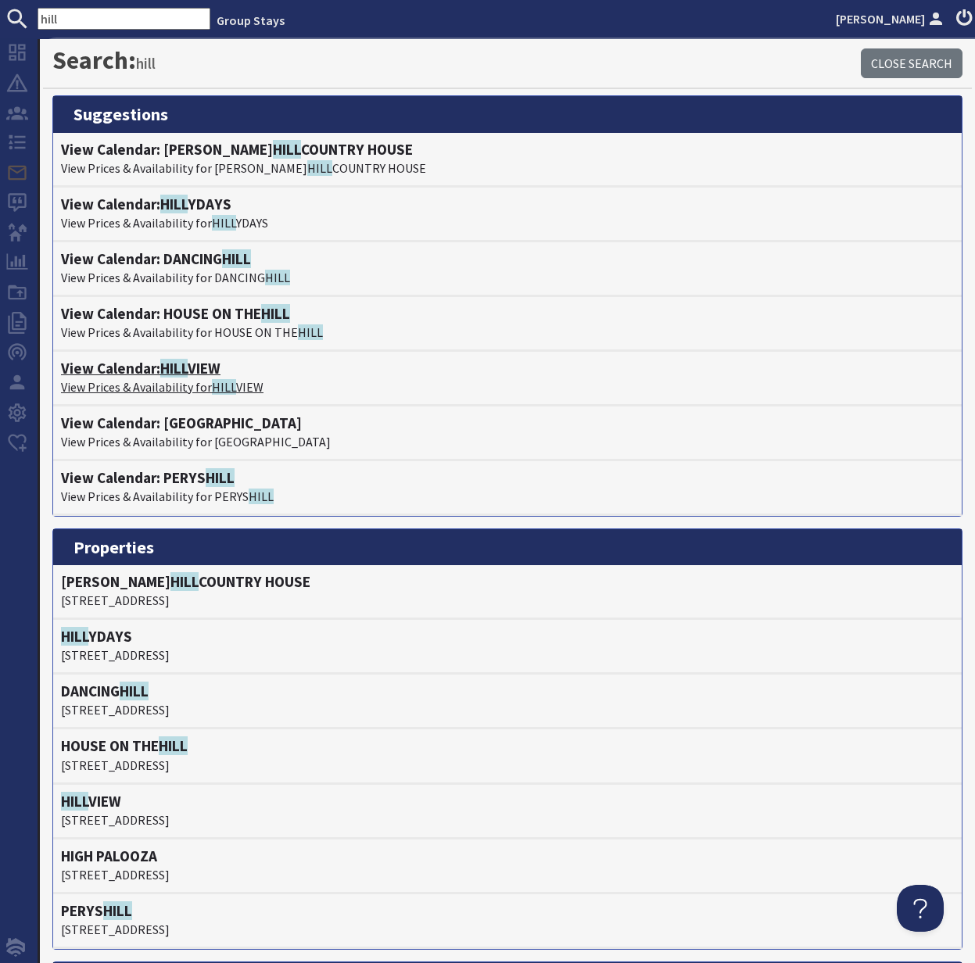
click at [138, 381] on p "View Prices & Availability for HILL VIEW" at bounding box center [507, 387] width 893 height 19
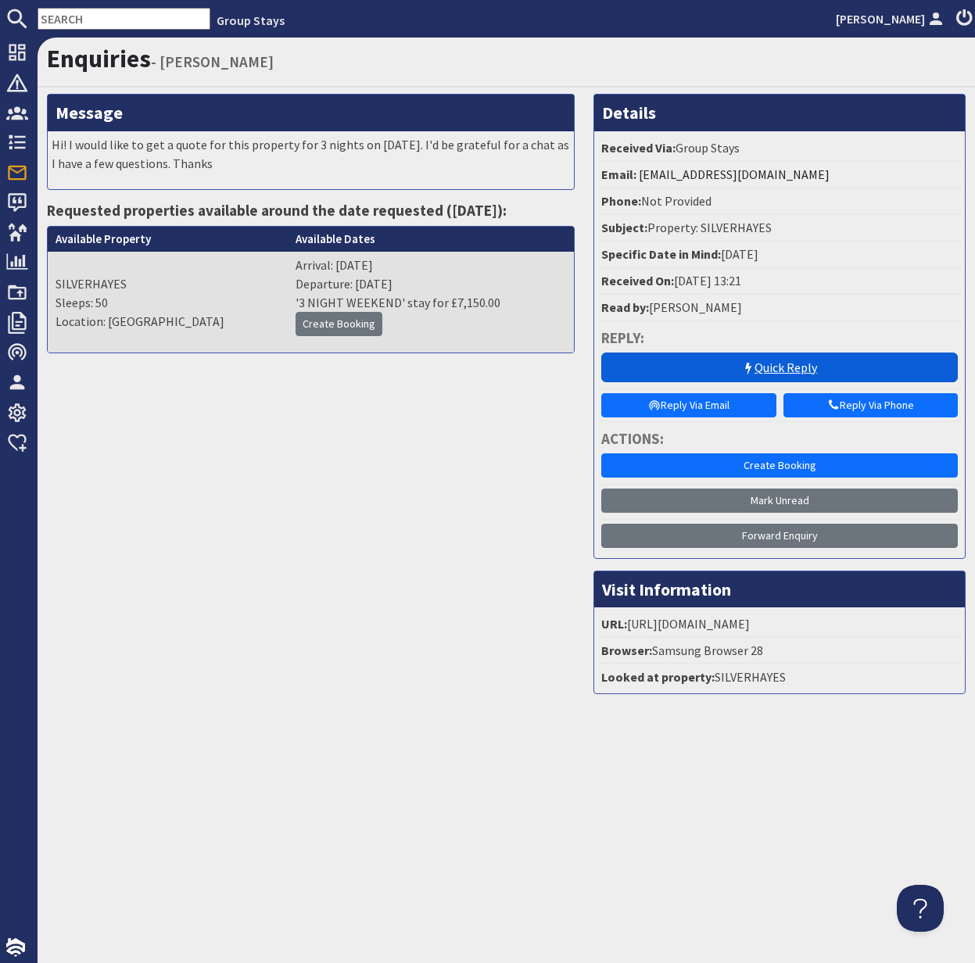
click at [794, 364] on link "Quick Reply" at bounding box center [779, 368] width 356 height 30
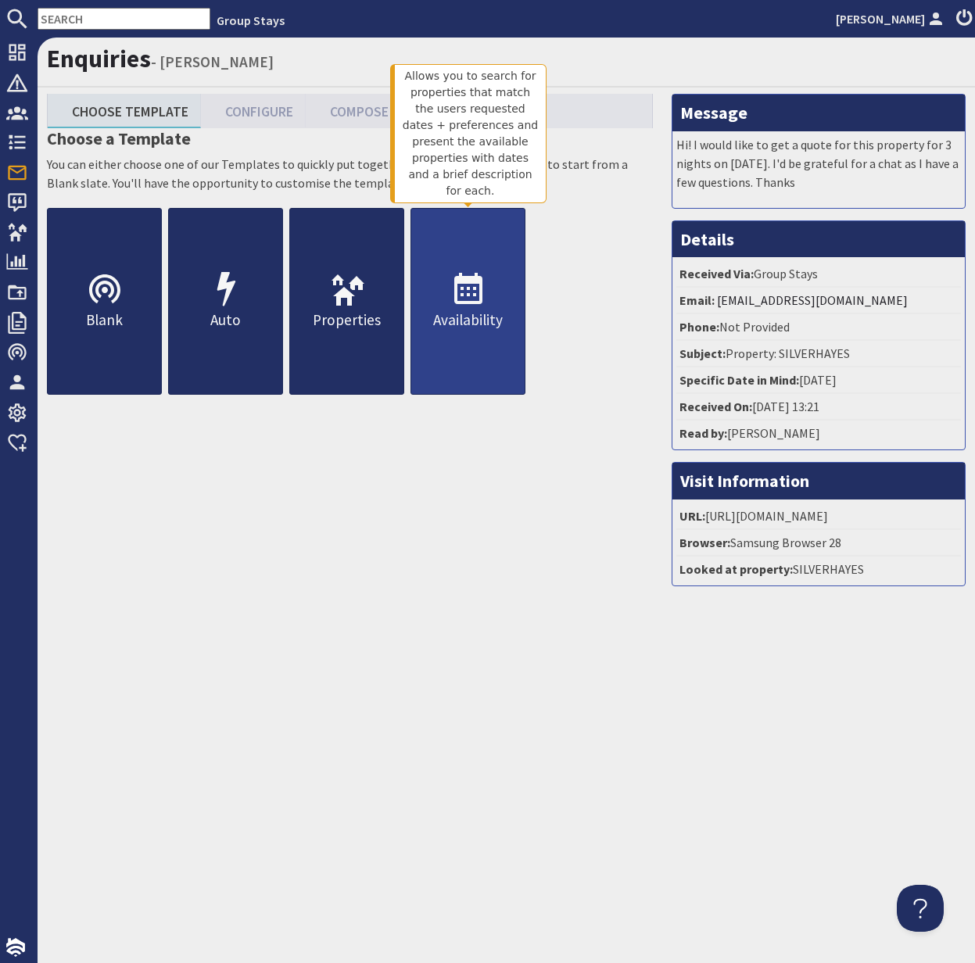
click at [470, 317] on p "Availability" at bounding box center [467, 320] width 113 height 23
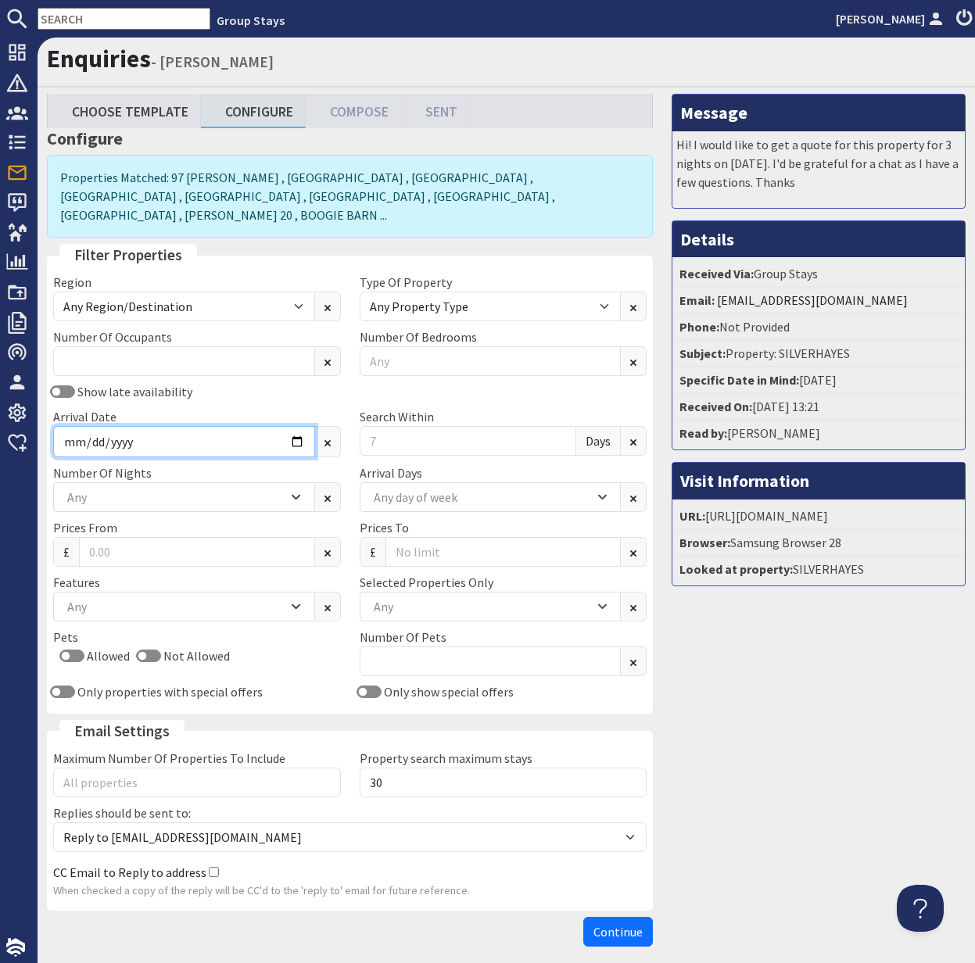
click at [210, 426] on input "Arrival Date" at bounding box center [184, 441] width 262 height 31
click at [290, 426] on input "Arrival Date" at bounding box center [184, 441] width 262 height 31
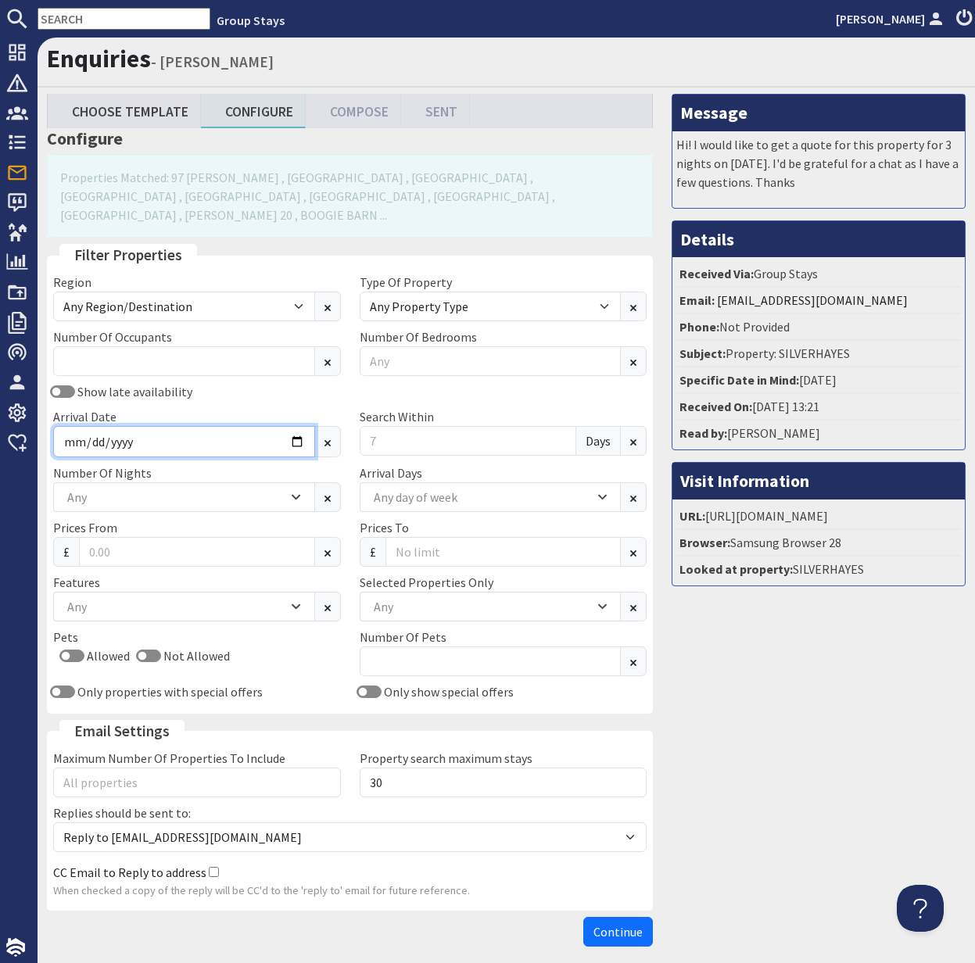
type input "[DATE]"
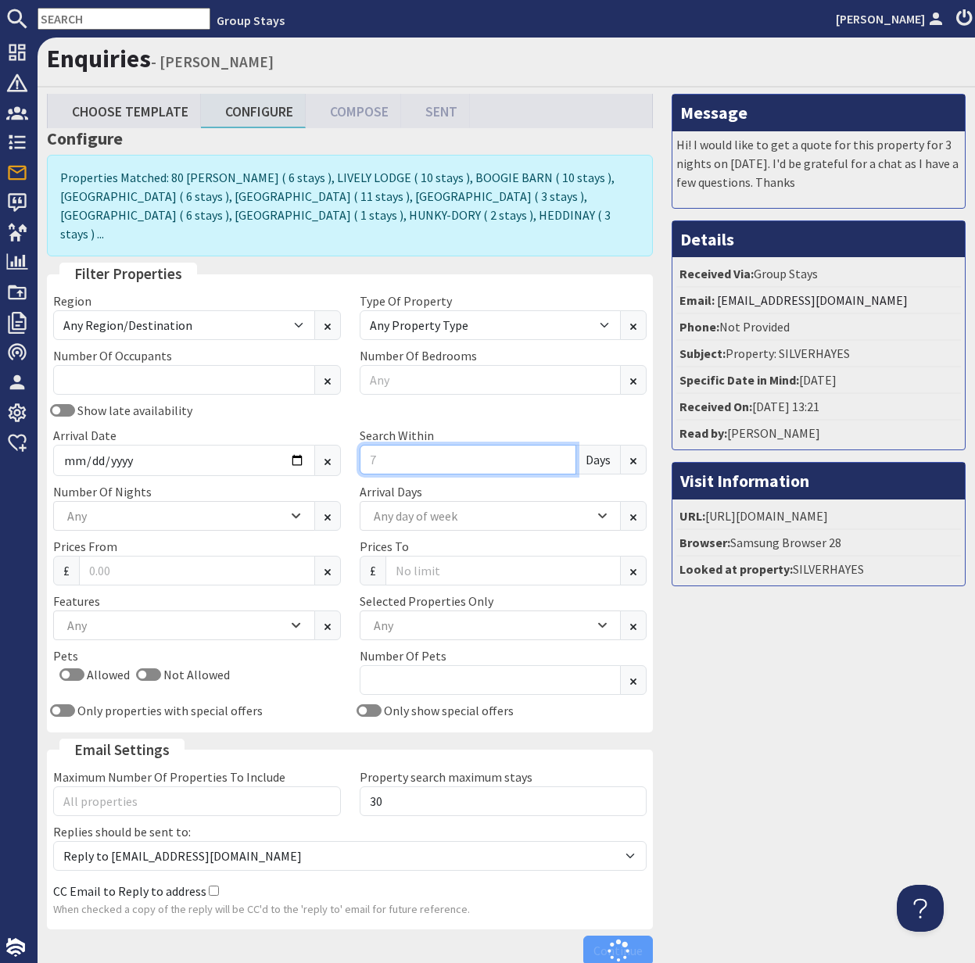
drag, startPoint x: 389, startPoint y: 442, endPoint x: 367, endPoint y: 440, distance: 21.2
click at [367, 445] on input "Search Within" at bounding box center [468, 460] width 217 height 30
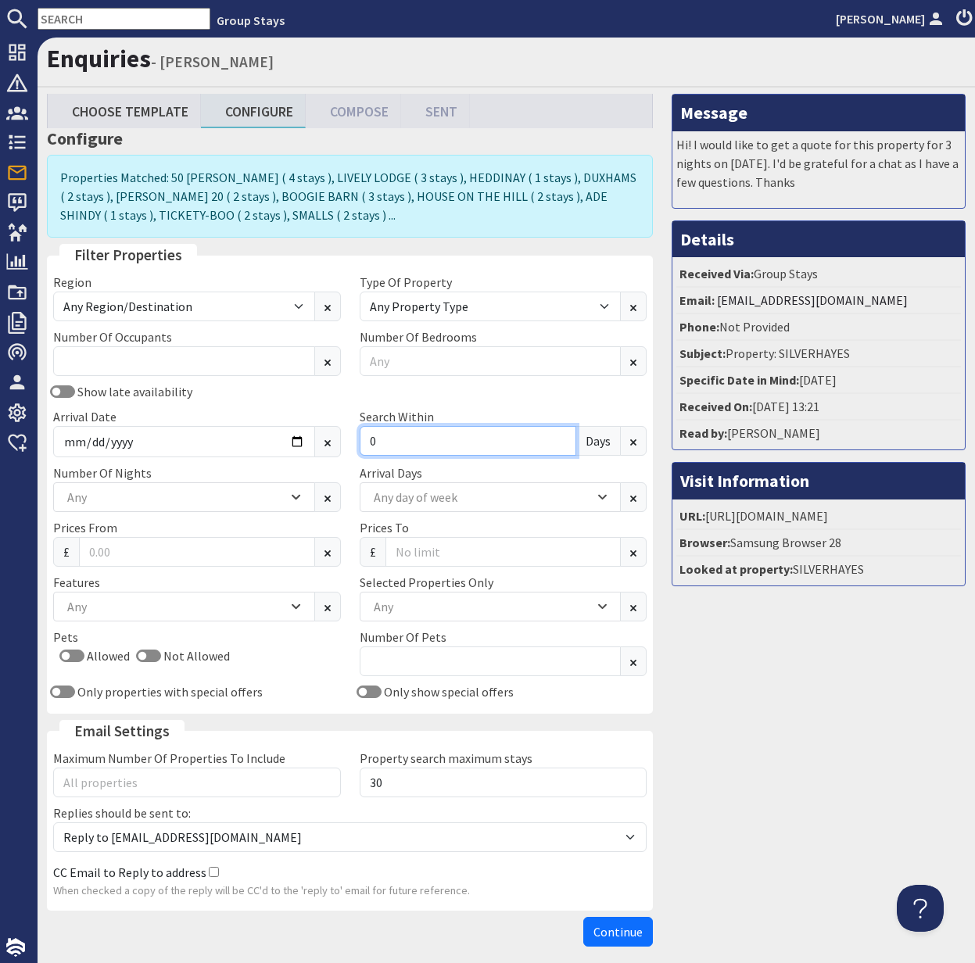
type input "0"
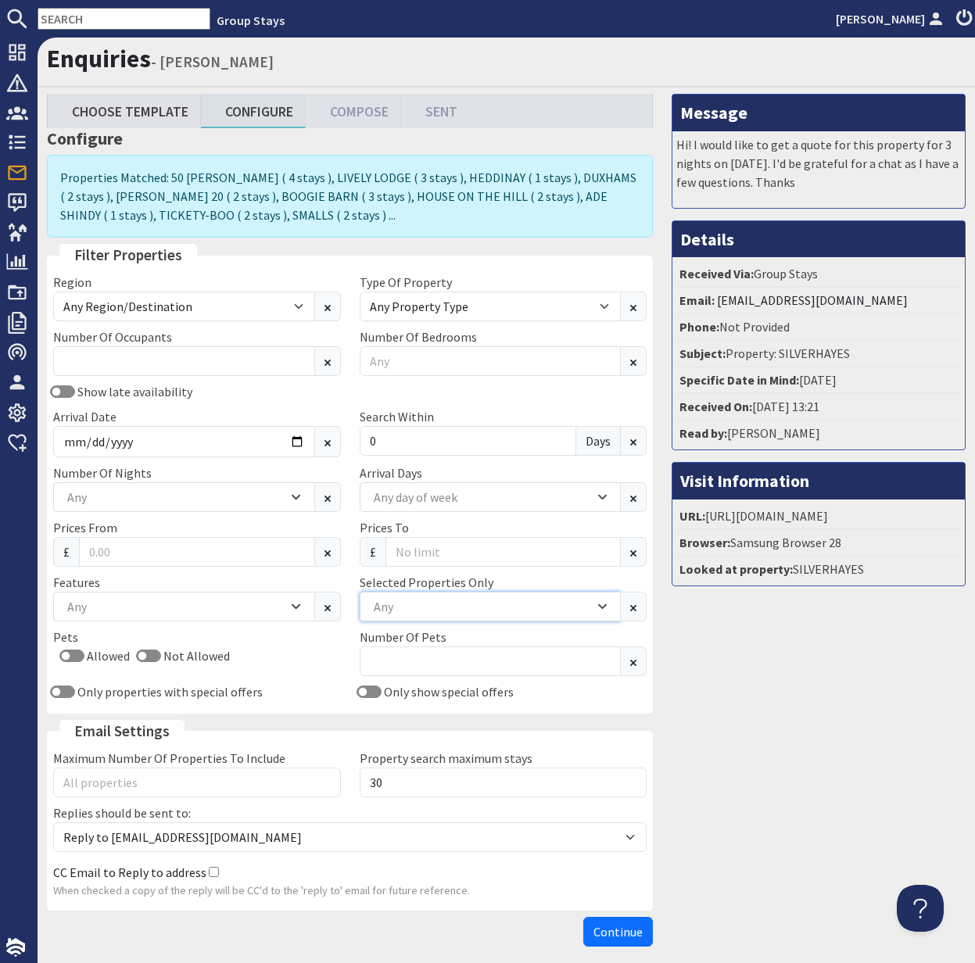
click at [414, 612] on div "Any" at bounding box center [482, 606] width 224 height 17
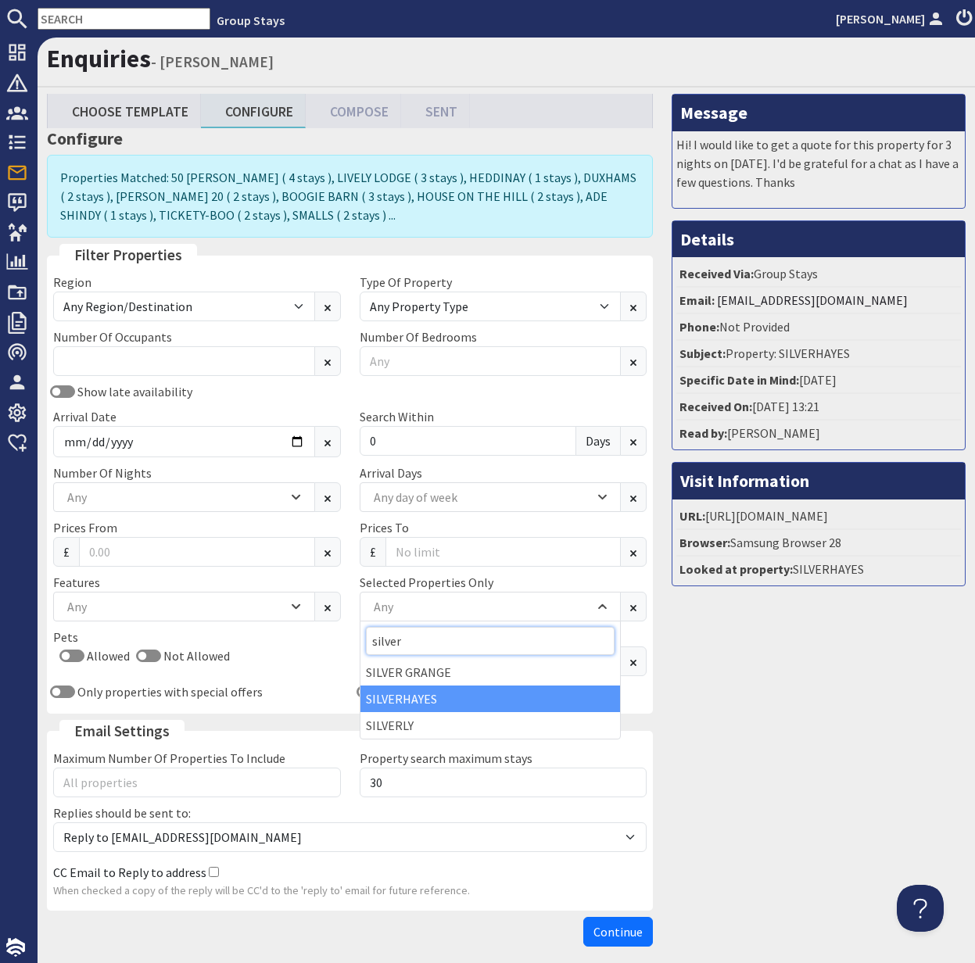
type input "silver"
click at [422, 694] on div "SILVERHAYES" at bounding box center [490, 699] width 260 height 27
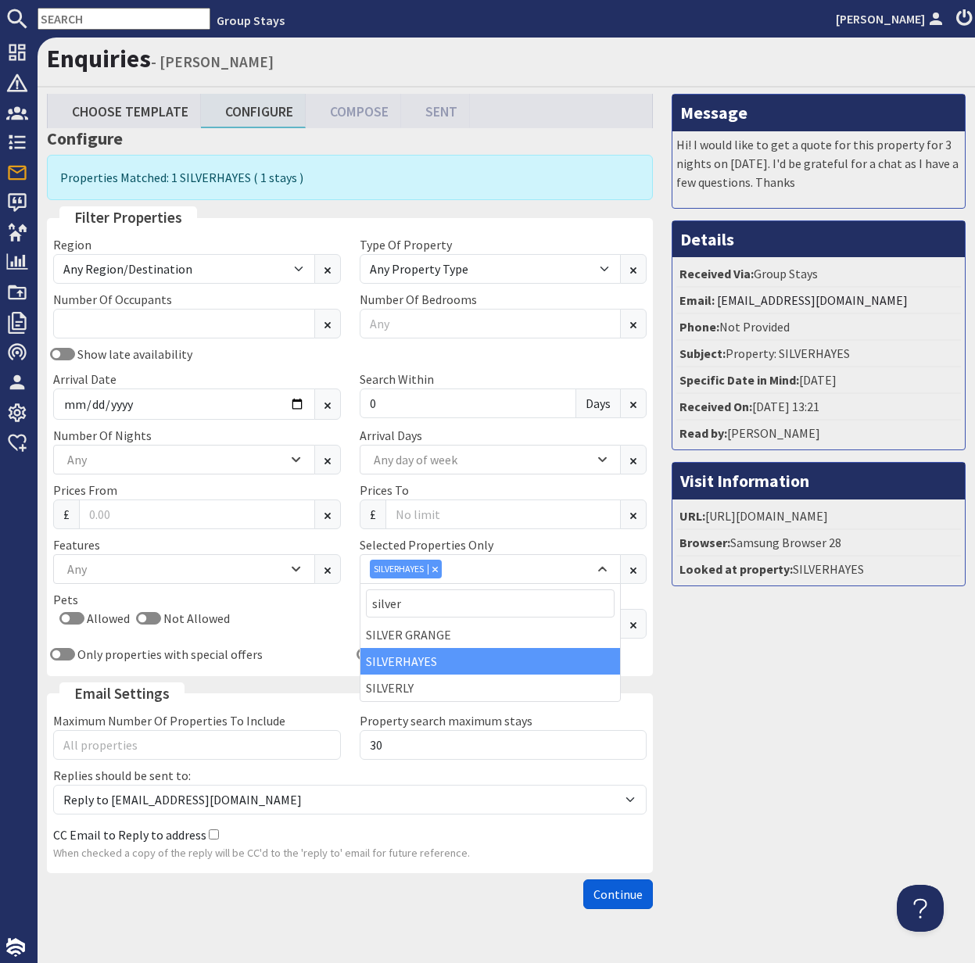
click at [617, 890] on span "Continue" at bounding box center [617, 895] width 49 height 16
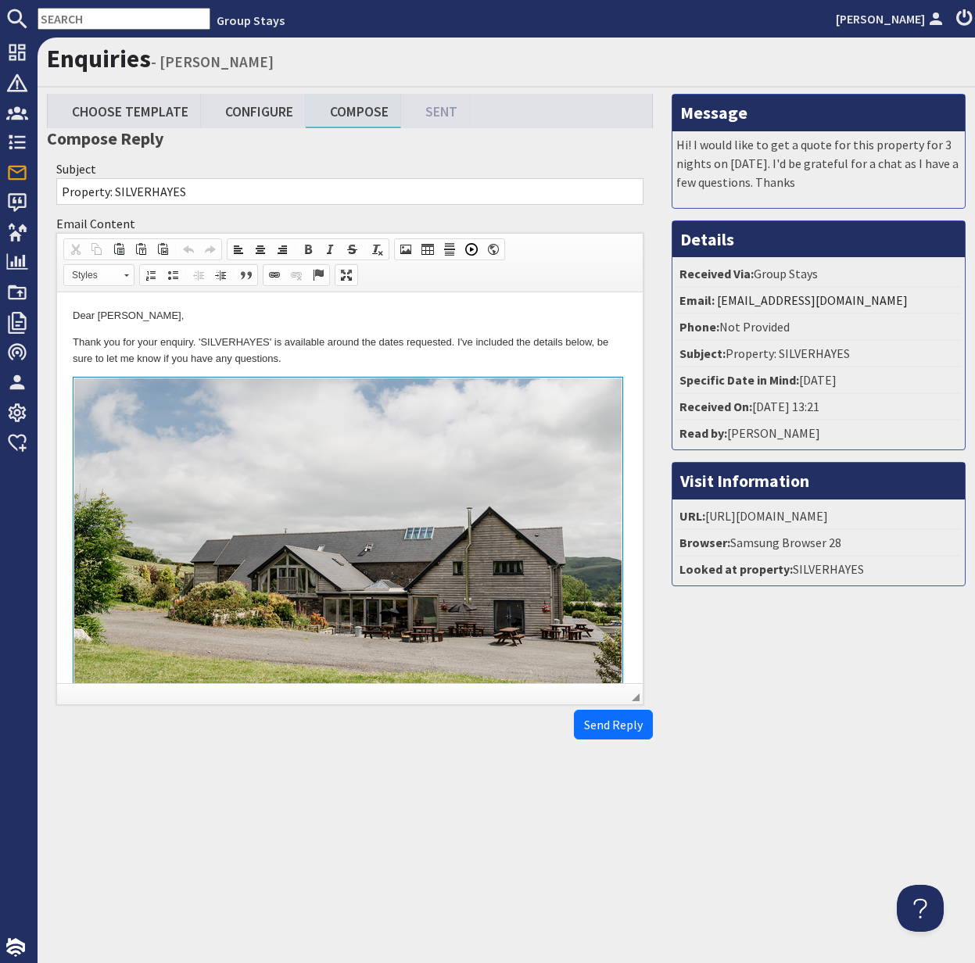
click at [67, 334] on html "Dear [PERSON_NAME], Thank you for your enquiry. 'SILVERHAYES' is available arou…" at bounding box center [350, 648] width 586 height 712
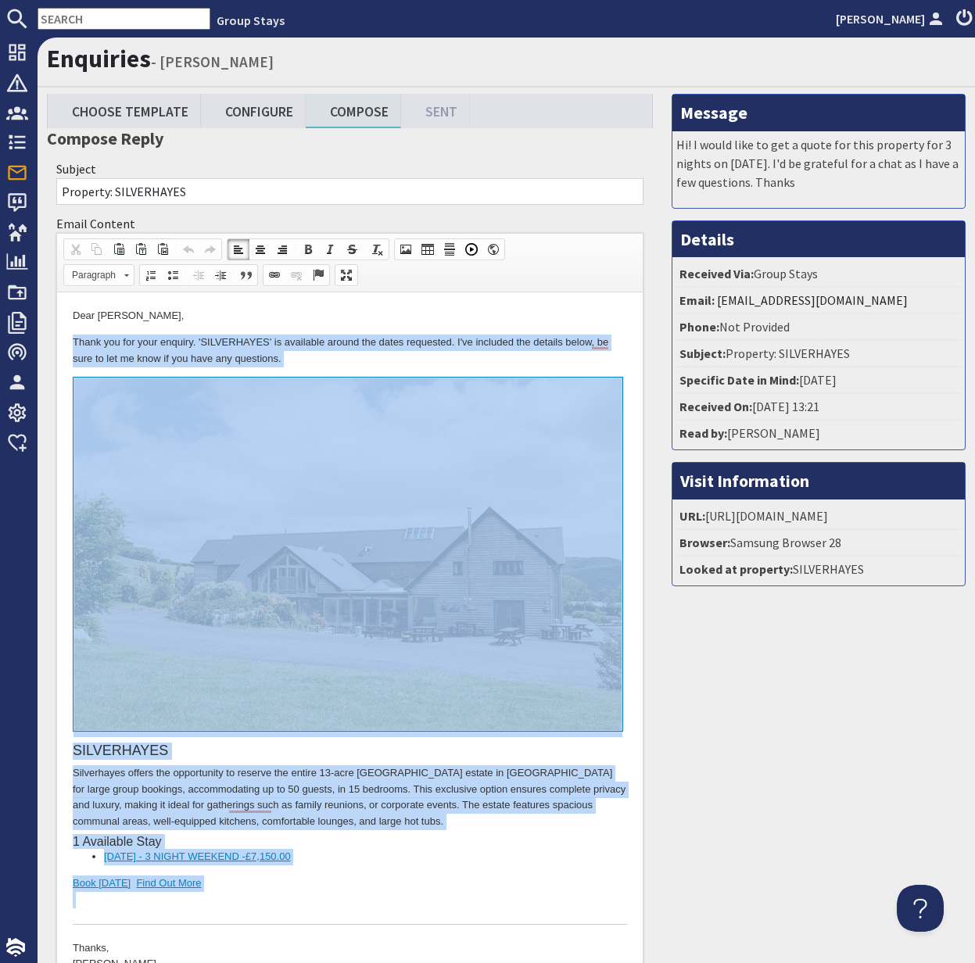
drag, startPoint x: 67, startPoint y: 334, endPoint x: 298, endPoint y: 894, distance: 605.4
click at [298, 894] on html "Dear Firoza Saiyed, Thank you for your enquiry. 'SILVERHAYES' is available arou…" at bounding box center [350, 648] width 586 height 712
copy body "Thank you for your enquiry. 'SILVERHAYES' is available around the dates request…"
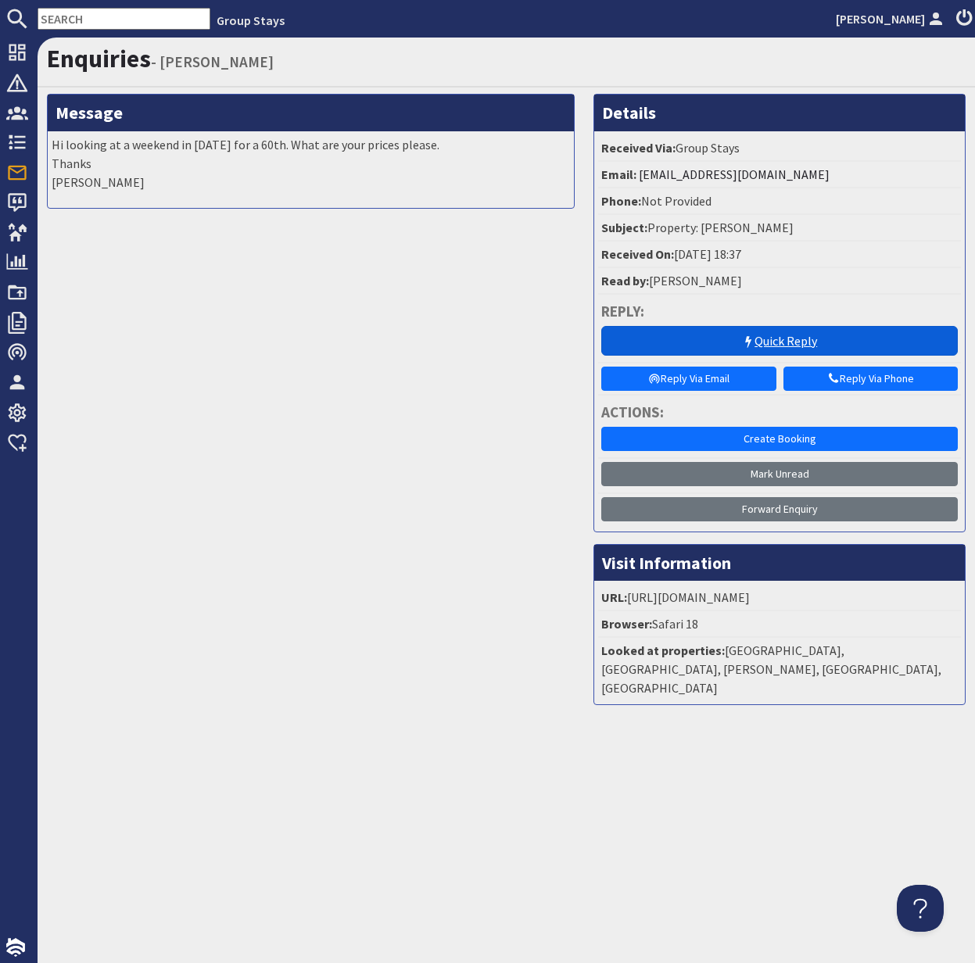
click at [794, 339] on link "Quick Reply" at bounding box center [779, 341] width 356 height 30
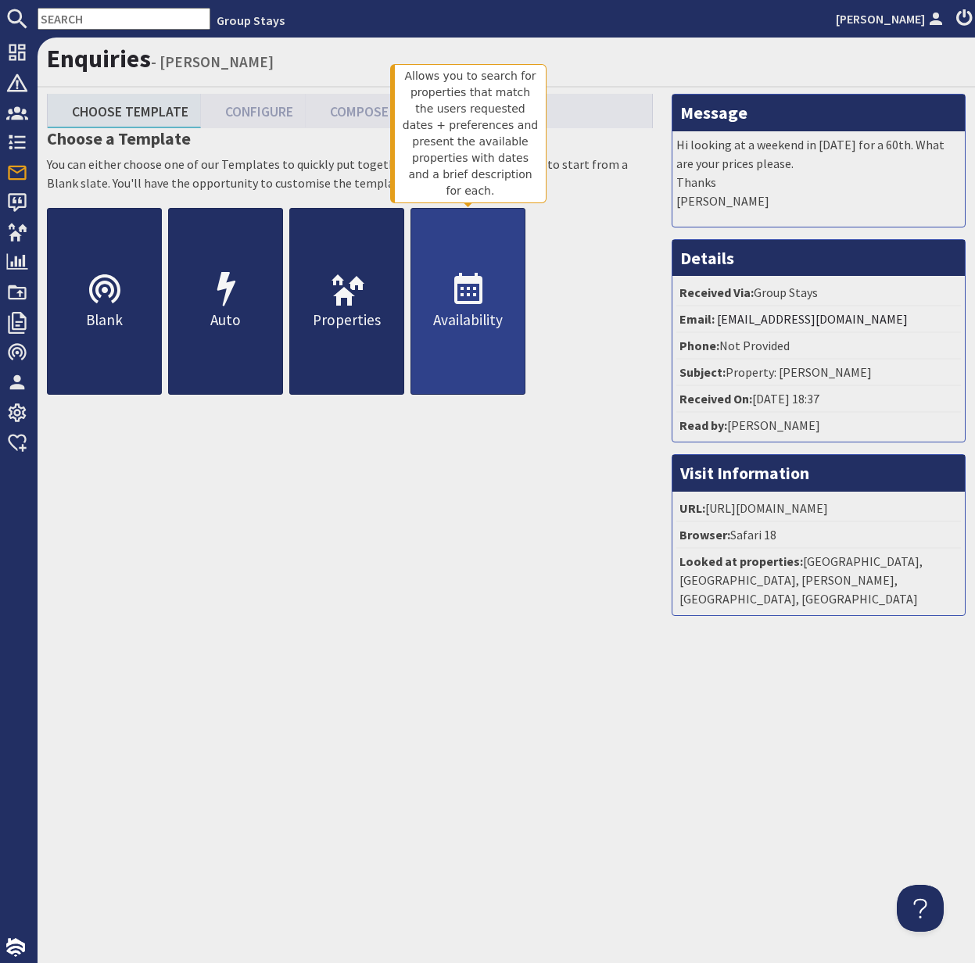
click at [482, 332] on link "Availability" at bounding box center [467, 301] width 115 height 187
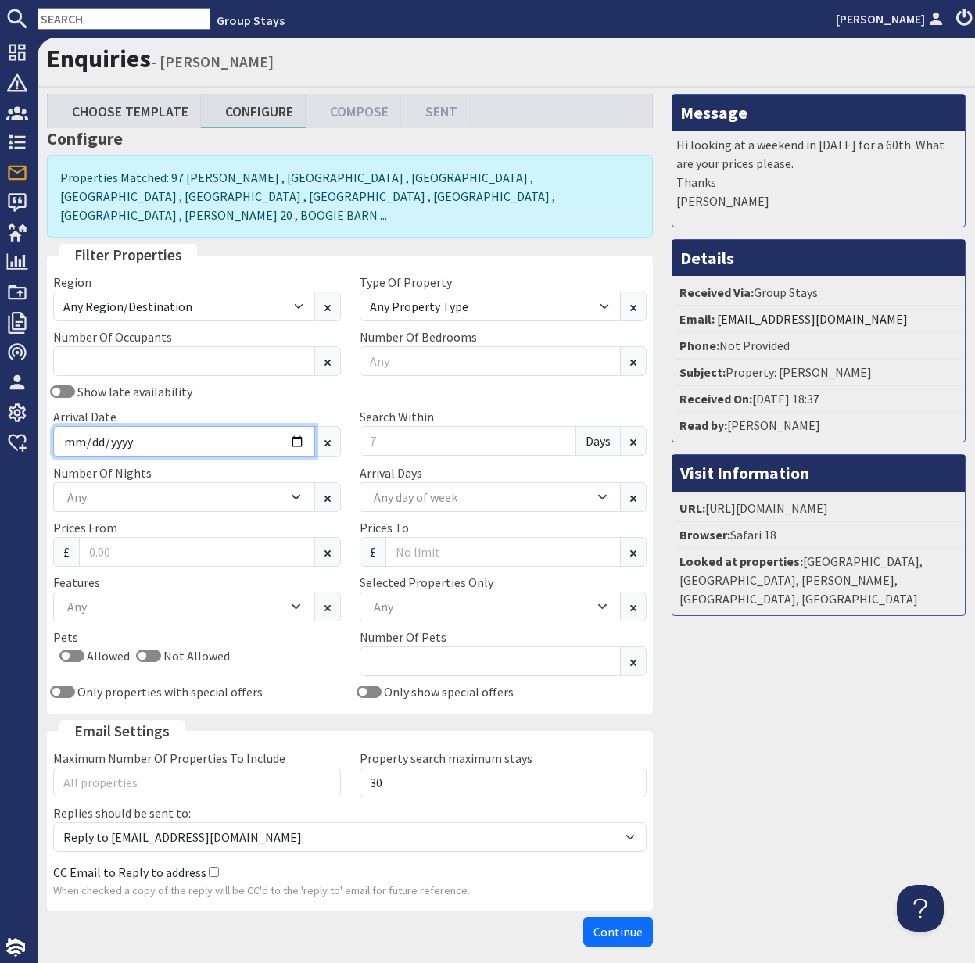
click at [301, 426] on input "Arrival Date" at bounding box center [184, 441] width 262 height 31
type input "[DATE]"
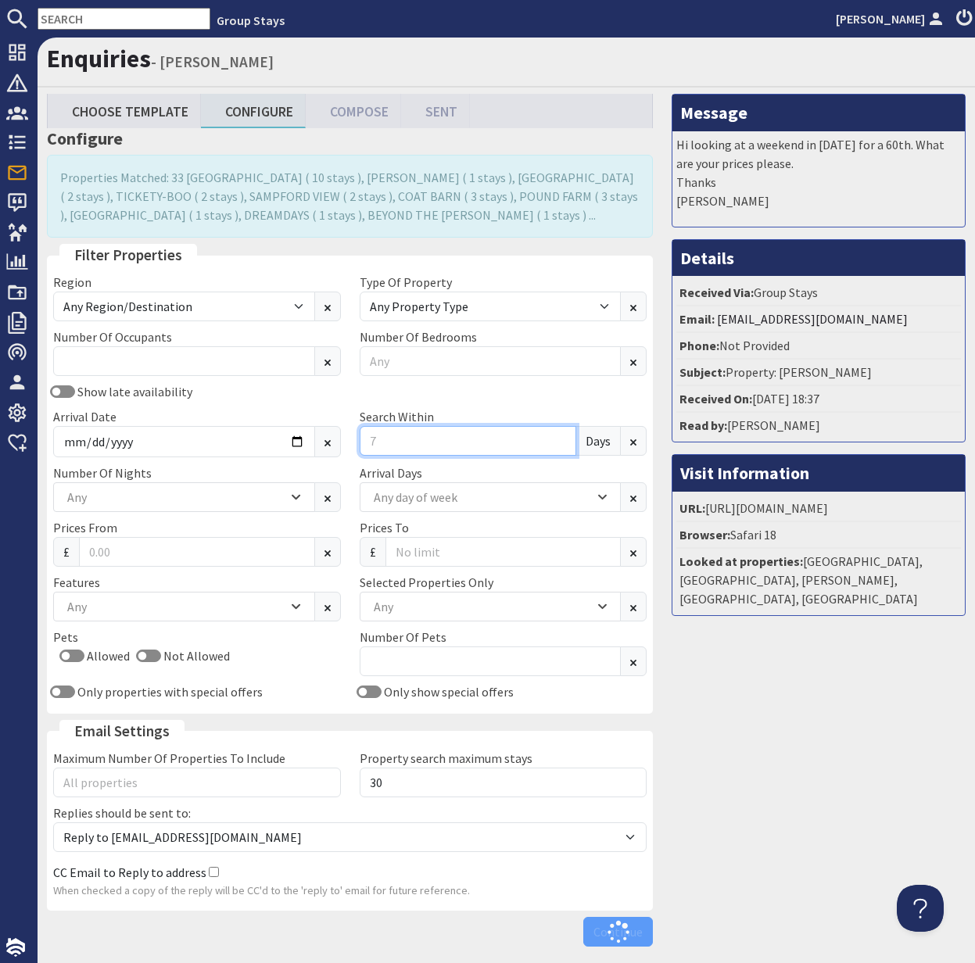
drag, startPoint x: 388, startPoint y: 443, endPoint x: 368, endPoint y: 439, distance: 19.9
click at [368, 439] on input "Search Within" at bounding box center [468, 441] width 217 height 30
type input "16"
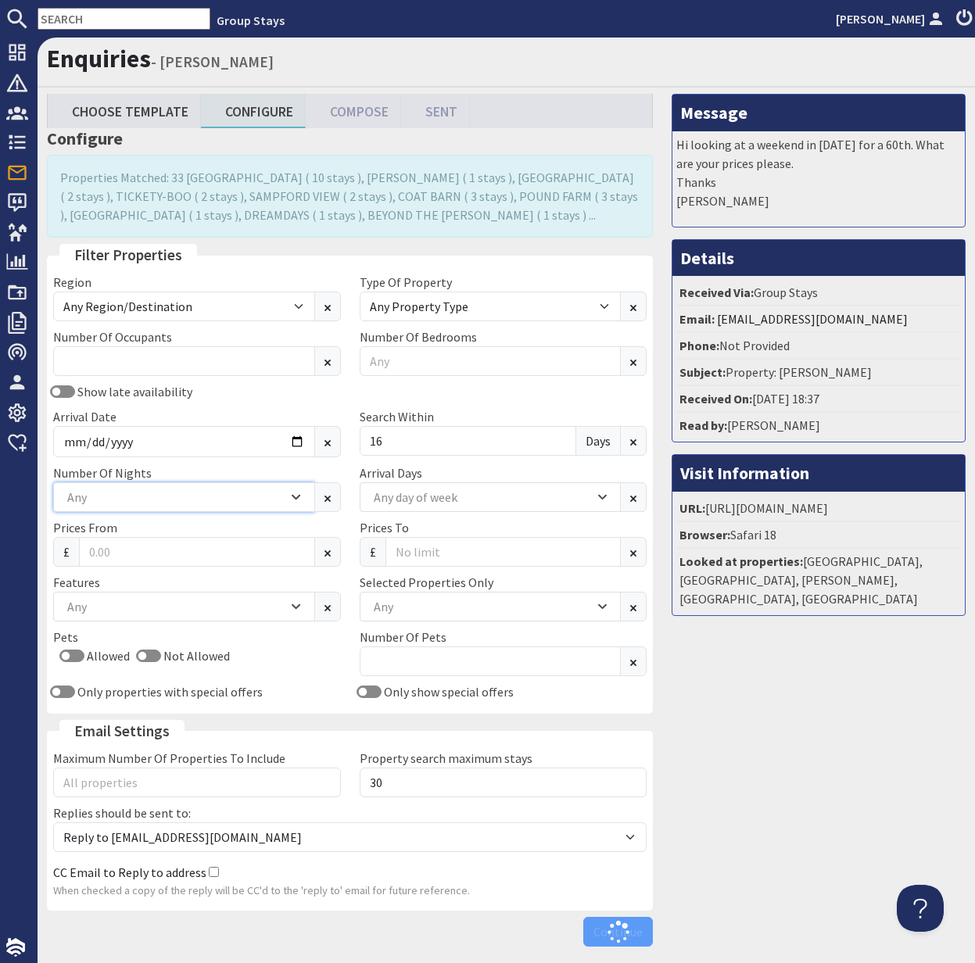
click at [214, 498] on div "Any" at bounding box center [175, 497] width 224 height 17
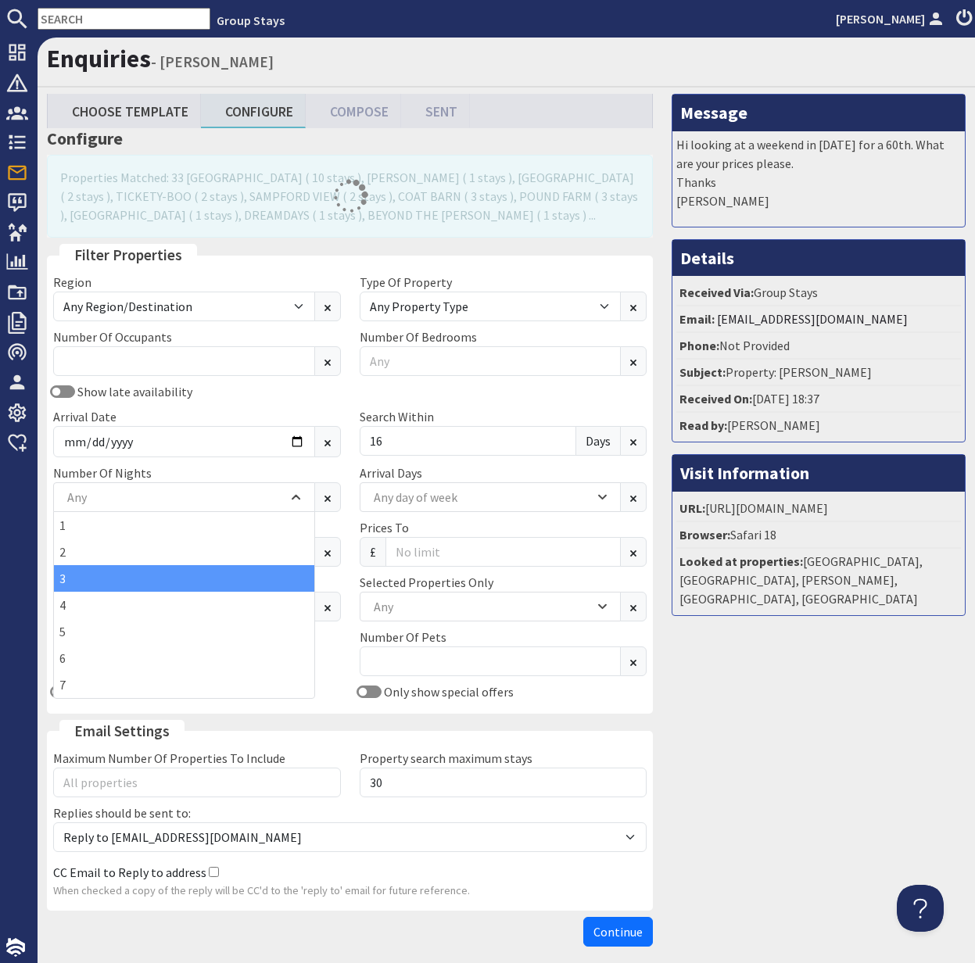
click at [177, 574] on div "3" at bounding box center [184, 578] width 260 height 27
click at [419, 607] on div "Any" at bounding box center [482, 606] width 224 height 17
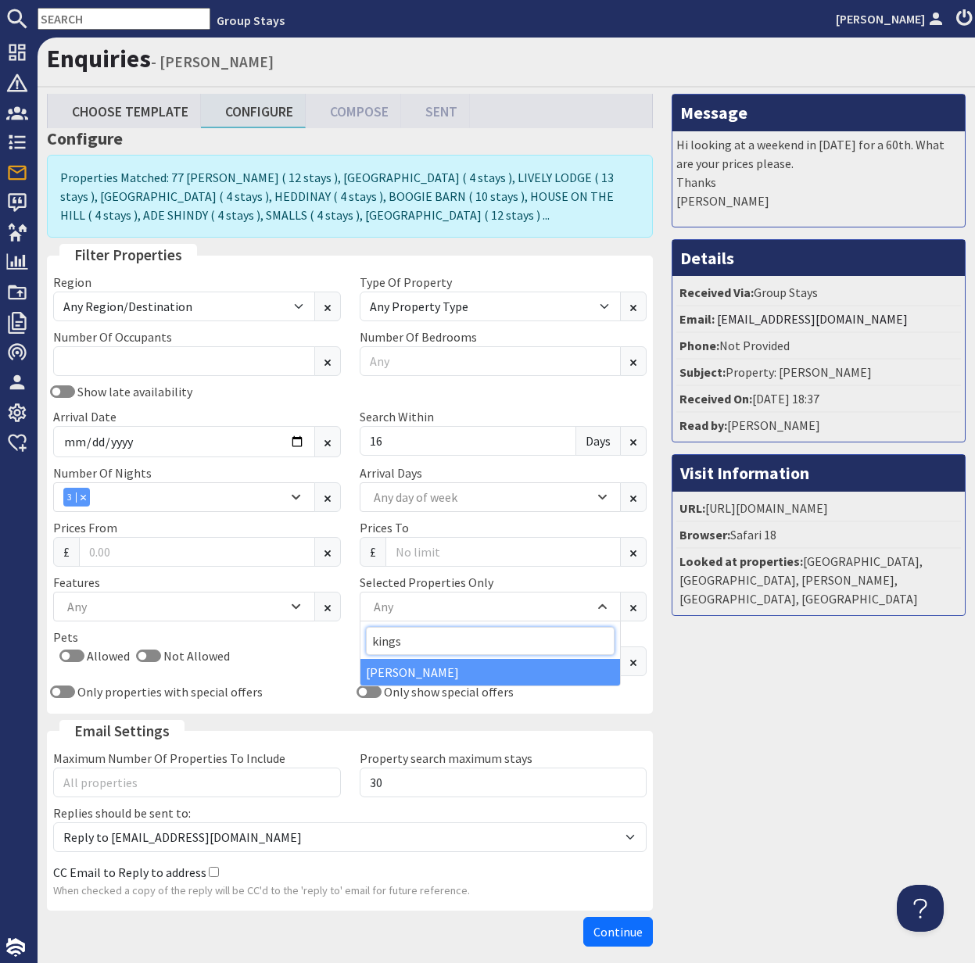
type input "kings"
click at [414, 666] on div "[PERSON_NAME]" at bounding box center [490, 672] width 260 height 27
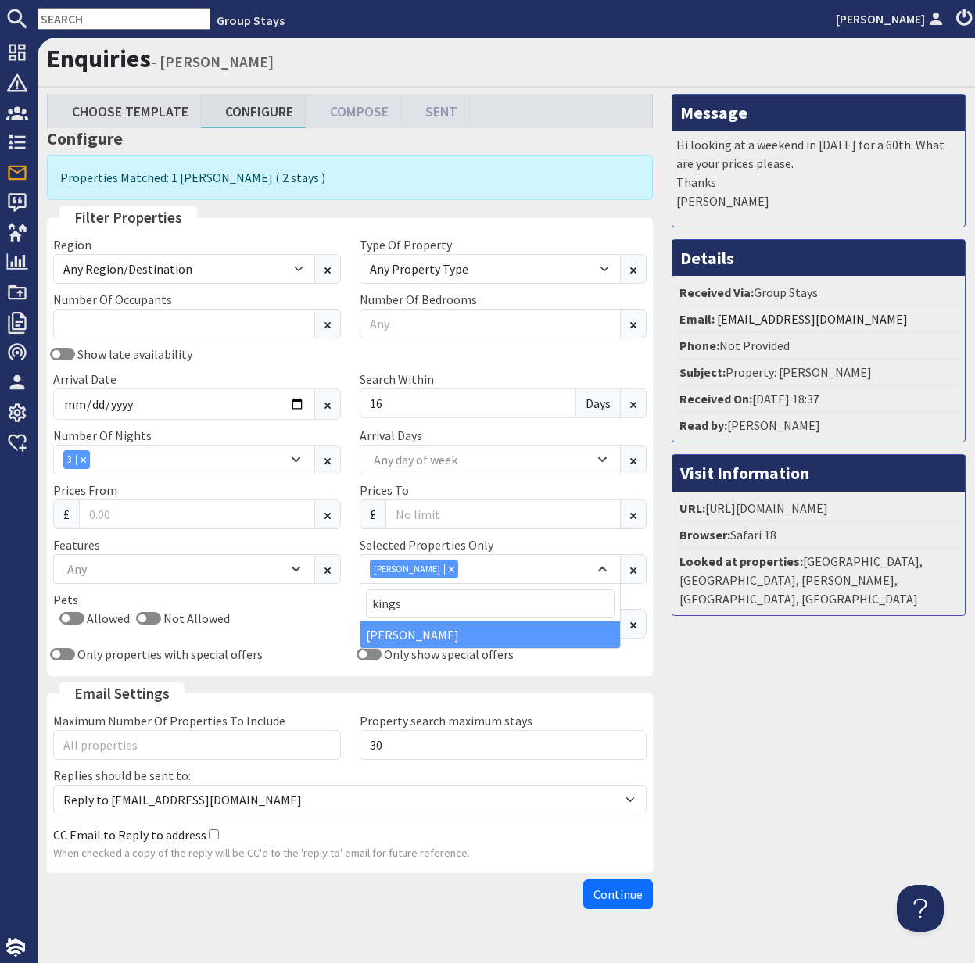
click at [622, 894] on span "Continue" at bounding box center [617, 895] width 49 height 16
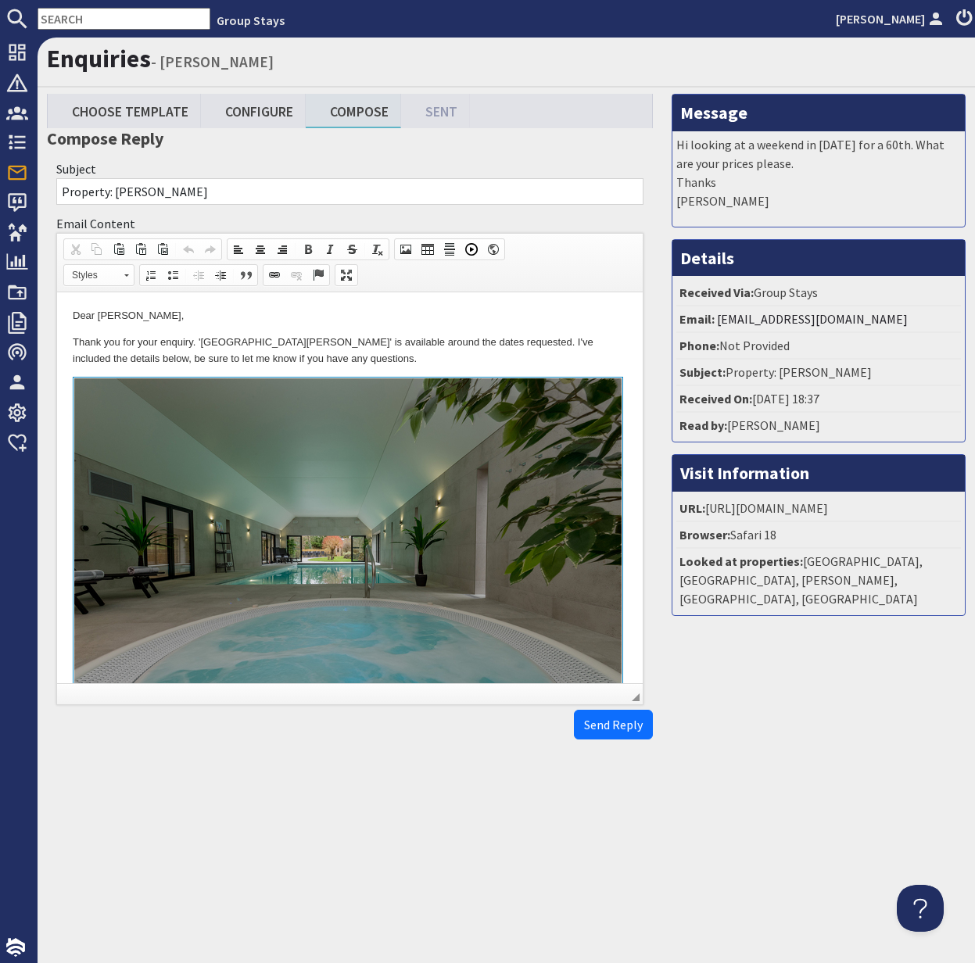
click at [71, 344] on html "Dear [PERSON_NAME], Thank you for your enquiry. '[GEOGRAPHIC_DATA][PERSON_NAME]…" at bounding box center [350, 664] width 586 height 745
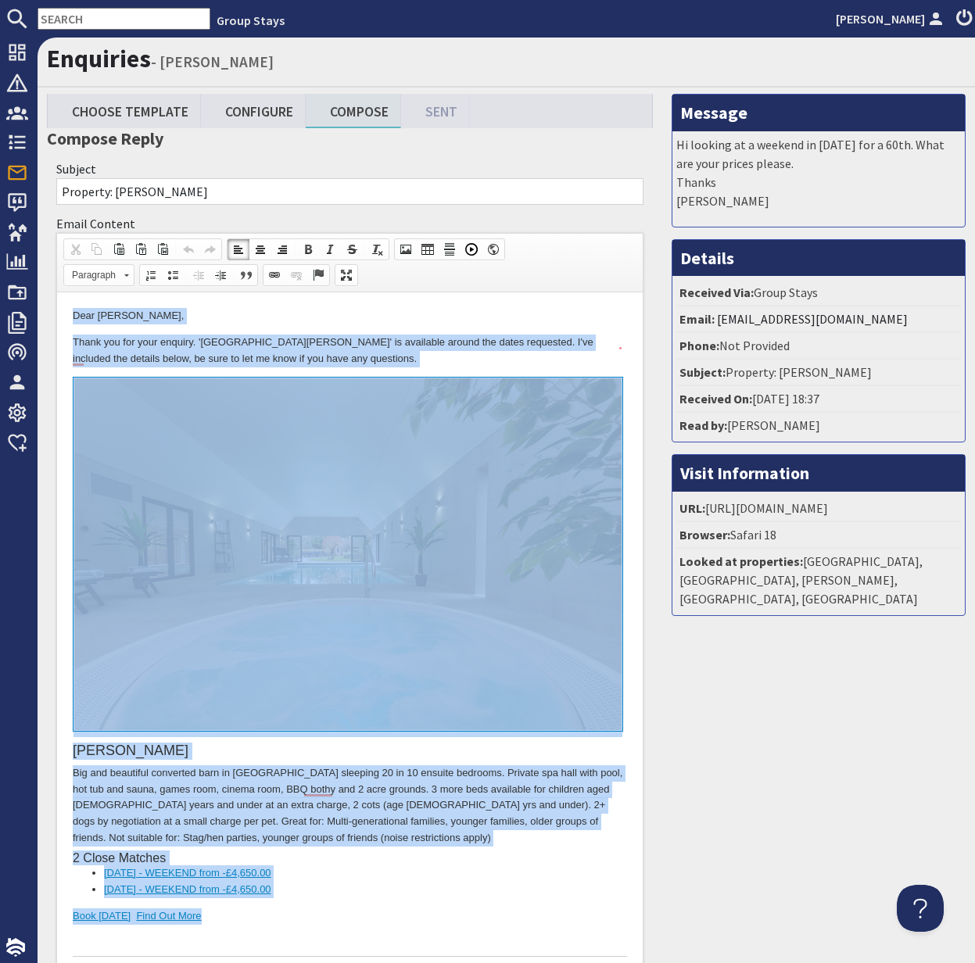
drag, startPoint x: 66, startPoint y: 313, endPoint x: 433, endPoint y: 913, distance: 702.8
click at [433, 913] on html "Dear [PERSON_NAME], Thank you for your enquiry. '[GEOGRAPHIC_DATA][PERSON_NAME]…" at bounding box center [350, 664] width 586 height 745
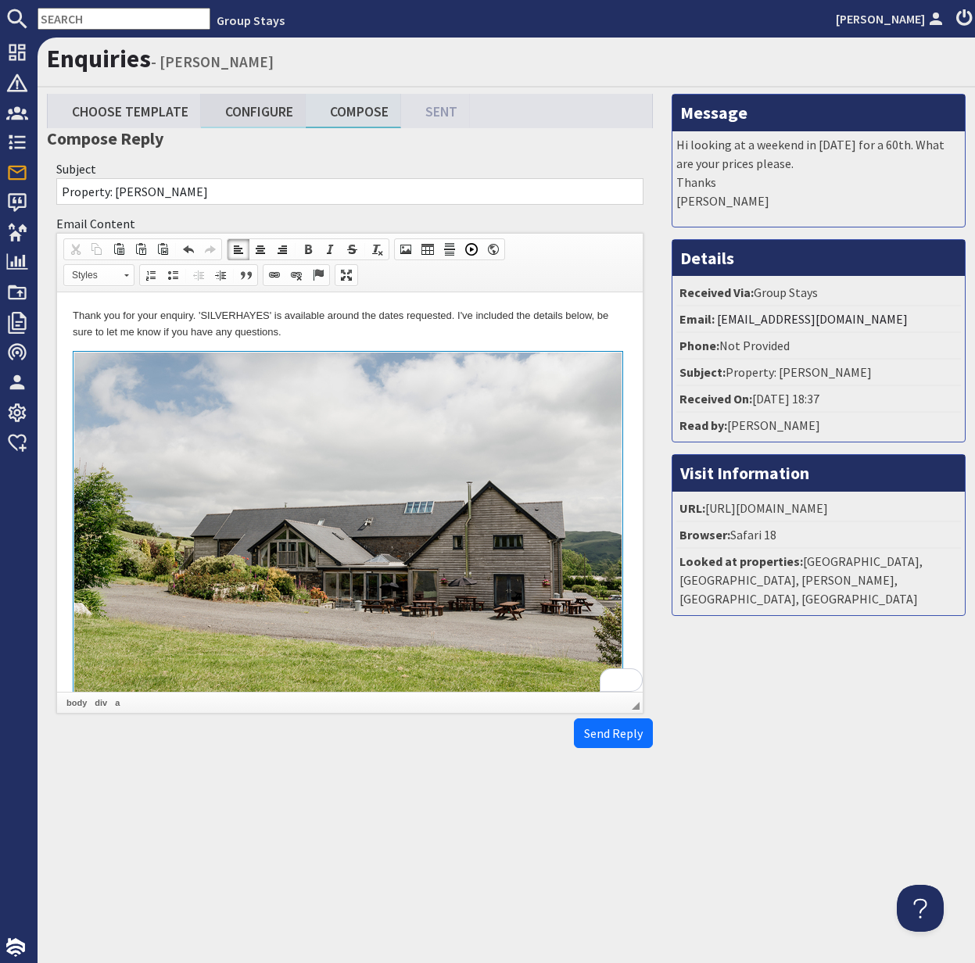
click at [280, 113] on link "Configure" at bounding box center [253, 111] width 105 height 34
type textarea "<p>Thank you for your enquiry. &#39;SILVERHAYES&#39; is available around the da…"
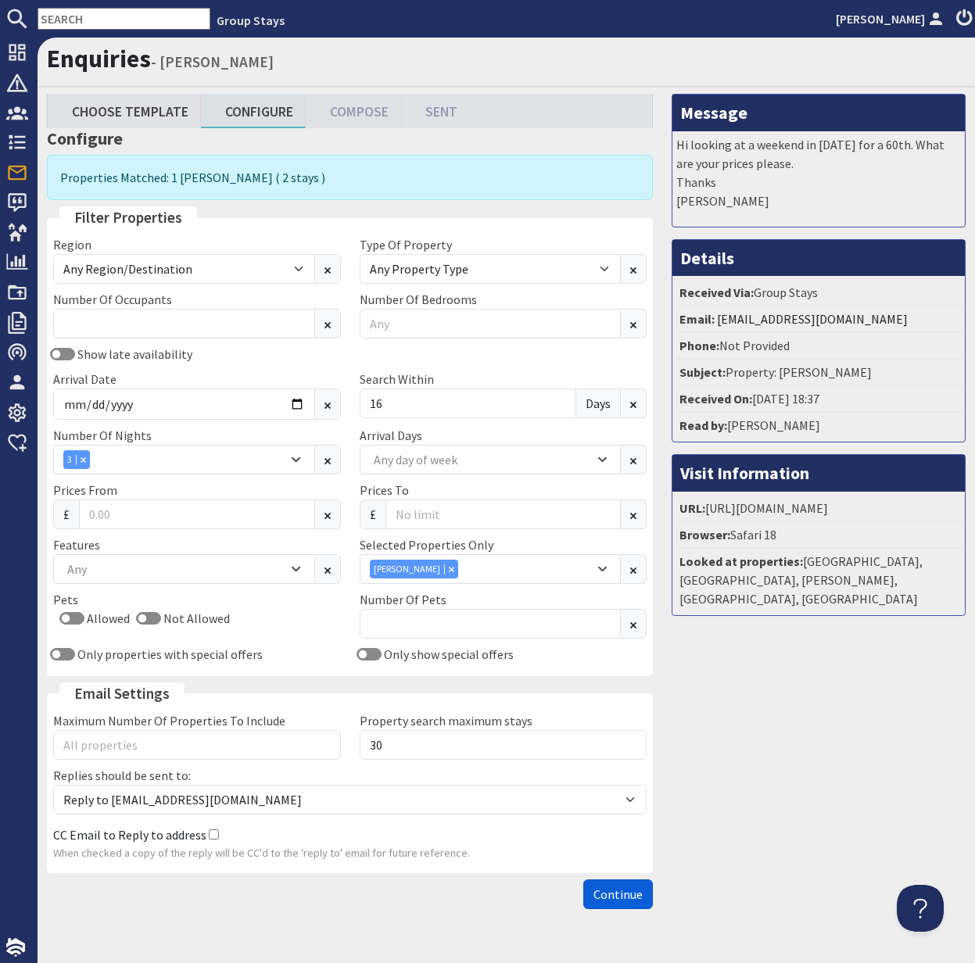
click at [622, 895] on span "Continue" at bounding box center [617, 895] width 49 height 16
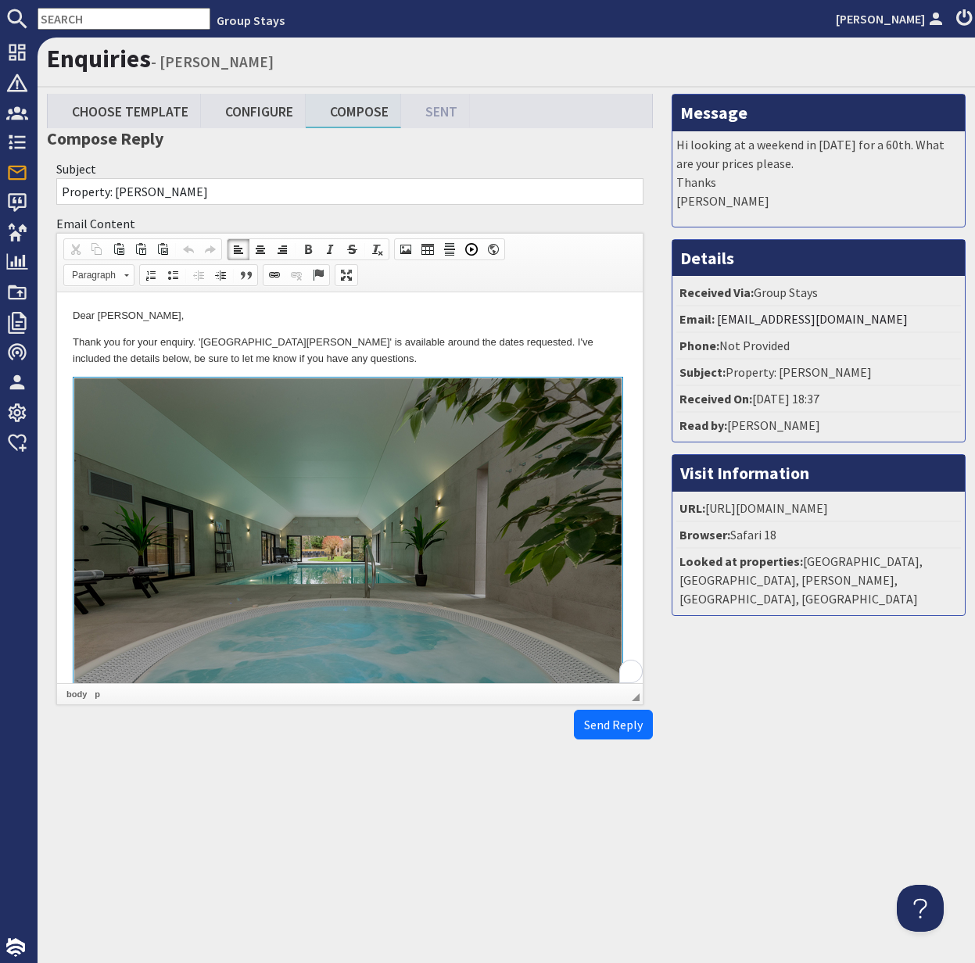
click at [71, 342] on html "Dear [PERSON_NAME], Thank you for your enquiry. '[GEOGRAPHIC_DATA][PERSON_NAME]…" at bounding box center [350, 664] width 586 height 745
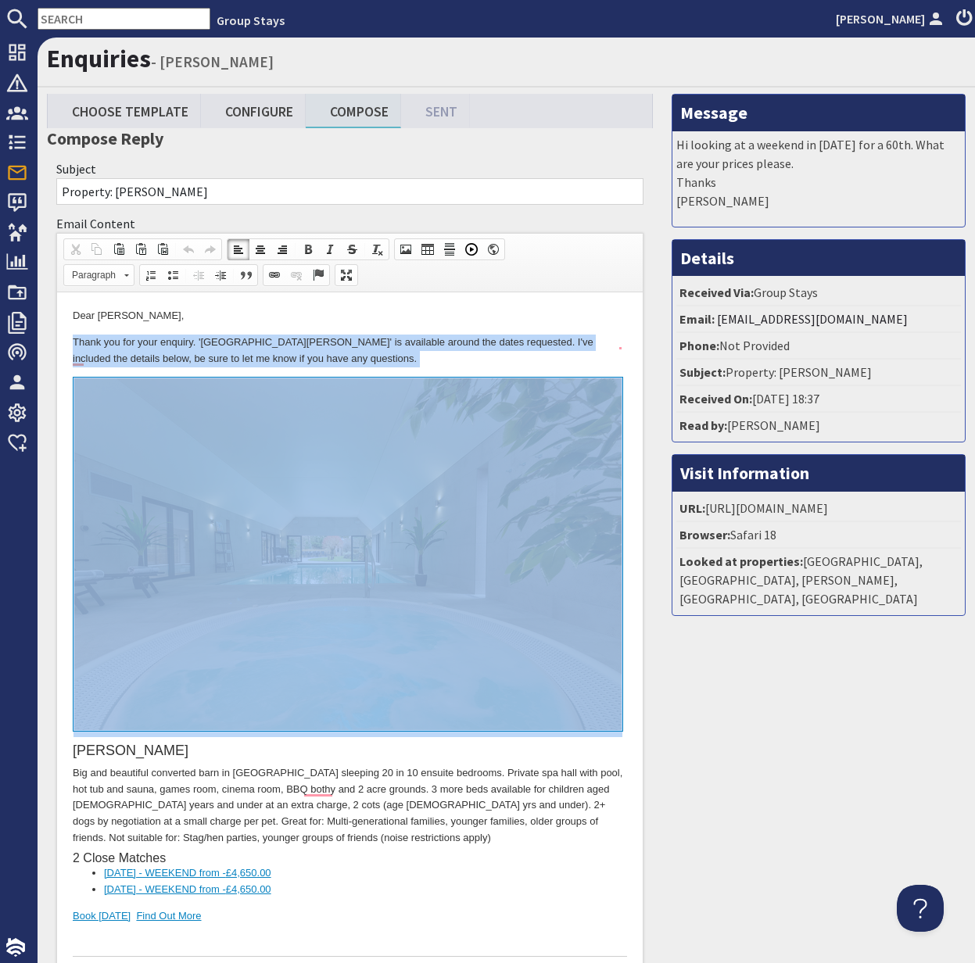
drag, startPoint x: 69, startPoint y: 342, endPoint x: 310, endPoint y: 632, distance: 377.5
click at [310, 633] on html "Dear [PERSON_NAME], Thank you for your enquiry. '[GEOGRAPHIC_DATA][PERSON_NAME]…" at bounding box center [350, 664] width 586 height 745
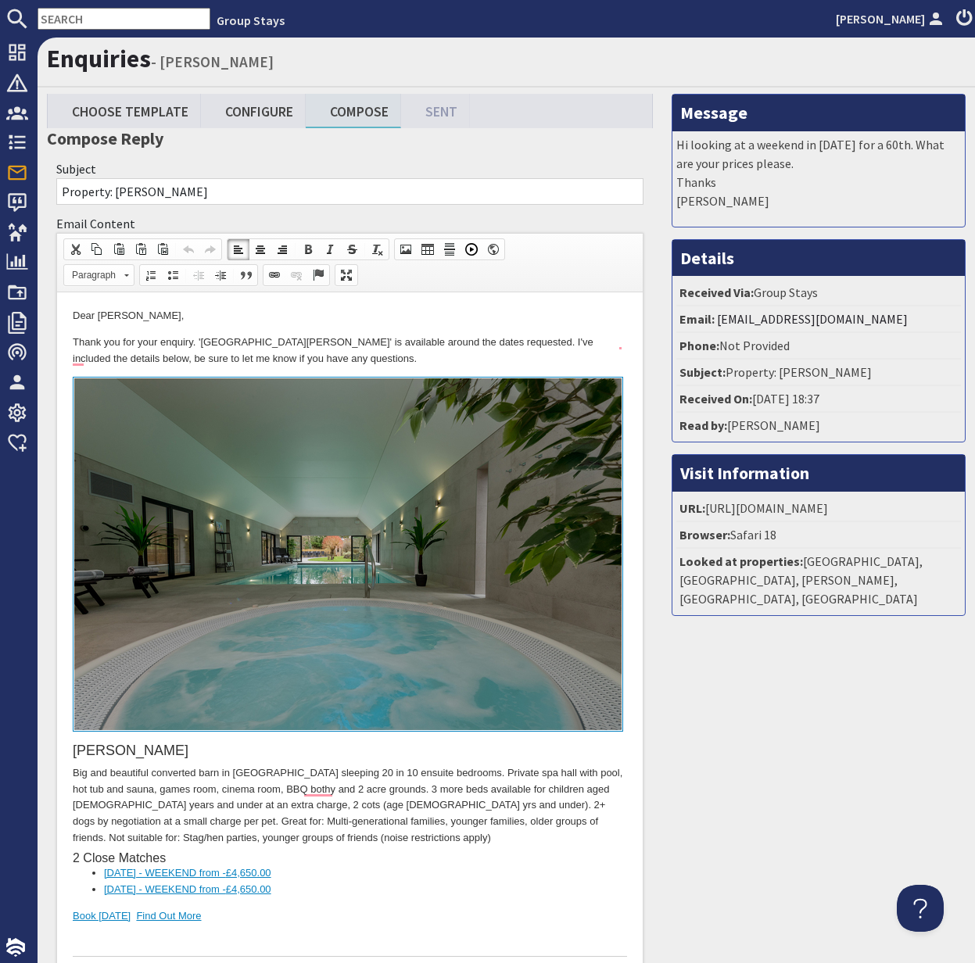
drag, startPoint x: 306, startPoint y: 314, endPoint x: 261, endPoint y: 317, distance: 44.7
click at [304, 314] on p "Dear [PERSON_NAME]," at bounding box center [350, 316] width 554 height 16
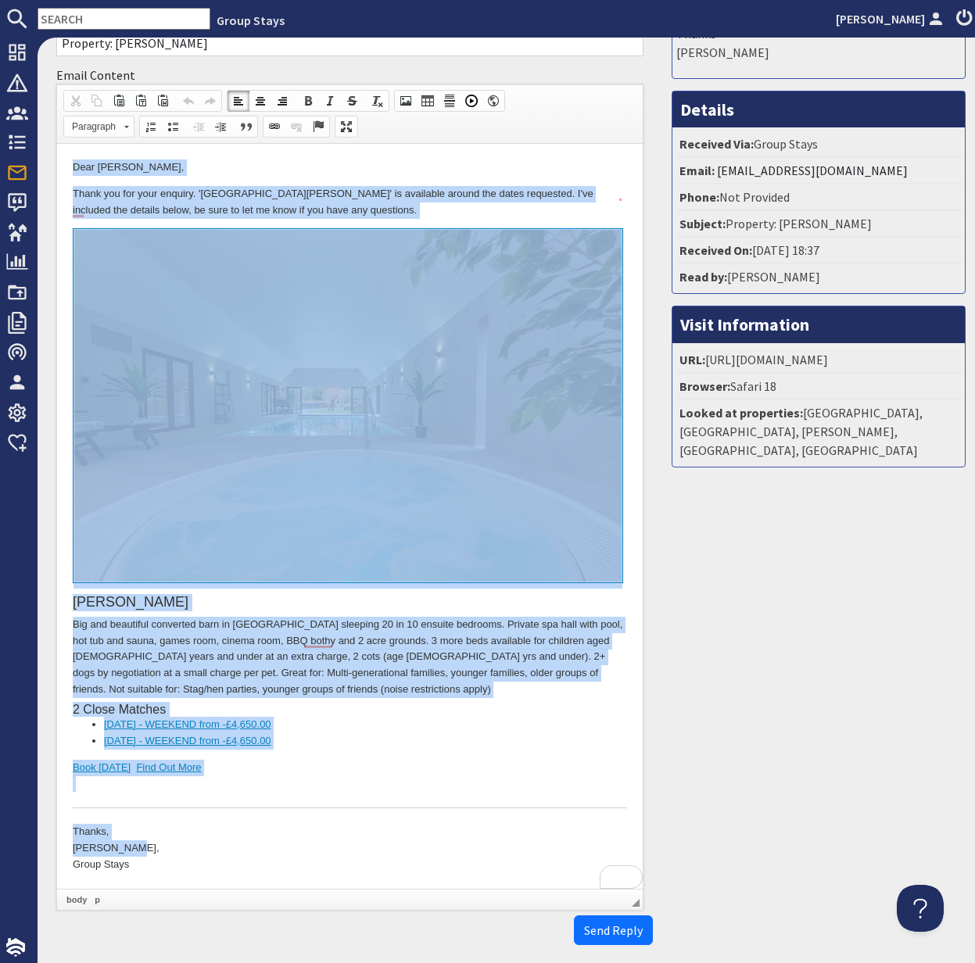
scroll to position [217, 0]
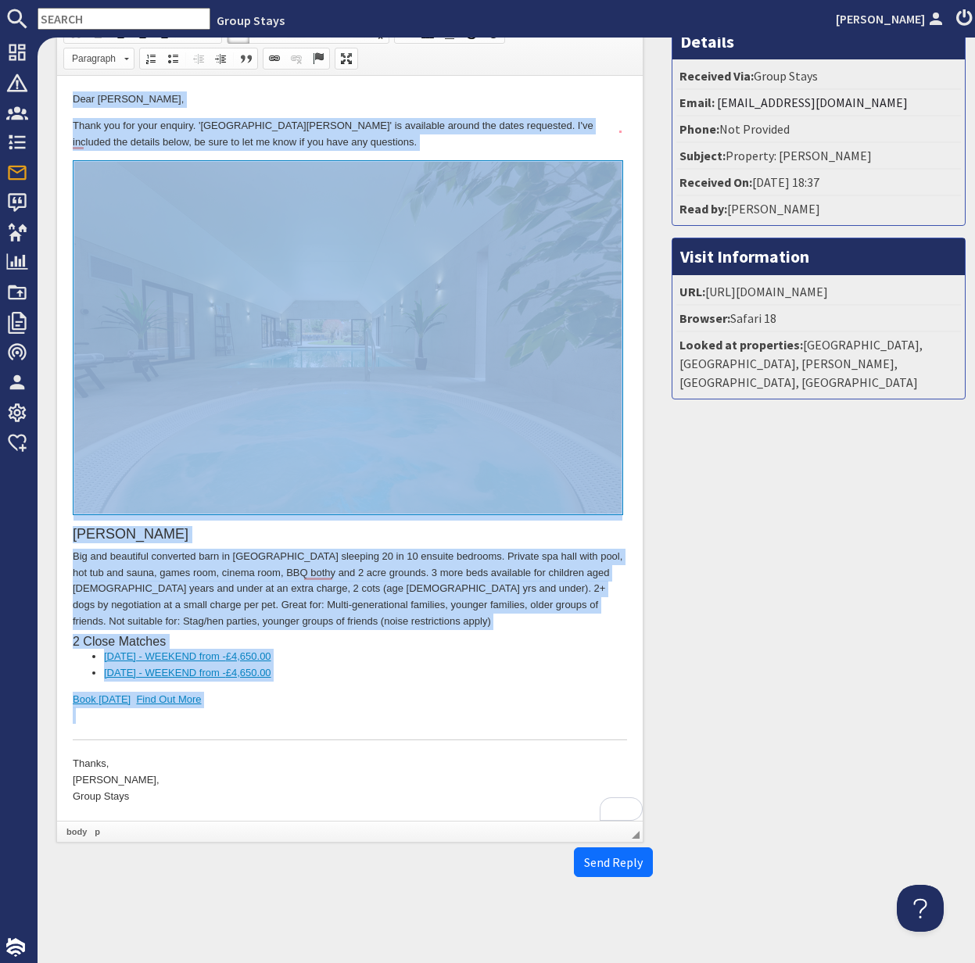
drag, startPoint x: 66, startPoint y: 95, endPoint x: 346, endPoint y: 707, distance: 673.4
click at [346, 707] on html "Dear [PERSON_NAME], Thank you for your enquiry. '[GEOGRAPHIC_DATA][PERSON_NAME]…" at bounding box center [350, 448] width 586 height 745
copy body "Dear [PERSON_NAME], Thank you for your enquiry. '[GEOGRAPHIC_DATA][PERSON_NAME]…"
